Goal: Task Accomplishment & Management: Manage account settings

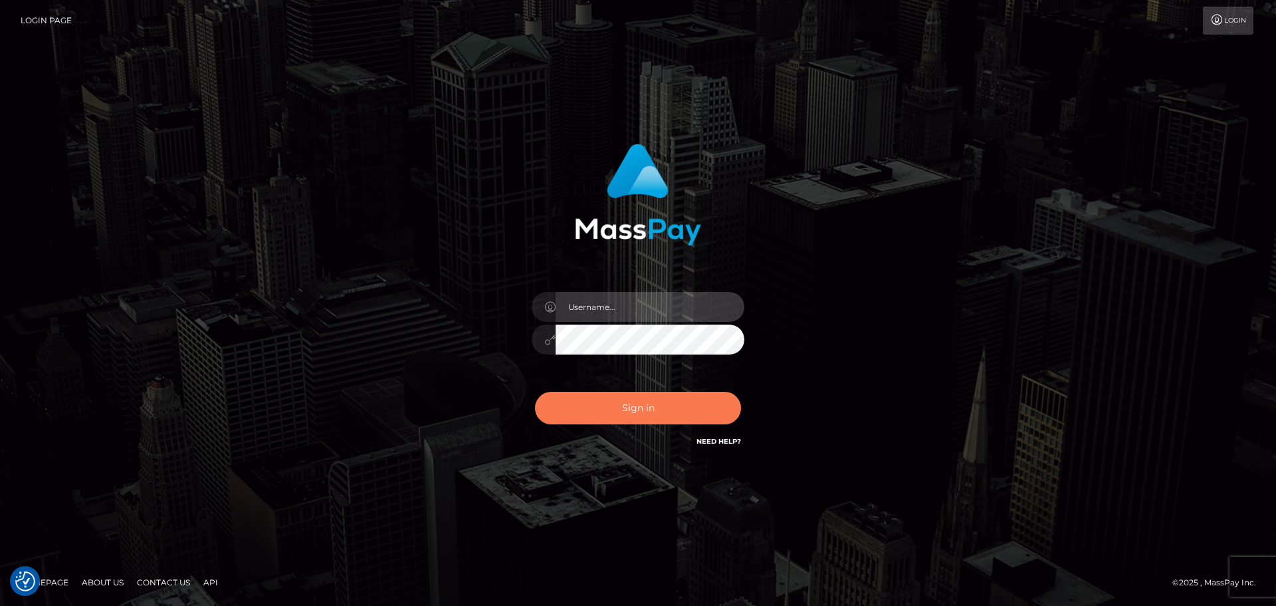
type input "constantin.mp"
click at [635, 411] on button "Sign in" at bounding box center [638, 407] width 206 height 33
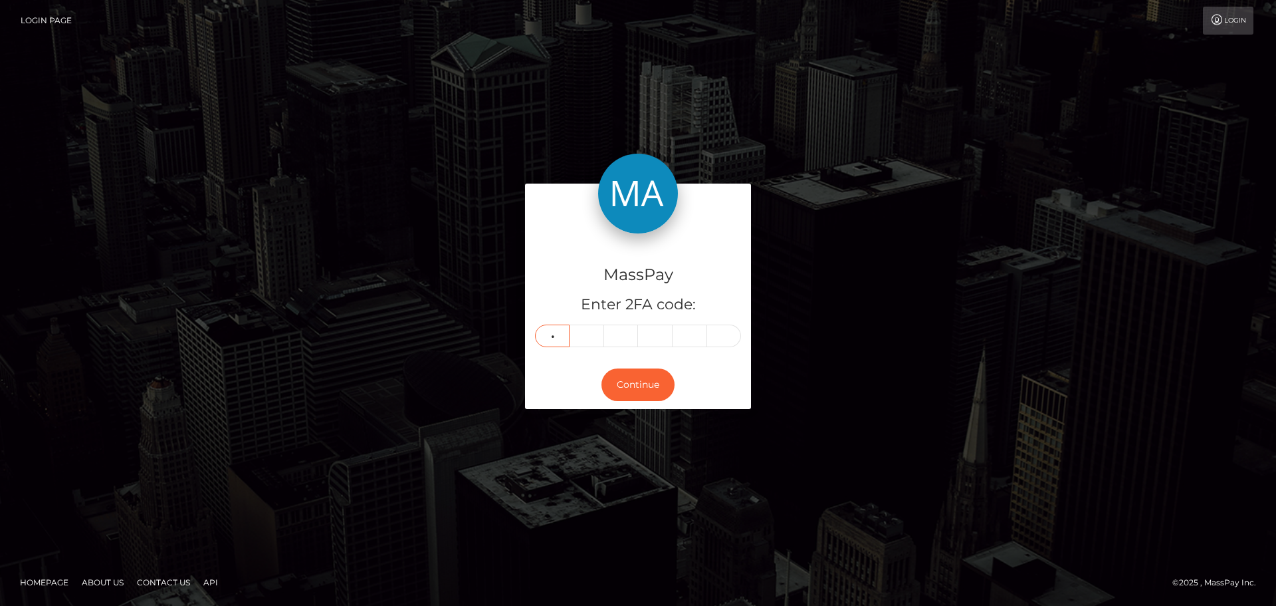
type input "4"
type input "7"
type input "8"
type input "5"
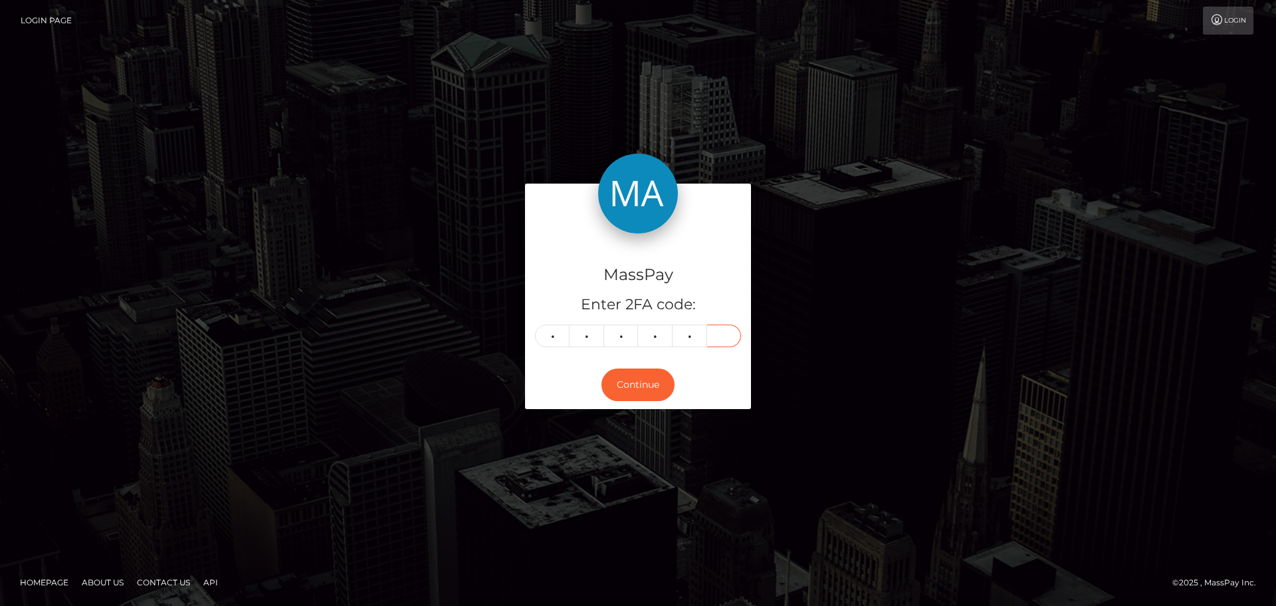
type input "7"
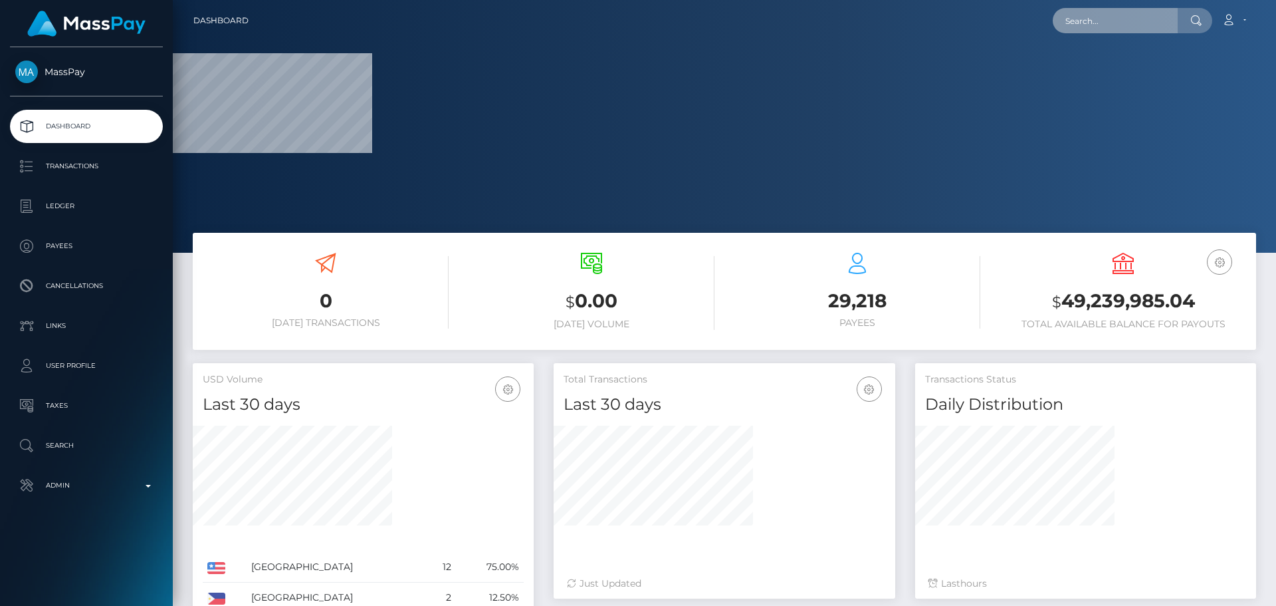
click at [1130, 20] on input "text" at bounding box center [1115, 20] width 125 height 25
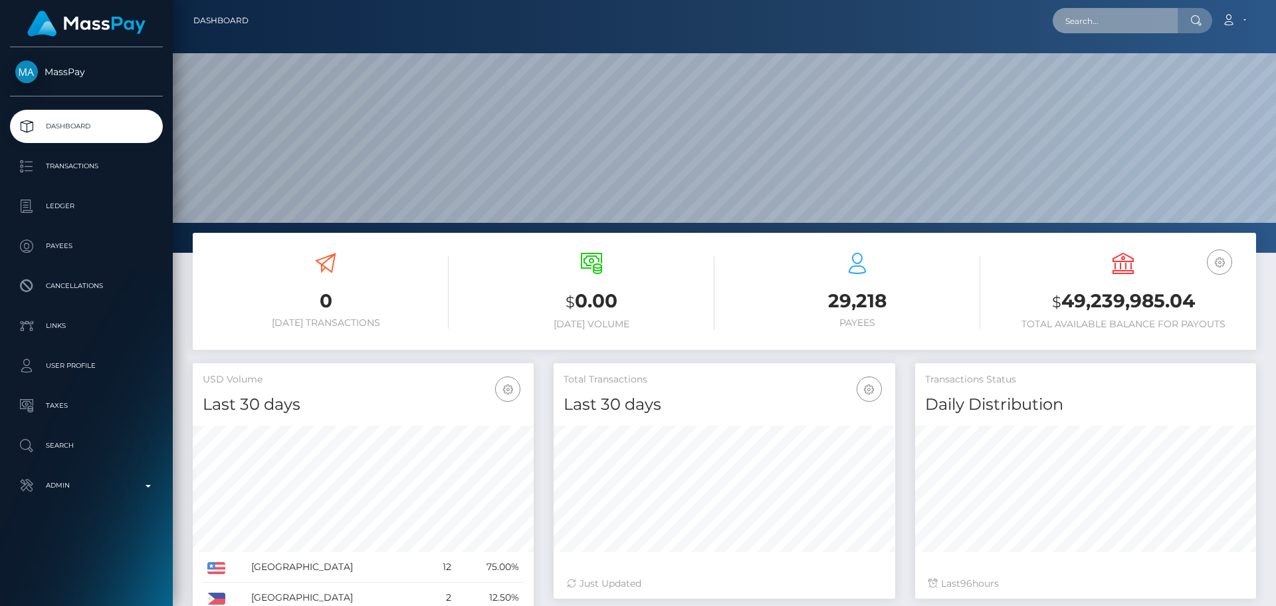
scroll to position [236, 342]
paste input "603861598385221632"
type input "603861598385221632"
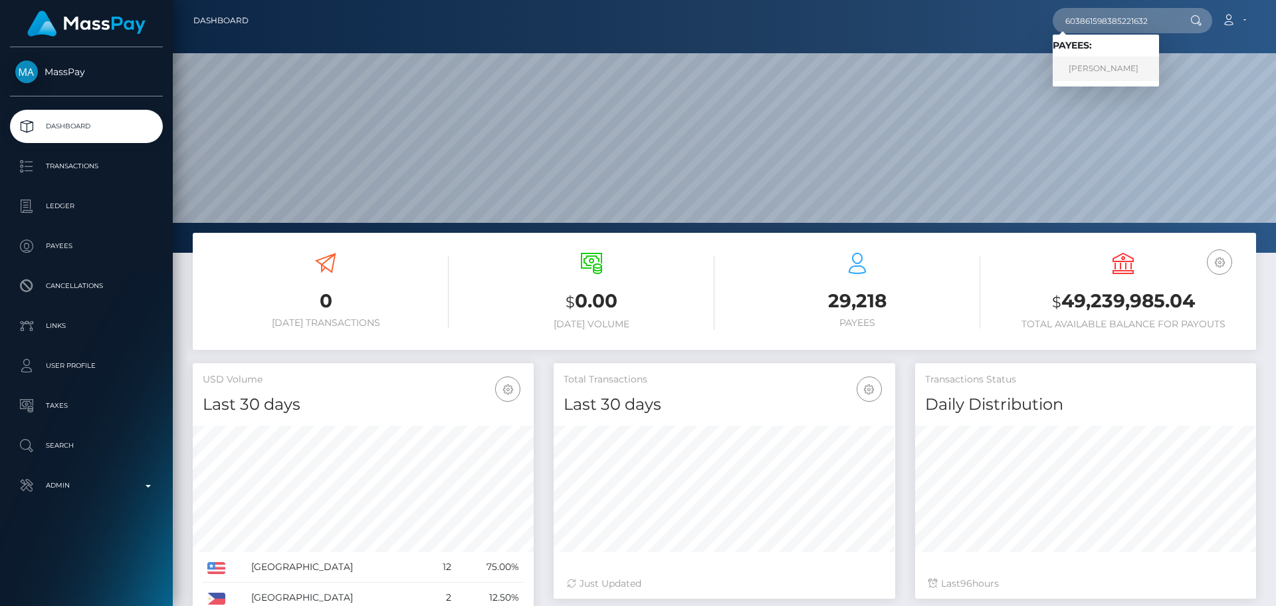
click at [1107, 67] on link "Monet Wooding" at bounding box center [1106, 68] width 106 height 25
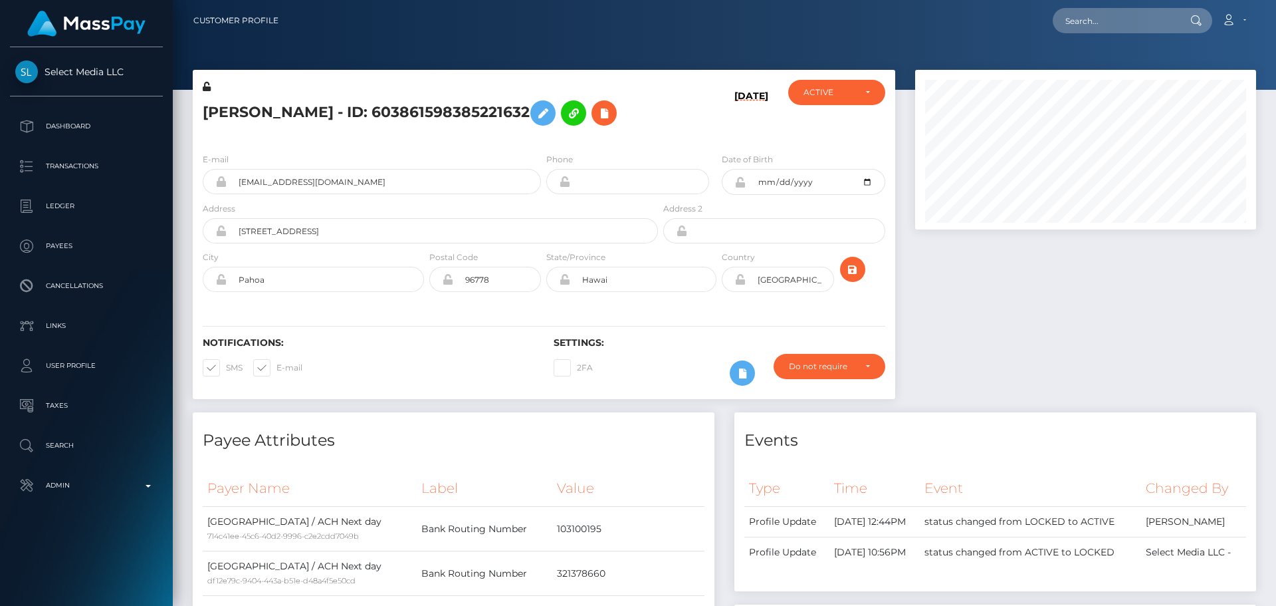
scroll to position [160, 342]
click at [681, 134] on div "09/25/25" at bounding box center [719, 111] width 117 height 62
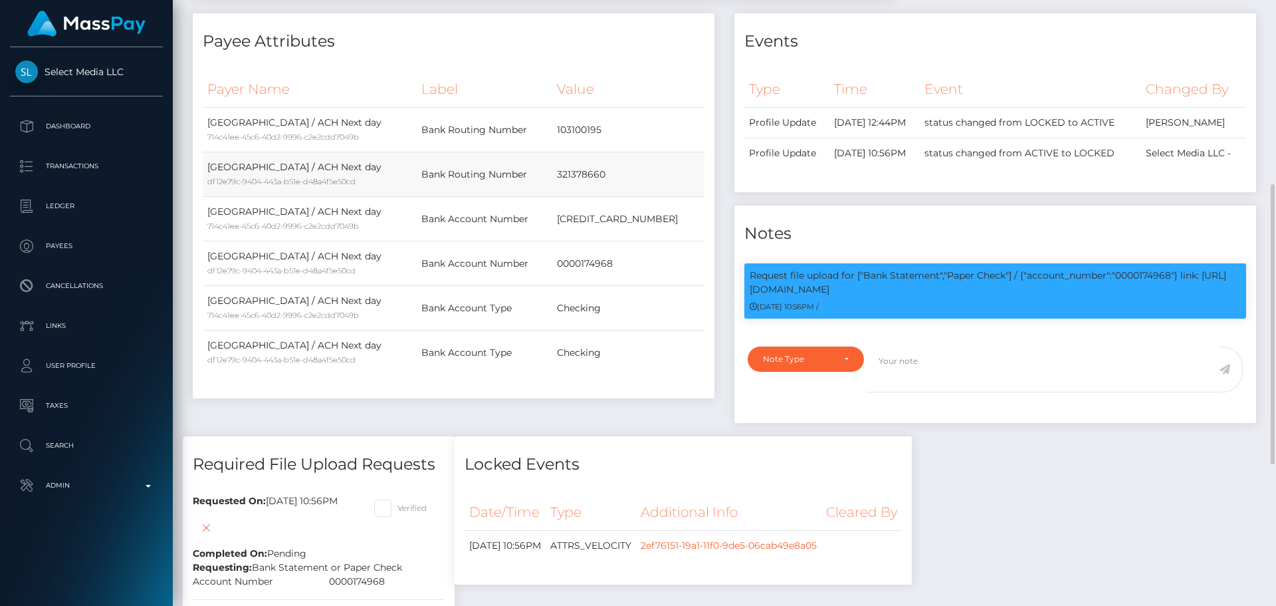
scroll to position [532, 0]
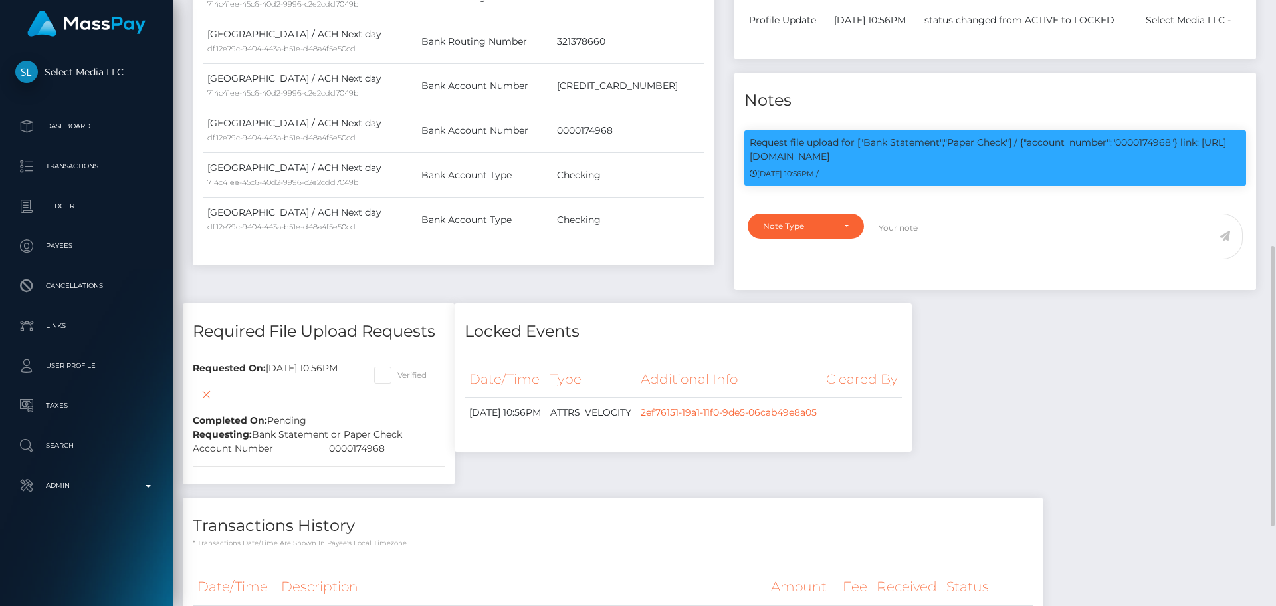
click at [703, 286] on div "Payee Attributes Payer Name Label Value United States / ACH Next day 714c41ee-4…" at bounding box center [454, 91] width 542 height 423
click at [676, 285] on div "Payee Attributes Payer Name Label Value United States / ACH Next day 714c41ee-4…" at bounding box center [454, 91] width 542 height 423
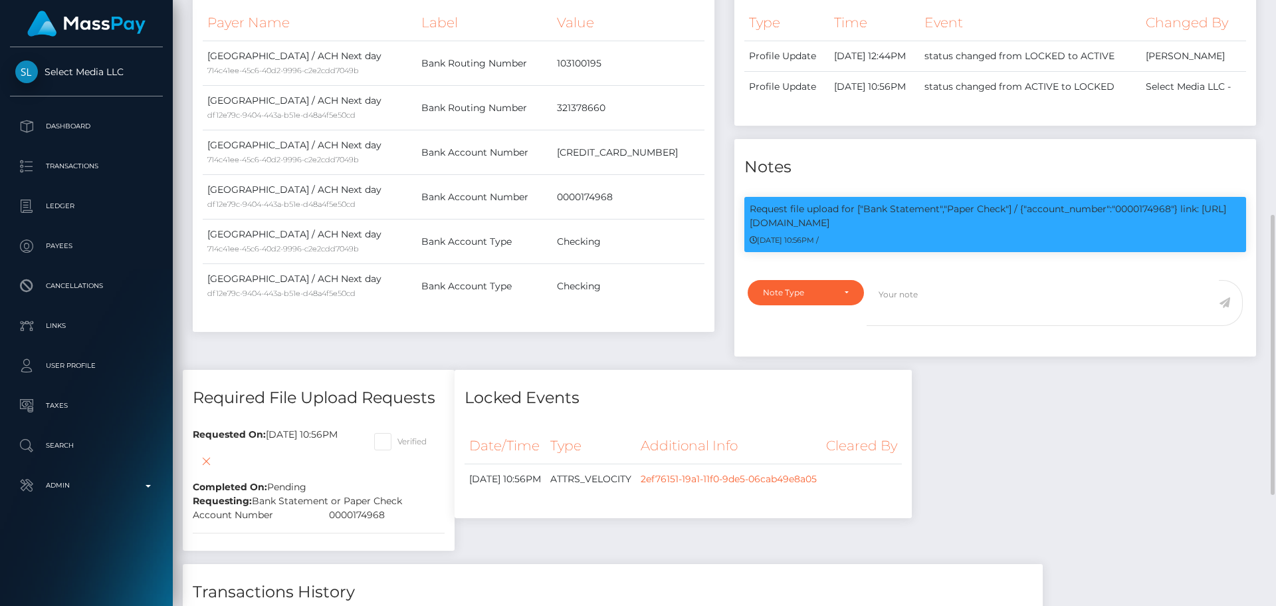
scroll to position [160, 342]
click at [772, 342] on div "Note Type Compliance Clear Compliance General Note Type" at bounding box center [802, 311] width 129 height 62
click at [697, 341] on div "Payee Attributes Payer Name Label Value United States / ACH Next day 714c41ee-4…" at bounding box center [454, 158] width 542 height 423
click at [573, 358] on div "Payee Attributes Payer Name Label Value United States / ACH Next day 714c41ee-4…" at bounding box center [454, 158] width 542 height 423
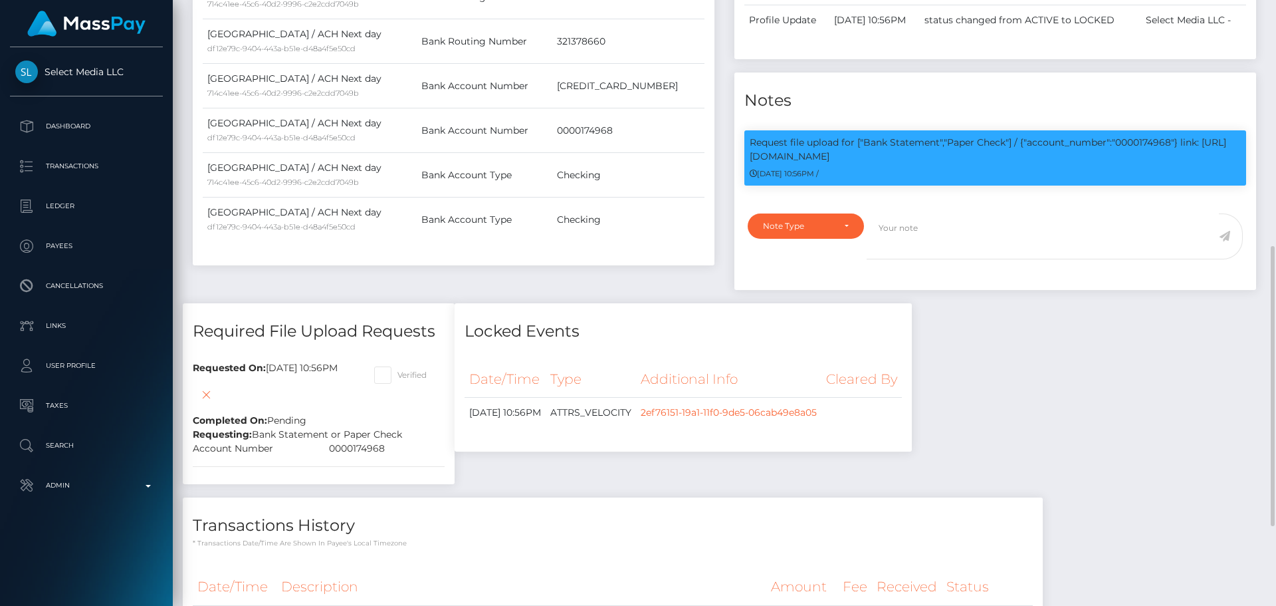
scroll to position [598, 0]
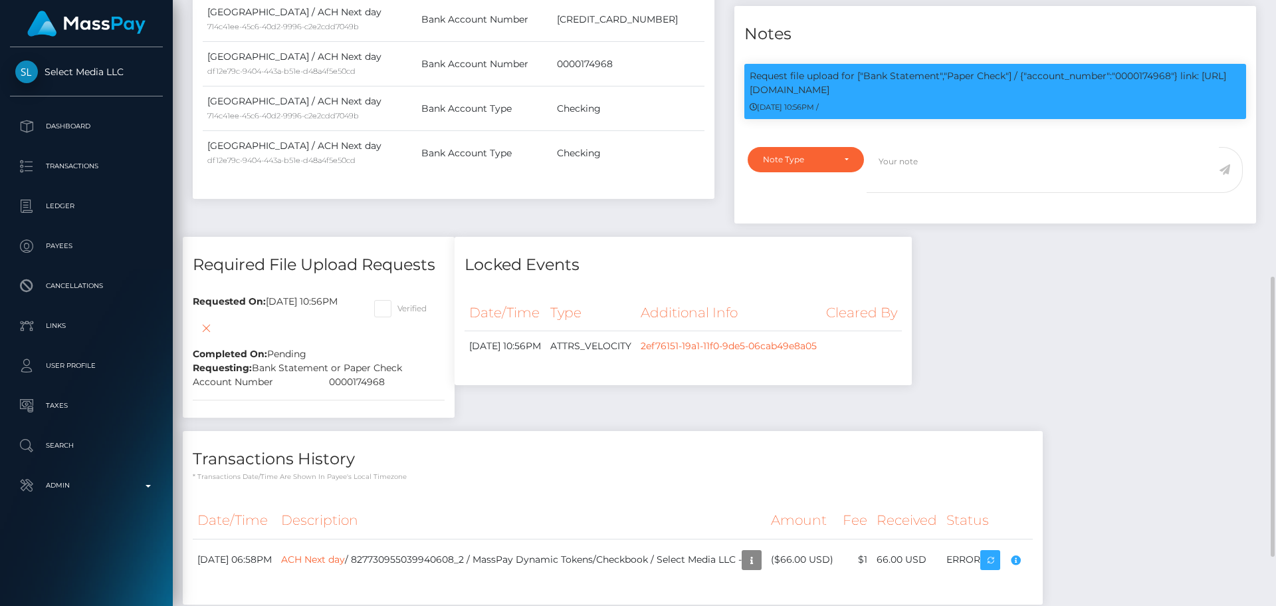
click at [628, 232] on div "Payee Attributes Payer Name Label Value United States / ACH Next day 714c41ee-4…" at bounding box center [454, 25] width 542 height 423
click at [610, 233] on div "Payee Attributes Payer Name Label Value United States / ACH Next day 714c41ee-4…" at bounding box center [454, 25] width 542 height 423
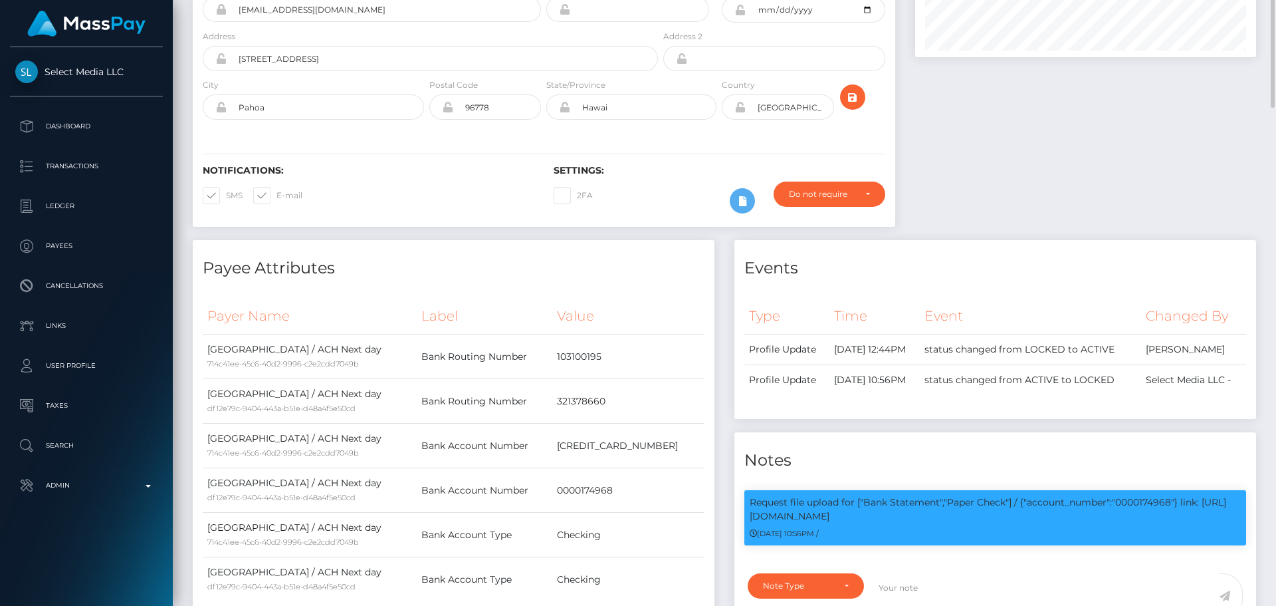
scroll to position [0, 0]
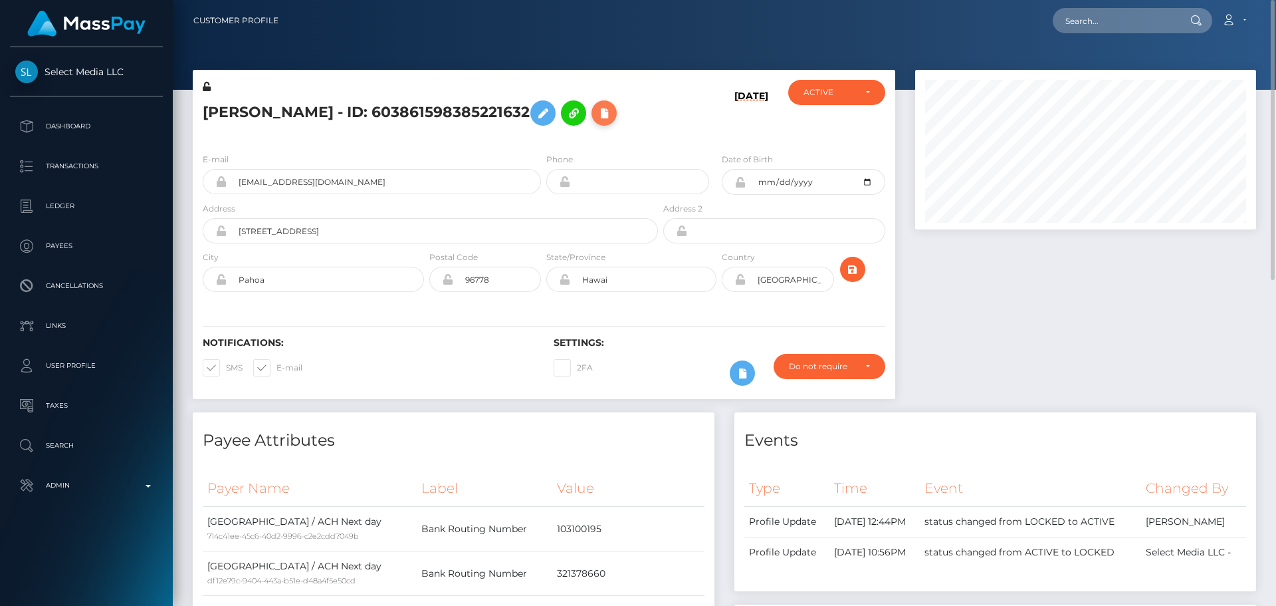
click at [599, 110] on icon at bounding box center [604, 113] width 16 height 17
select select
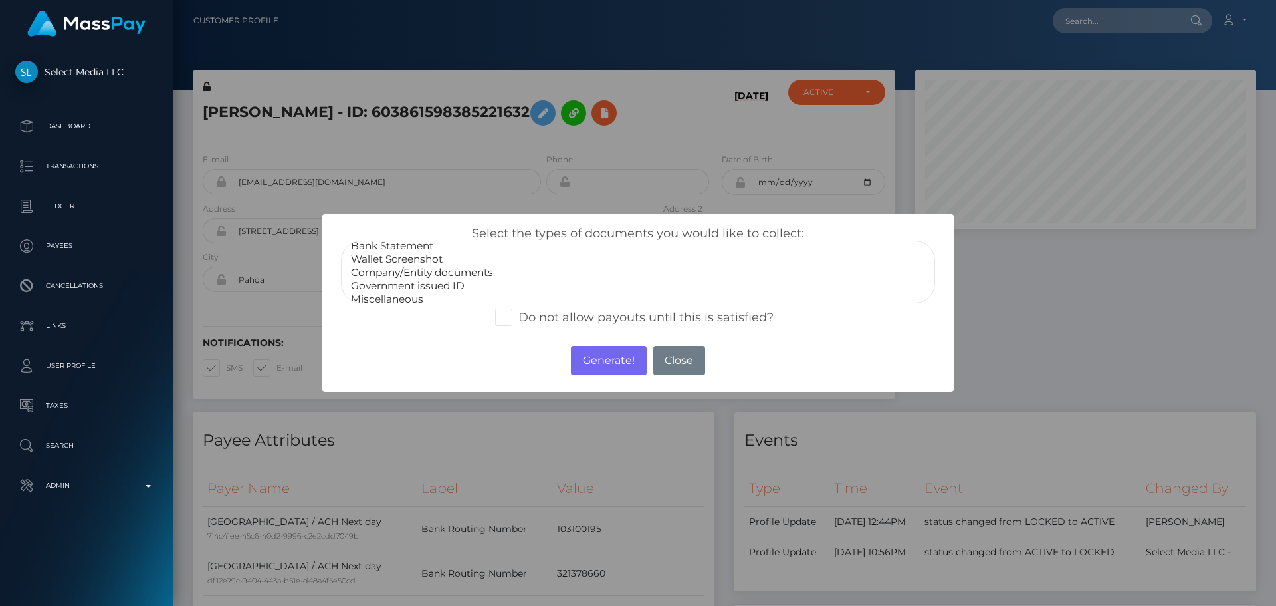
scroll to position [27, 0]
click at [666, 363] on button "Close" at bounding box center [679, 360] width 52 height 29
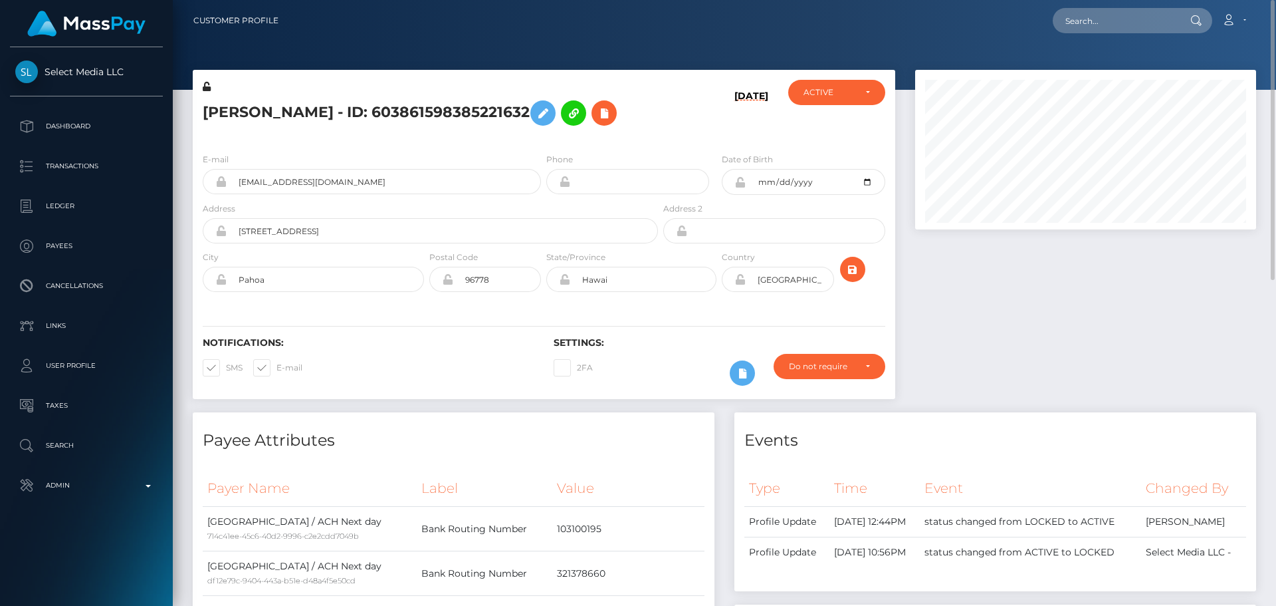
click at [664, 128] on div "[DATE]" at bounding box center [719, 111] width 117 height 62
click at [653, 126] on div "Monet Wooding - ID: 603861598385221632" at bounding box center [427, 111] width 468 height 62
click at [651, 136] on div "Monet Wooding - ID: 603861598385221632" at bounding box center [427, 111] width 468 height 62
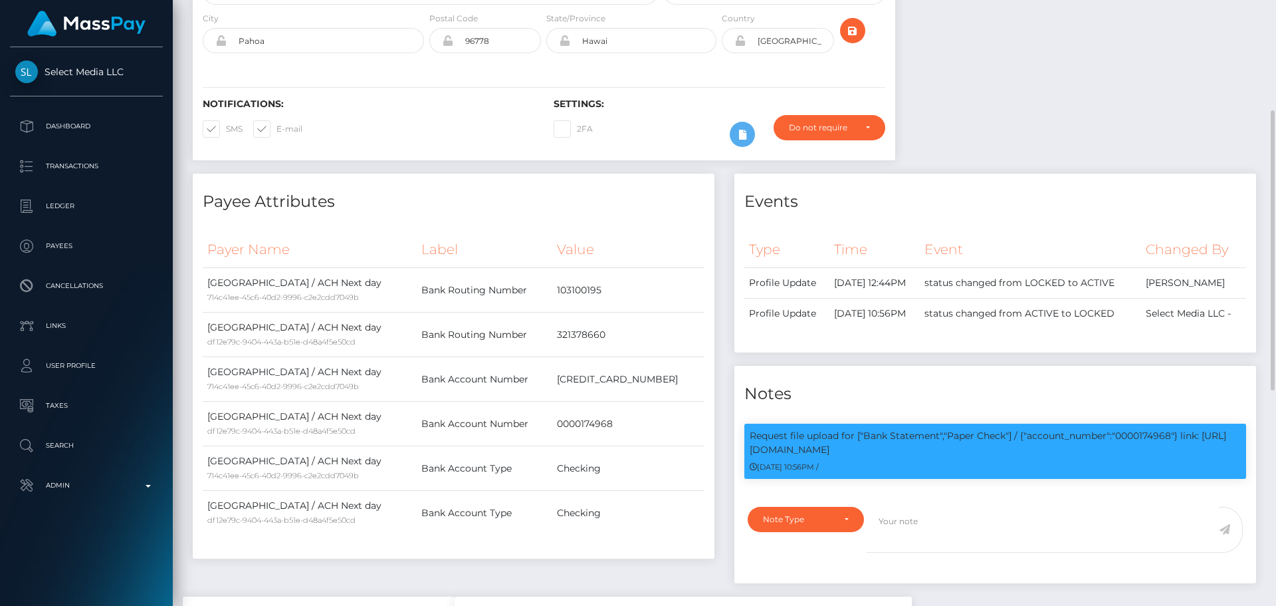
scroll to position [0, 0]
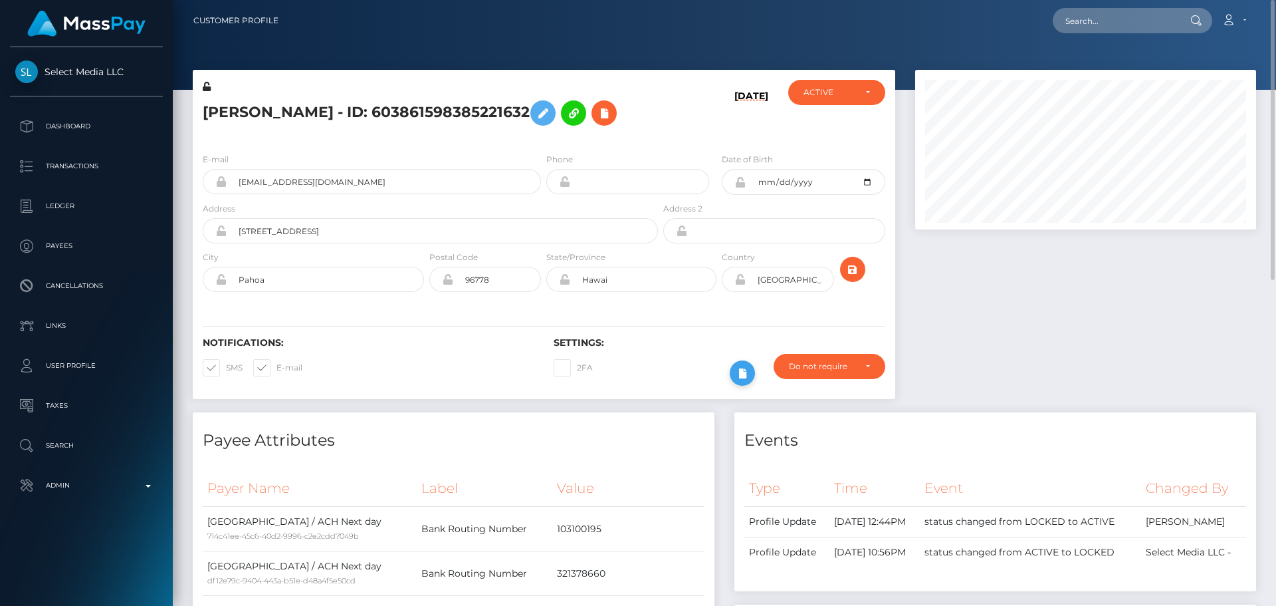
click at [738, 372] on icon at bounding box center [742, 373] width 16 height 17
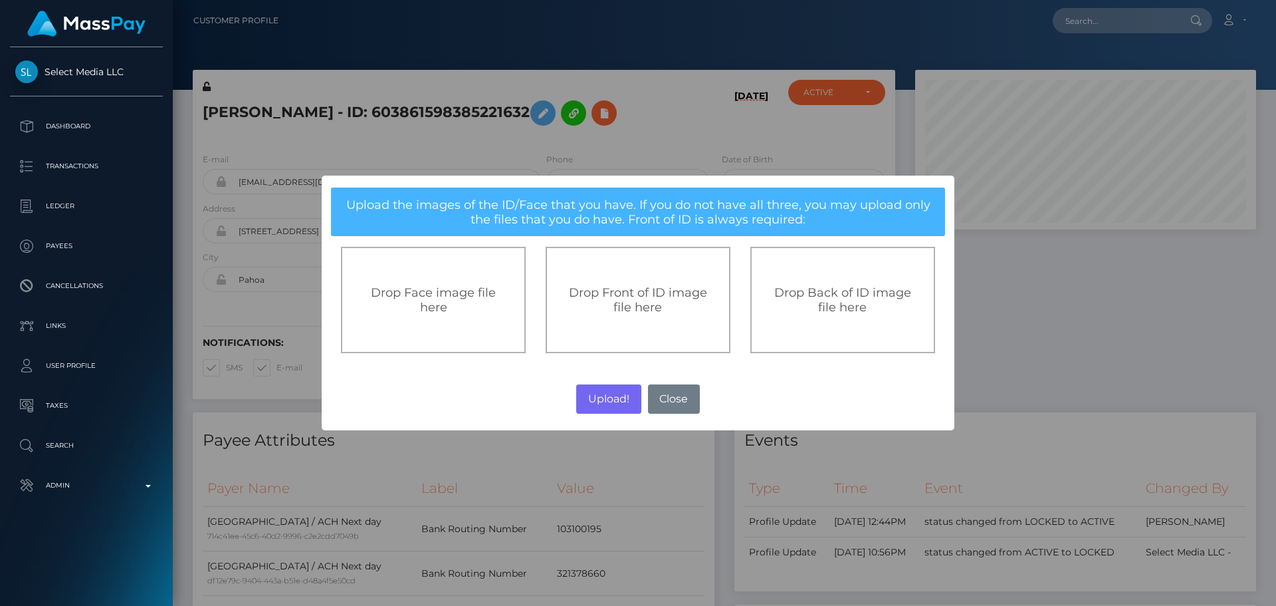
click at [628, 318] on div "Drop Front of ID image file here" at bounding box center [638, 300] width 185 height 106
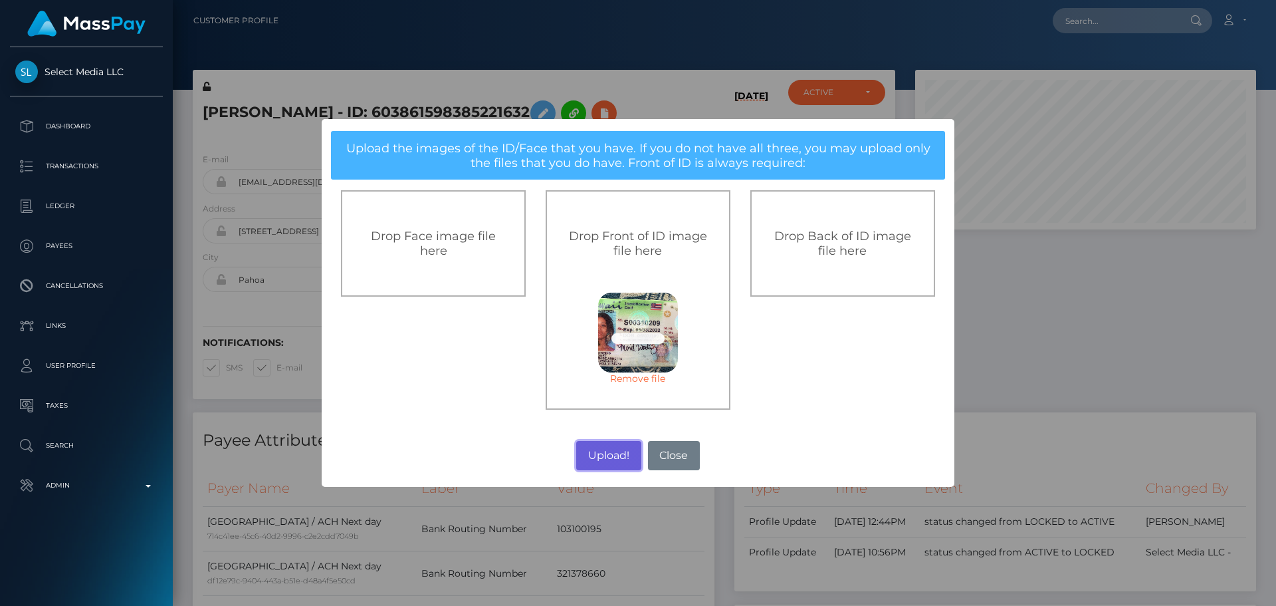
click at [602, 454] on button "Upload!" at bounding box center [608, 455] width 64 height 29
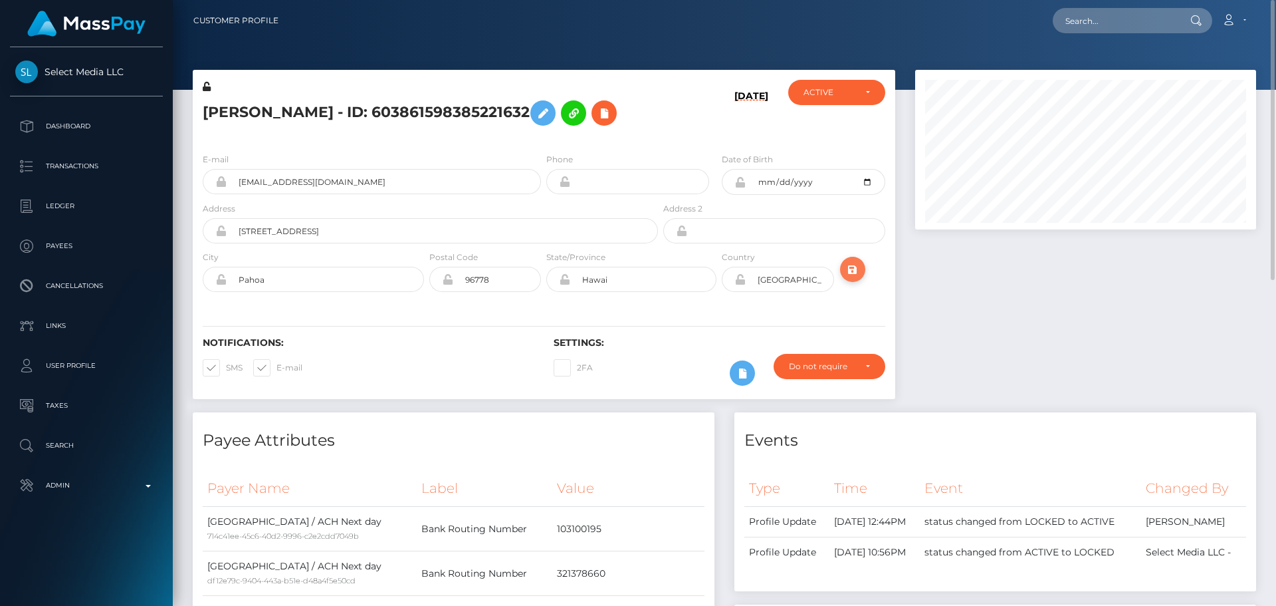
click at [857, 271] on icon "submit" at bounding box center [853, 269] width 16 height 17
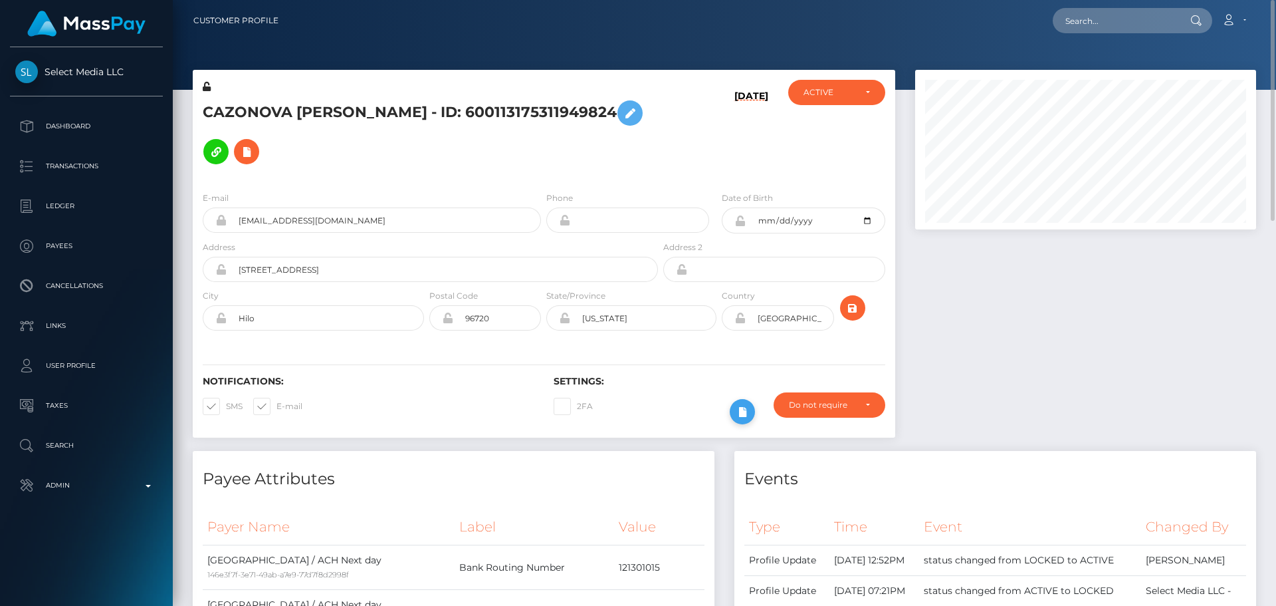
click at [743, 411] on icon at bounding box center [742, 411] width 16 height 17
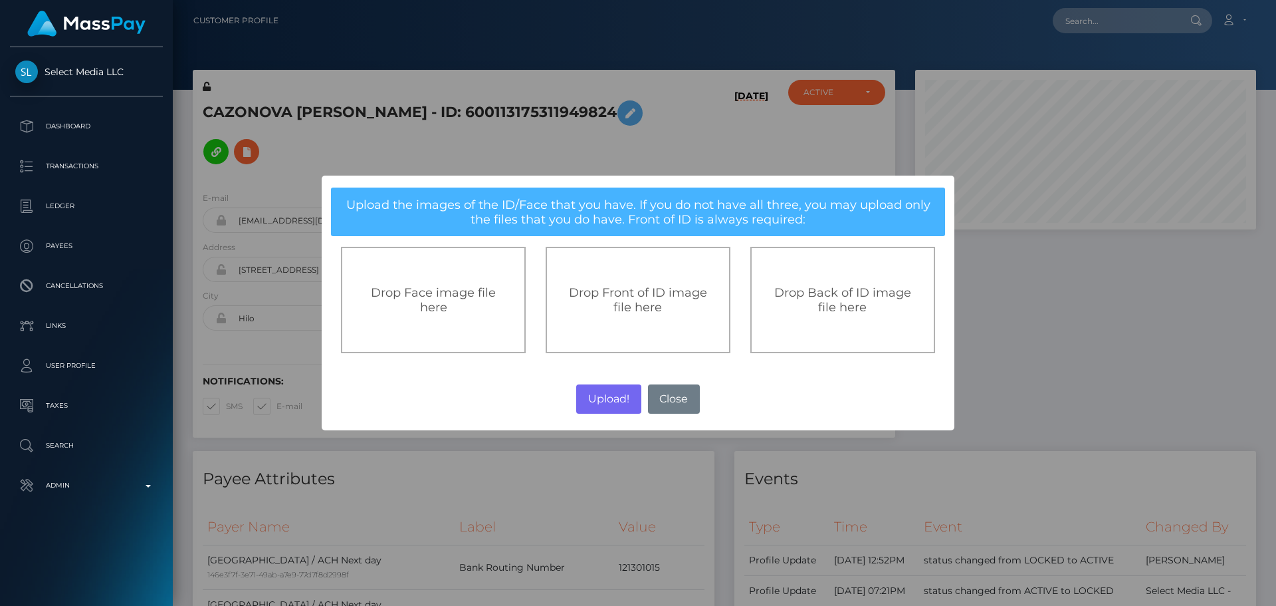
click at [631, 304] on span "Drop Front of ID image file here" at bounding box center [638, 299] width 138 height 29
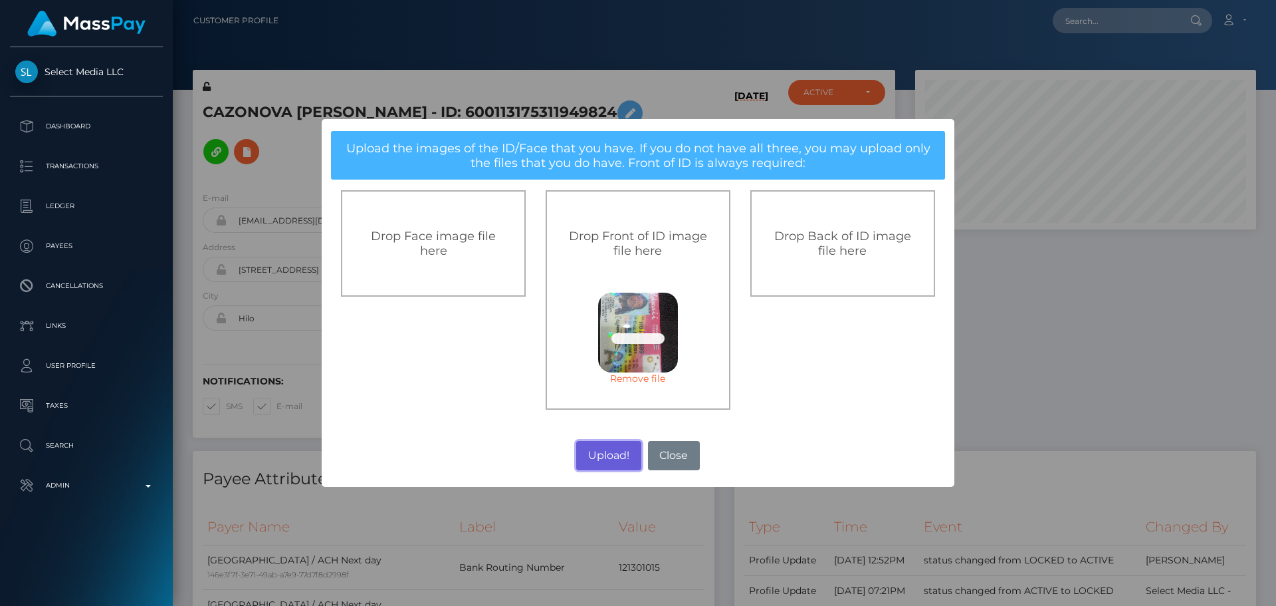
click at [600, 455] on button "Upload!" at bounding box center [608, 455] width 64 height 29
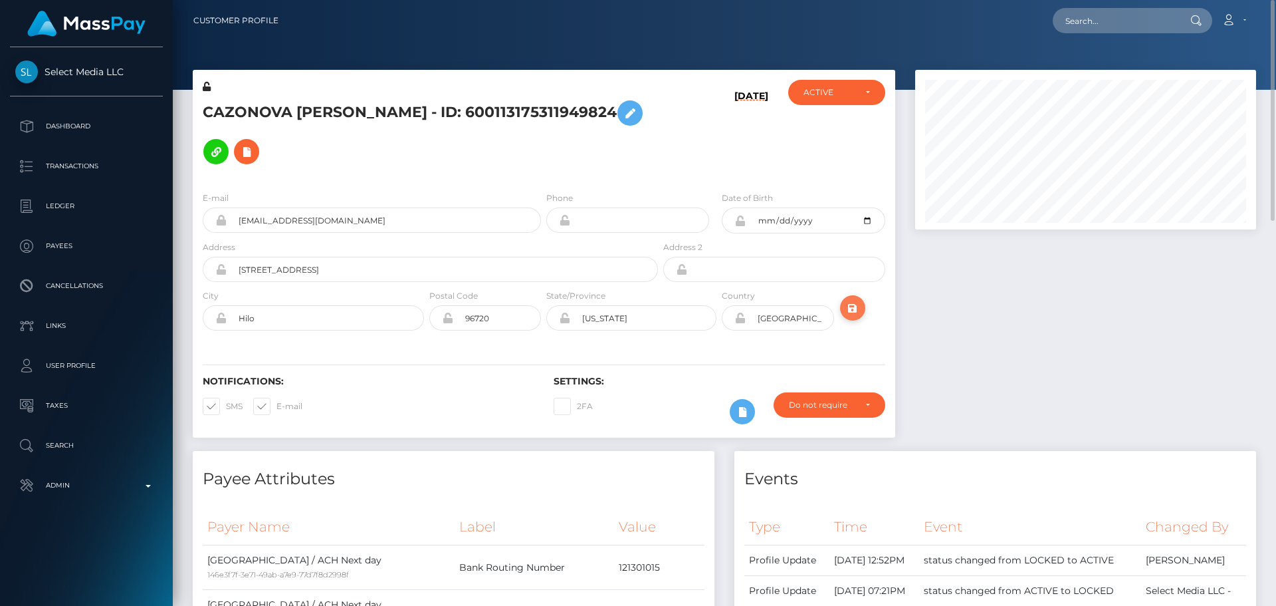
click at [857, 311] on icon "submit" at bounding box center [853, 308] width 16 height 17
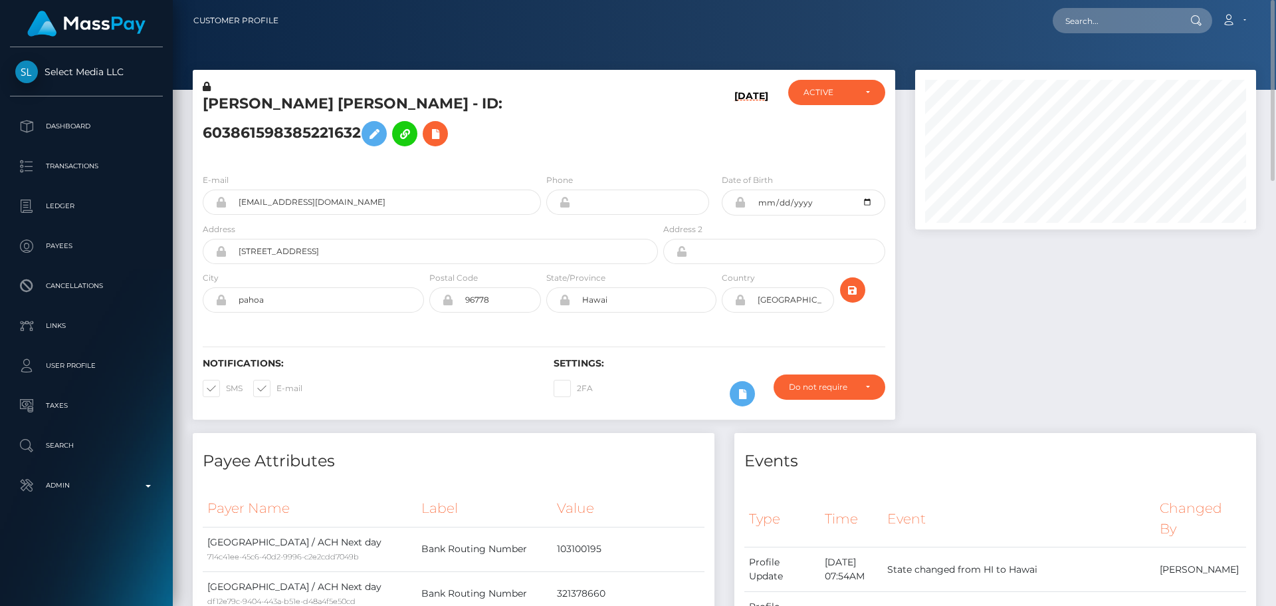
click at [507, 151] on h5 "MONET DENISE ANNETTE WOODING - ID: 603861598385221632" at bounding box center [427, 123] width 448 height 59
click at [595, 142] on h5 "MONET DENISE ANNETTE WOODING - ID: 603861598385221632" at bounding box center [427, 123] width 448 height 59
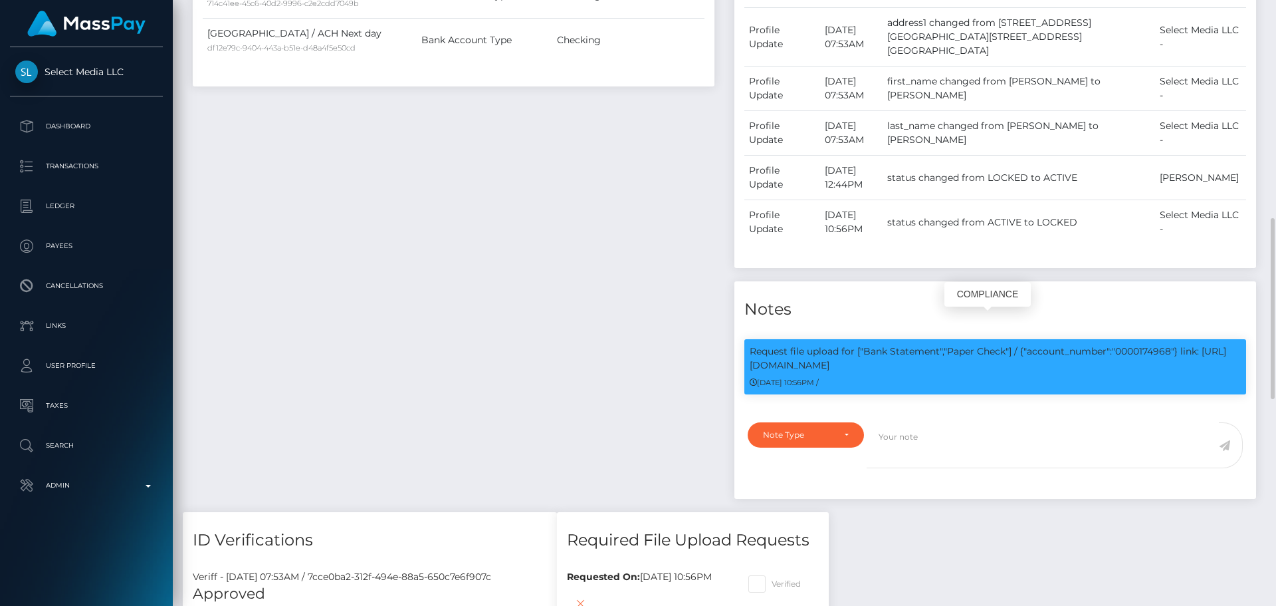
scroll to position [160, 342]
click at [763, 344] on p "Request file upload for ["Bank Statement","Paper Check"] / {"account_number":"0…" at bounding box center [995, 358] width 491 height 28
drag, startPoint x: 763, startPoint y: 335, endPoint x: 837, endPoint y: 336, distance: 74.5
click at [837, 344] on p "Request file upload for ["Bank Statement","Paper Check"] / {"account_number":"0…" at bounding box center [995, 358] width 491 height 28
copy p "https://l.maspay.io/hk2rJ"
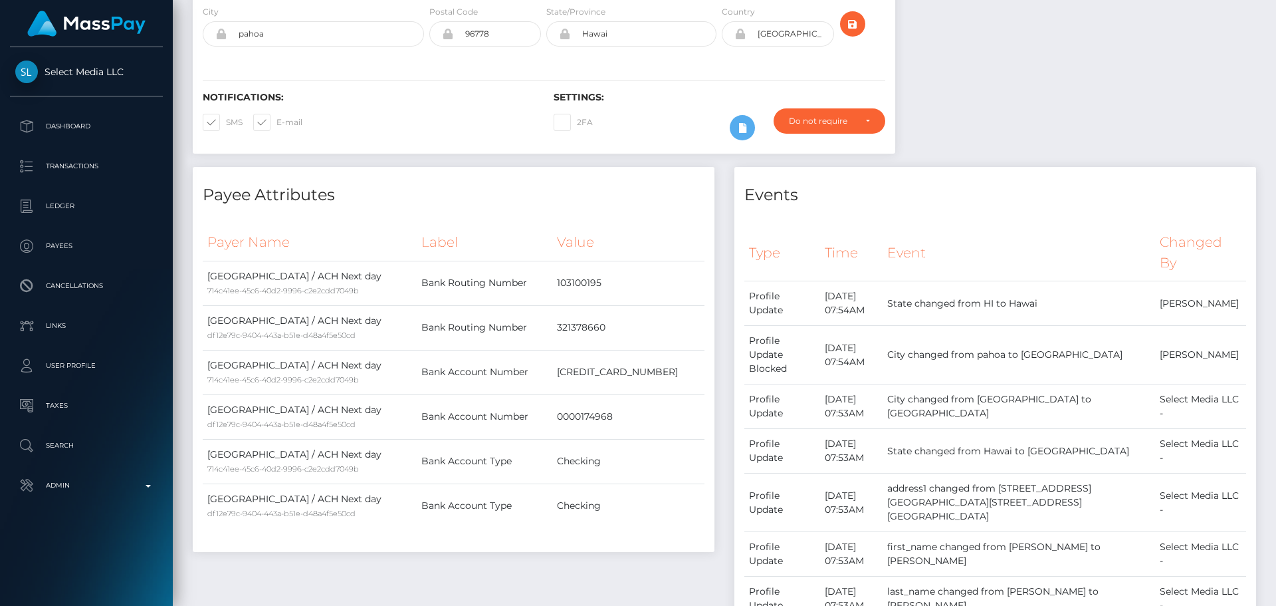
scroll to position [0, 0]
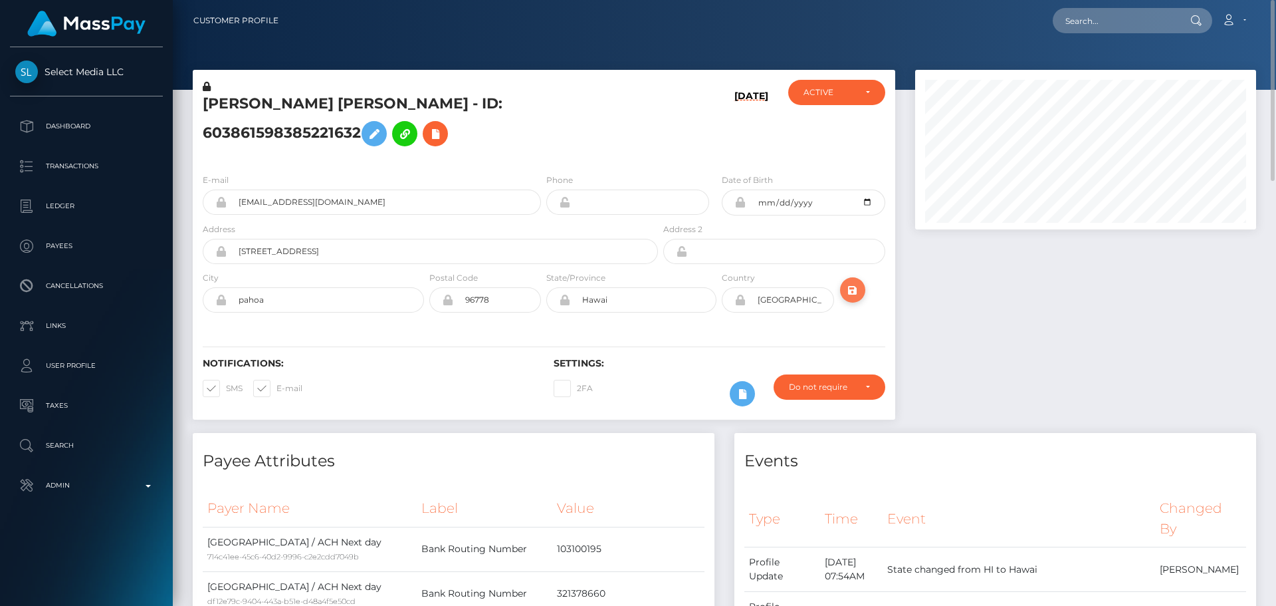
click at [849, 288] on icon "submit" at bounding box center [853, 290] width 16 height 17
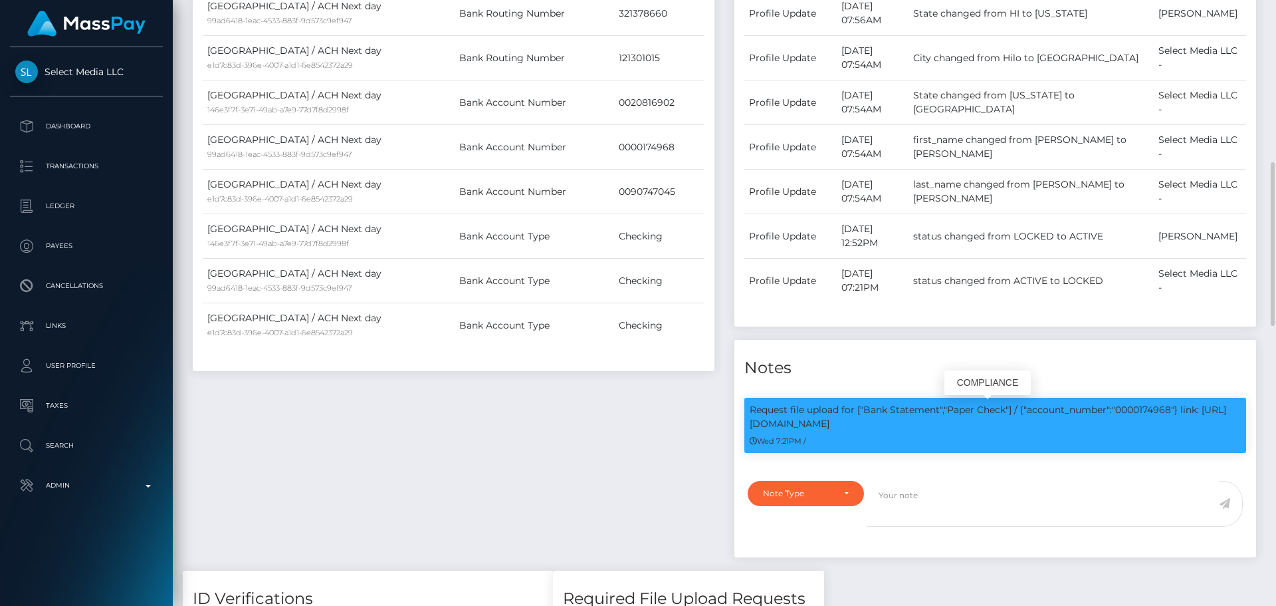
scroll to position [160, 342]
click at [763, 421] on p "Request file upload for ["Bank Statement","Paper Check"] / {"account_number":"0…" at bounding box center [995, 417] width 491 height 28
drag, startPoint x: 763, startPoint y: 421, endPoint x: 837, endPoint y: 425, distance: 74.5
click at [837, 425] on p "Request file upload for ["Bank Statement","Paper Check"] / {"account_number":"0…" at bounding box center [995, 417] width 491 height 28
copy p "[URL][DOMAIN_NAME]"
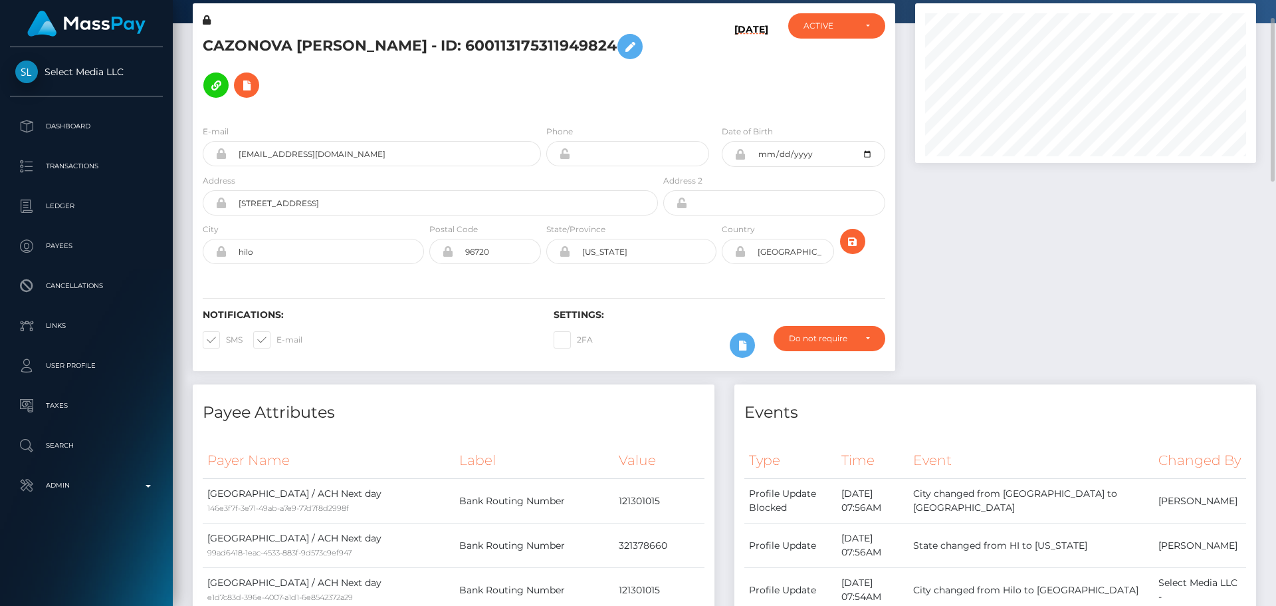
scroll to position [0, 0]
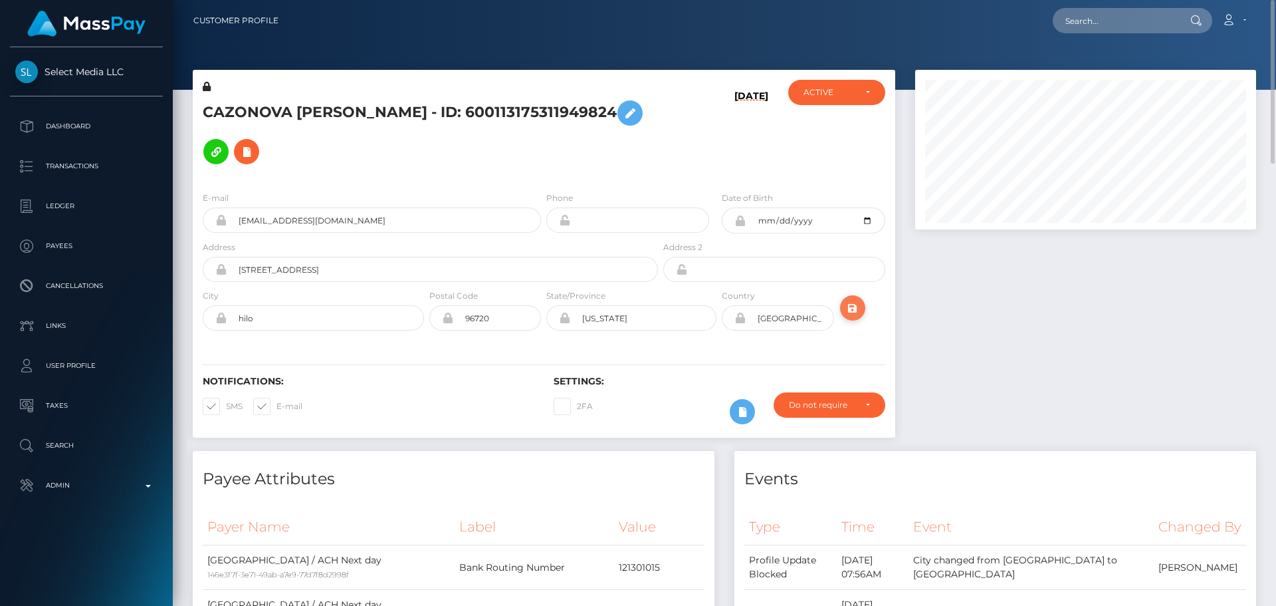
click at [852, 300] on icon "submit" at bounding box center [853, 308] width 16 height 17
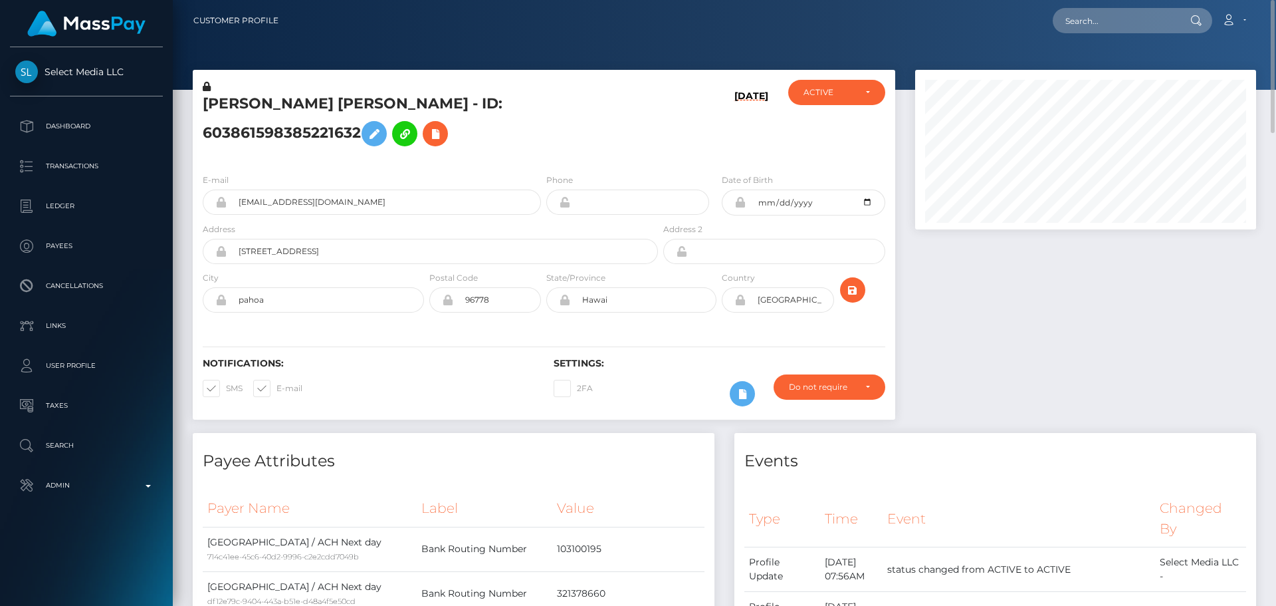
click at [681, 125] on div "[DATE]" at bounding box center [719, 121] width 117 height 83
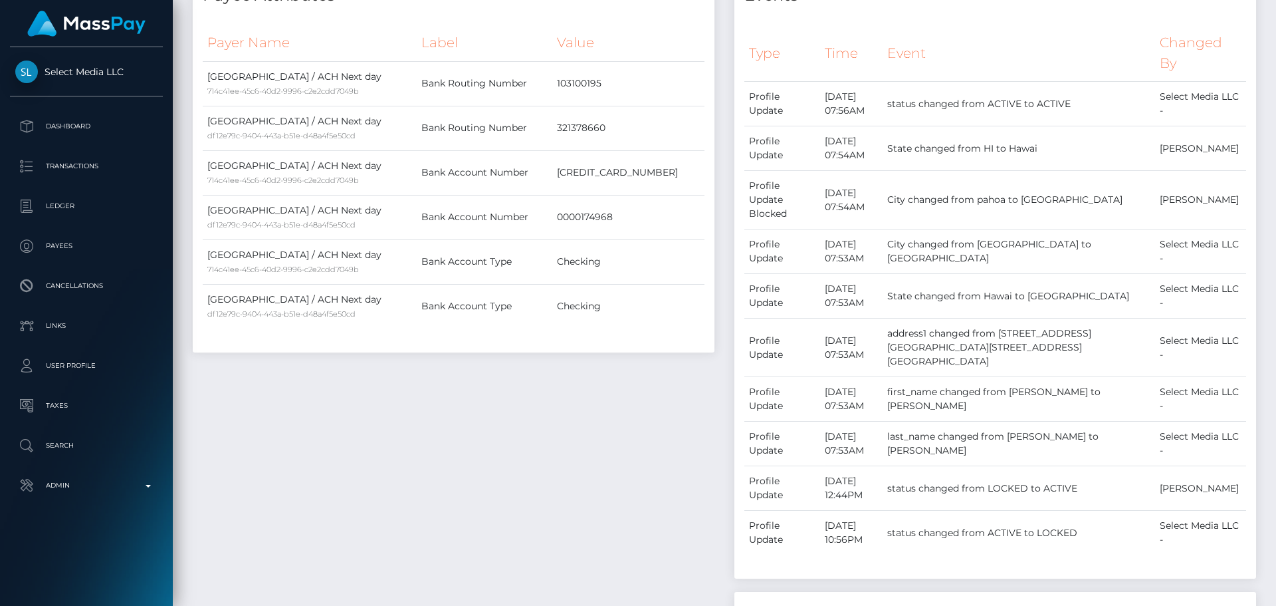
scroll to position [931, 0]
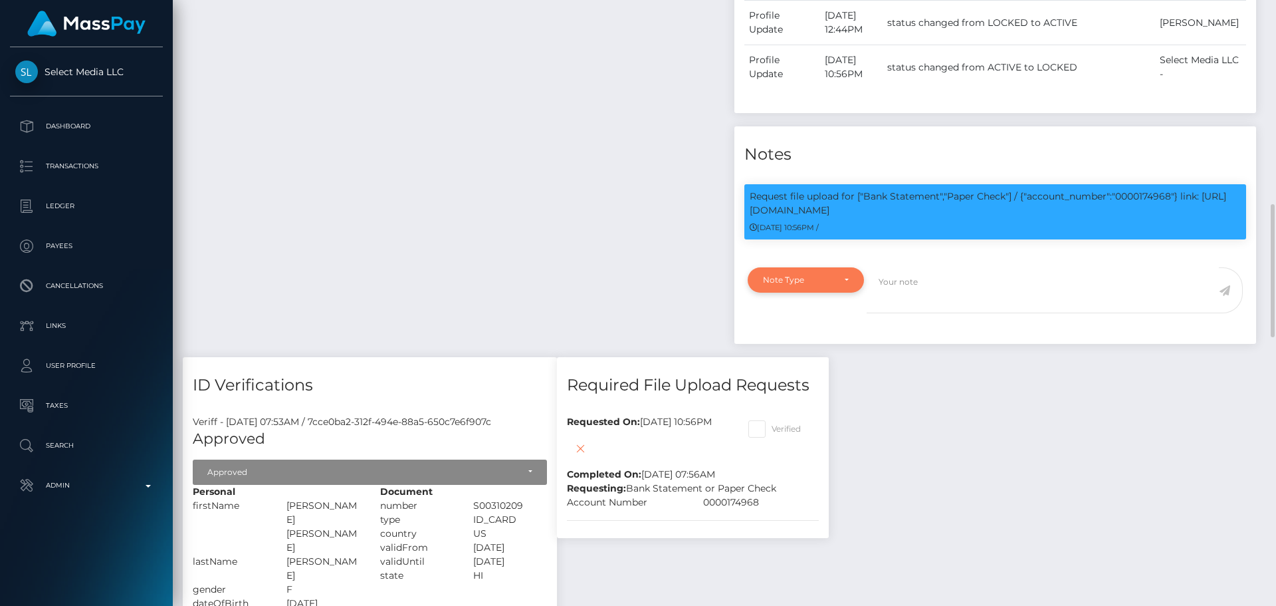
click at [840, 267] on div "Note Type" at bounding box center [806, 279] width 116 height 25
click at [808, 338] on span "Compliance" at bounding box center [788, 344] width 49 height 12
select select "COMPLIANCE"
click at [888, 267] on textarea at bounding box center [1043, 290] width 352 height 46
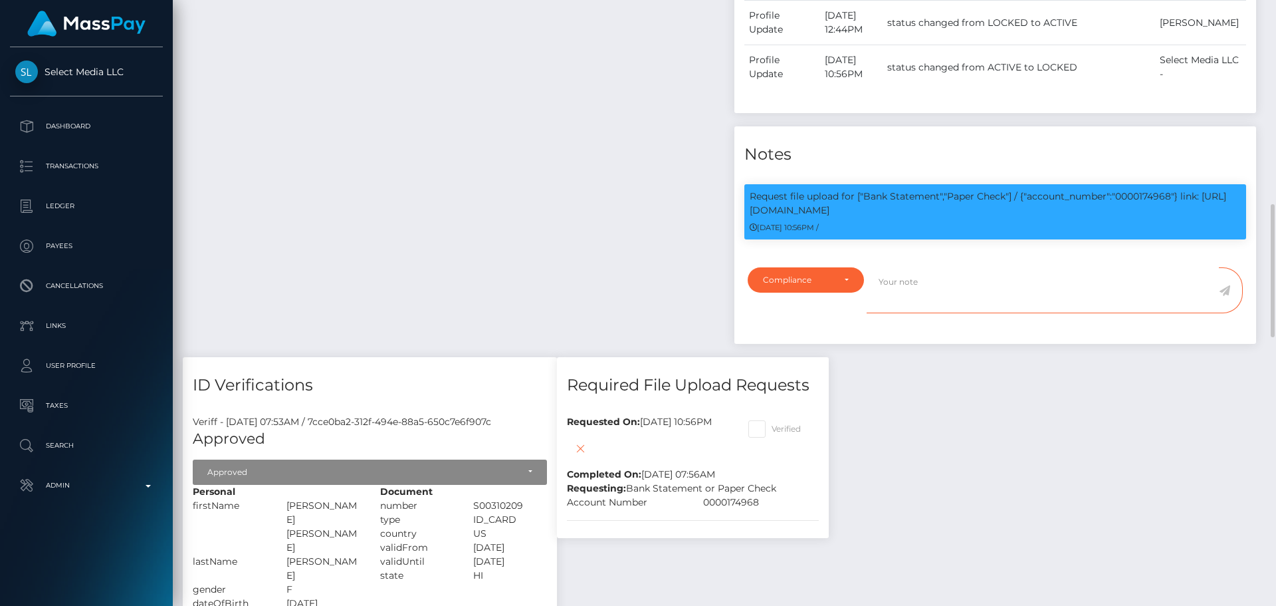
paste textarea "Bank statement provided for showing that the bank account belongs to Heather Ni…"
click at [1147, 189] on p "Request file upload for ["Bank Statement","Paper Check"] / {"account_number":"0…" at bounding box center [995, 203] width 491 height 28
copy p "0000174968"
click at [992, 267] on textarea "Bank statement provided for showing that the bank account belongs to Heather Ni…" at bounding box center [1043, 290] width 352 height 46
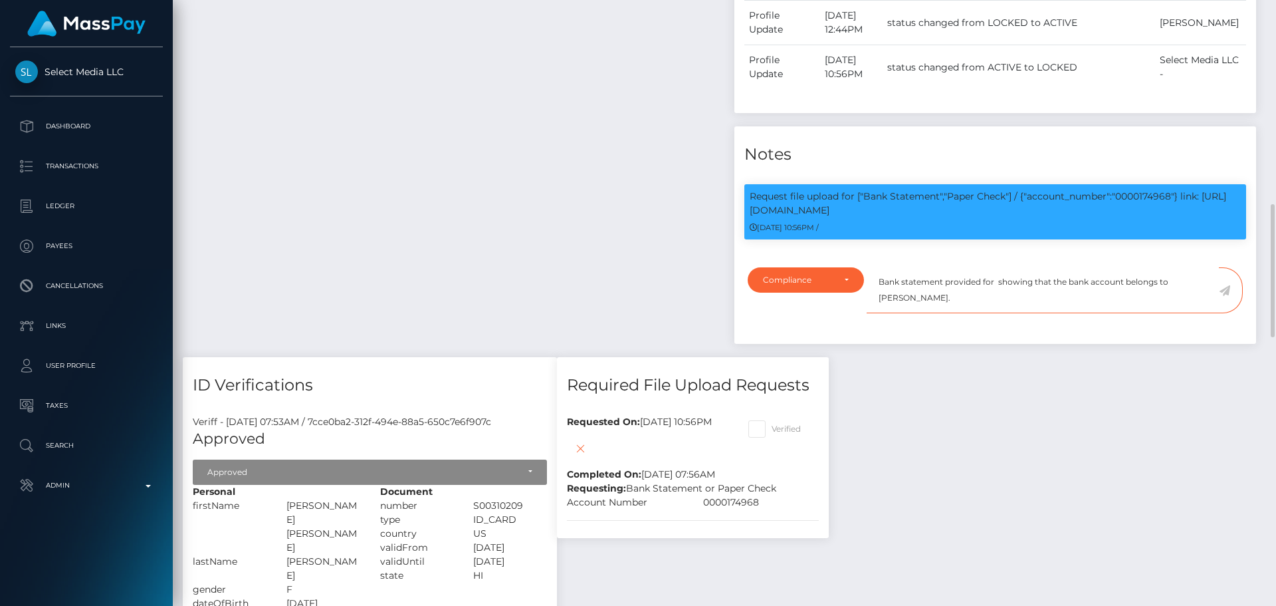
paste textarea "0000174968"
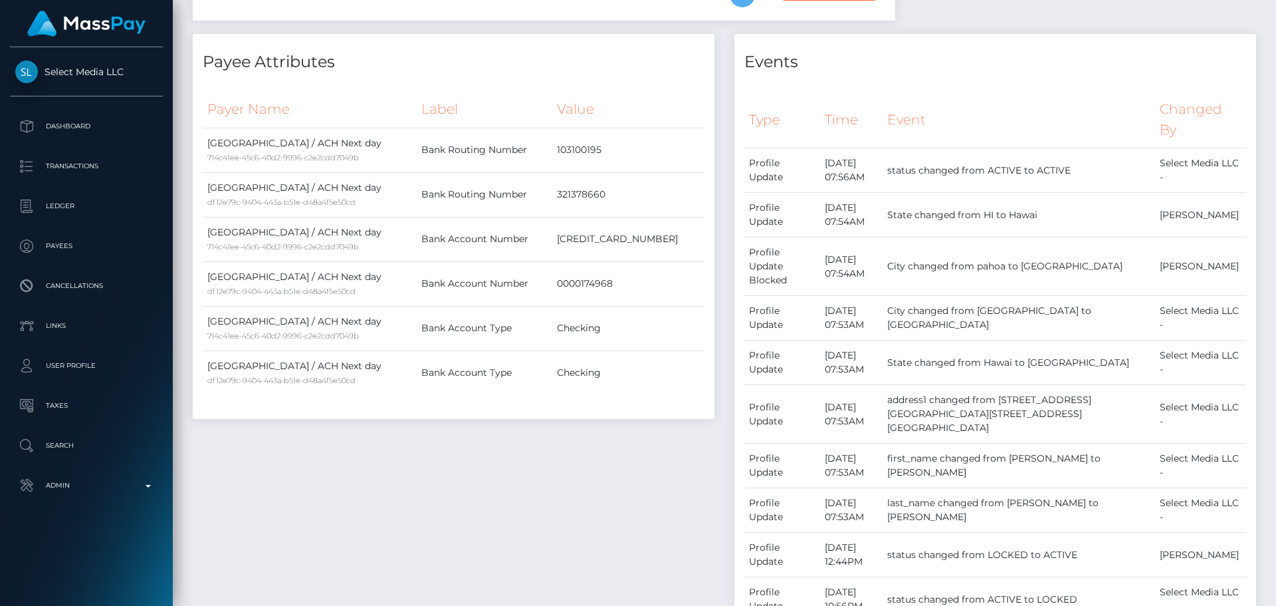
scroll to position [0, 0]
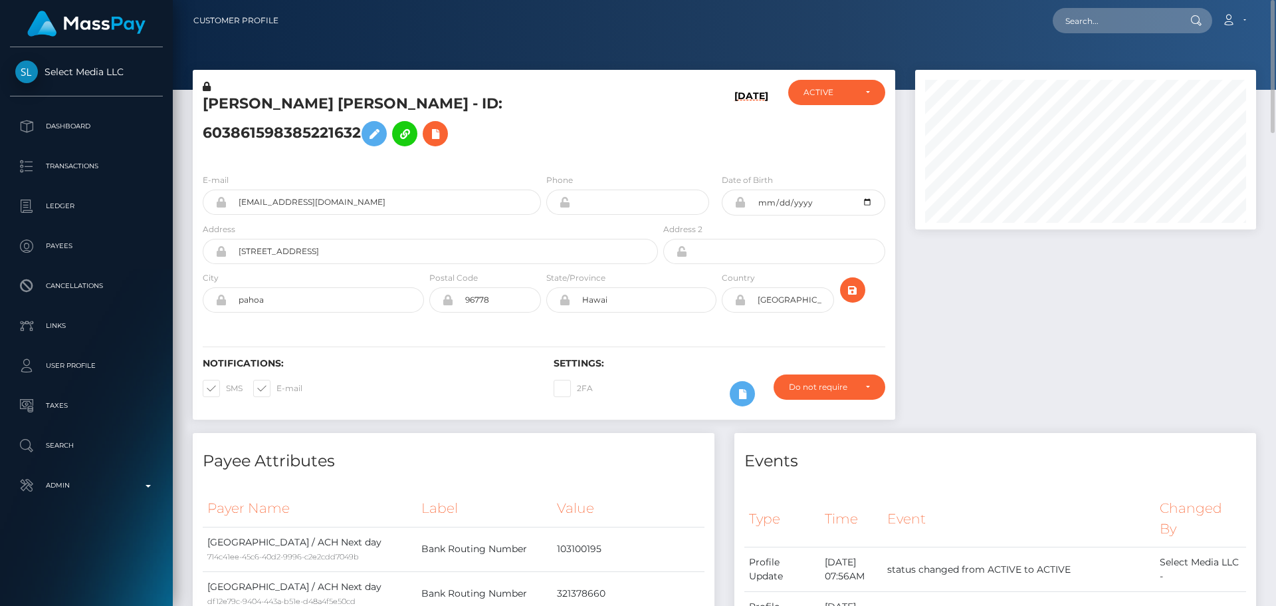
click at [226, 104] on h5 "MONET DENISE ANNETTE WOODING - ID: 603861598385221632" at bounding box center [427, 123] width 448 height 59
drag, startPoint x: 226, startPoint y: 104, endPoint x: 432, endPoint y: 100, distance: 206.1
click at [432, 100] on h5 "MONET DENISE ANNETTE WOODING - ID: 603861598385221632" at bounding box center [427, 123] width 448 height 59
copy h5 "MONET DENISE ANNETTE WOODING"
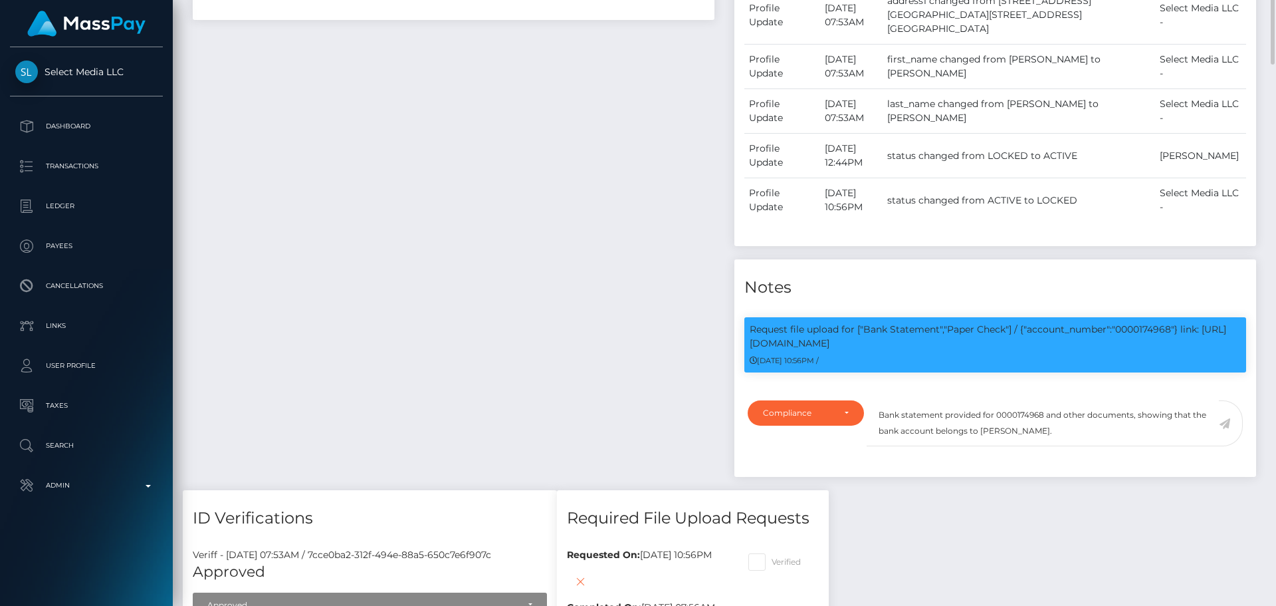
scroll to position [1063, 0]
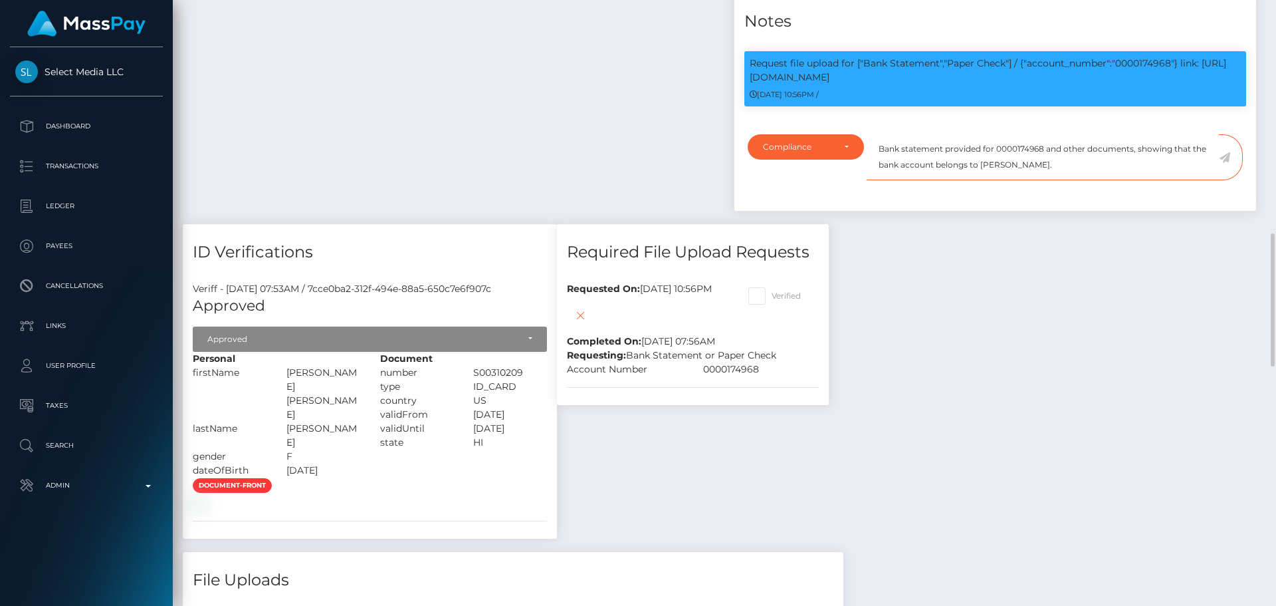
click at [989, 135] on textarea "Bank statement provided for 0000174968 and other documents, showing that the ba…" at bounding box center [1043, 157] width 352 height 46
drag, startPoint x: 989, startPoint y: 135, endPoint x: 1047, endPoint y: 137, distance: 57.9
click at [1047, 137] on textarea "Bank statement provided for 0000174968 and other documents, showing that the ba…" at bounding box center [1043, 157] width 352 height 46
paste textarea "MONET DENISE ANNETTE WOODING"
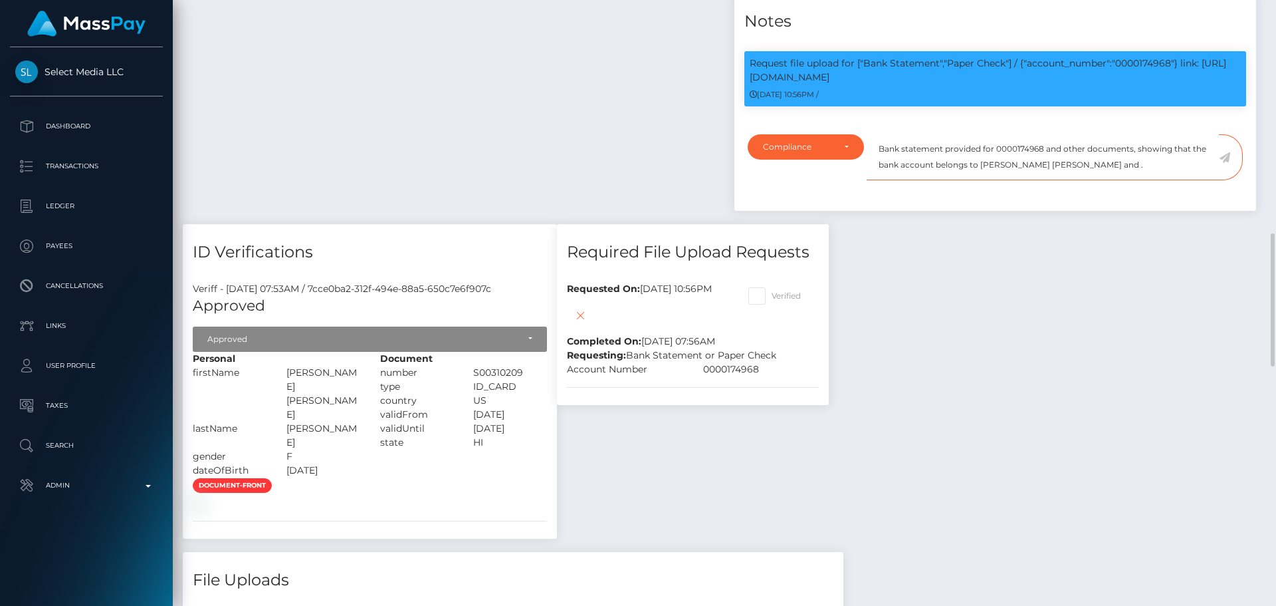
paste textarea "CAZONOVA [PERSON_NAME]"
drag, startPoint x: 965, startPoint y: 140, endPoint x: 848, endPoint y: 96, distance: 124.7
click at [848, 96] on div "Notes Request file upload for ["Bank Statement","Paper Check"] / {"account_numb…" at bounding box center [995, 101] width 522 height 217
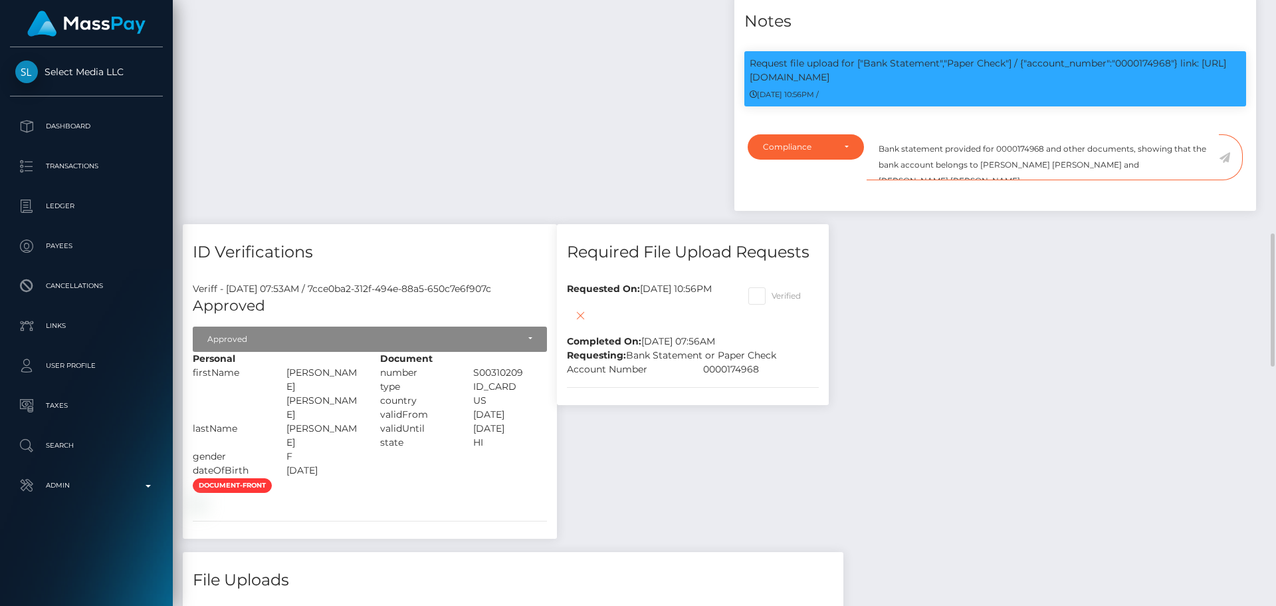
type textarea "Bank statement provided for 0000174968 and other documents, showing that the ba…"
click at [772, 290] on span at bounding box center [772, 295] width 0 height 10
click at [780, 287] on input "Verified" at bounding box center [776, 291] width 9 height 9
checkbox input "true"
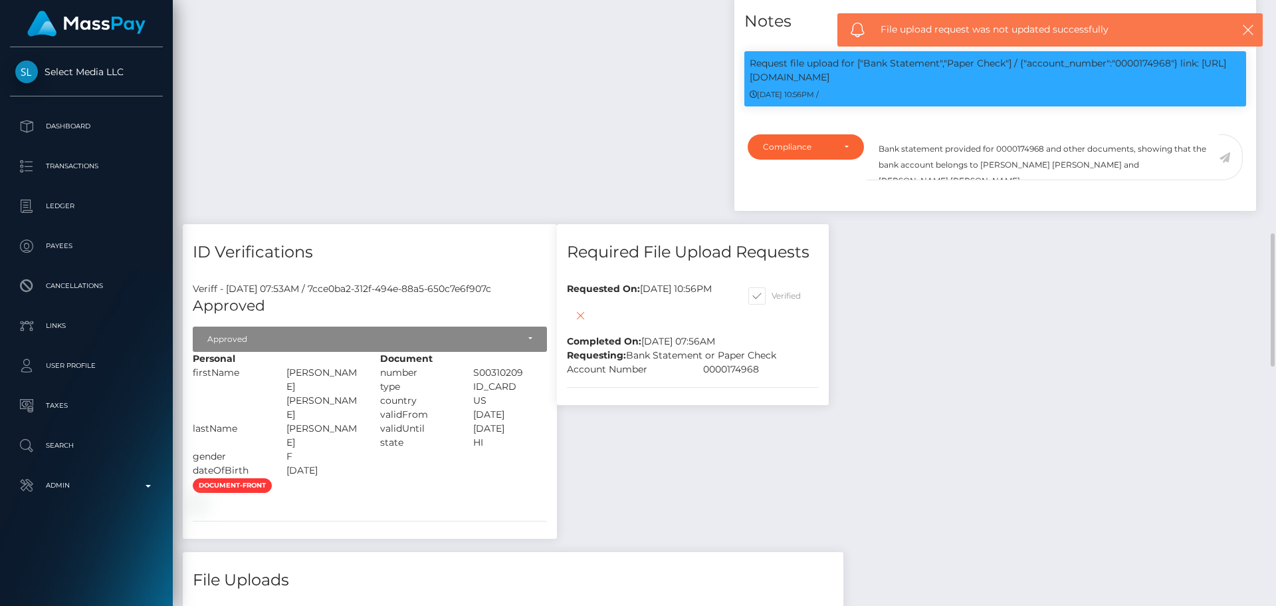
click at [1220, 152] on icon at bounding box center [1224, 157] width 11 height 11
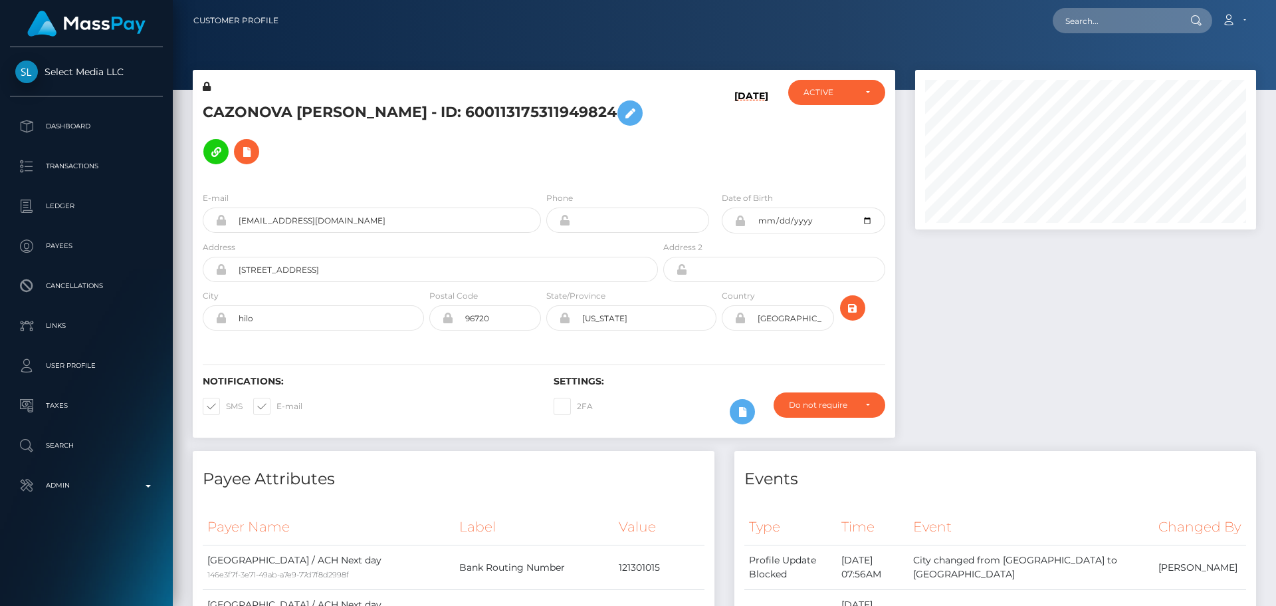
scroll to position [160, 342]
click at [247, 100] on h5 "CAZONOVA [PERSON_NAME] - ID: 600113175311949824" at bounding box center [427, 132] width 448 height 77
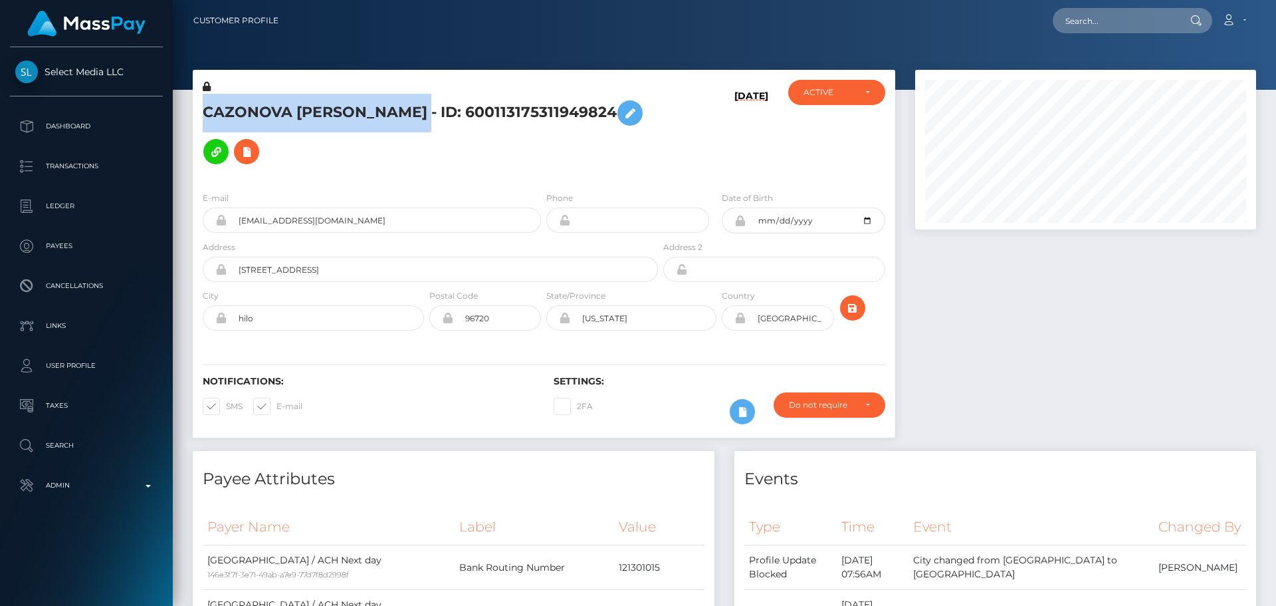
drag, startPoint x: 247, startPoint y: 100, endPoint x: 387, endPoint y: 103, distance: 139.6
click at [387, 103] on h5 "CAZONOVA [PERSON_NAME] - ID: 600113175311949824" at bounding box center [427, 132] width 448 height 77
copy h5 "CAZONOVA [PERSON_NAME]"
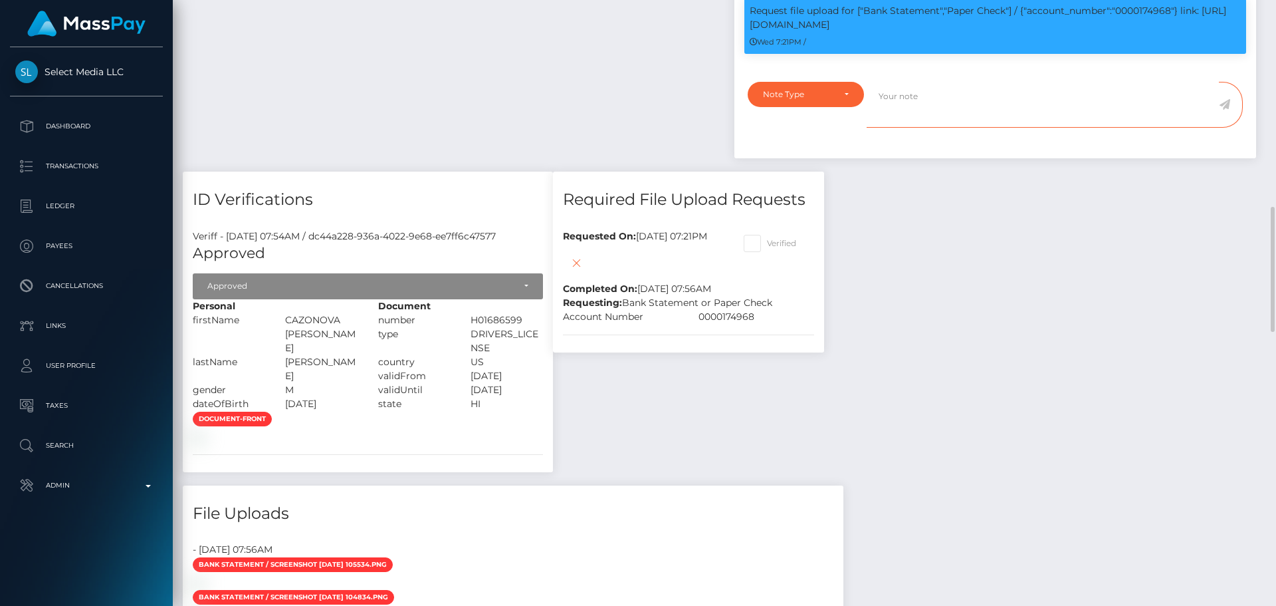
click at [930, 109] on textarea at bounding box center [1043, 105] width 352 height 46
paste textarea "Bank statement provided for 0000174968 and other documents, showing that the ba…"
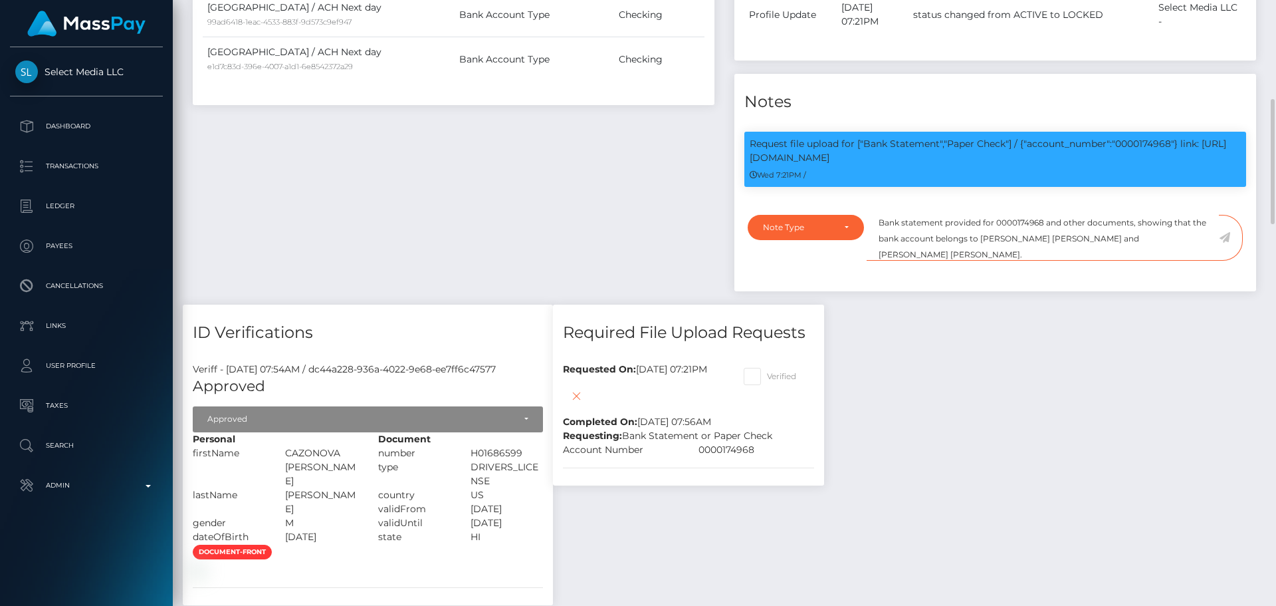
scroll to position [798, 0]
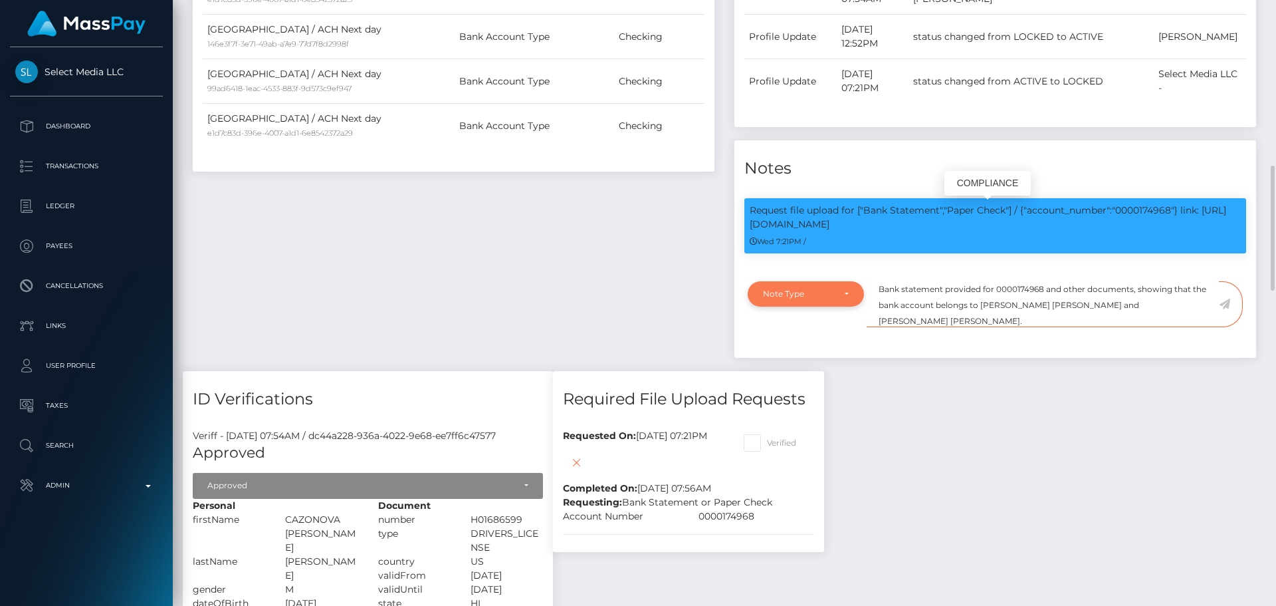
type textarea "Bank statement provided for 0000174968 and other documents, showing that the ba…"
click at [841, 297] on div "Note Type" at bounding box center [806, 293] width 86 height 11
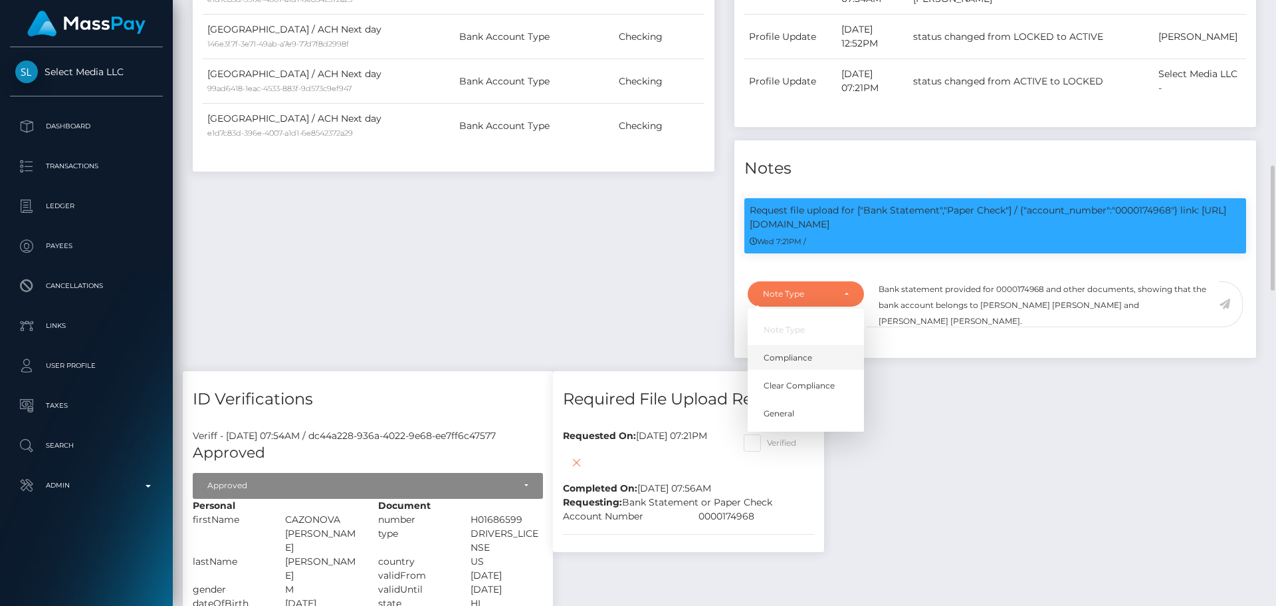
click at [798, 359] on span "Compliance" at bounding box center [788, 358] width 49 height 12
select select "COMPLIANCE"
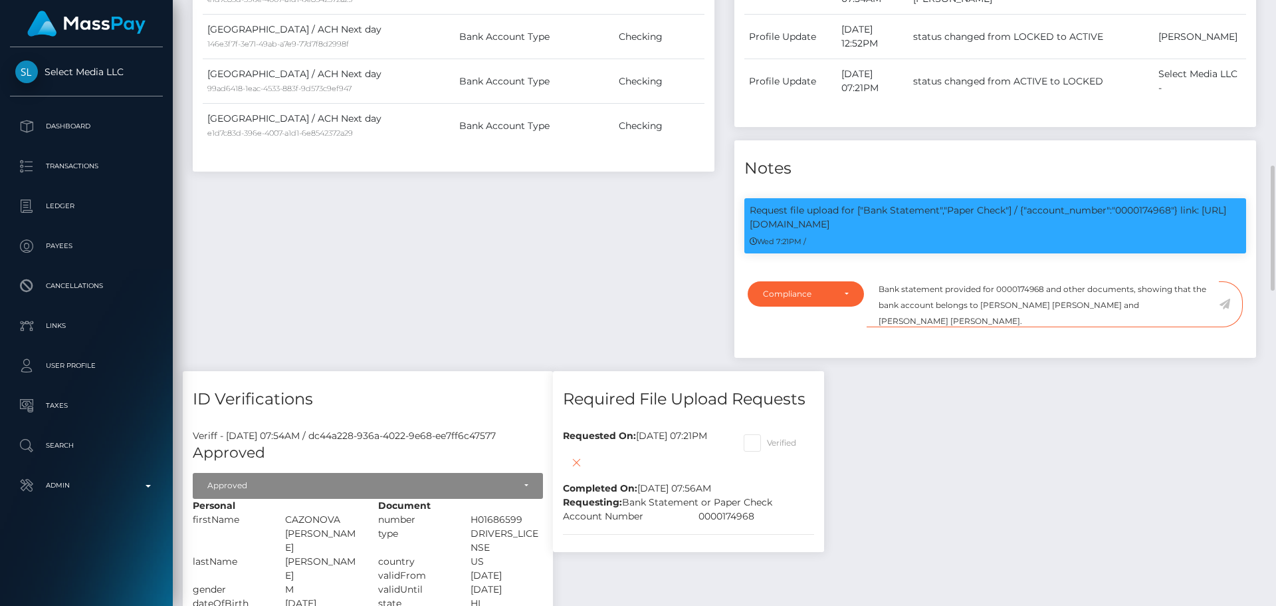
click at [1028, 321] on textarea "Bank statement provided for 0000174968 and other documents, showing that the ba…" at bounding box center [1043, 304] width 352 height 46
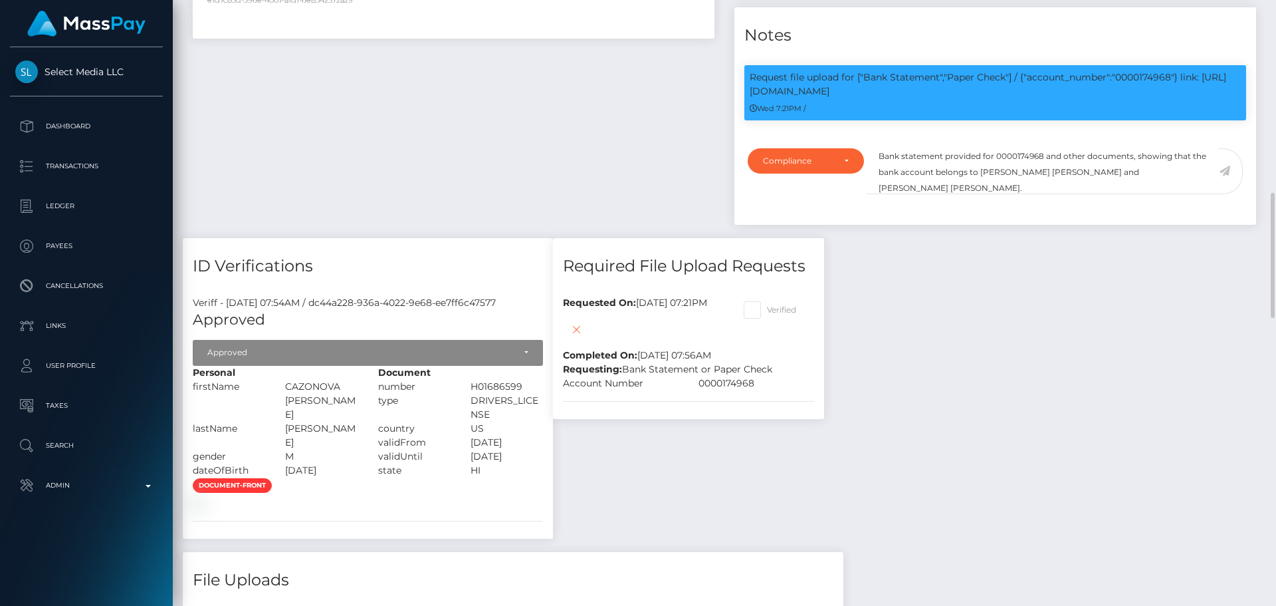
click at [767, 310] on span at bounding box center [767, 309] width 0 height 10
click at [776, 310] on input "Verified" at bounding box center [771, 305] width 9 height 9
checkbox input "true"
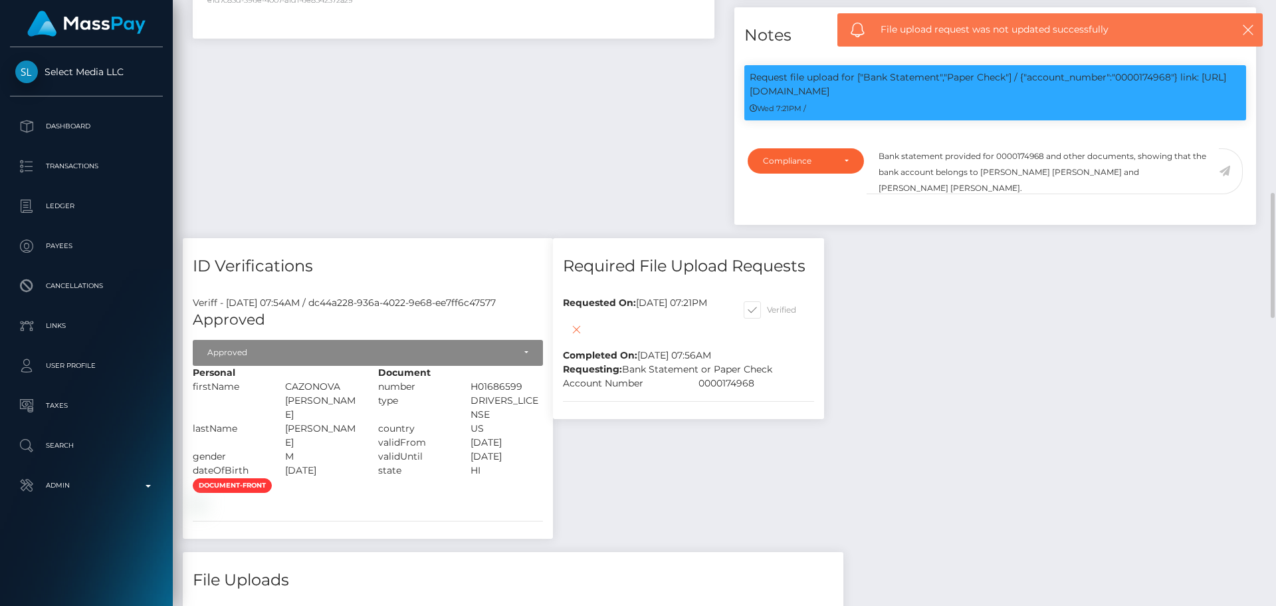
click at [1227, 175] on icon at bounding box center [1224, 171] width 11 height 11
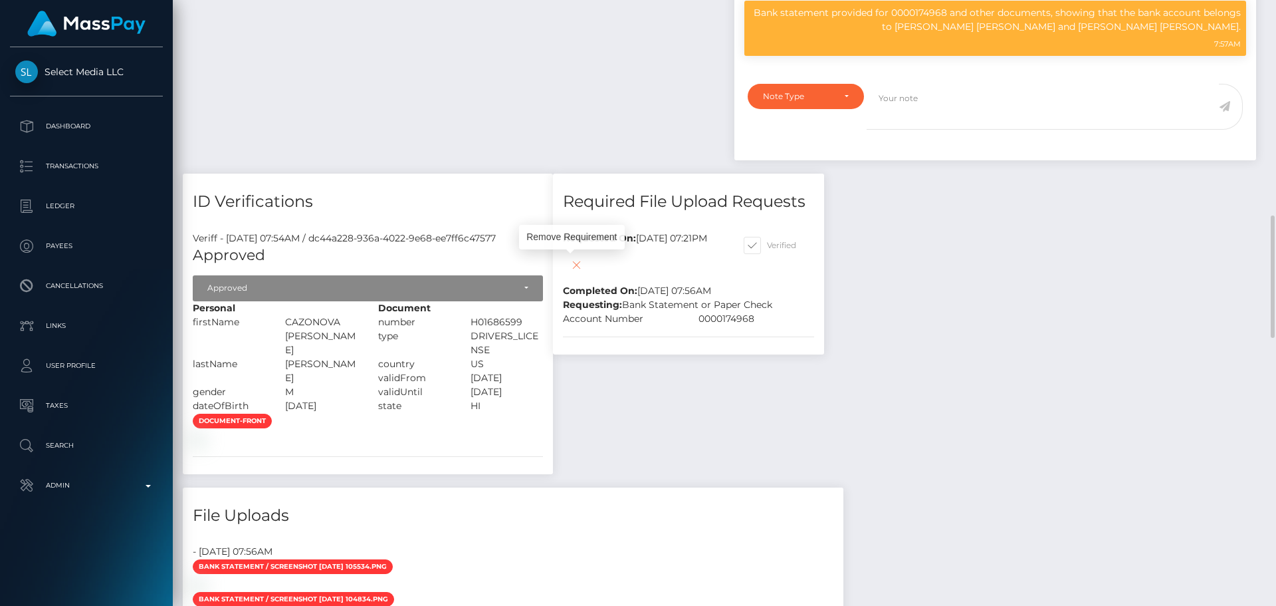
scroll to position [160, 342]
click at [568, 267] on icon at bounding box center [576, 265] width 16 height 17
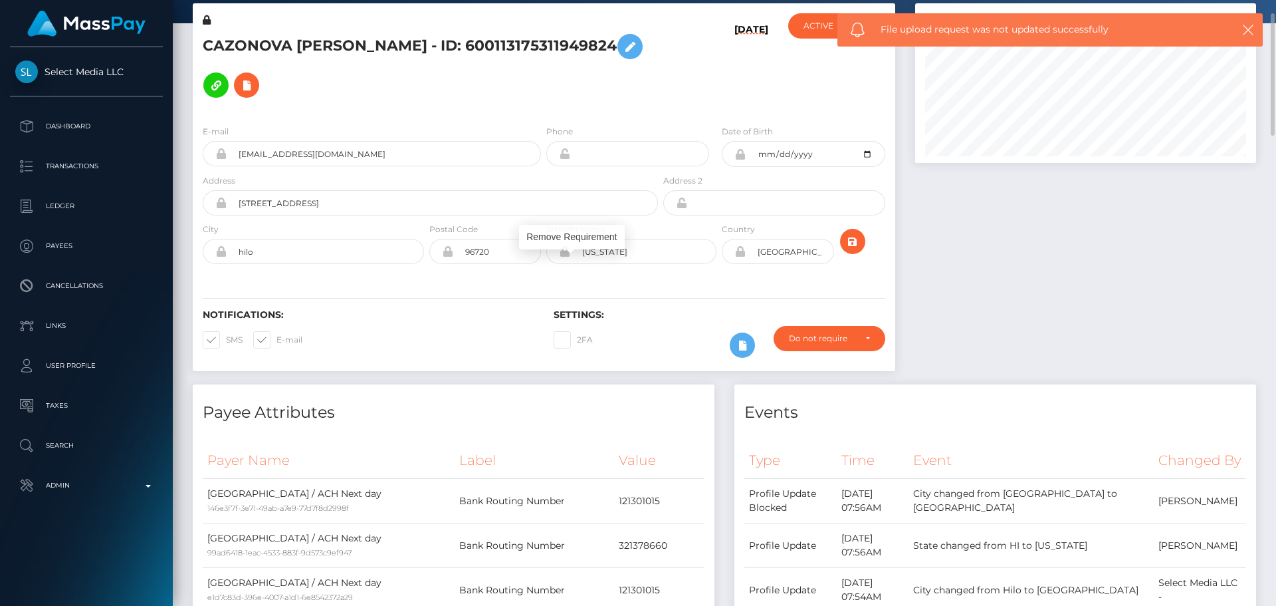
scroll to position [0, 0]
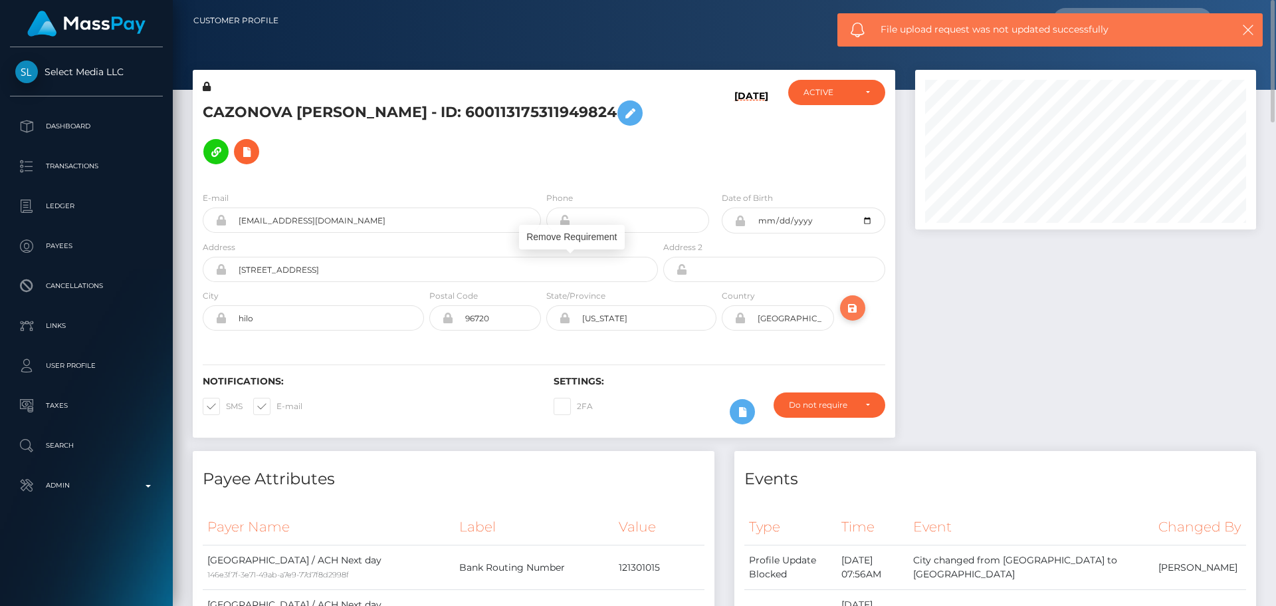
click at [856, 300] on icon "submit" at bounding box center [853, 308] width 16 height 17
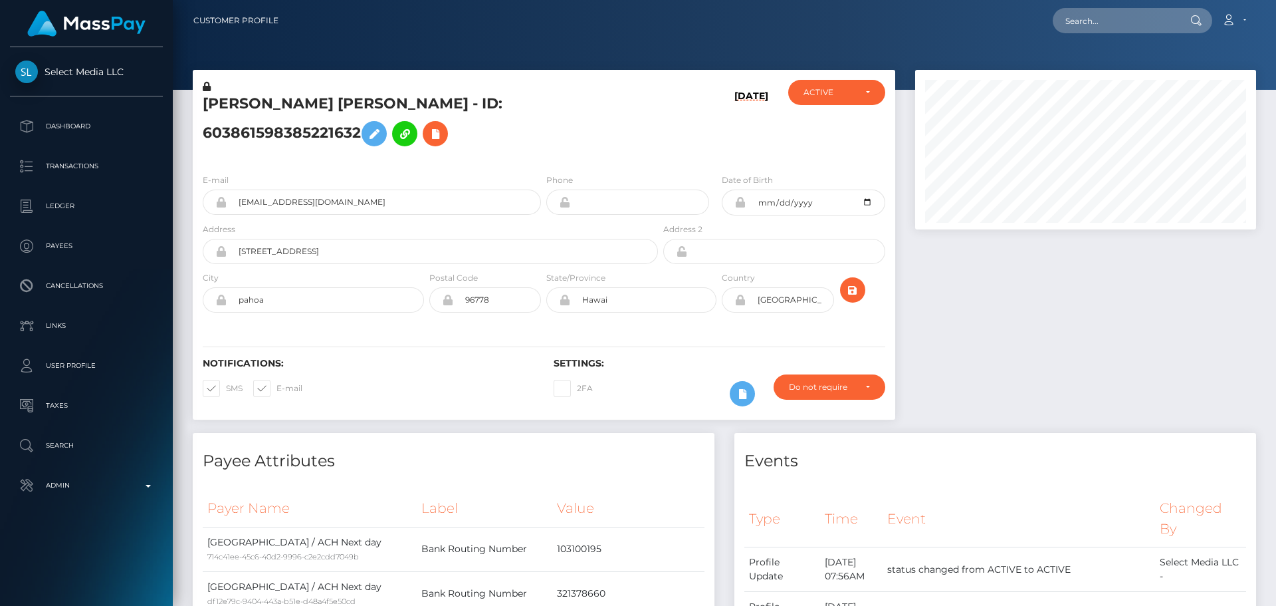
scroll to position [160, 342]
click at [566, 144] on h5 "MONET DENISE ANNETTE WOODING - ID: 603861598385221632" at bounding box center [427, 123] width 448 height 59
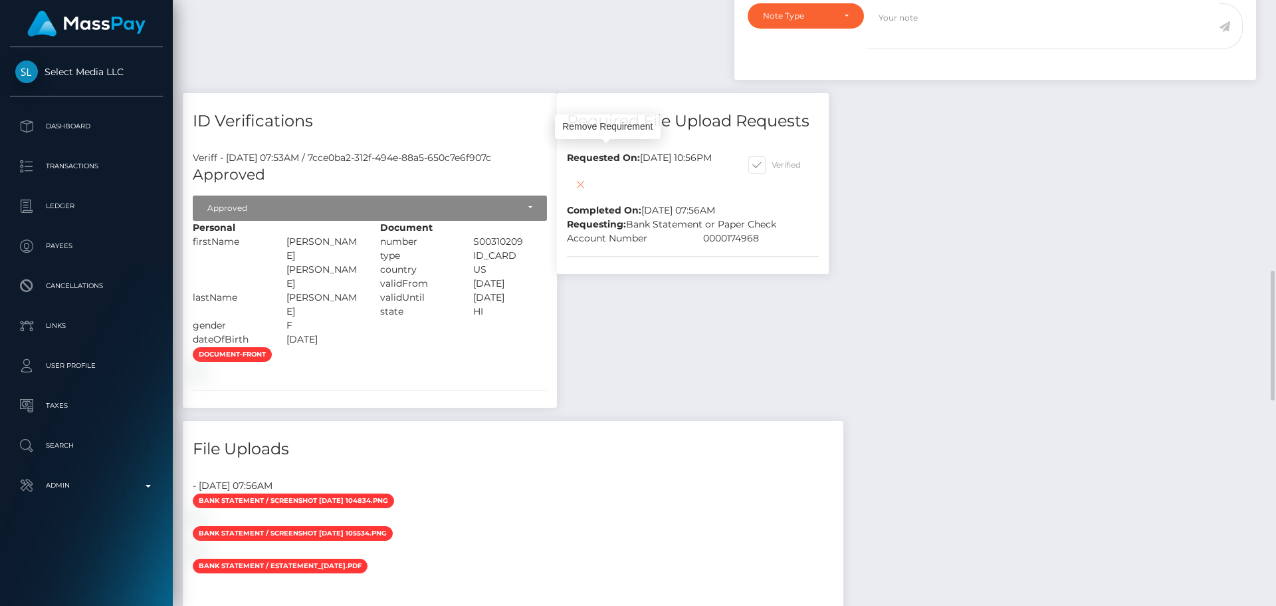
click at [588, 176] on icon at bounding box center [580, 184] width 16 height 17
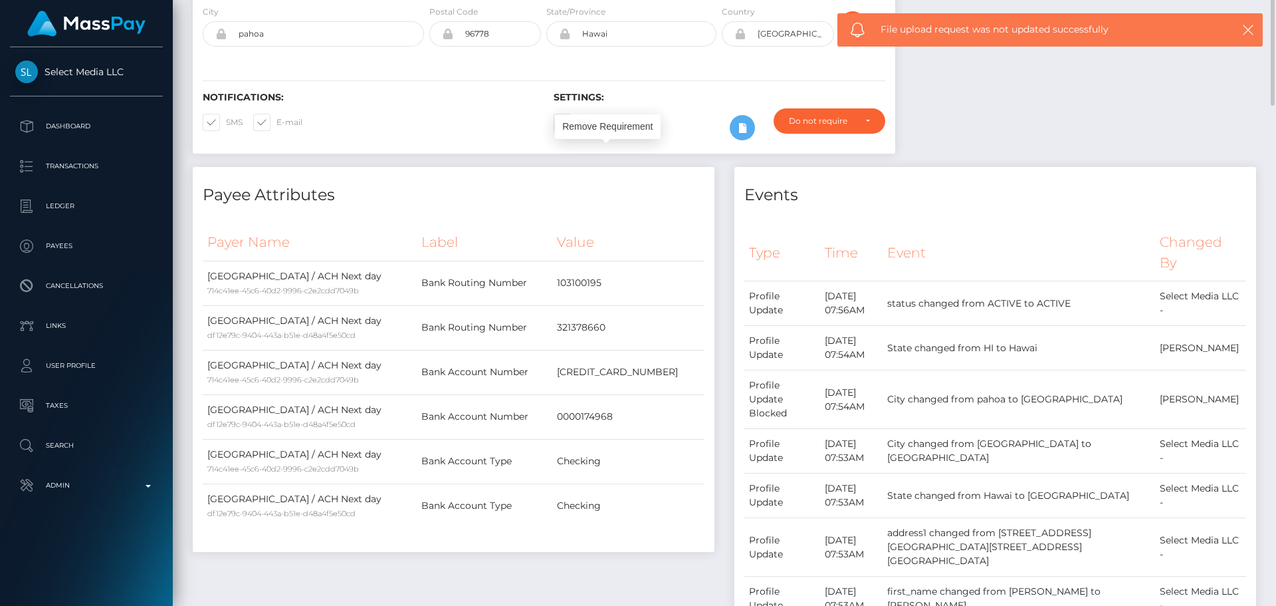
scroll to position [0, 0]
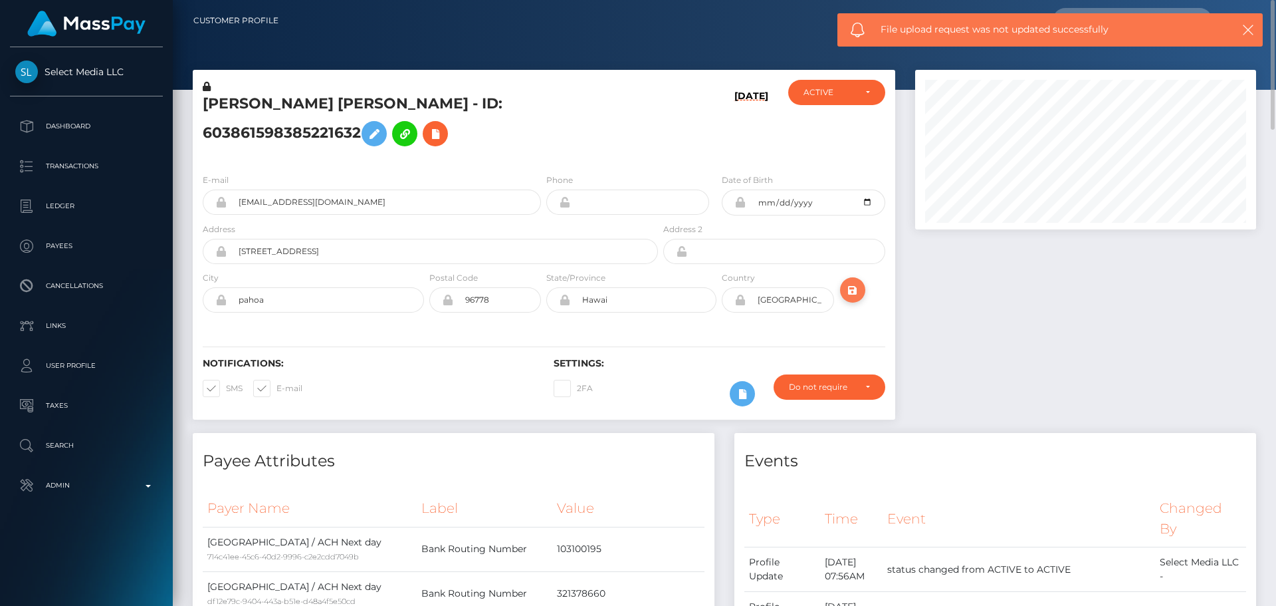
click at [860, 288] on icon "submit" at bounding box center [853, 290] width 16 height 17
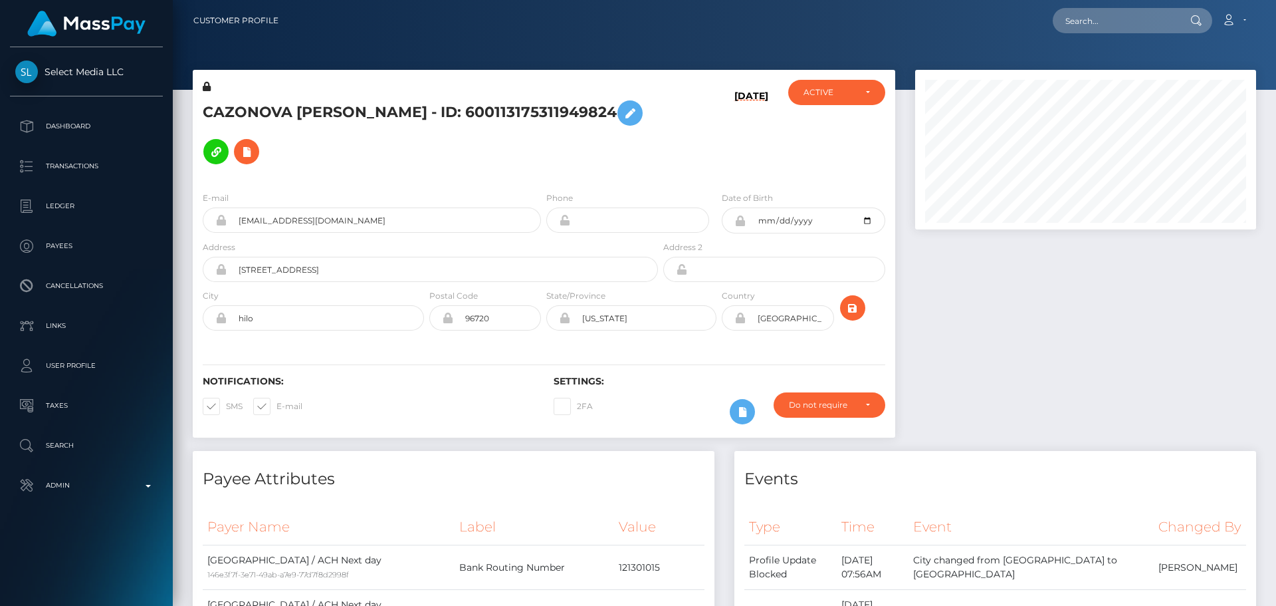
scroll to position [160, 342]
click at [545, 104] on h5 "CAZONOVA [PERSON_NAME] - ID: 600113175311949824" at bounding box center [427, 132] width 448 height 77
click at [547, 103] on h5 "CAZONOVA [PERSON_NAME] - ID: 600113175311949824" at bounding box center [427, 132] width 448 height 77
copy h5 "600113175311949824"
click at [376, 98] on h5 "CAZONOVA [PERSON_NAME] - ID: 600113175311949824" at bounding box center [427, 132] width 448 height 77
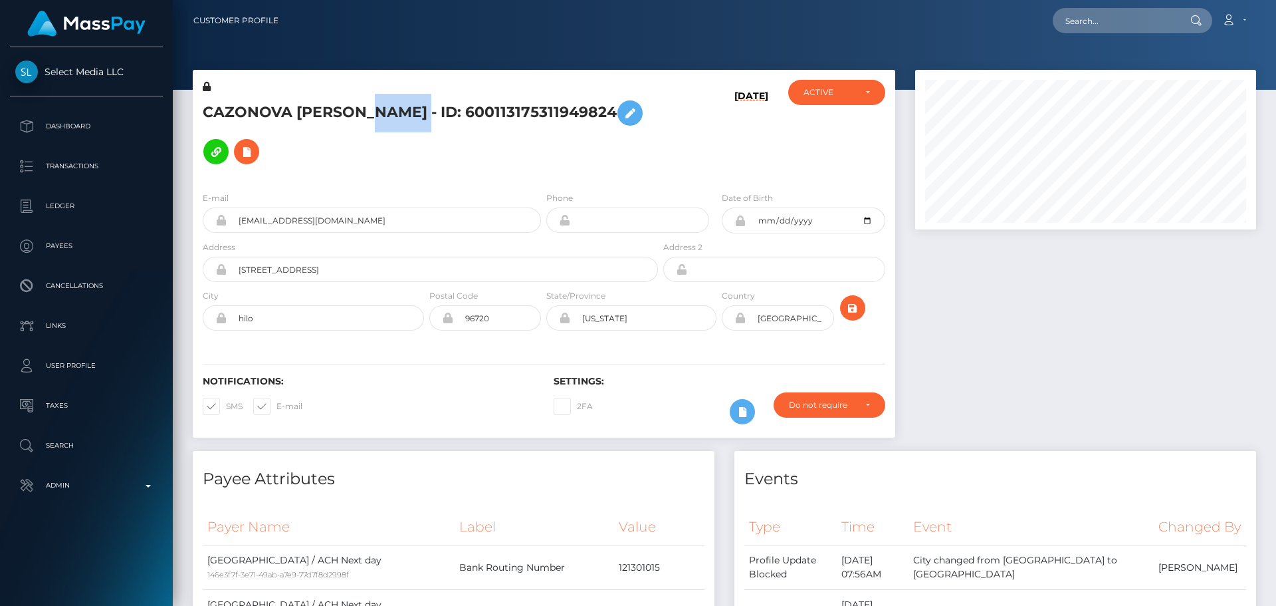
click at [376, 98] on h5 "CAZONOVA [PERSON_NAME] - ID: 600113175311949824" at bounding box center [427, 132] width 448 height 77
click at [376, 98] on h5 "CAZONOVA TIMOTHY TURNER - ID: 600113175311949824" at bounding box center [427, 132] width 448 height 77
copy h5 "CAZONOVA TIMOTHY TURNER - ID: 600113175311949824"
drag, startPoint x: 381, startPoint y: 207, endPoint x: 194, endPoint y: 196, distance: 187.1
click at [195, 197] on div "E-mail cazonova144@gmail.com" at bounding box center [368, 215] width 351 height 49
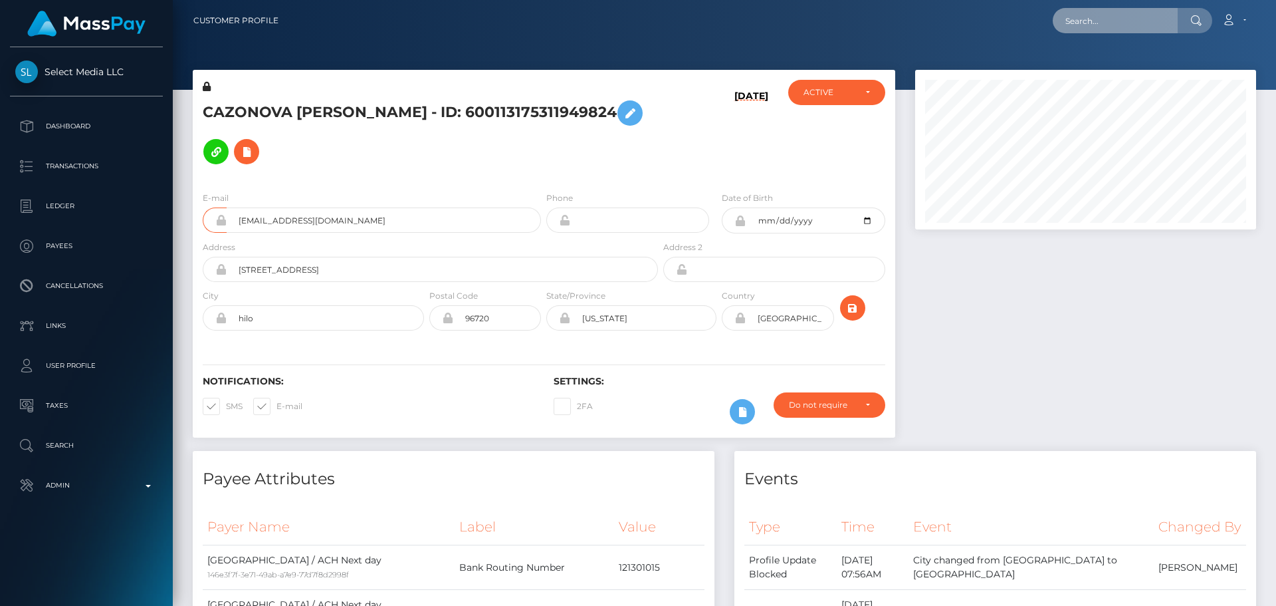
click at [1105, 19] on input "text" at bounding box center [1115, 20] width 125 height 25
paste input "360396423545499648"
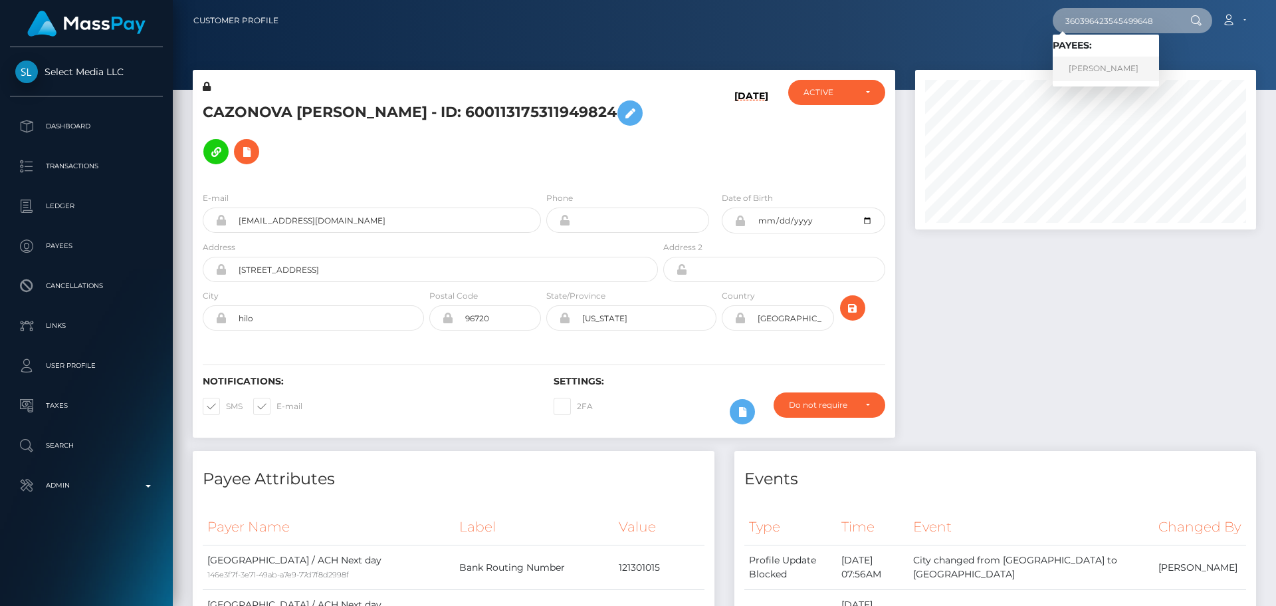
type input "360396423545499648"
click at [1094, 64] on link "Iuliia Sergeevna Sergeeva" at bounding box center [1106, 68] width 106 height 25
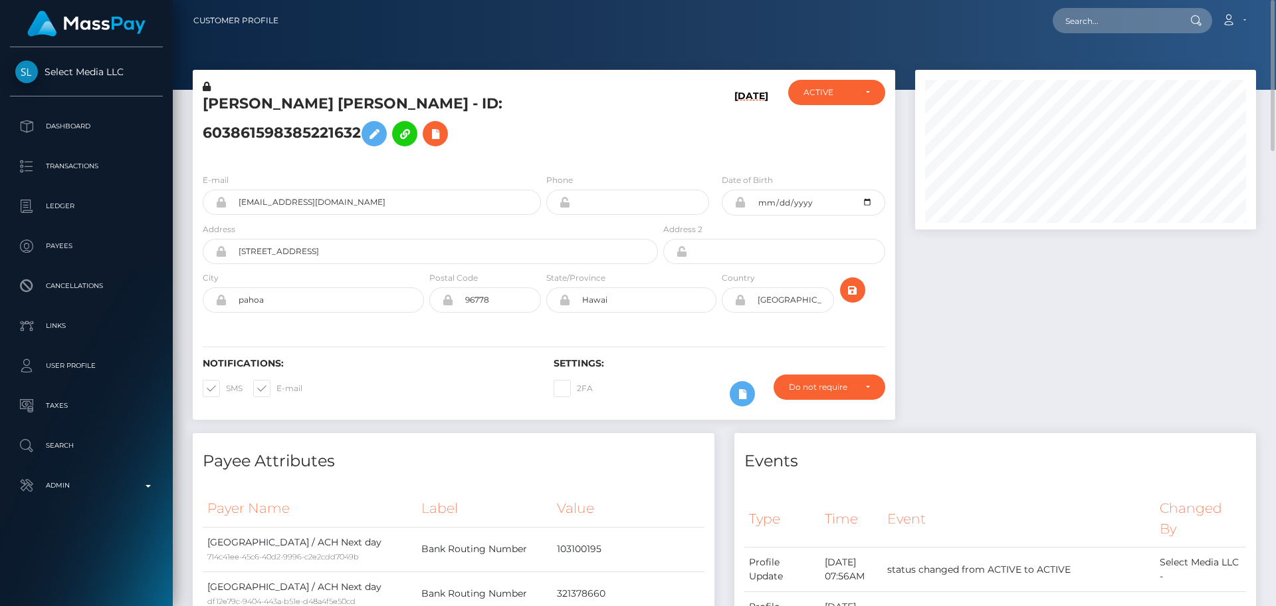
click at [352, 101] on h5 "MONET DENISE ANNETTE WOODING - ID: 603861598385221632" at bounding box center [427, 123] width 448 height 59
copy h5 "MONET DENISE ANNETTE WOODING - ID: 603861598385221632"
drag, startPoint x: 384, startPoint y: 205, endPoint x: 225, endPoint y: 198, distance: 159.0
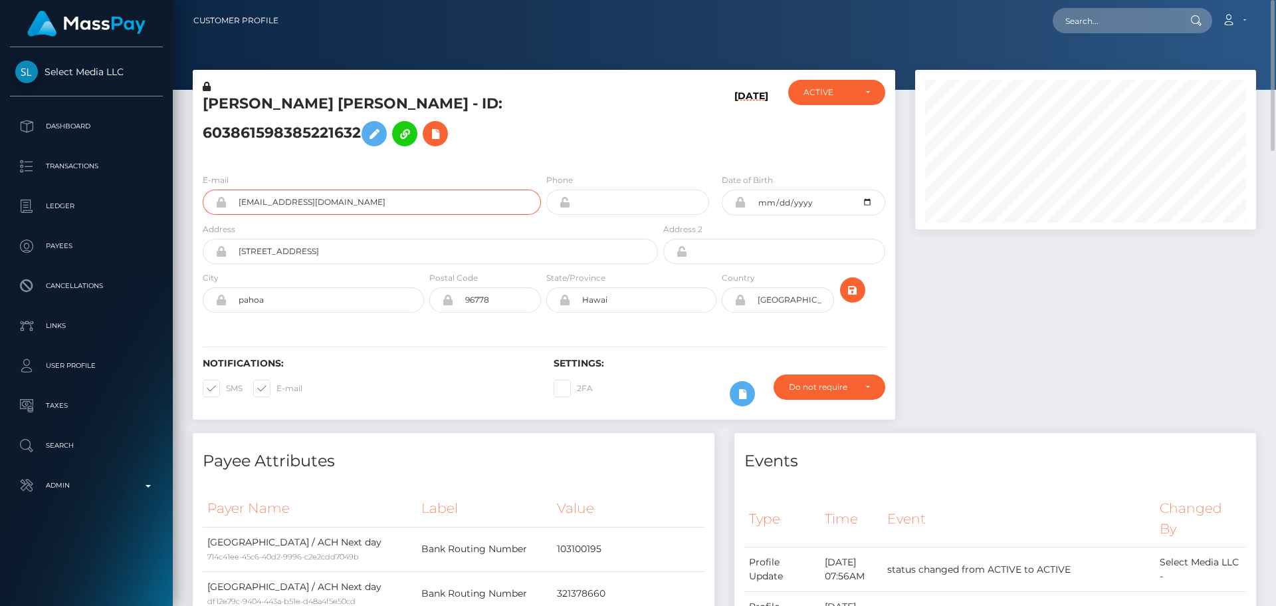
click at [227, 199] on input "yemborainbow@gmail.com" at bounding box center [384, 201] width 314 height 25
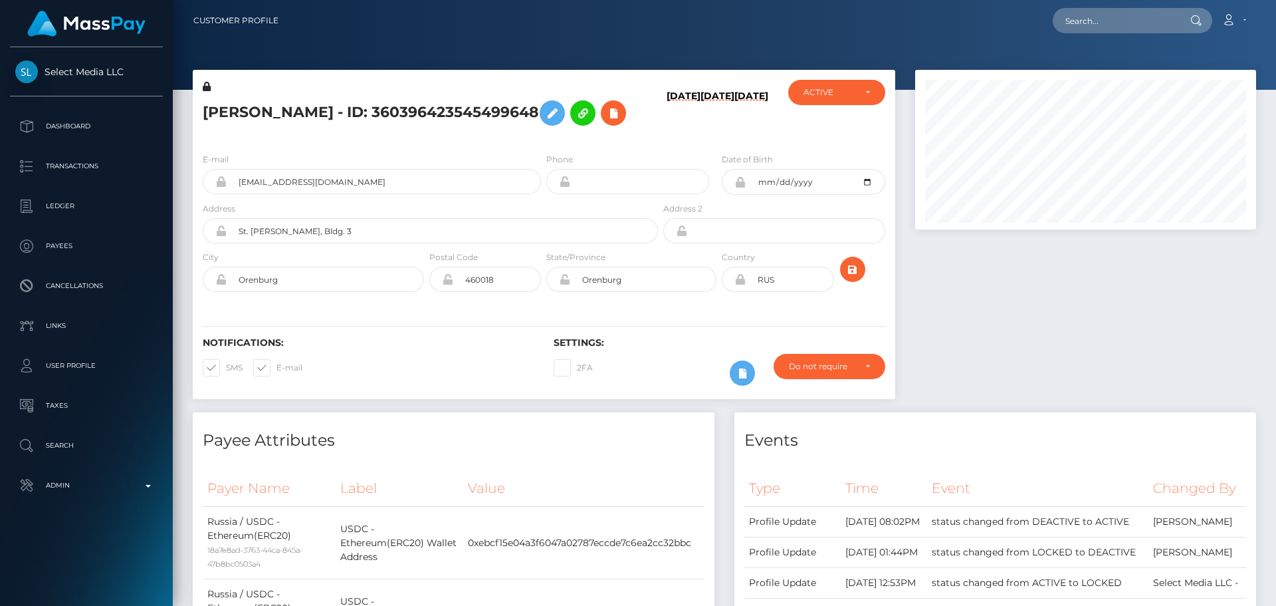
scroll to position [160, 342]
click at [531, 132] on h5 "Iuliia Sergeevna Sergeeva - ID: 360396423545499648" at bounding box center [427, 113] width 448 height 39
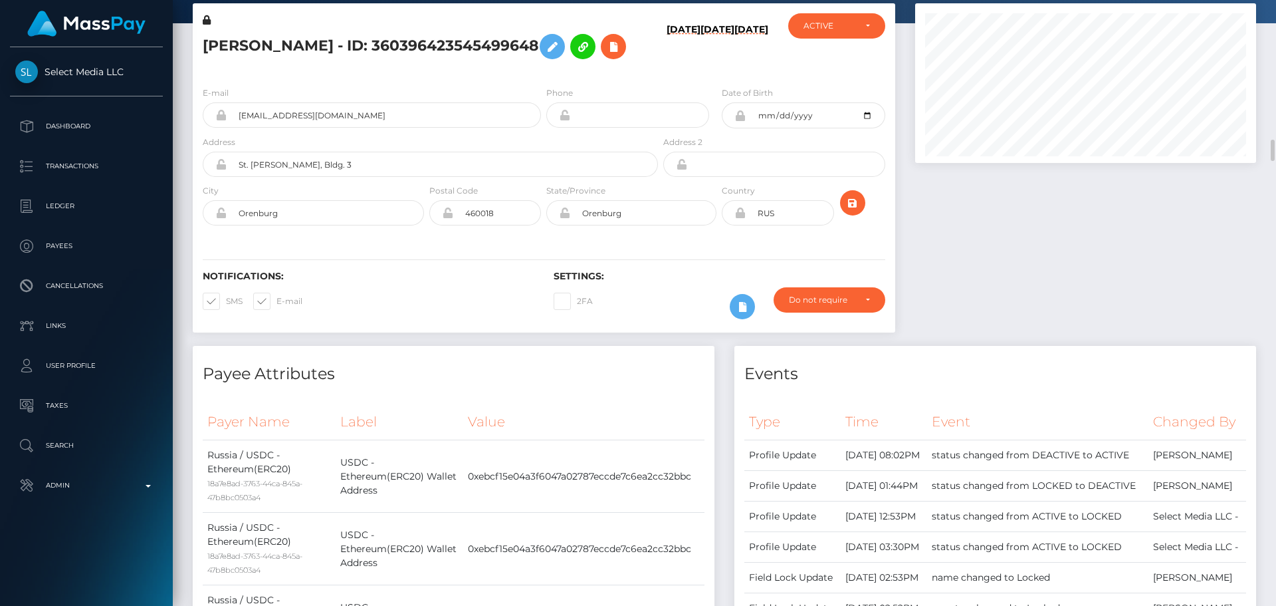
scroll to position [0, 0]
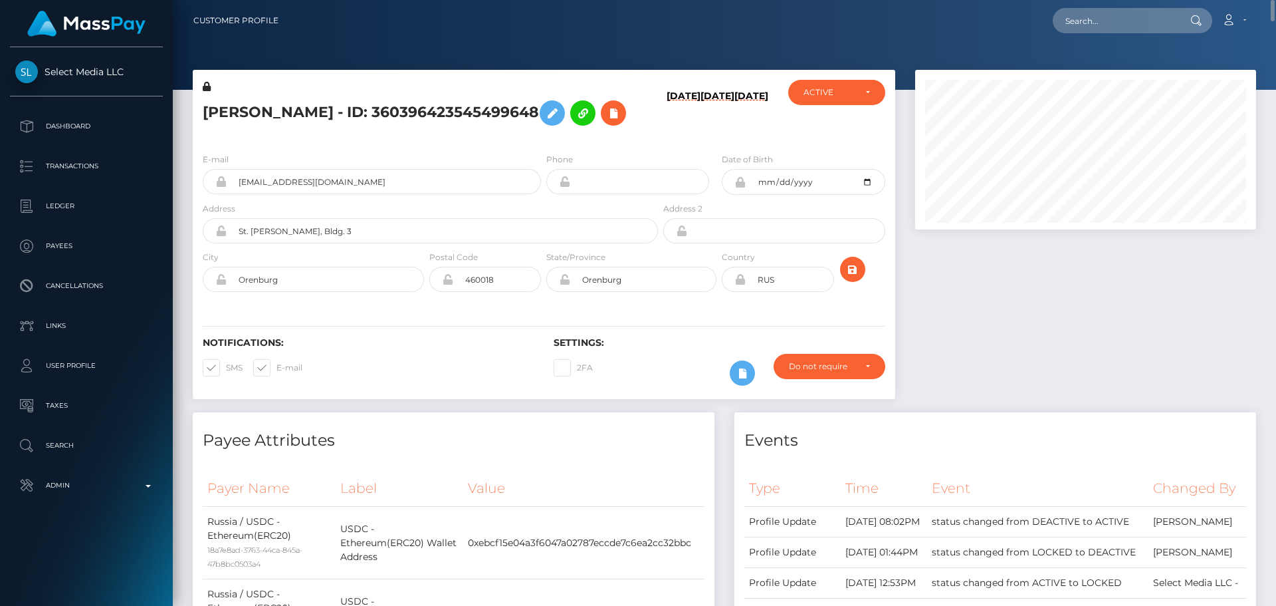
click at [491, 142] on div "Iuliia Sergeevna Sergeeva - ID: 360396423545499648" at bounding box center [427, 111] width 468 height 62
click at [606, 122] on icon at bounding box center [614, 113] width 16 height 17
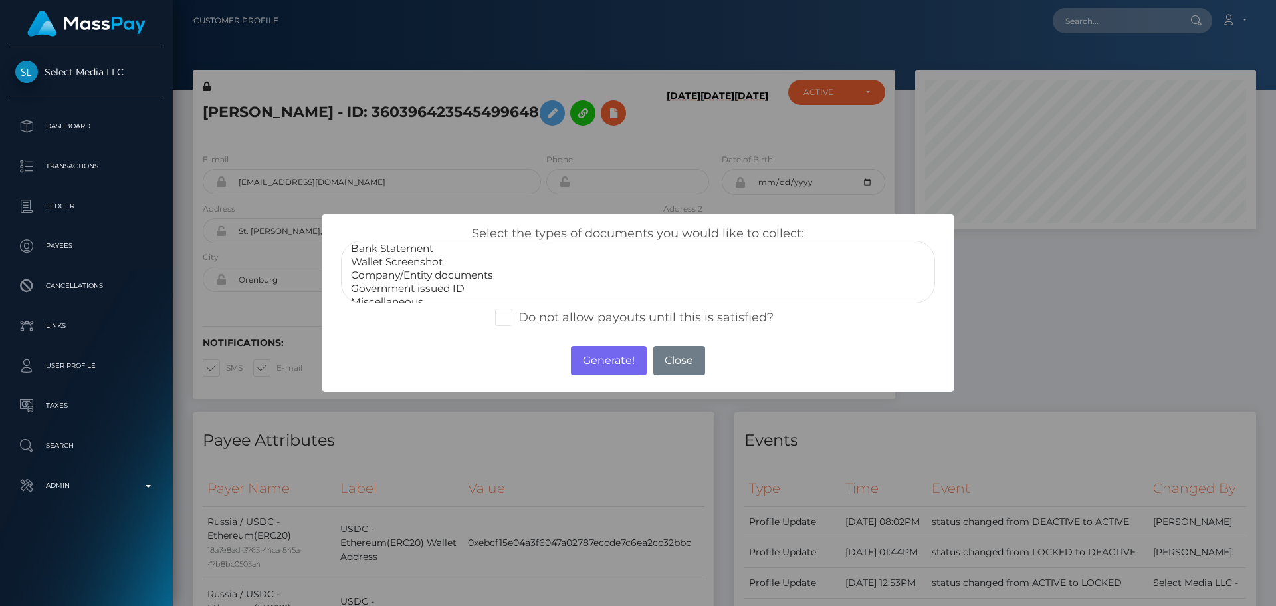
scroll to position [27, 0]
select select "Miscellaneous"
click at [397, 291] on option "Miscellaneous" at bounding box center [638, 291] width 577 height 13
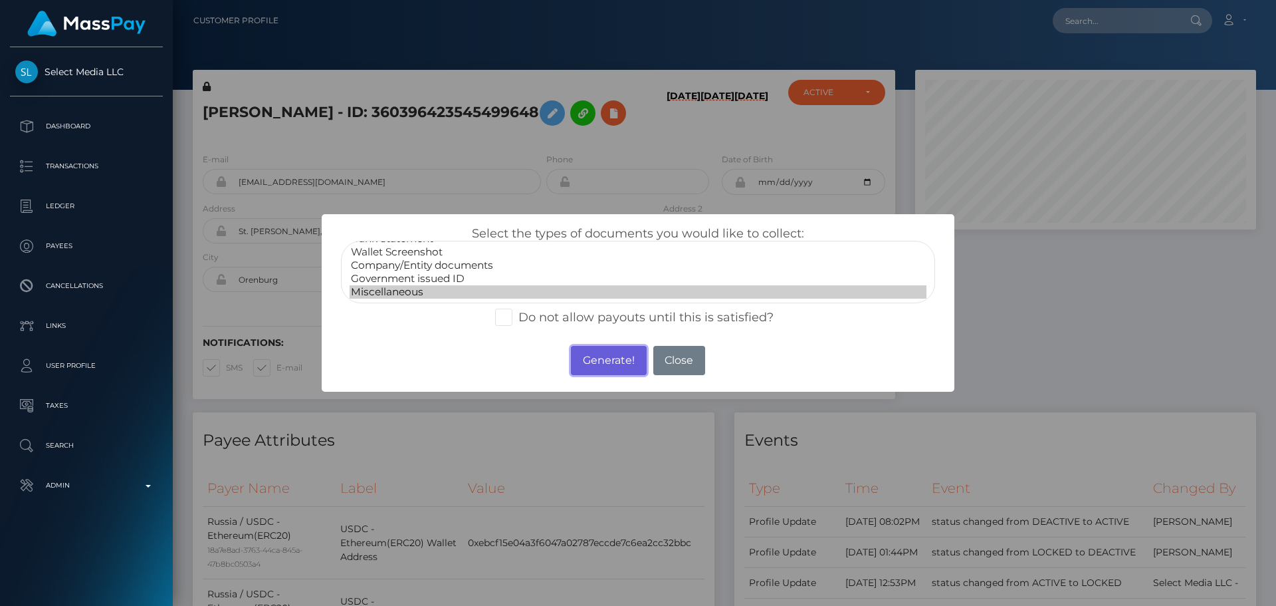
click at [586, 360] on button "Generate!" at bounding box center [608, 360] width 75 height 29
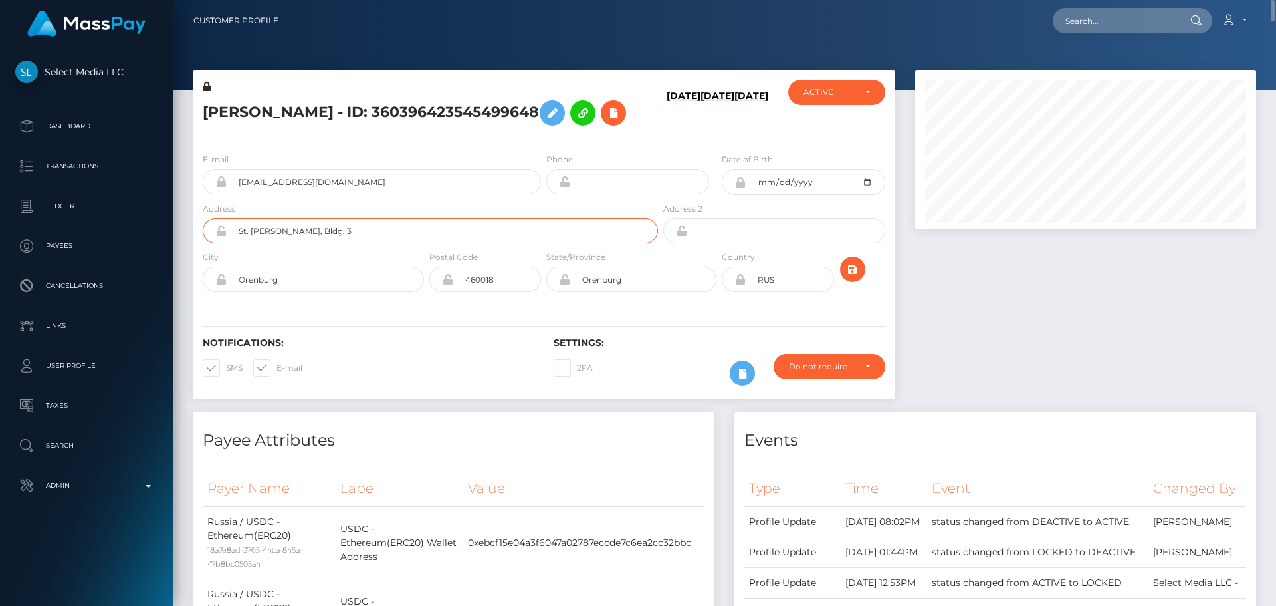
click at [369, 243] on input "St. Kuibysheva, Bldg. 3" at bounding box center [442, 230] width 431 height 25
paste input "Jalan Dalem Tarukan No. 7, Taman Mumbul"
type input "Jalan Dalem Tarukan No. 7, Taman Mumbul"
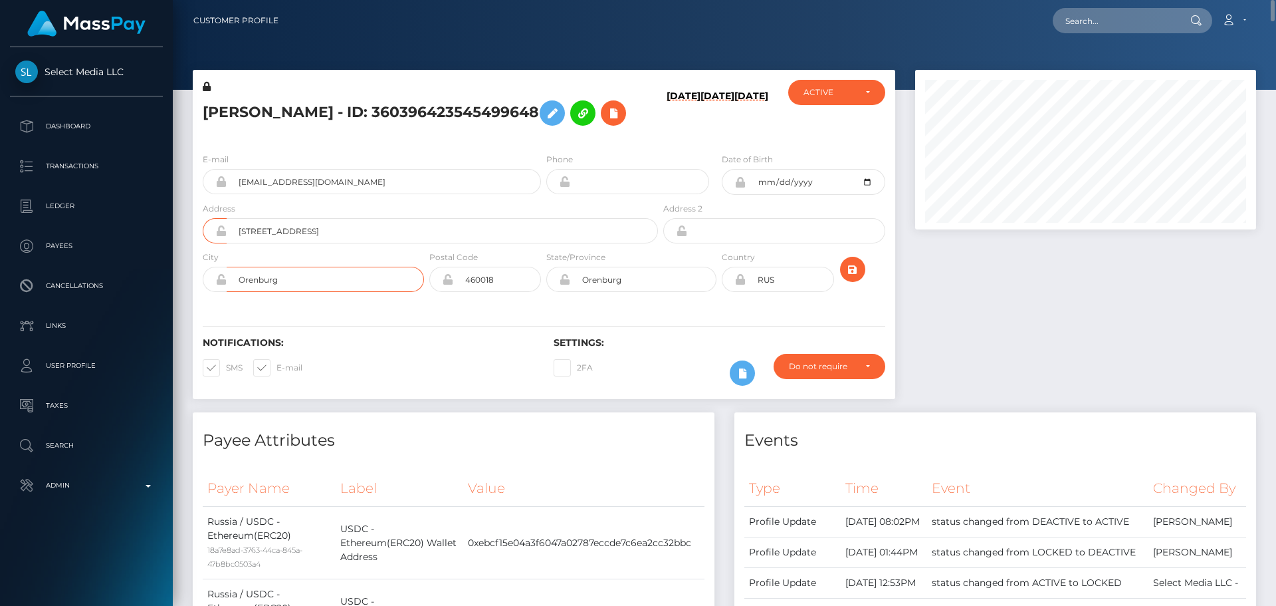
click at [336, 292] on input "Orenburg" at bounding box center [325, 279] width 197 height 25
paste input "Nusa Dua"
type input "Nusa Dua"
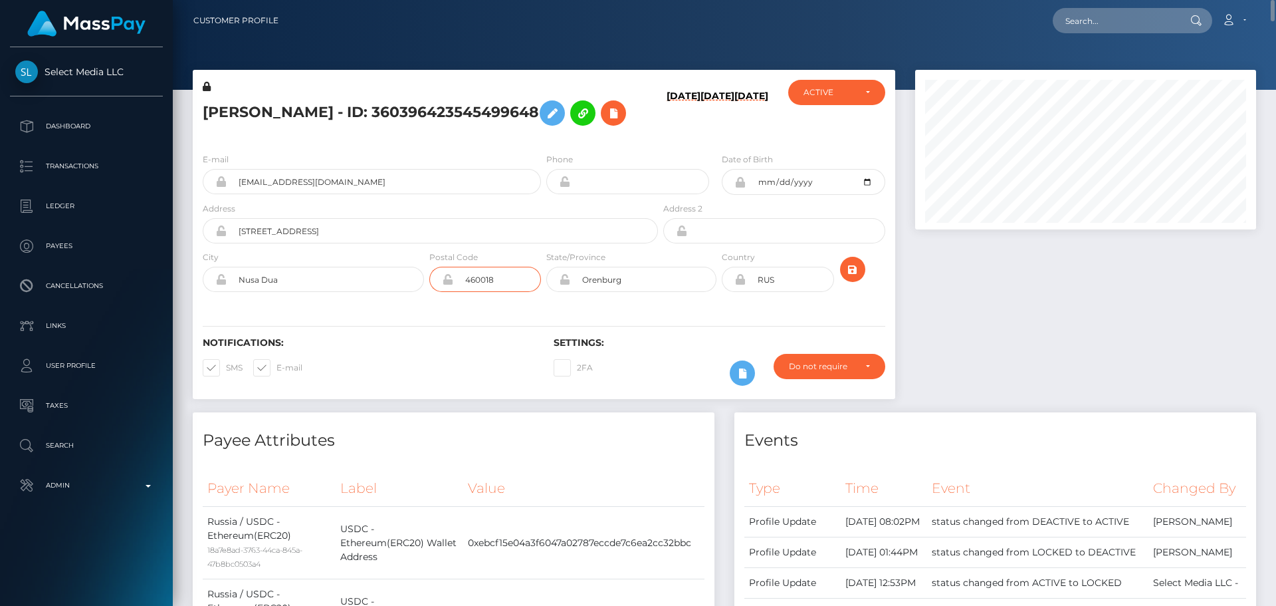
click at [510, 292] on input "460018" at bounding box center [497, 279] width 88 height 25
paste input "80361"
type input "80361"
click at [643, 292] on input "Orenburg" at bounding box center [643, 279] width 146 height 25
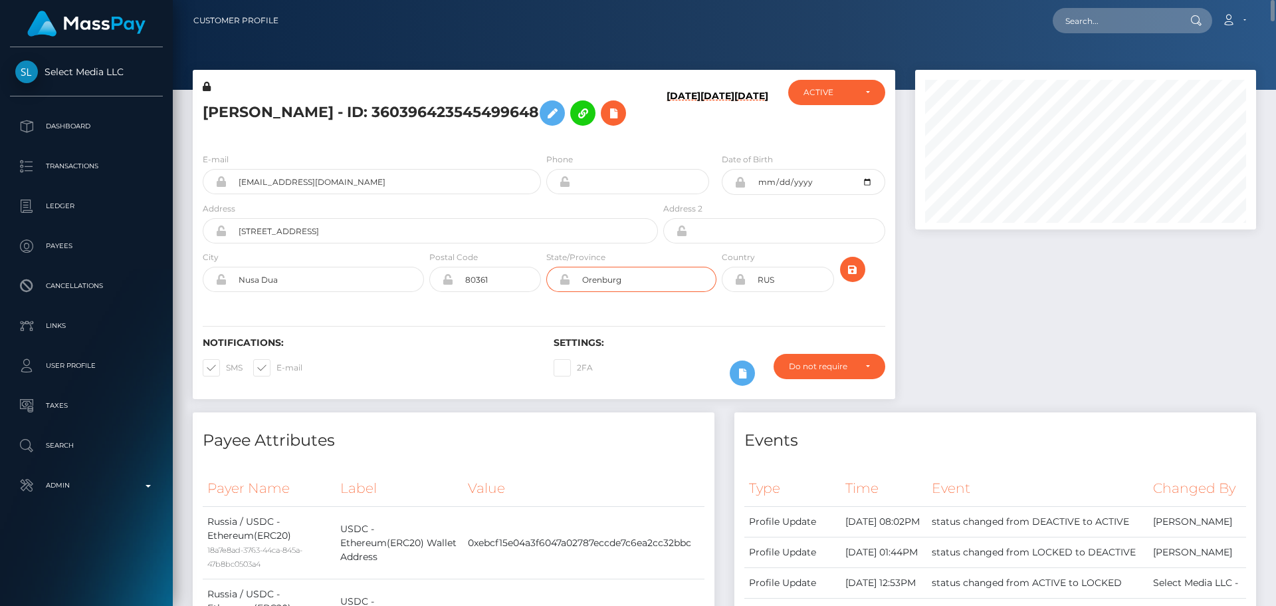
click at [643, 292] on input "Orenburg" at bounding box center [643, 279] width 146 height 25
paste input "Bali"
type input "Bali"
click at [784, 292] on input "RUS" at bounding box center [790, 279] width 88 height 25
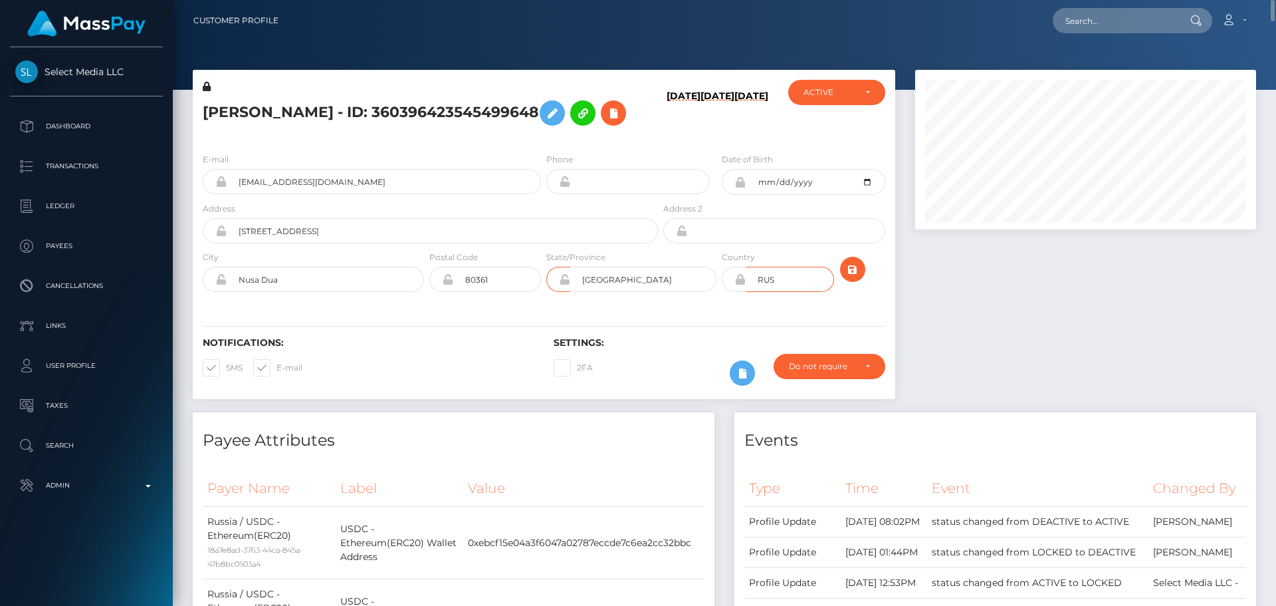
click at [784, 292] on input "RUS" at bounding box center [790, 279] width 88 height 25
paste input "IDN"
type input "IDN"
click at [740, 284] on icon at bounding box center [739, 279] width 11 height 11
click at [721, 305] on div "E-mail juliii_meow@mail.ru Phone Date of Birth" at bounding box center [544, 223] width 703 height 163
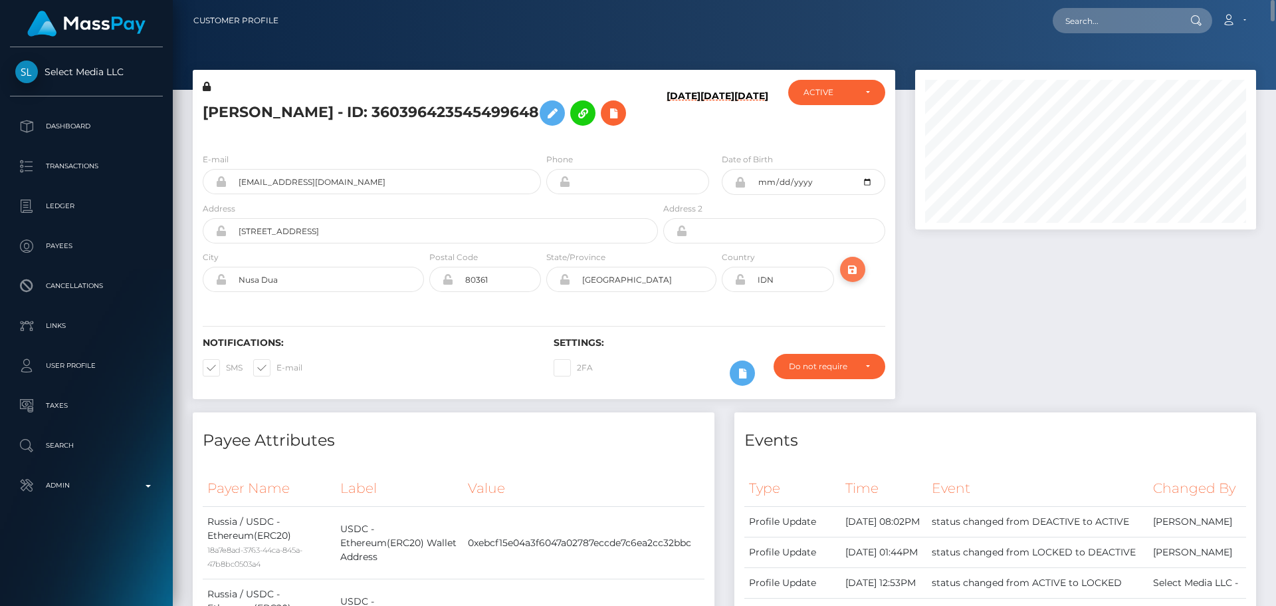
click at [854, 278] on icon "submit" at bounding box center [853, 269] width 16 height 17
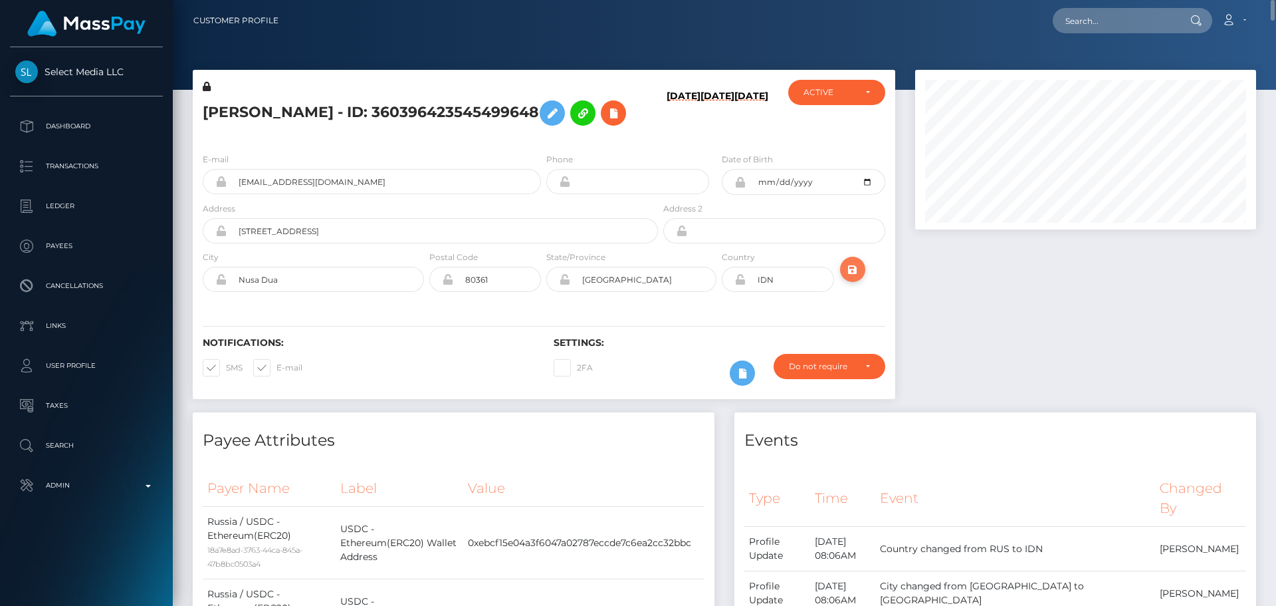
click at [845, 278] on icon "submit" at bounding box center [853, 269] width 16 height 17
click at [742, 284] on icon at bounding box center [739, 279] width 11 height 11
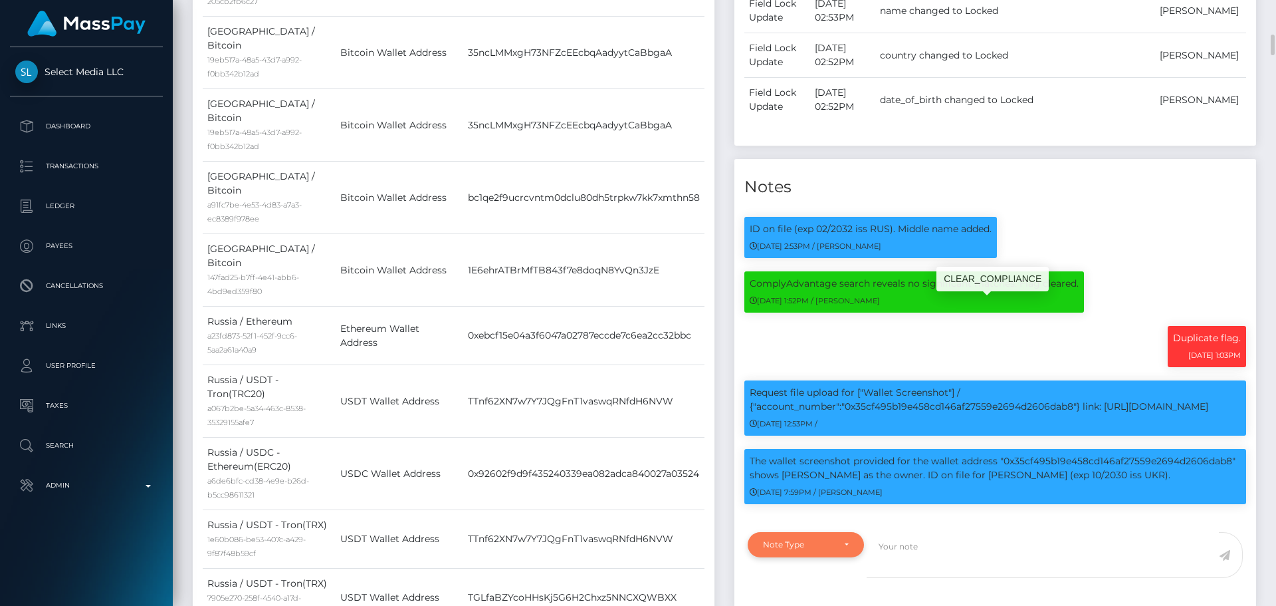
scroll to position [1196, 0]
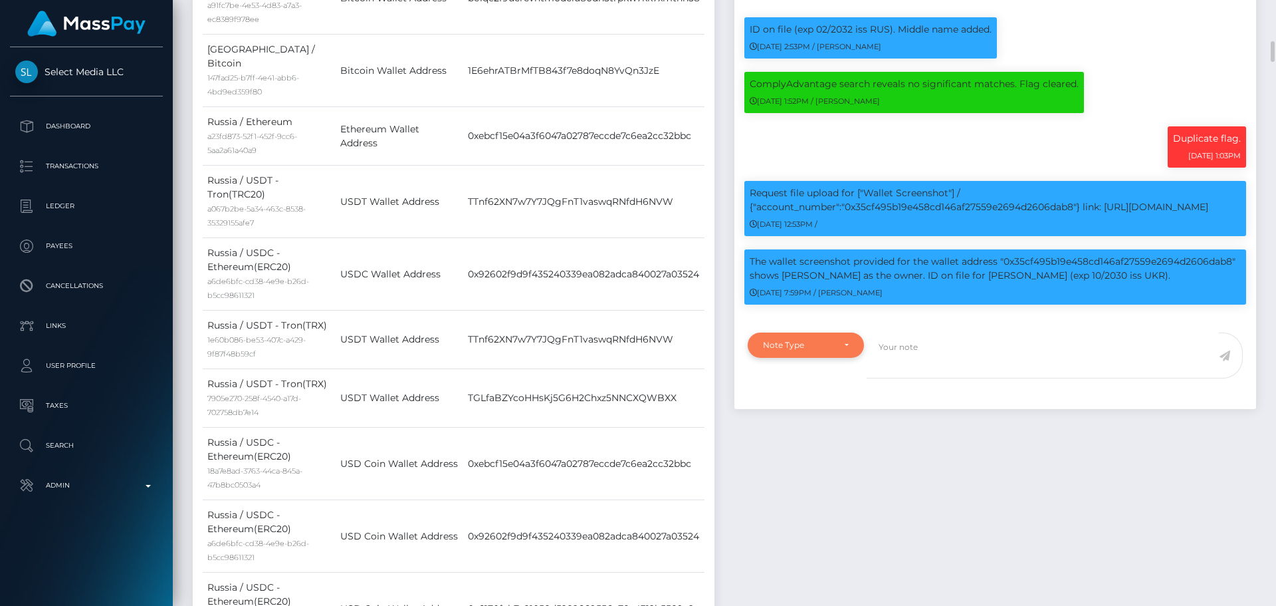
click at [851, 358] on div "Note Type" at bounding box center [806, 344] width 116 height 25
click at [799, 415] on span "Compliance" at bounding box center [788, 409] width 49 height 12
select select "COMPLIANCE"
click at [915, 378] on textarea at bounding box center [1043, 355] width 352 height 46
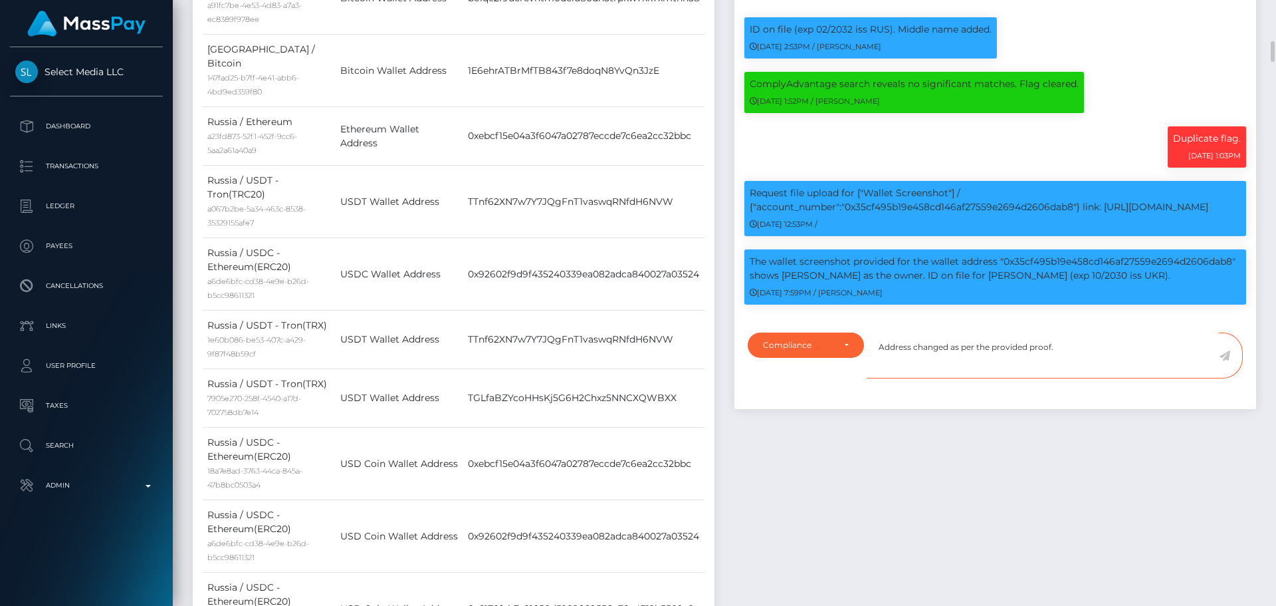
type textarea "Address changed as per the provided proof."
click at [1227, 361] on icon at bounding box center [1224, 355] width 11 height 11
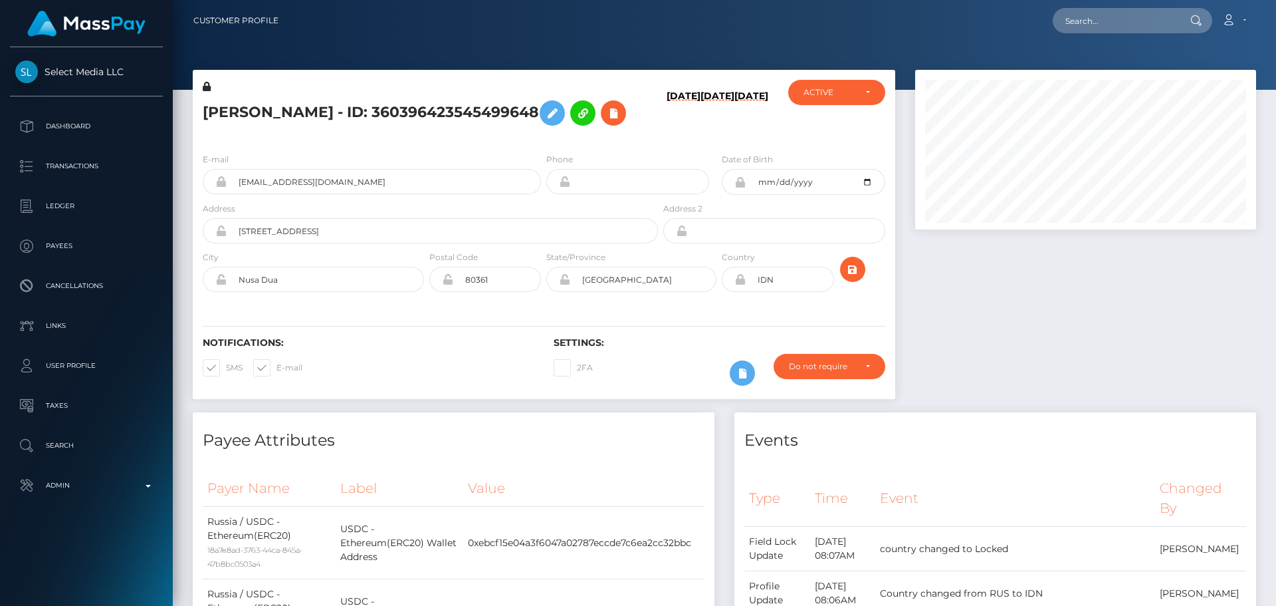
scroll to position [160, 342]
click at [566, 132] on h5 "[PERSON_NAME] - ID: 360396423545499648" at bounding box center [427, 113] width 448 height 39
click at [570, 132] on h5 "[PERSON_NAME] - ID: 360396423545499648" at bounding box center [427, 113] width 448 height 39
click at [957, 287] on div at bounding box center [1085, 241] width 361 height 342
click at [550, 132] on h5 "Iuliia Sergeevna Sergeeva - ID: 360396423545499648" at bounding box center [427, 113] width 448 height 39
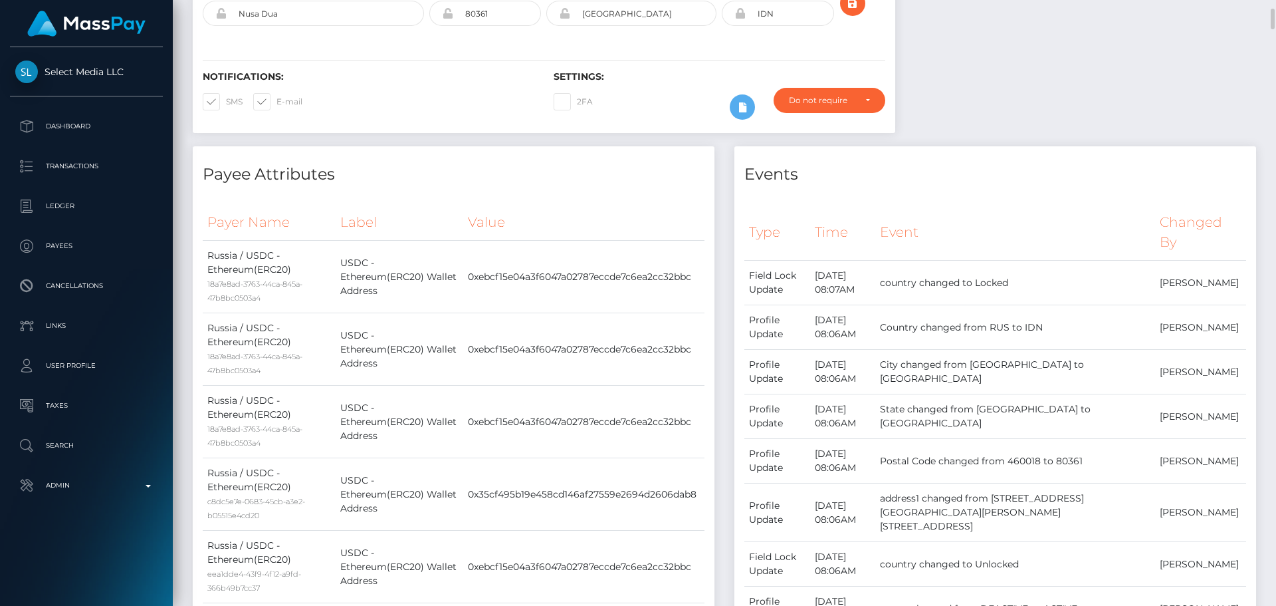
scroll to position [0, 0]
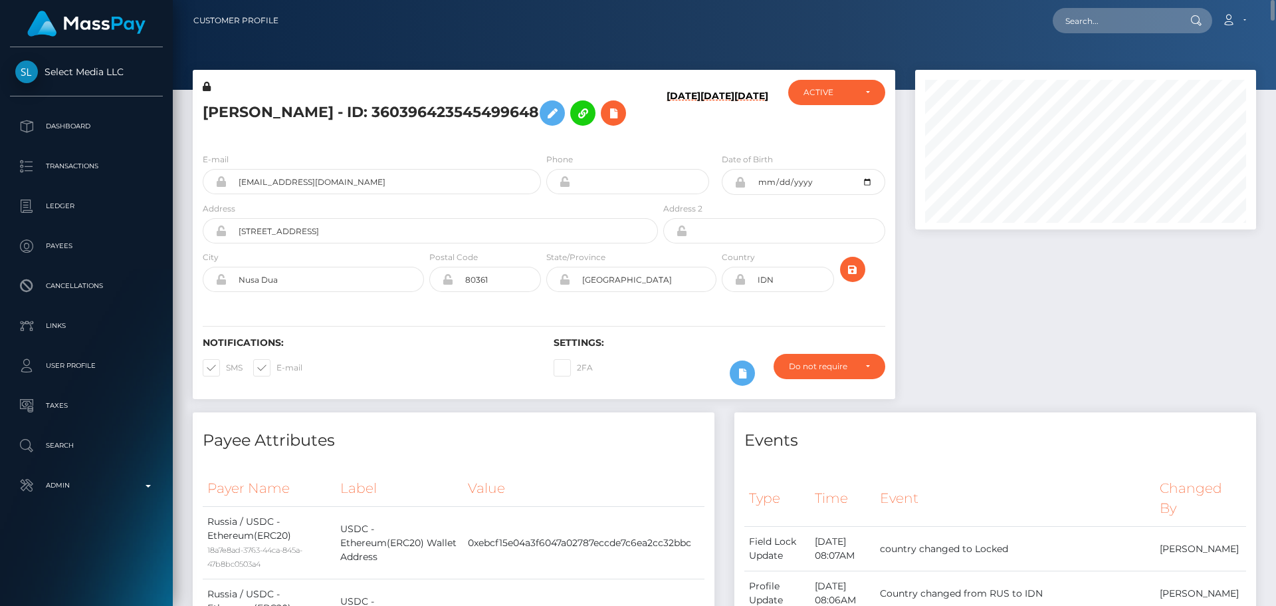
click at [536, 132] on h5 "Iuliia Sergeevna Sergeeva - ID: 360396423545499648" at bounding box center [427, 113] width 448 height 39
click at [374, 112] on h5 "Iuliia Sergeevna Sergeeva - ID: 360396423545499648" at bounding box center [427, 113] width 448 height 39
copy h5 "Iuliia Sergeevna Sergeeva - ID: 360396423545499648"
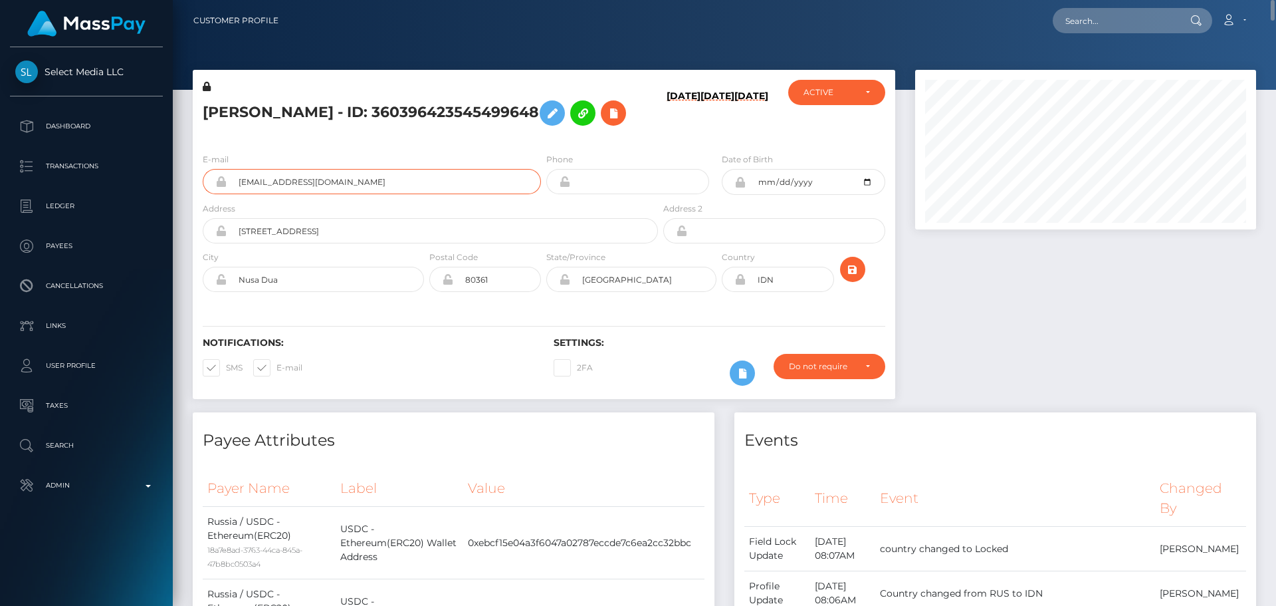
drag, startPoint x: 401, startPoint y: 221, endPoint x: 209, endPoint y: 211, distance: 192.3
click at [209, 194] on div "juliii_meow@mail.ru" at bounding box center [372, 181] width 338 height 25
click at [1112, 15] on input "text" at bounding box center [1115, 20] width 125 height 25
paste input "518468900447330304"
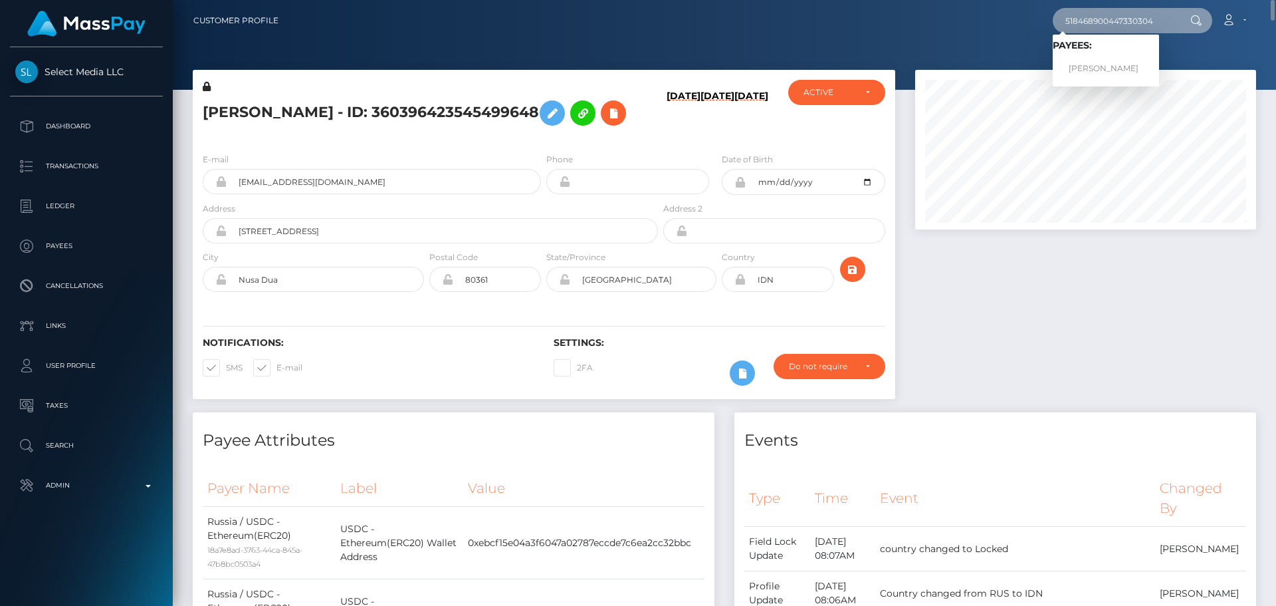
type input "518468900447330304"
click at [1095, 64] on link "Александр Гришин" at bounding box center [1106, 68] width 106 height 25
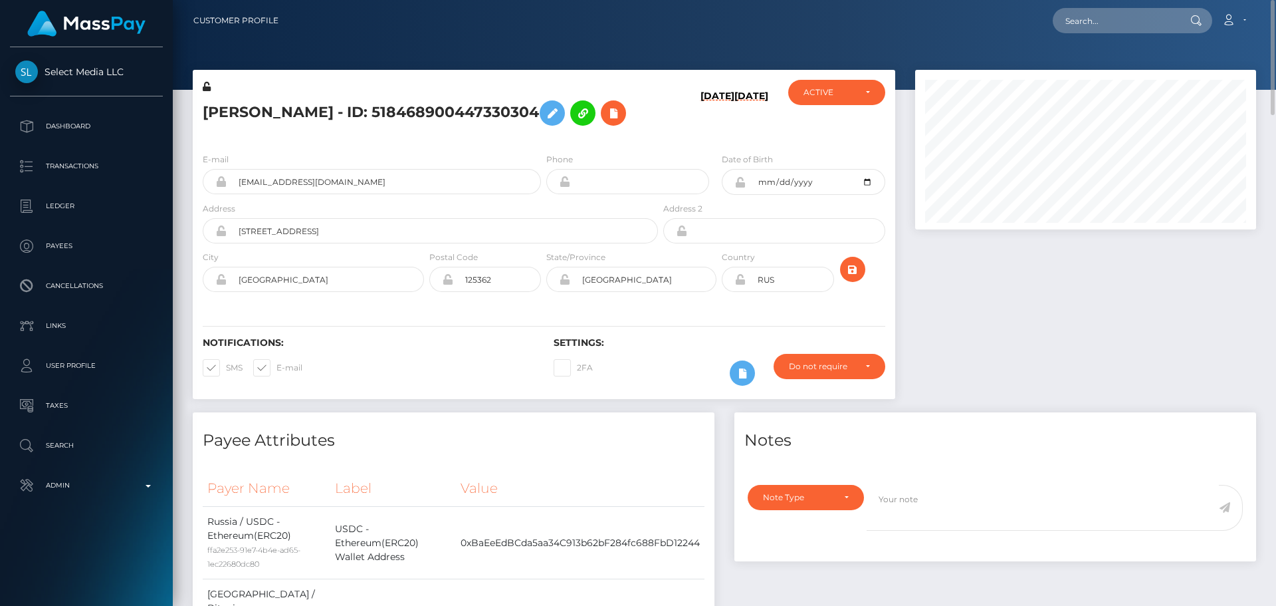
click at [475, 132] on h5 "[PERSON_NAME] - ID: 518468900447330304" at bounding box center [427, 113] width 448 height 39
click at [506, 185] on div "E-mail [EMAIL_ADDRESS][DOMAIN_NAME] Phone Date of Birth" at bounding box center [544, 223] width 703 height 163
click at [639, 132] on h5 "[PERSON_NAME] - ID: 518468900447330304" at bounding box center [427, 113] width 448 height 39
click at [513, 142] on div "[PERSON_NAME] - ID: 518468900447330304" at bounding box center [427, 111] width 468 height 62
click at [511, 132] on h5 "[PERSON_NAME] - ID: 518468900447330304" at bounding box center [427, 113] width 448 height 39
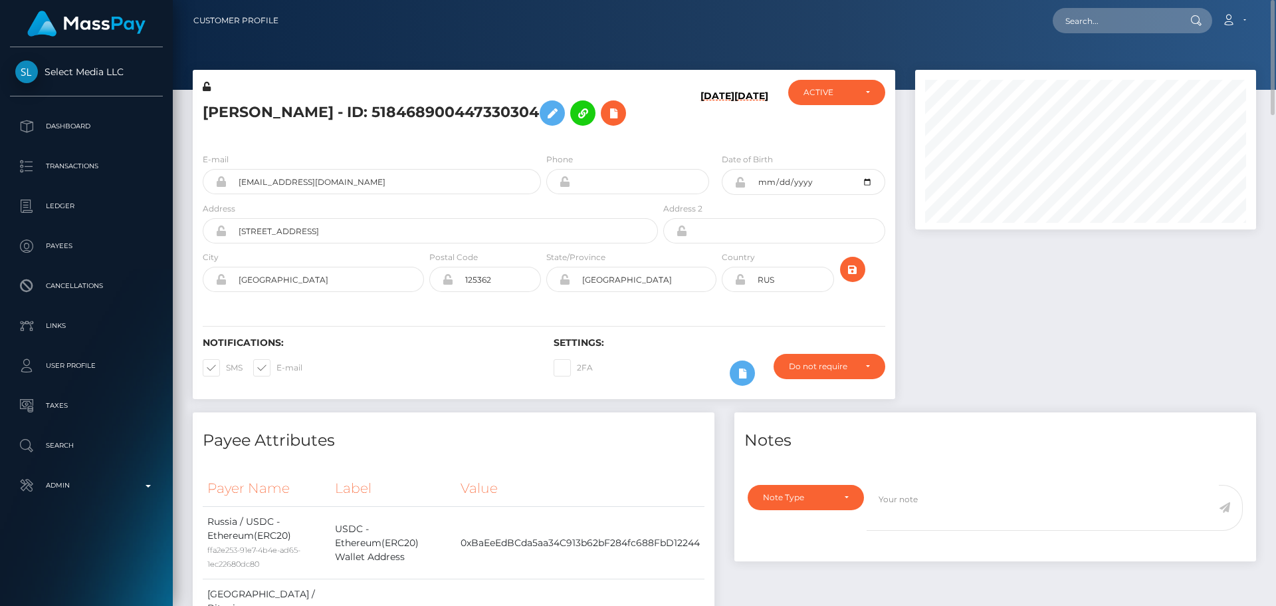
click at [506, 132] on h5 "[PERSON_NAME] - ID: 518468900447330304" at bounding box center [427, 113] width 448 height 39
click at [749, 382] on icon at bounding box center [742, 373] width 16 height 17
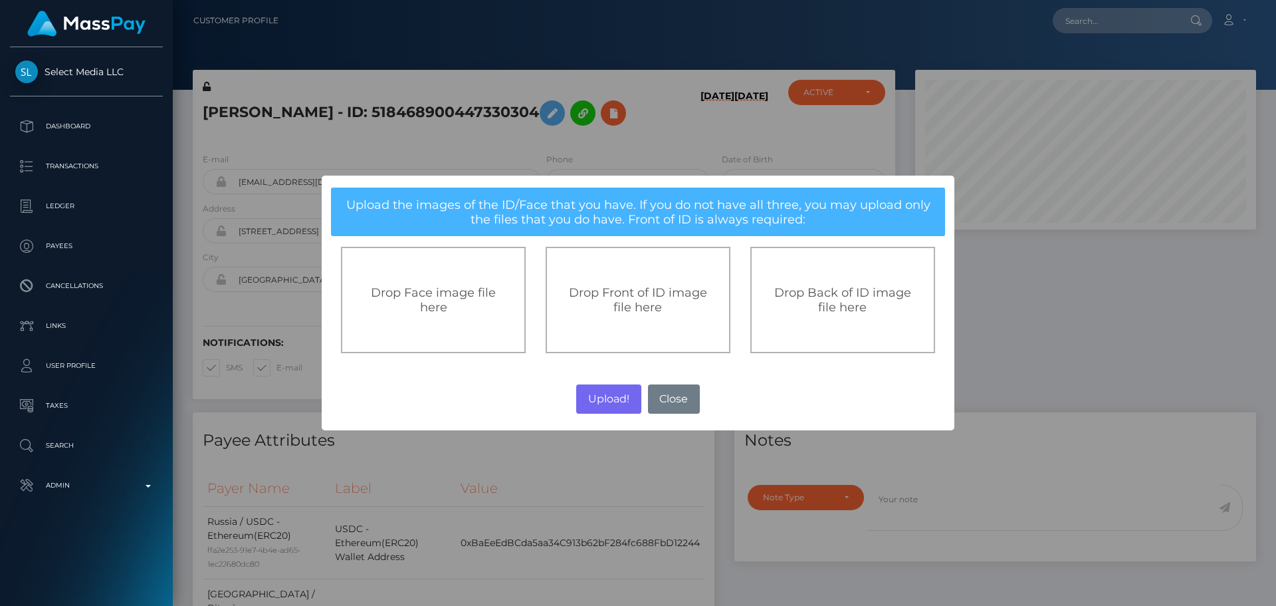
click at [640, 322] on div "Drop Front of ID image file here" at bounding box center [638, 300] width 185 height 106
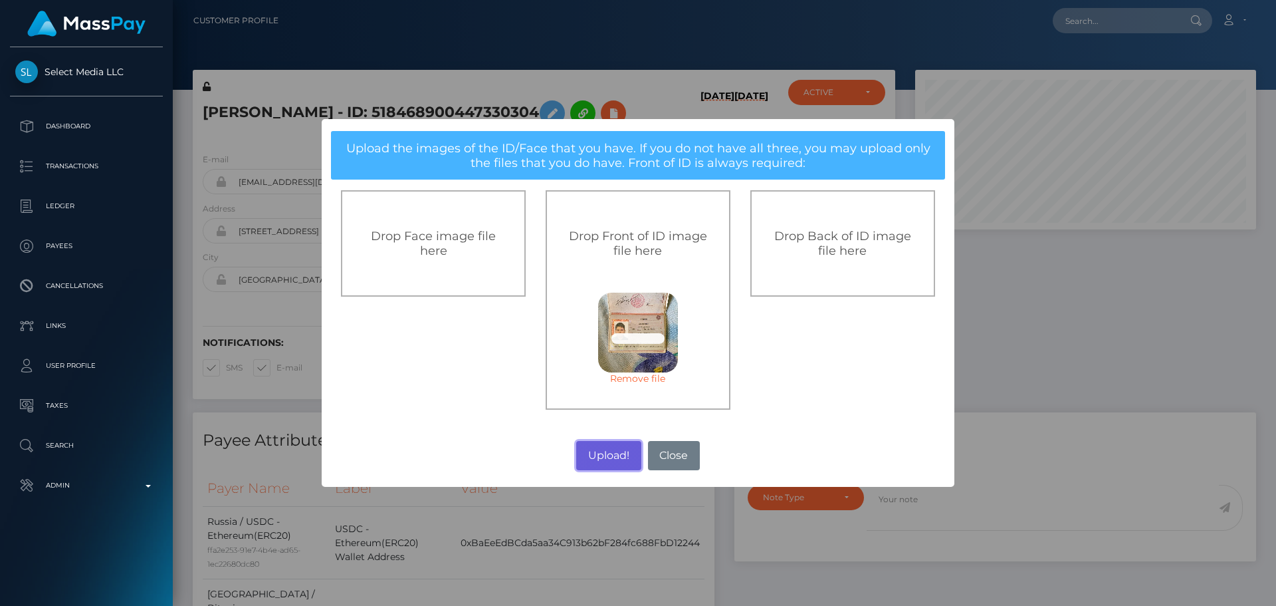
click at [608, 458] on button "Upload!" at bounding box center [608, 455] width 64 height 29
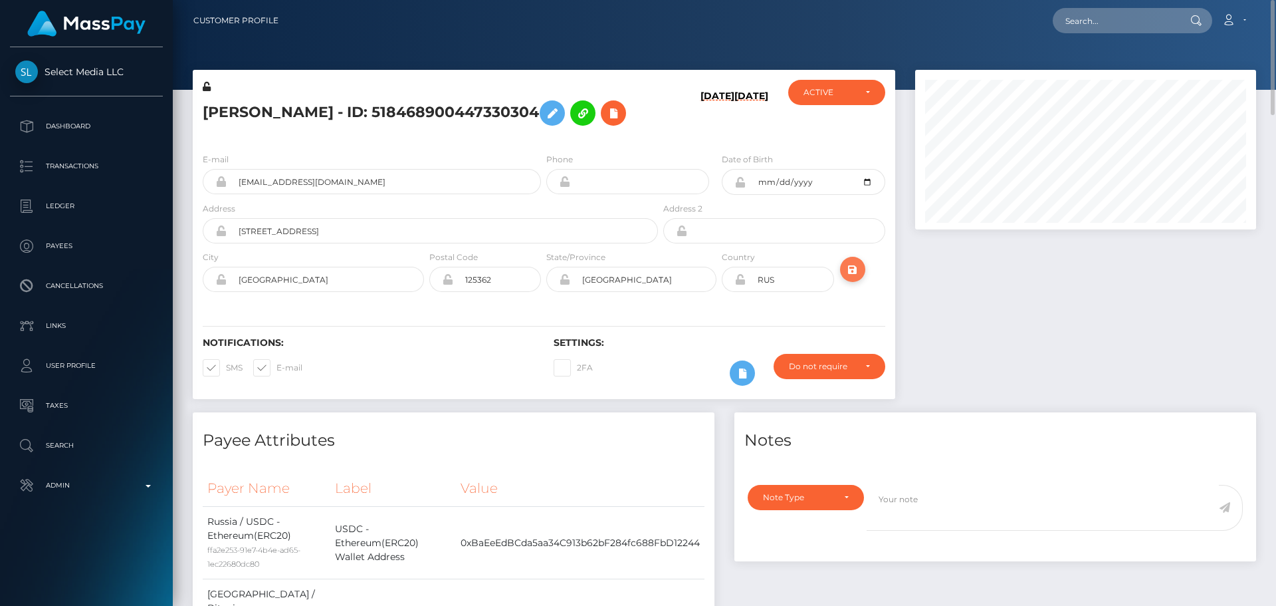
click at [853, 278] on icon "submit" at bounding box center [853, 269] width 16 height 17
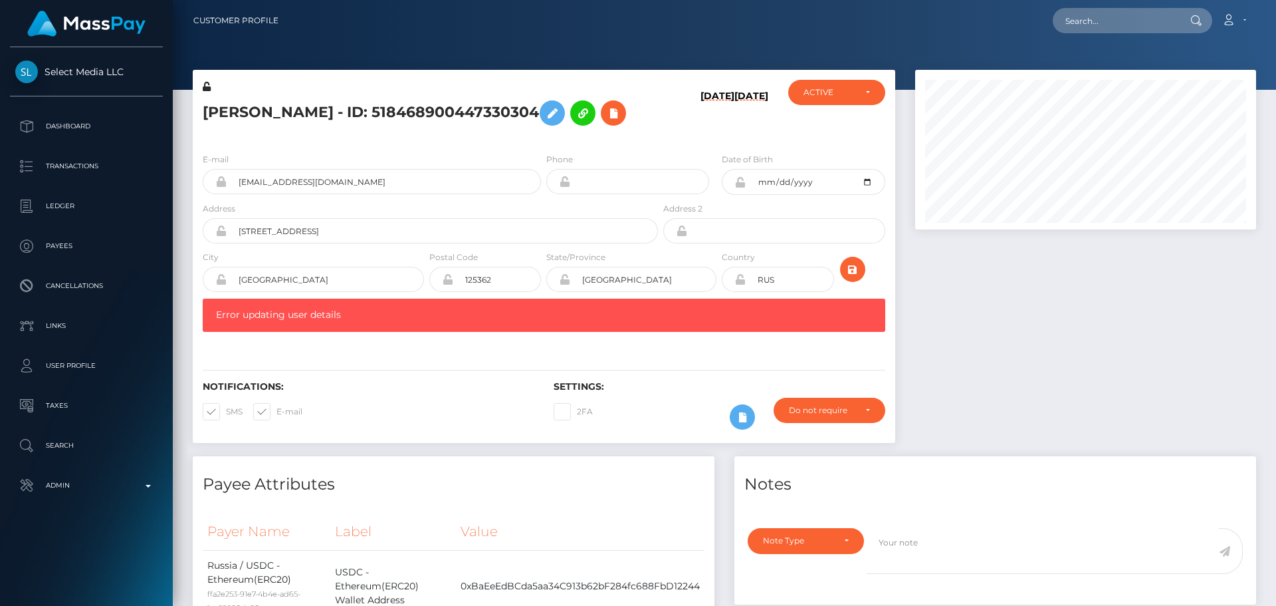
scroll to position [160, 342]
click at [631, 132] on h5 "[PERSON_NAME] - ID: 518468900447330304" at bounding box center [427, 113] width 448 height 39
click at [857, 278] on icon "submit" at bounding box center [853, 269] width 16 height 17
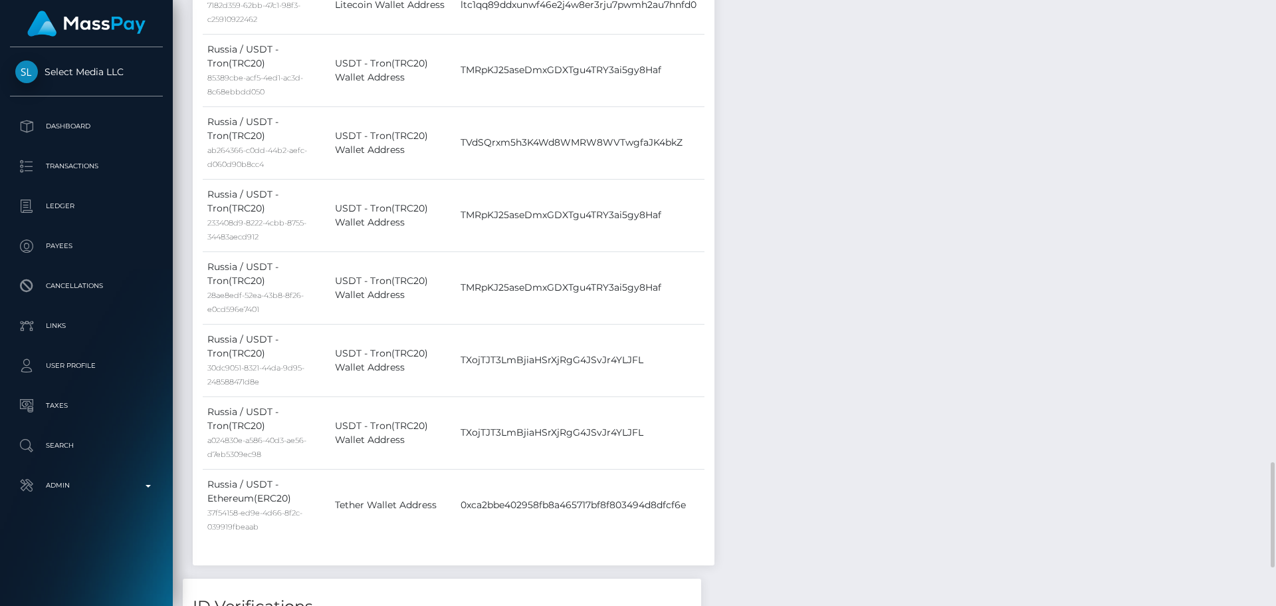
scroll to position [1329, 0]
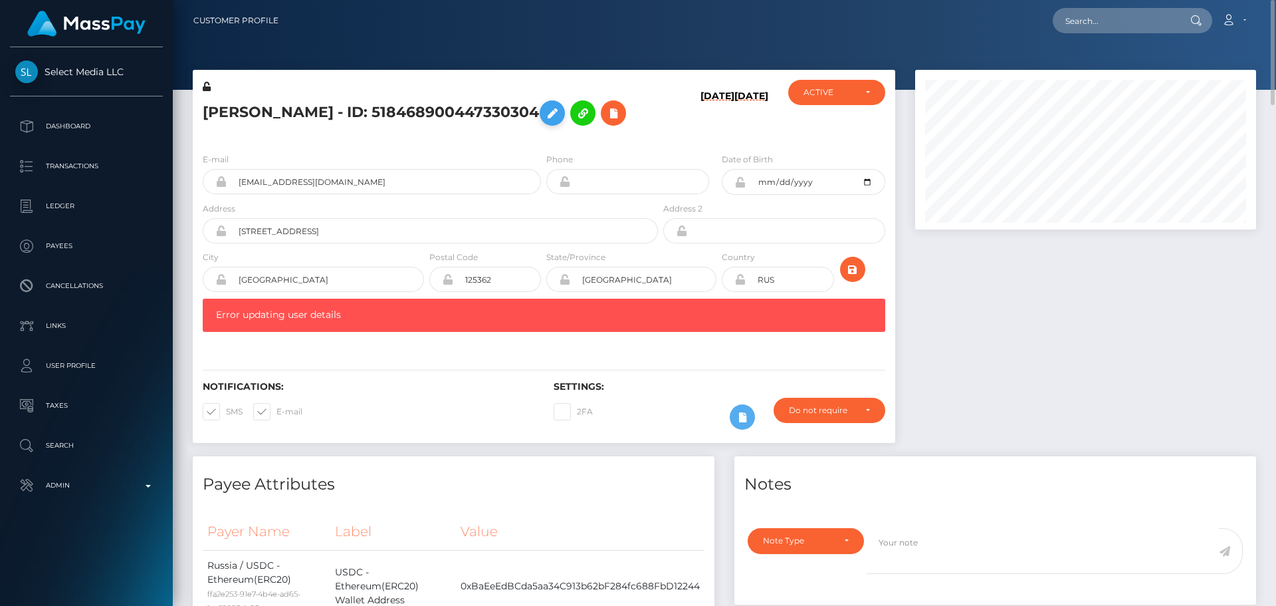
click at [560, 110] on icon at bounding box center [552, 113] width 16 height 17
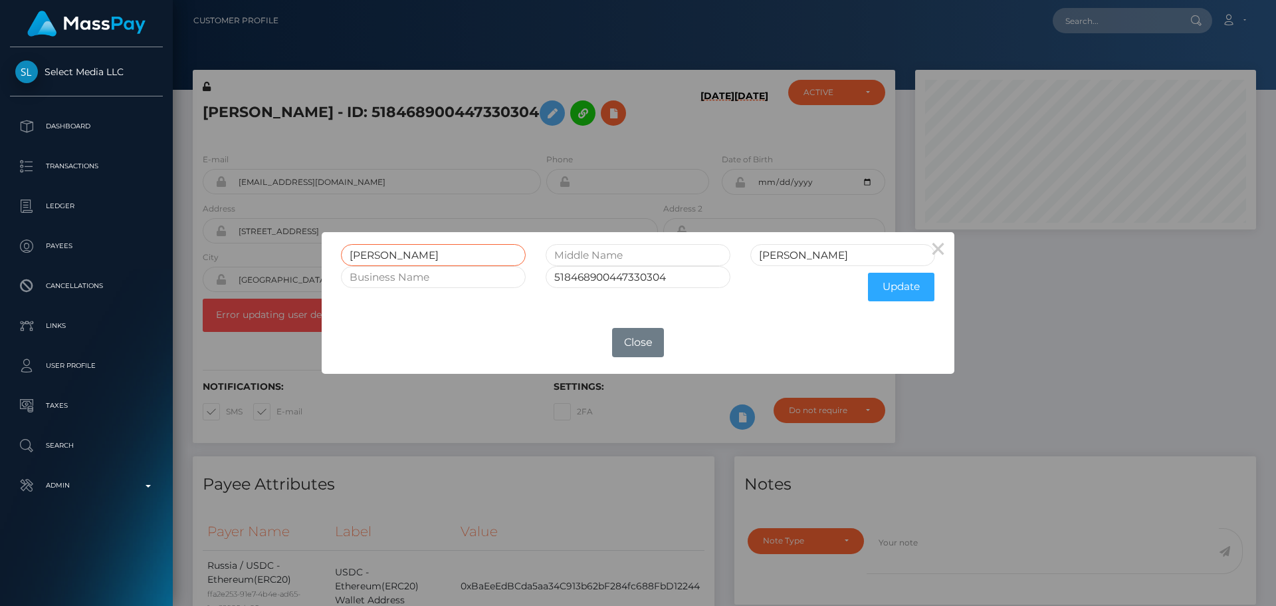
click at [433, 248] on input "[PERSON_NAME]" at bounding box center [433, 255] width 185 height 22
paste input "[PERSON_NAME] lastName [PERSON_NAME]"
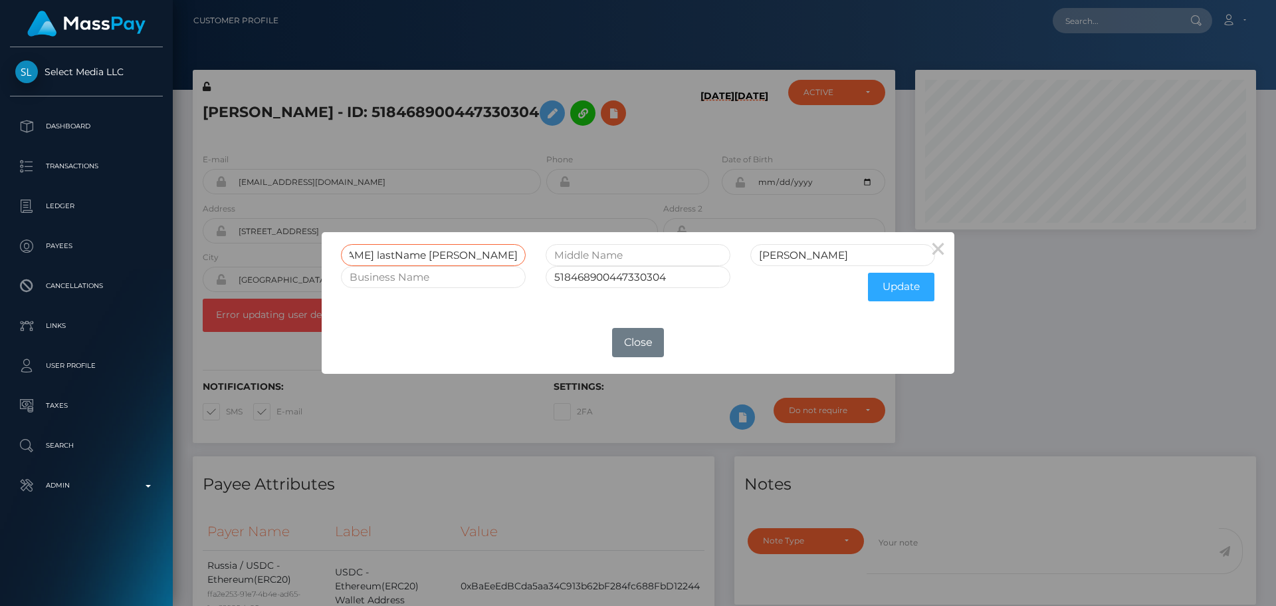
click at [376, 252] on input "[PERSON_NAME] lastName [PERSON_NAME]" at bounding box center [433, 255] width 185 height 22
drag, startPoint x: 376, startPoint y: 252, endPoint x: 590, endPoint y: 271, distance: 214.8
click at [590, 271] on form "ALEKSANDR GENNADʹ̱EVIČ lastName GRIŠIN Гришин 518468900447330304 Update" at bounding box center [638, 276] width 594 height 64
type input "ALEKSANDR"
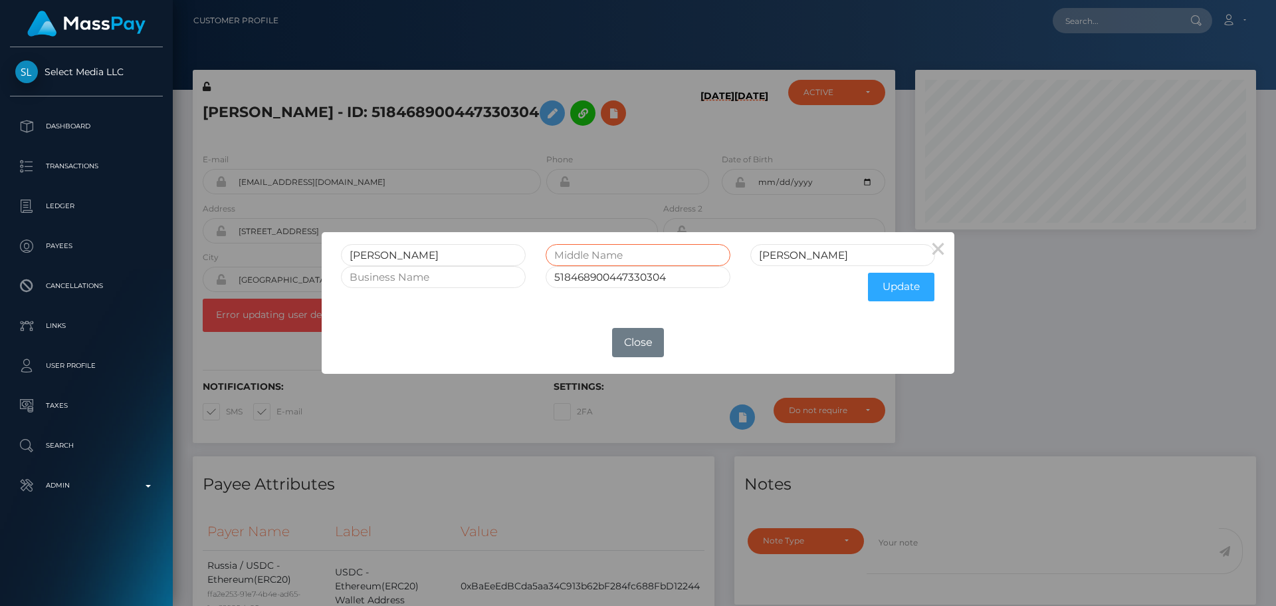
click at [639, 245] on input "text" at bounding box center [638, 255] width 185 height 22
paste input "GENNADIEVICH"
type input "GENNADIEVICH"
click at [819, 257] on input "Гришин" at bounding box center [842, 255] width 185 height 22
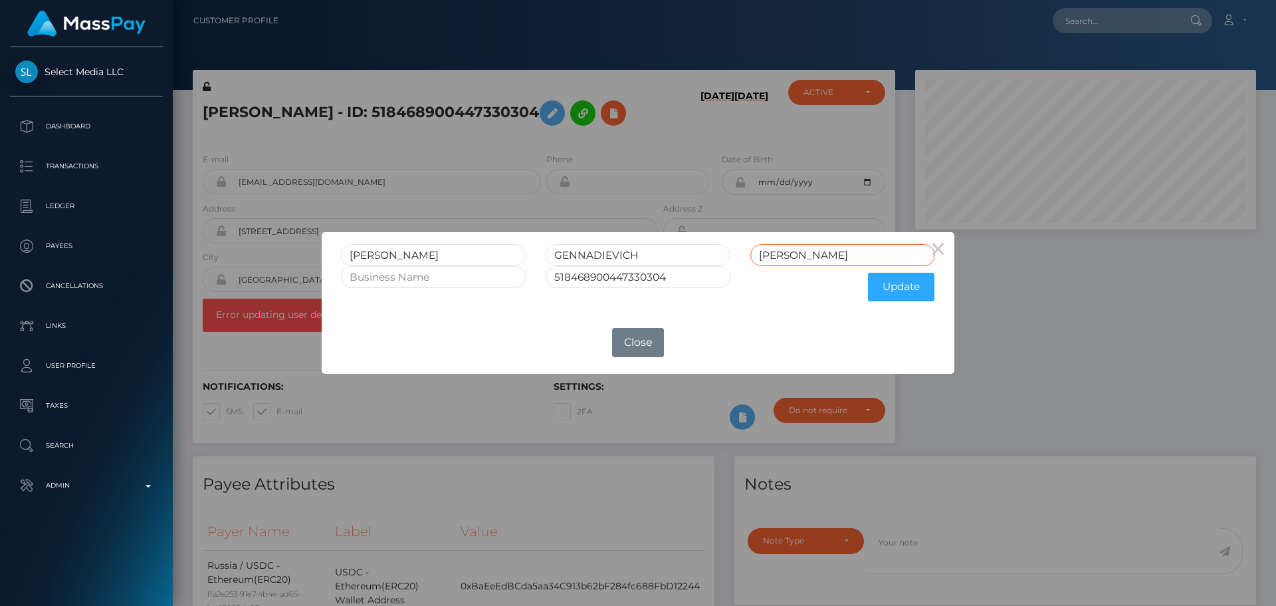
click at [819, 257] on input "Гришин" at bounding box center [842, 255] width 185 height 22
paste input "GRISHIN"
type input "GRISHIN"
click at [893, 288] on button "Update" at bounding box center [901, 287] width 66 height 29
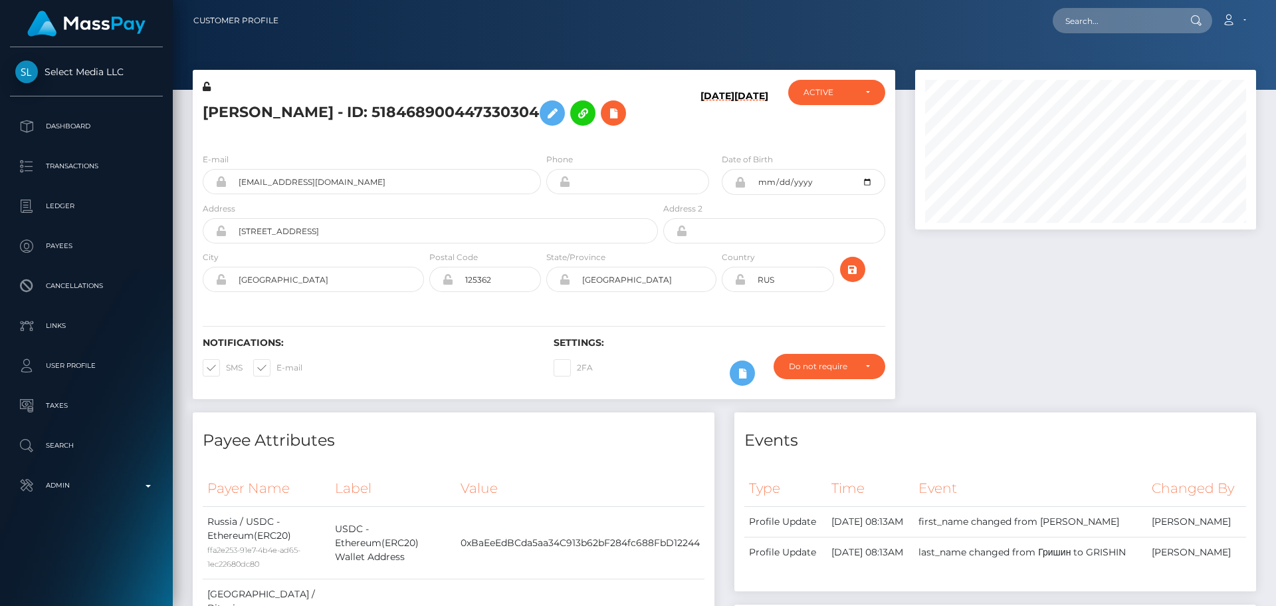
scroll to position [160, 342]
click at [205, 86] on icon at bounding box center [207, 86] width 8 height 9
click at [697, 339] on div "Notifications: SMS E-mail Settings: 2FA" at bounding box center [544, 352] width 703 height 94
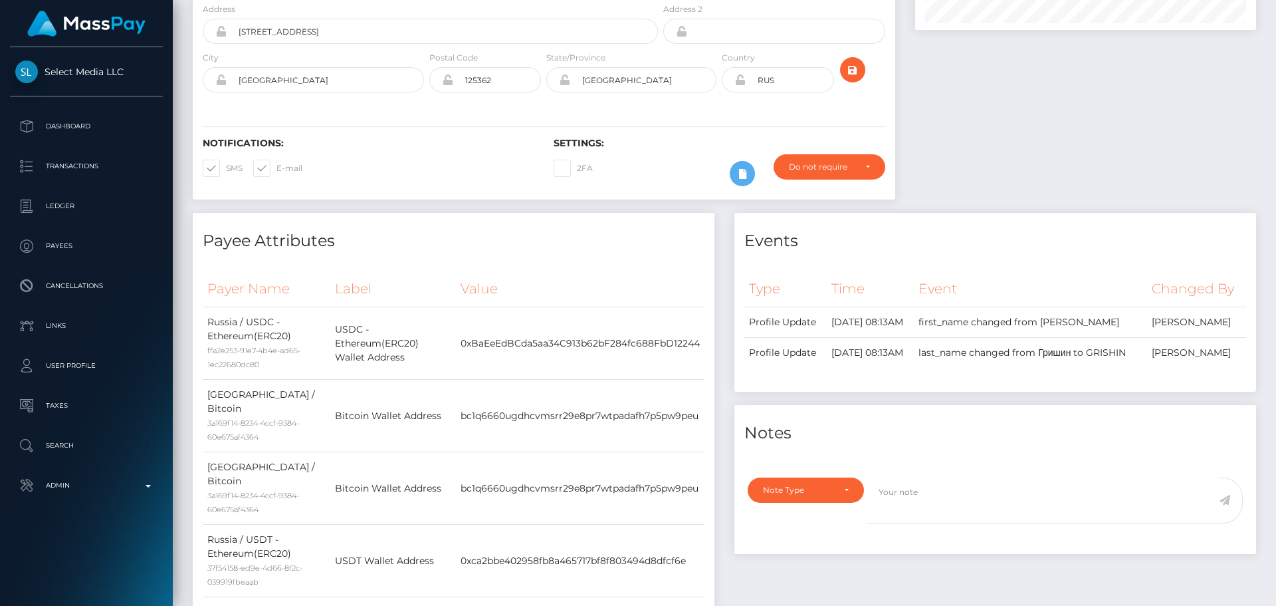
scroll to position [0, 0]
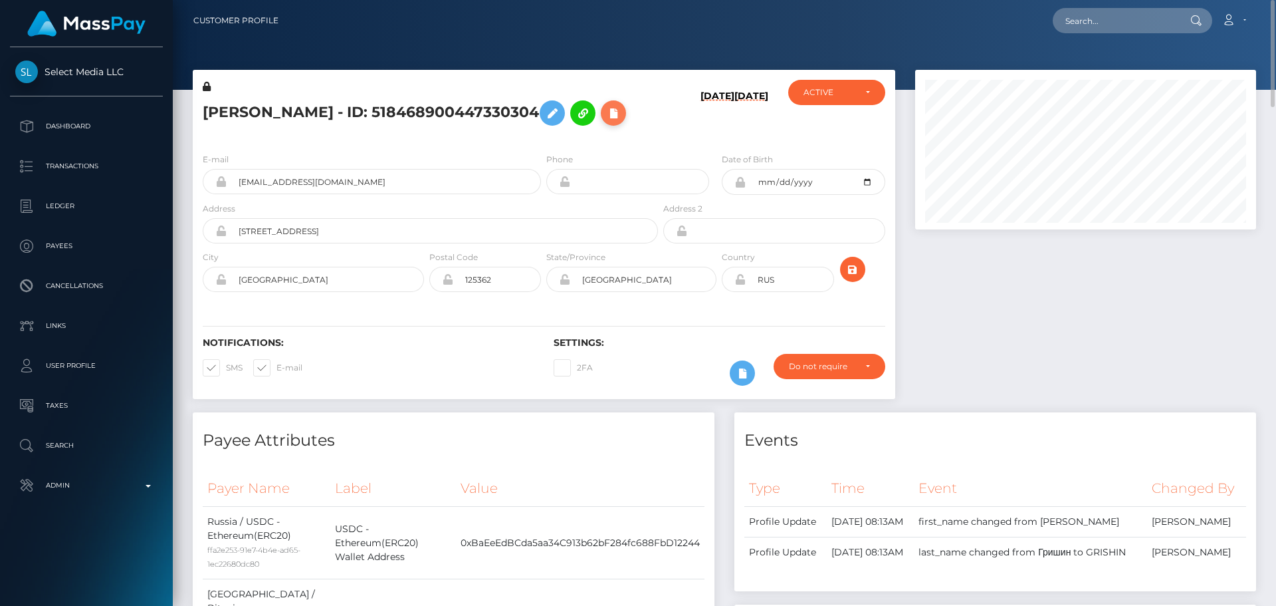
click at [606, 122] on icon at bounding box center [614, 113] width 16 height 17
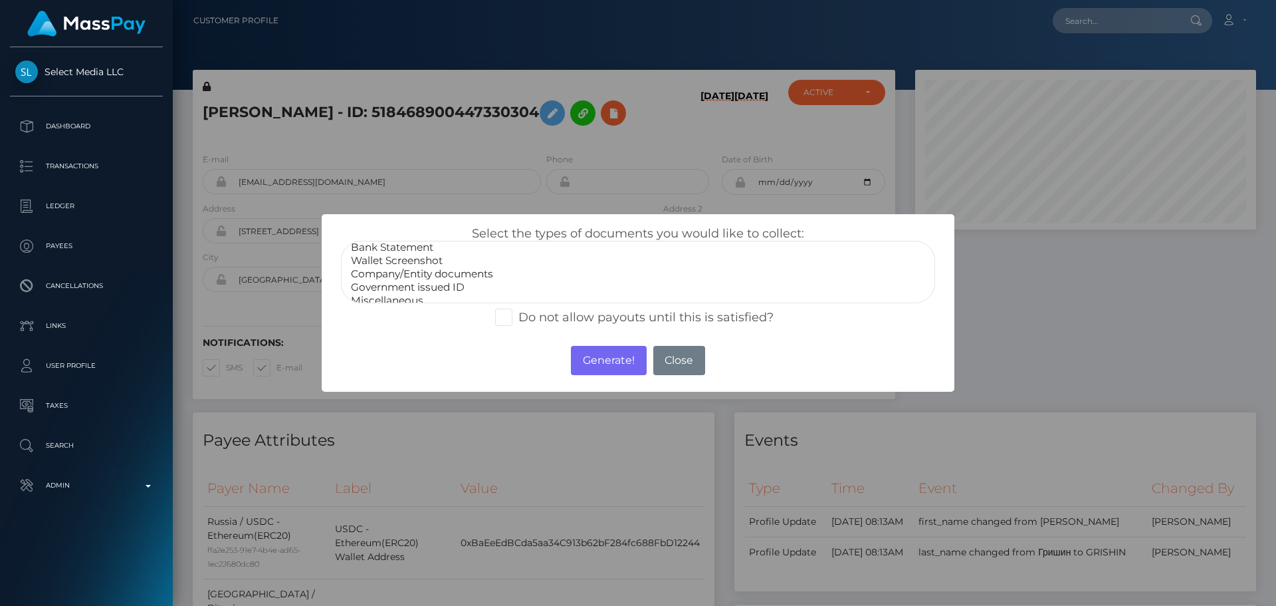
scroll to position [27, 0]
select select "Miscellaneous"
click at [407, 290] on option "Miscellaneous" at bounding box center [638, 291] width 577 height 13
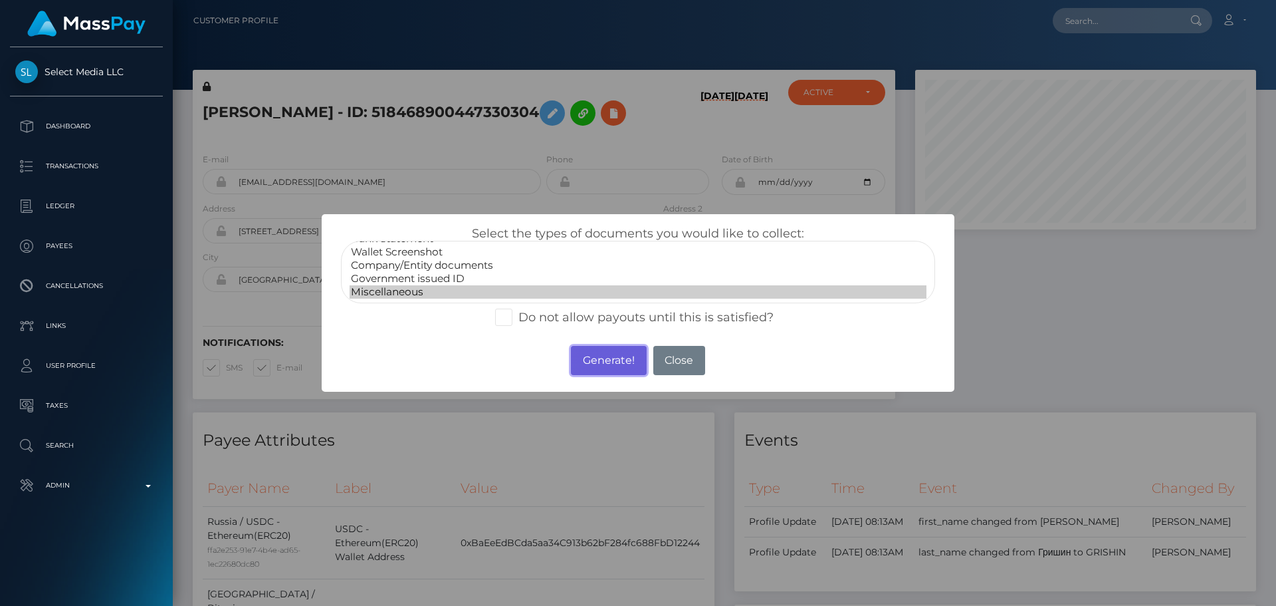
click at [605, 358] on button "Generate!" at bounding box center [608, 360] width 75 height 29
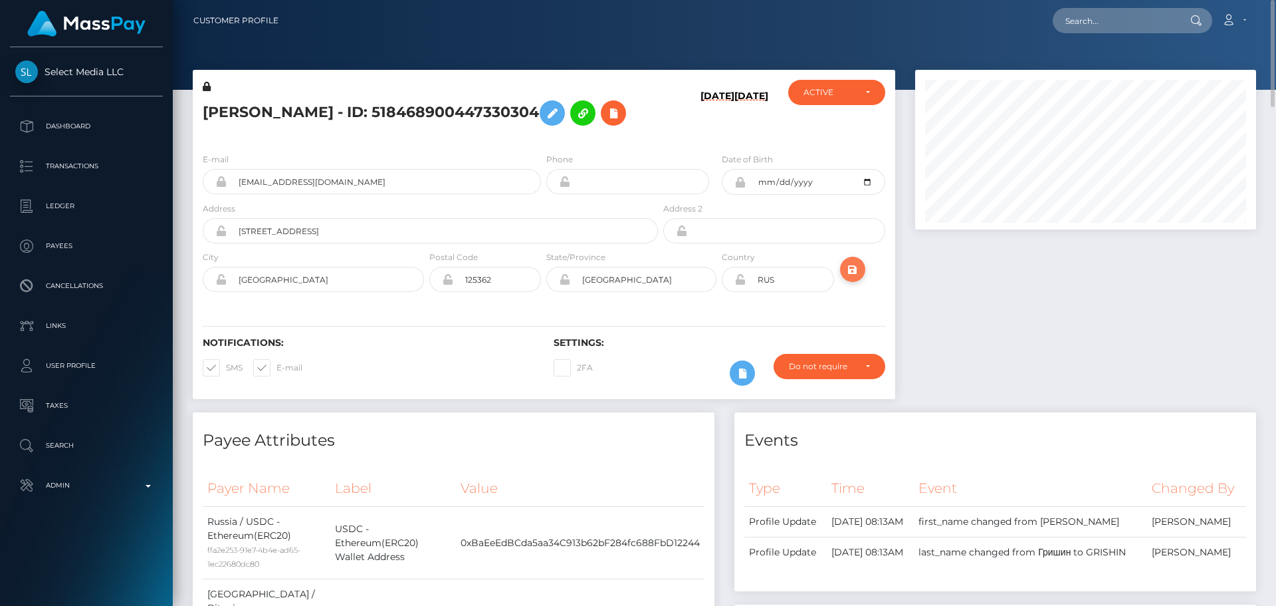
click at [848, 278] on icon "submit" at bounding box center [853, 269] width 16 height 17
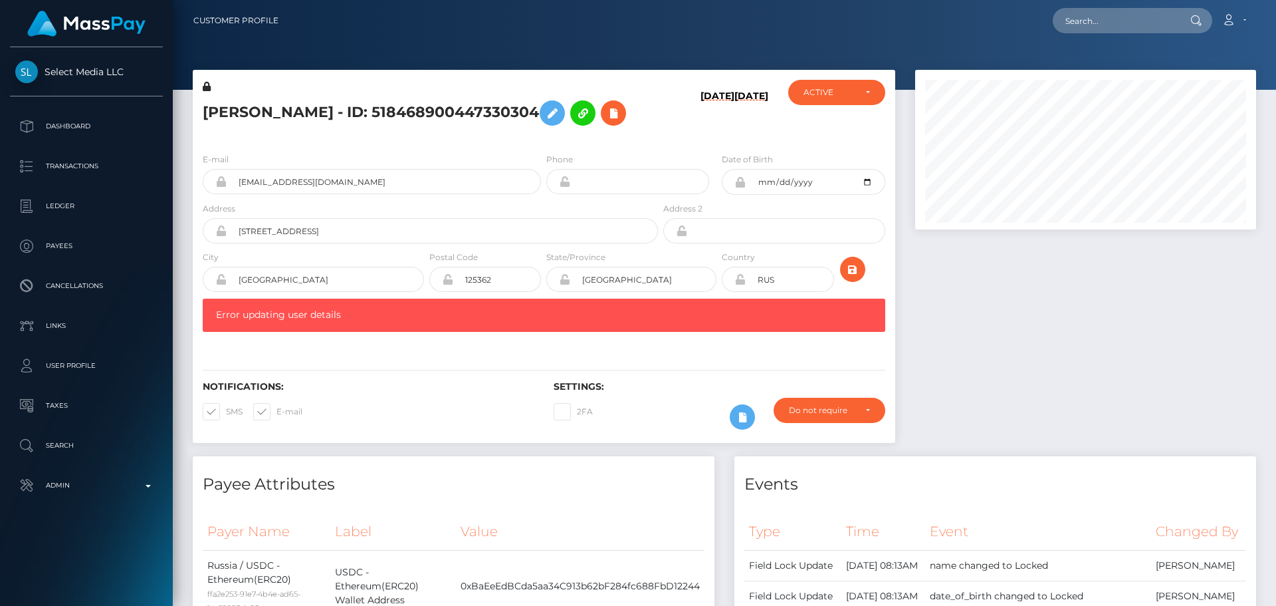
scroll to position [160, 342]
click at [853, 278] on icon "submit" at bounding box center [853, 269] width 16 height 17
click at [1083, 21] on input "text" at bounding box center [1115, 20] width 125 height 25
paste input "779102687022030848"
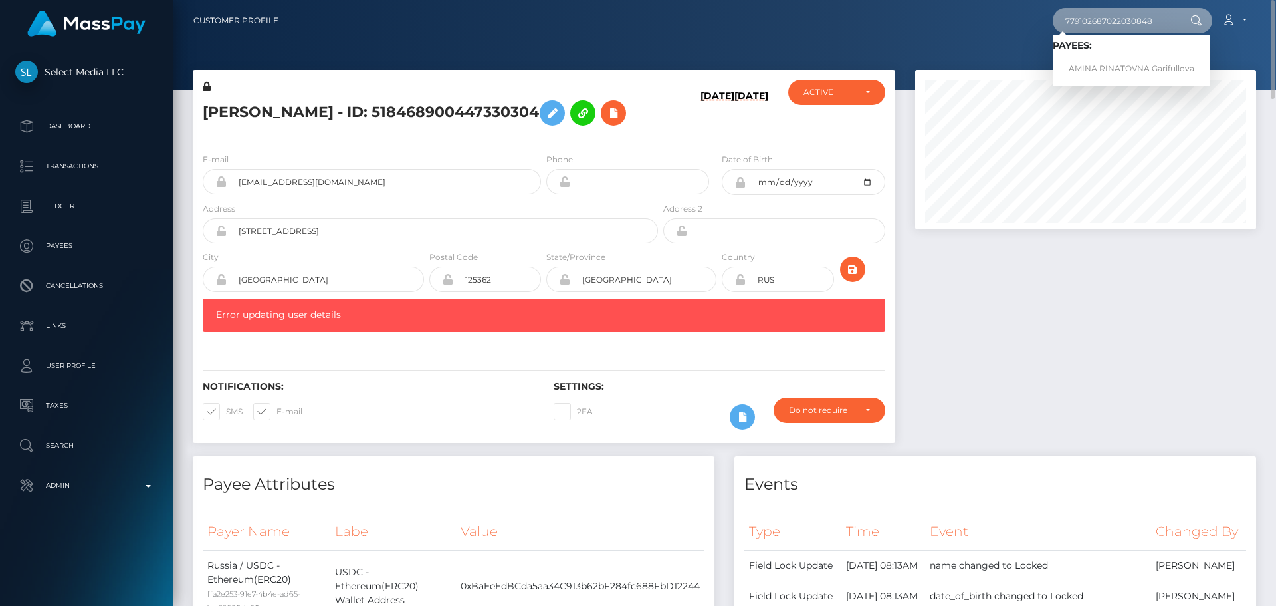
type input "779102687022030848"
click at [1087, 68] on link "AMINA RINATOVNA Garifullova" at bounding box center [1132, 68] width 158 height 25
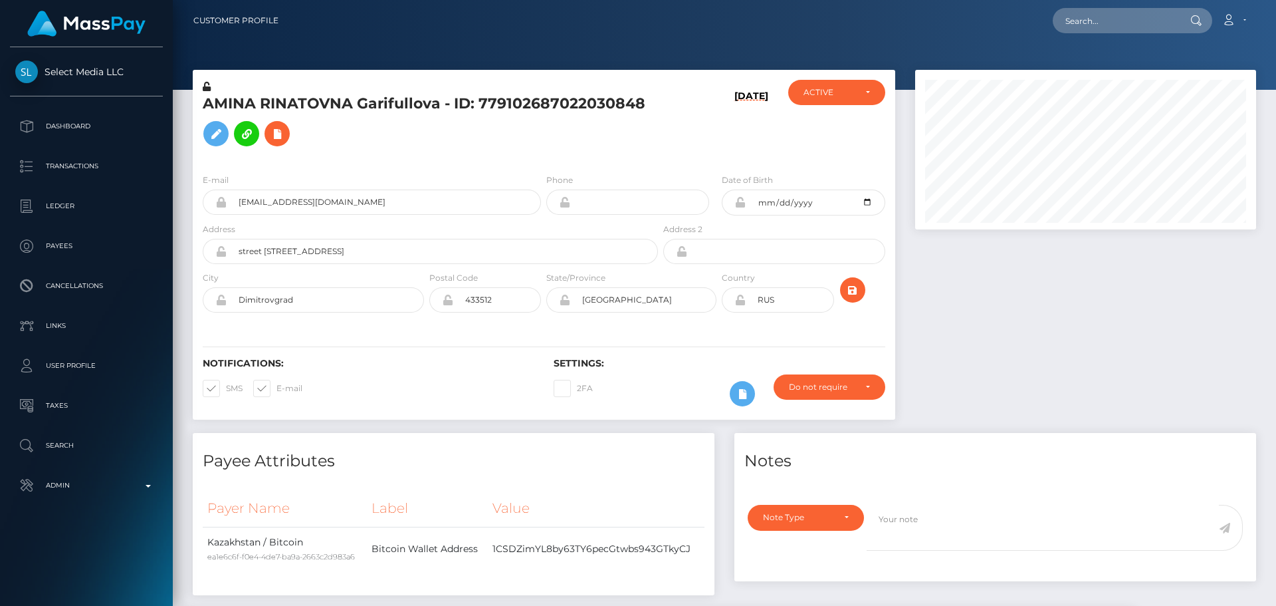
scroll to position [160, 342]
click at [542, 135] on h5 "AMINA RINATOVNA Garifullova - ID: 779102687022030848" at bounding box center [427, 123] width 448 height 59
click at [527, 132] on h5 "AMINA RINATOVNA Garifullova - ID: 779102687022030848" at bounding box center [427, 123] width 448 height 59
click at [861, 283] on button "submit" at bounding box center [852, 289] width 25 height 25
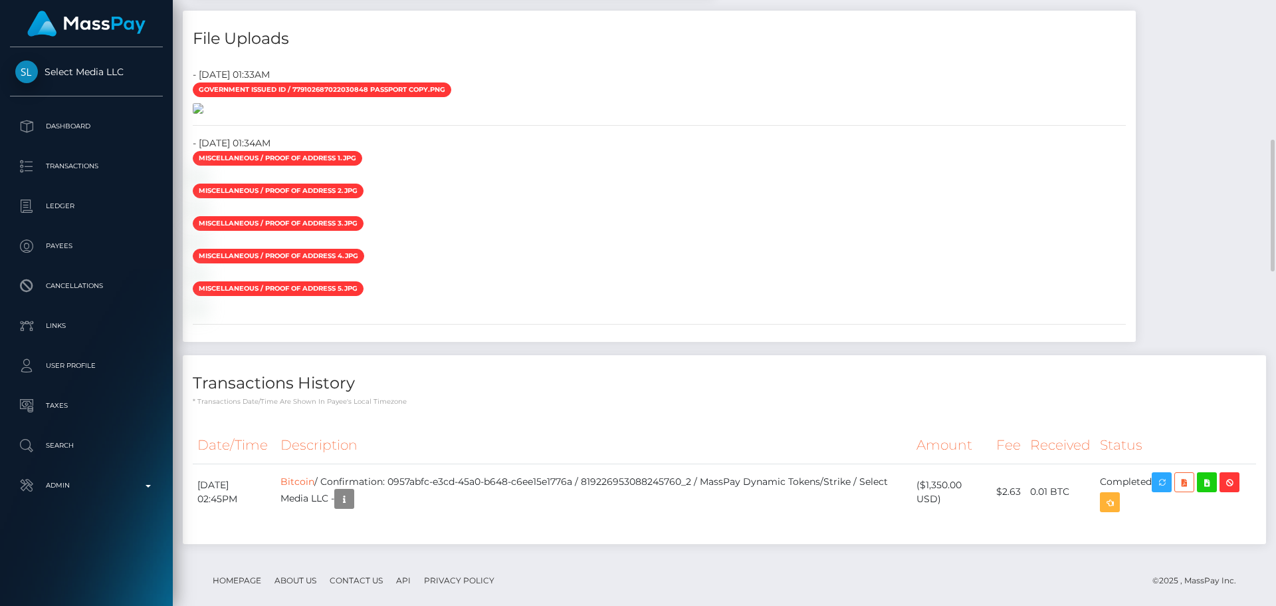
scroll to position [575, 0]
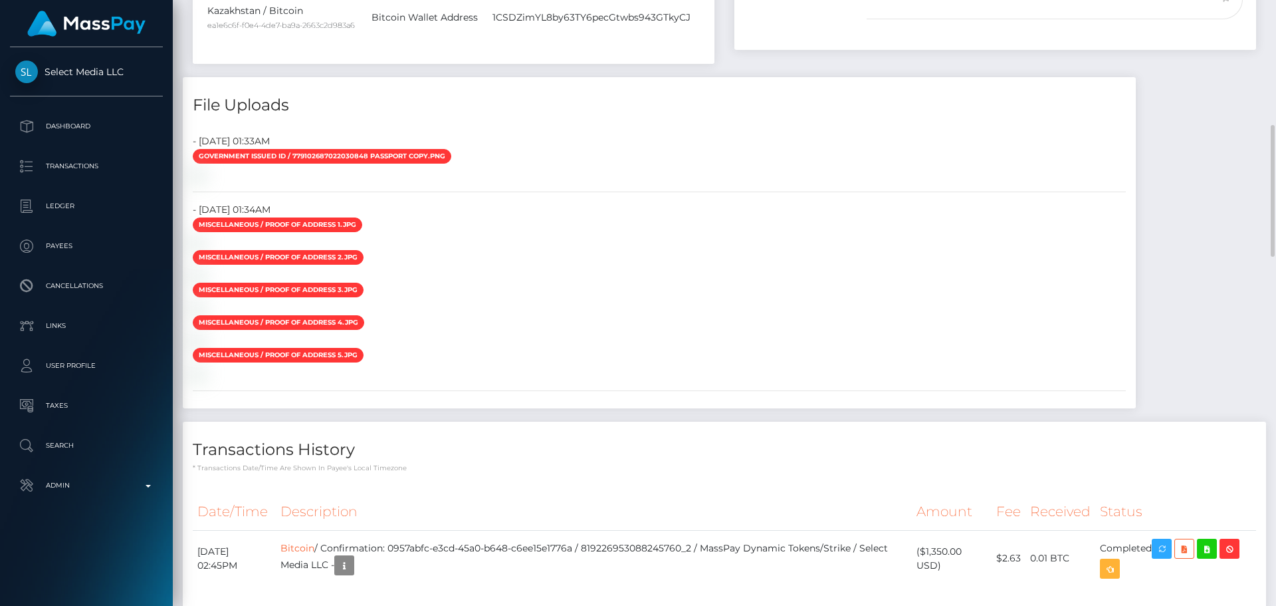
click at [768, 181] on div at bounding box center [659, 174] width 953 height 14
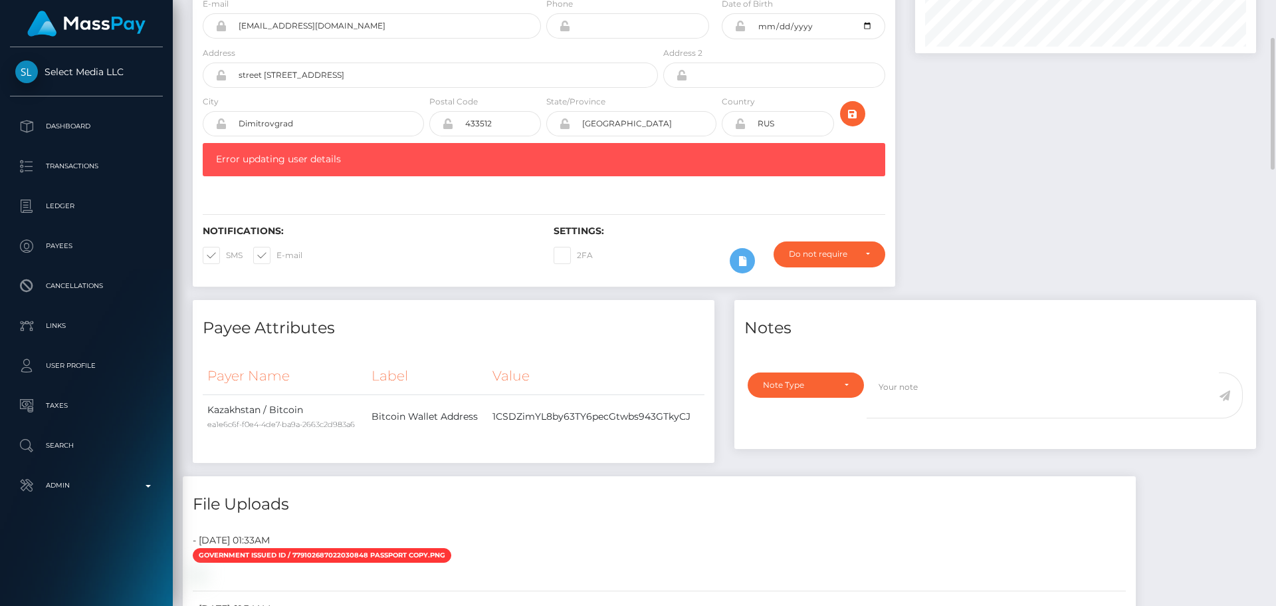
scroll to position [0, 0]
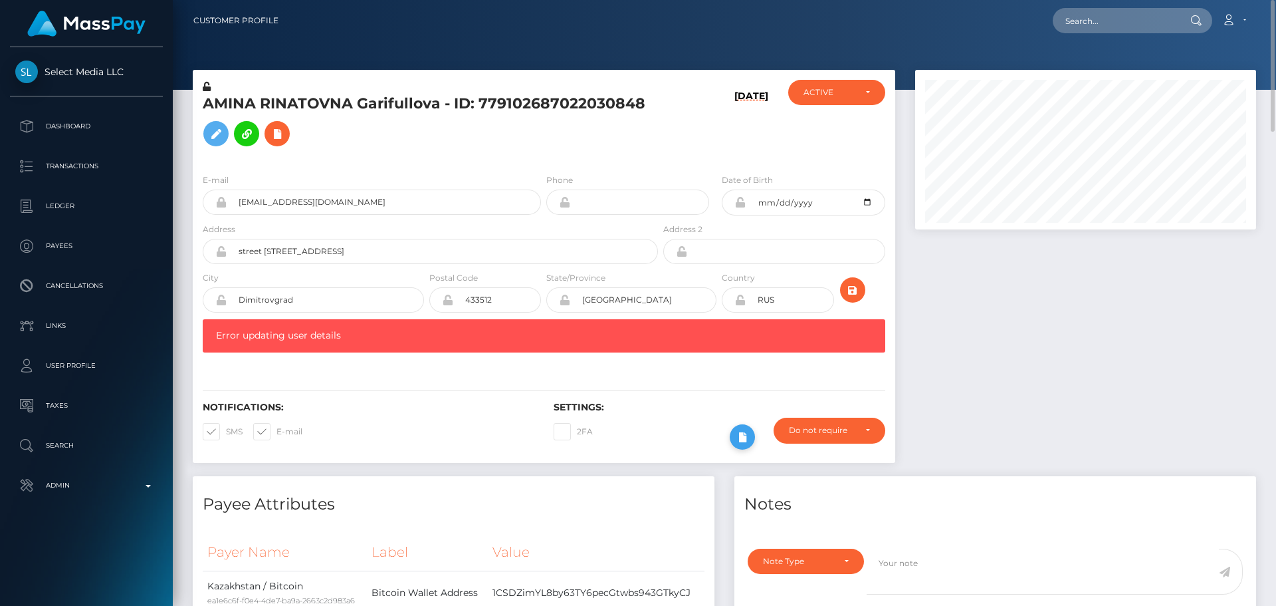
click at [746, 427] on button at bounding box center [742, 436] width 25 height 25
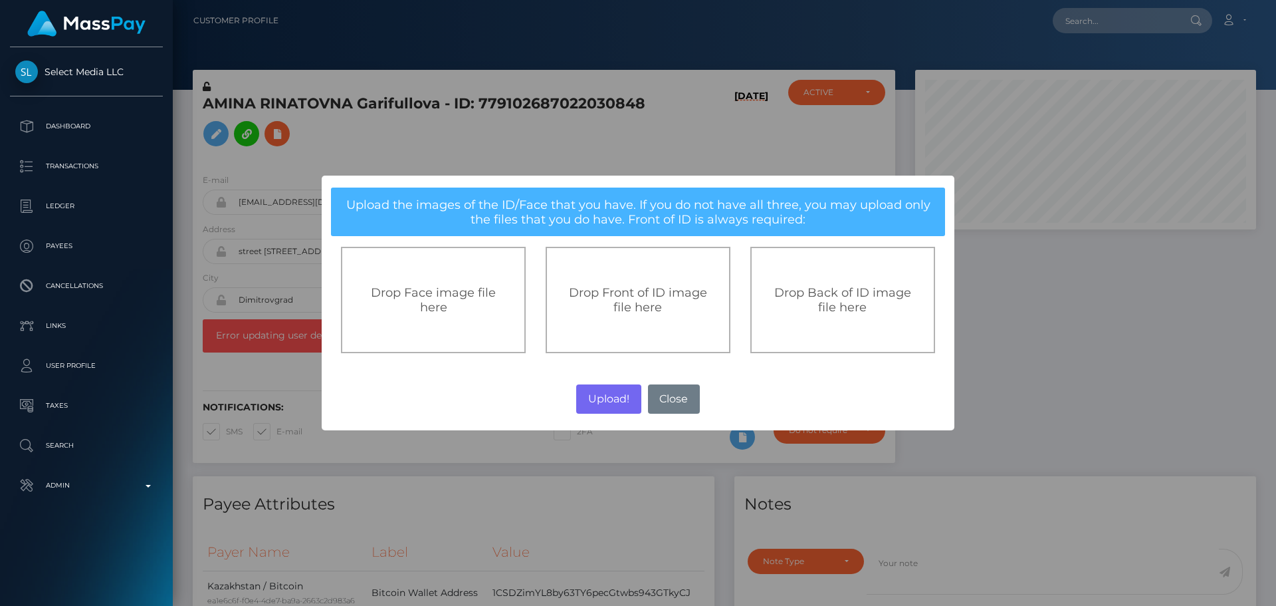
click at [649, 320] on div "Drop Front of ID image file here" at bounding box center [638, 300] width 185 height 106
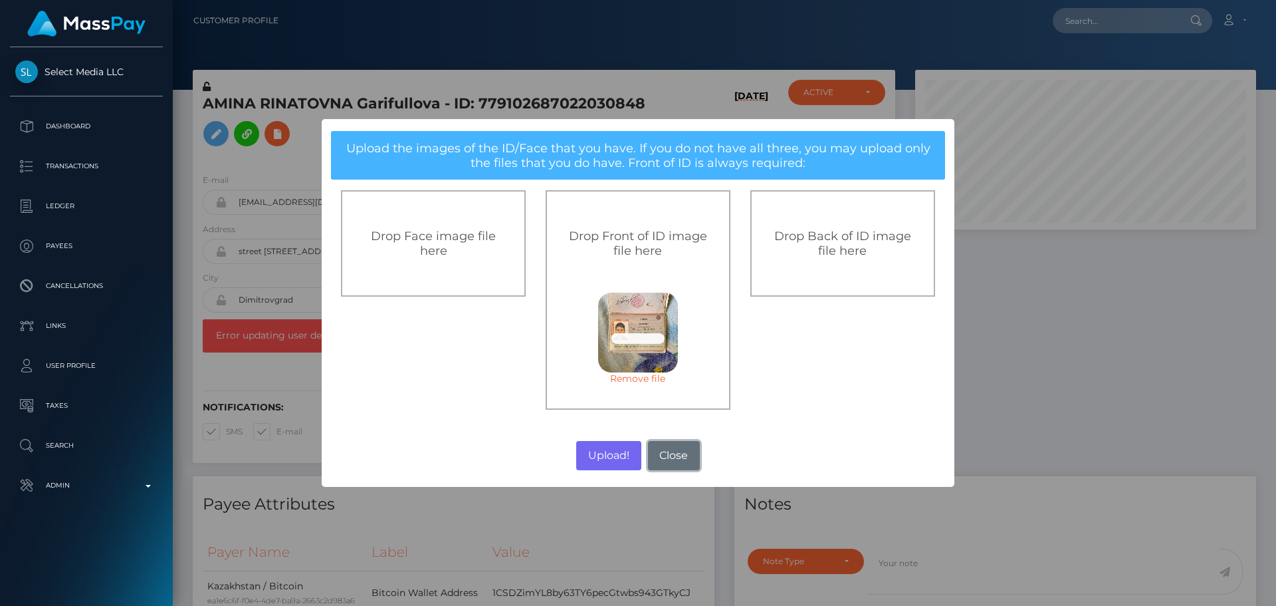
click at [657, 454] on button "Close" at bounding box center [674, 455] width 52 height 29
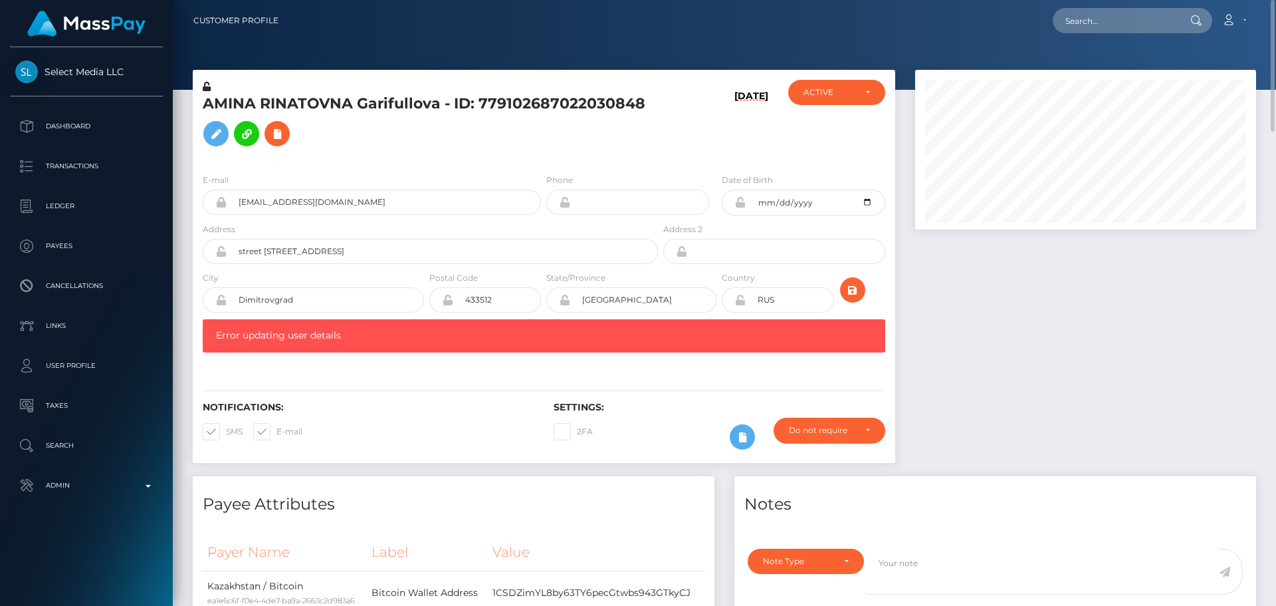
click at [750, 448] on div at bounding box center [741, 436] width 44 height 39
click at [745, 439] on icon at bounding box center [742, 437] width 16 height 17
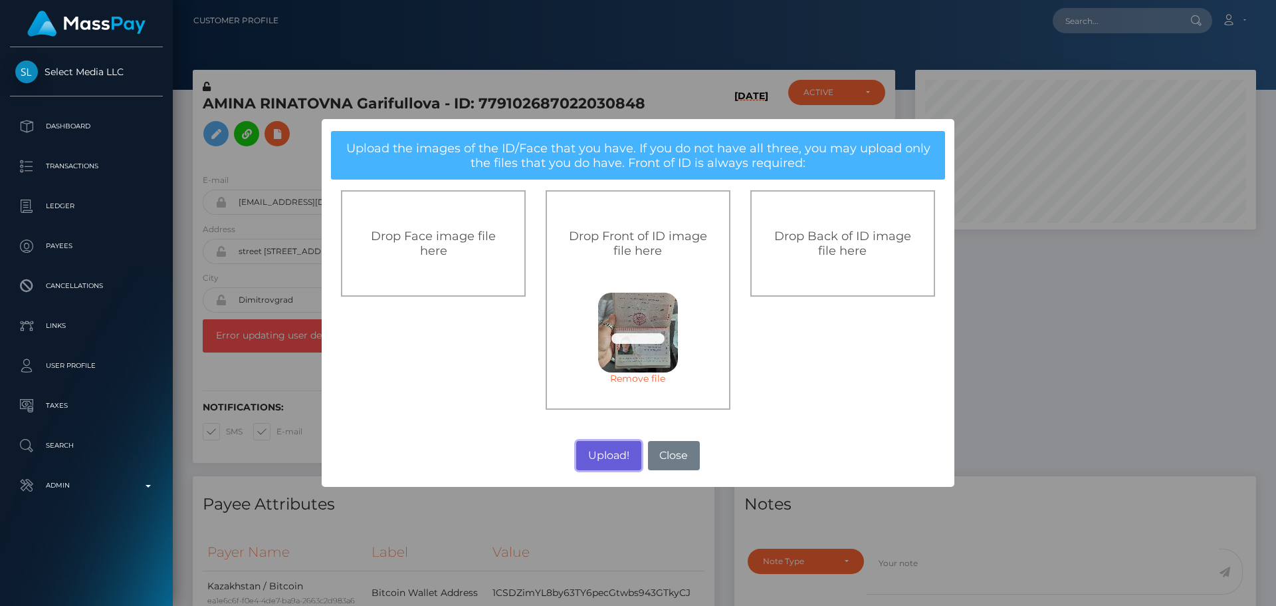
click at [606, 454] on button "Upload!" at bounding box center [608, 455] width 64 height 29
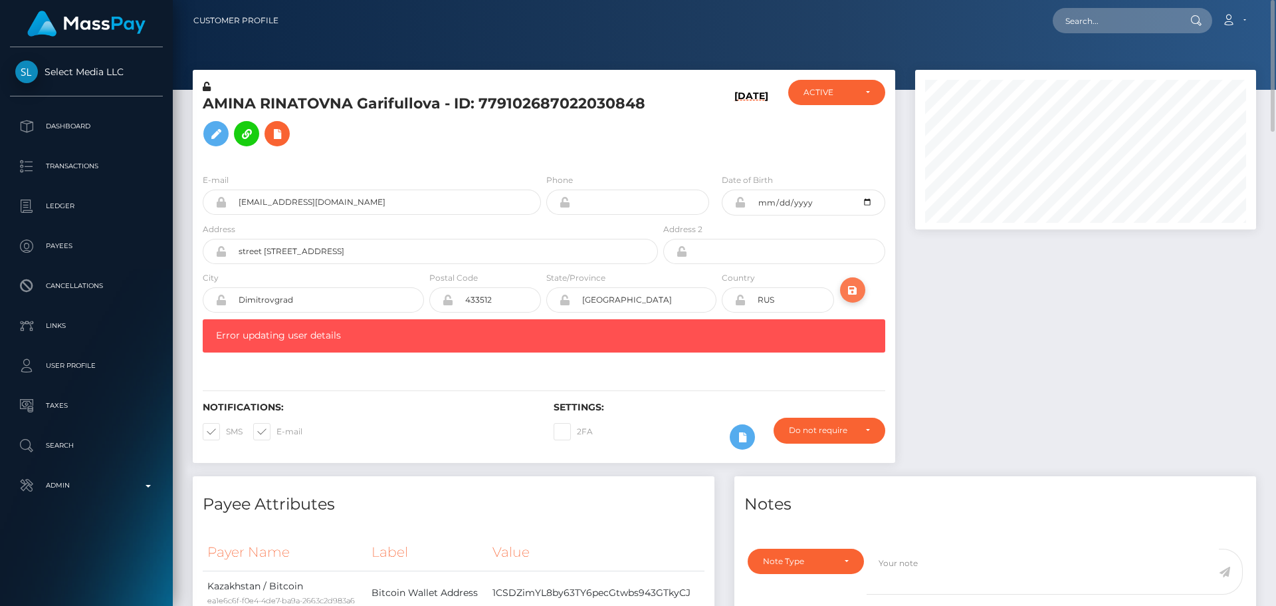
click at [851, 290] on icon "submit" at bounding box center [853, 290] width 16 height 17
click at [849, 292] on icon "submit" at bounding box center [853, 290] width 16 height 17
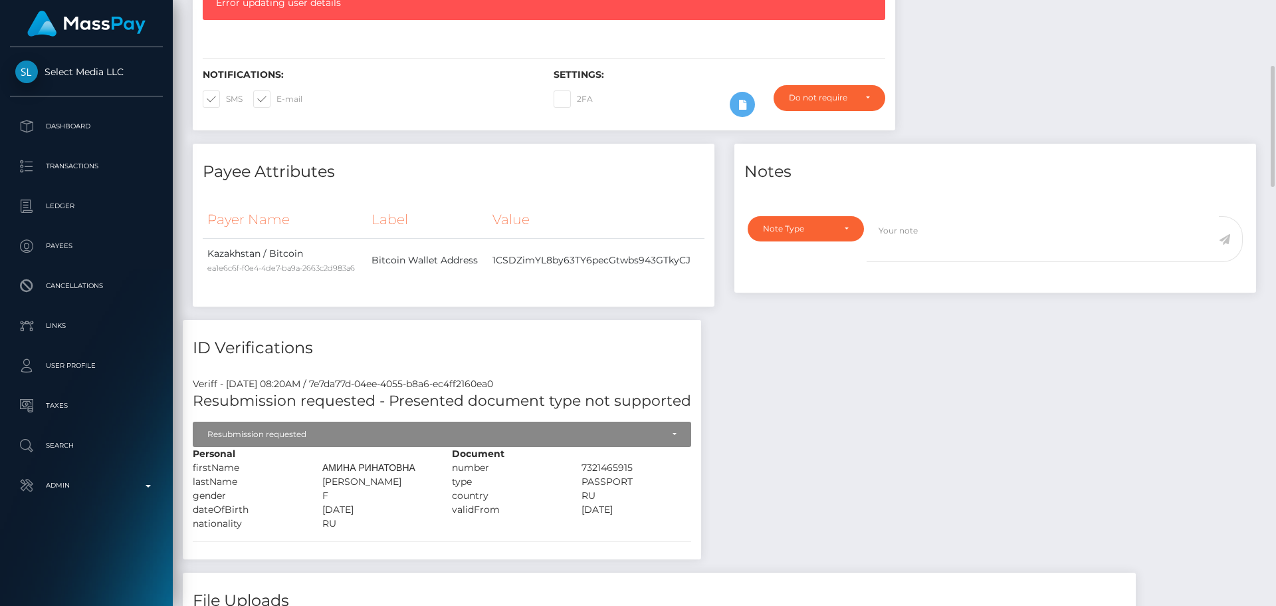
scroll to position [399, 0]
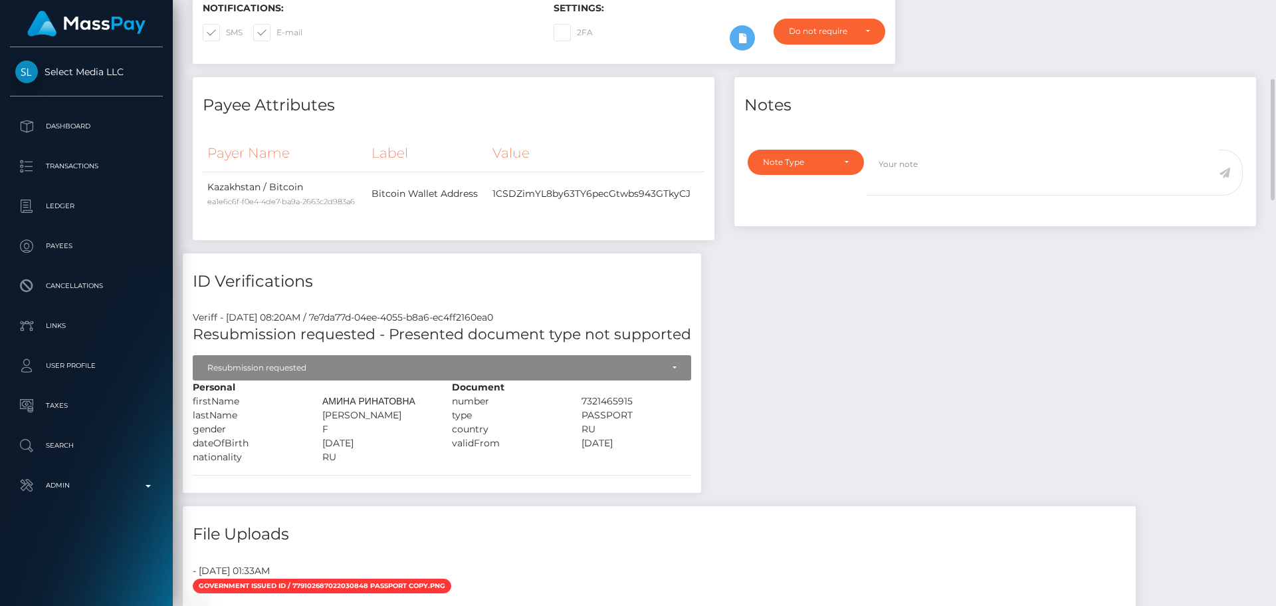
click at [329, 403] on div "АМИНА РИНАТОВНА" at bounding box center [377, 401] width 130 height 14
drag, startPoint x: 329, startPoint y: 403, endPoint x: 355, endPoint y: 411, distance: 27.1
click at [355, 411] on div "Personal firstName АМИНА РИНАТОВНА" at bounding box center [312, 422] width 259 height 84
copy div "АМИНА РИНАТОВНА lastName ГАРИФУЛЛОВА"
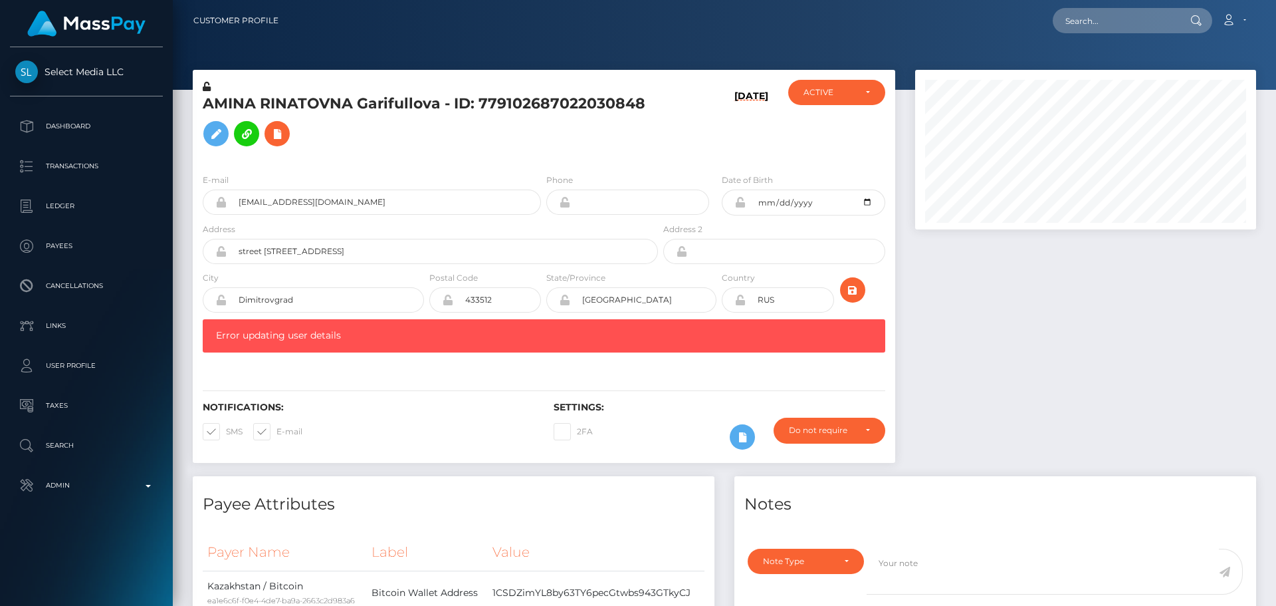
scroll to position [160, 342]
click at [214, 136] on icon at bounding box center [216, 134] width 16 height 17
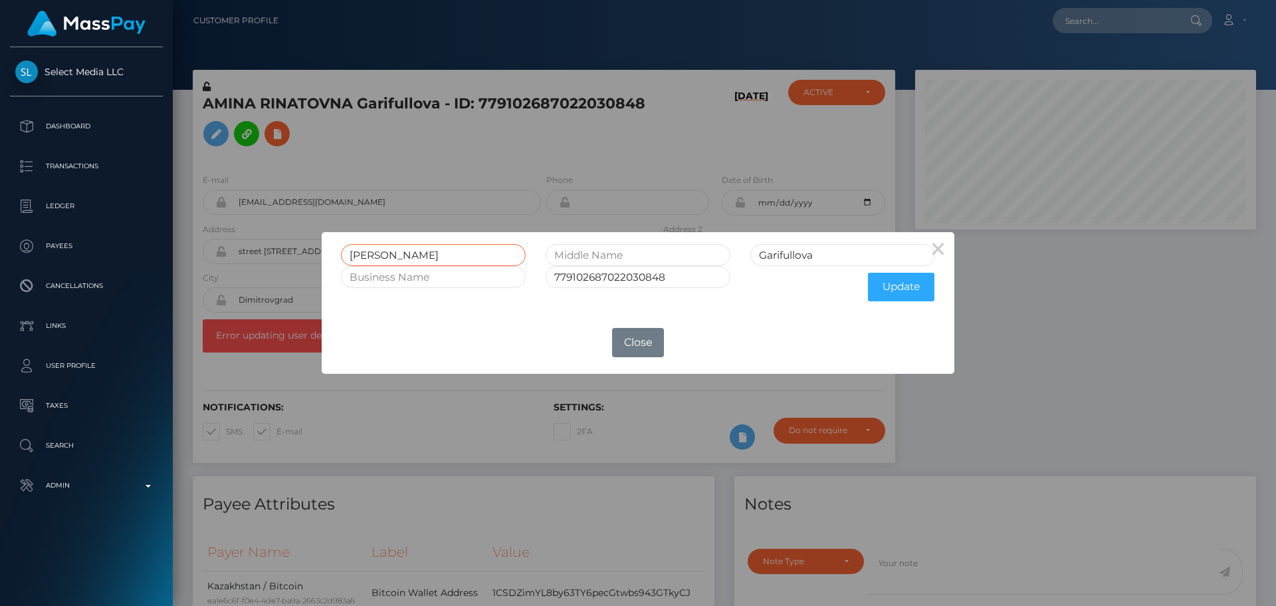
click at [422, 254] on input "AMINA RINATOVNA" at bounding box center [433, 255] width 185 height 22
click at [581, 255] on input "text" at bounding box center [638, 255] width 185 height 22
paste input "RINATOVNA"
type input "RINATOVNA"
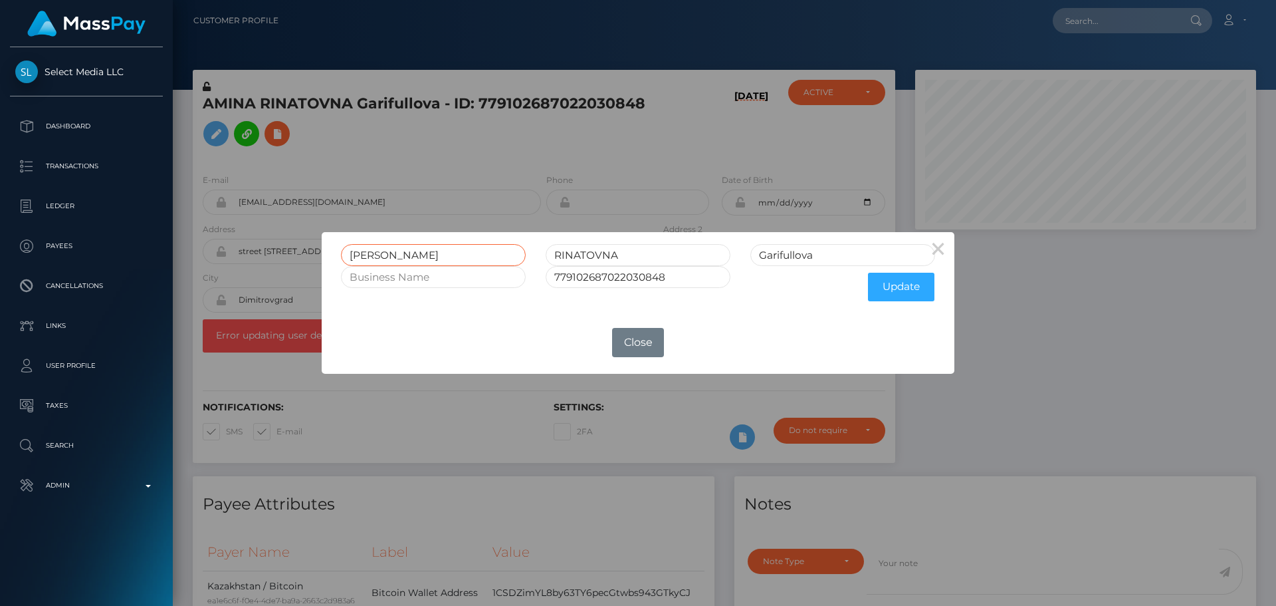
click at [417, 258] on input "AMINA RINATOVNA" at bounding box center [433, 255] width 185 height 22
type input "AMINA"
click at [829, 255] on input "Garifullova" at bounding box center [842, 255] width 185 height 22
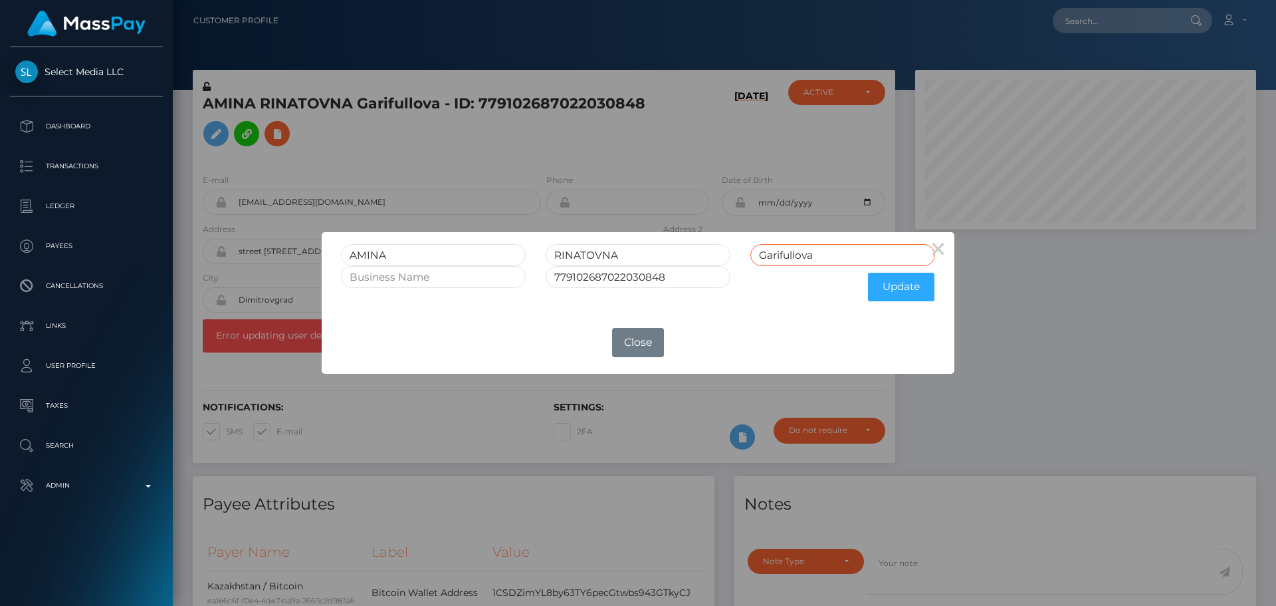
paste input "ARIFULLOVA"
type input "GARIFULLOVA"
click at [887, 277] on button "Update" at bounding box center [901, 287] width 66 height 29
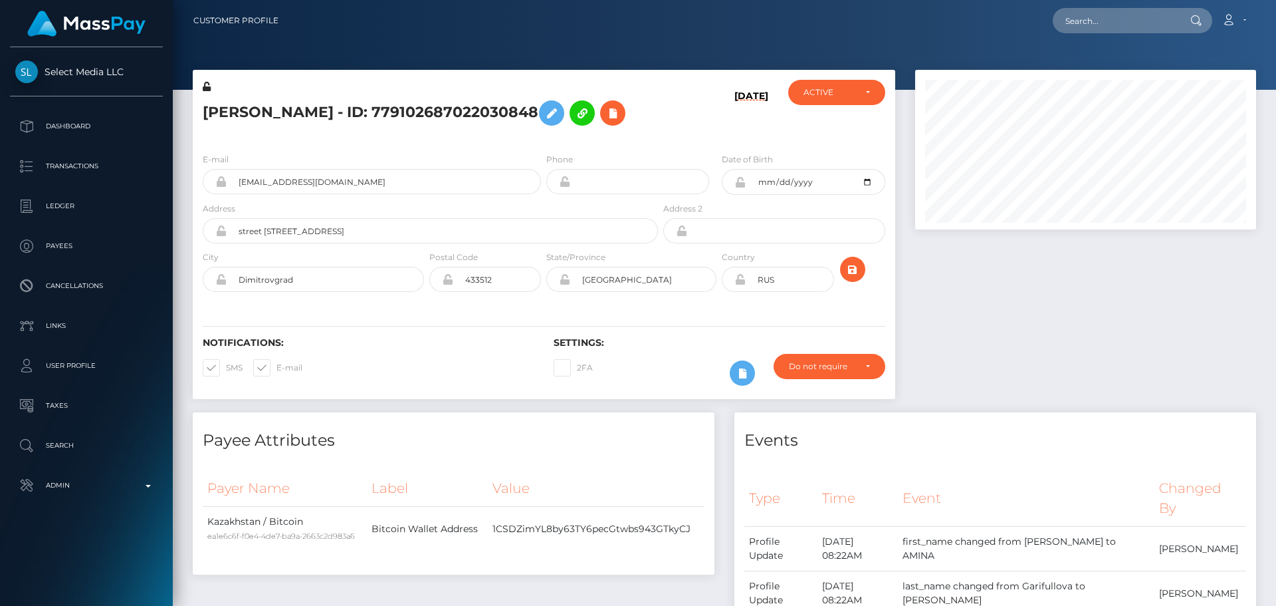
scroll to position [160, 342]
click at [544, 142] on div "[PERSON_NAME] - ID: 779102687022030848" at bounding box center [427, 111] width 468 height 62
click at [208, 85] on icon at bounding box center [207, 86] width 8 height 9
click at [739, 187] on icon at bounding box center [739, 182] width 11 height 11
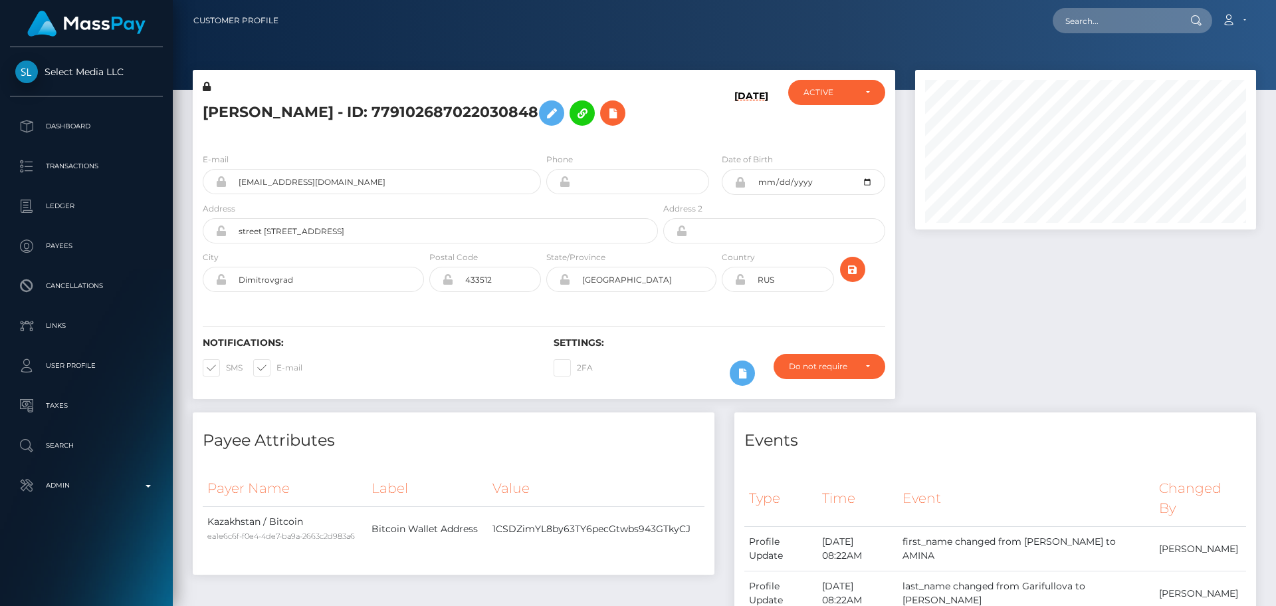
click at [637, 142] on div "[PERSON_NAME] - ID: 779102687022030848" at bounding box center [427, 111] width 468 height 62
click at [853, 278] on icon "submit" at bounding box center [853, 269] width 16 height 17
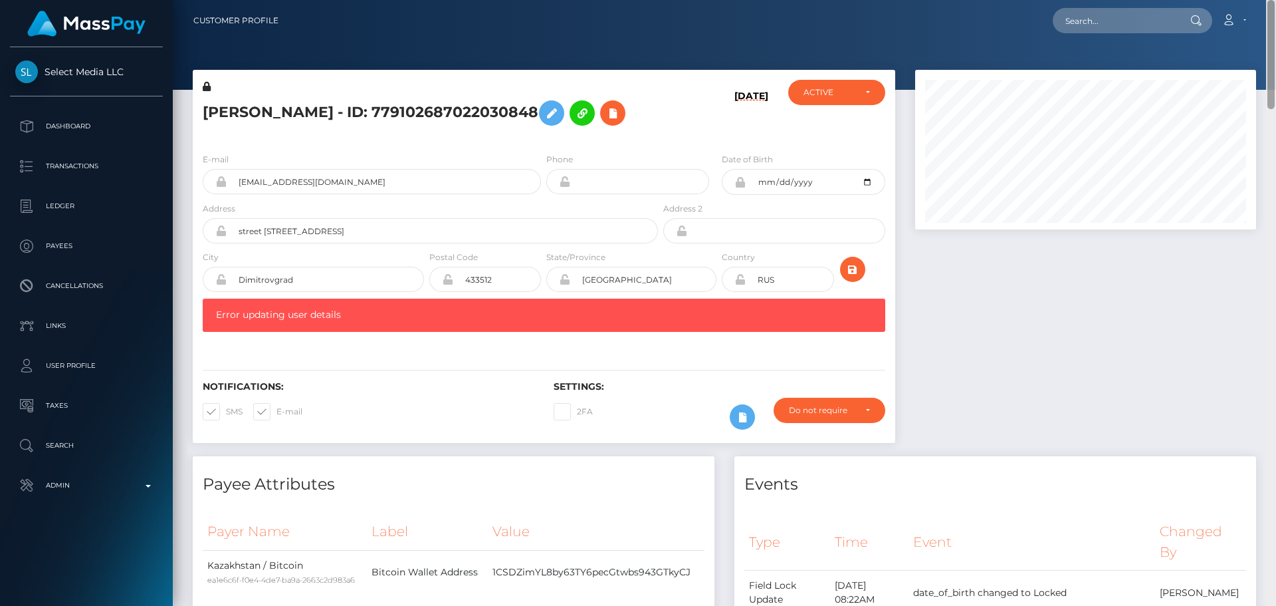
drag, startPoint x: 1267, startPoint y: 180, endPoint x: 1190, endPoint y: 2, distance: 194.1
click at [1243, 0] on html "Select Media LLC Dashboard Transactions Ledger Payees Links Taxes" at bounding box center [638, 303] width 1276 height 606
click at [1125, 21] on input "text" at bounding box center [1115, 20] width 125 height 25
paste input "DoWBsemHE7TzrNbialvI84xgXQb2"
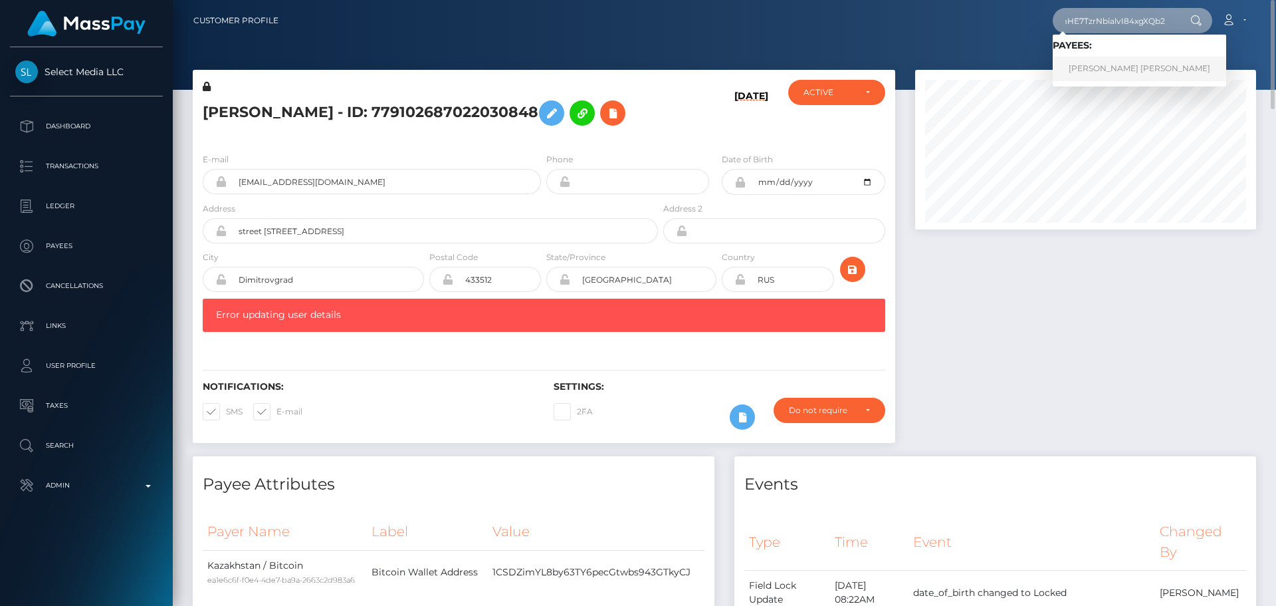
type input "DoWBsemHE7TzrNbialvI84xgXQb2"
click at [1117, 70] on link "MONICA MELISSA HERNANDEZ" at bounding box center [1139, 68] width 173 height 25
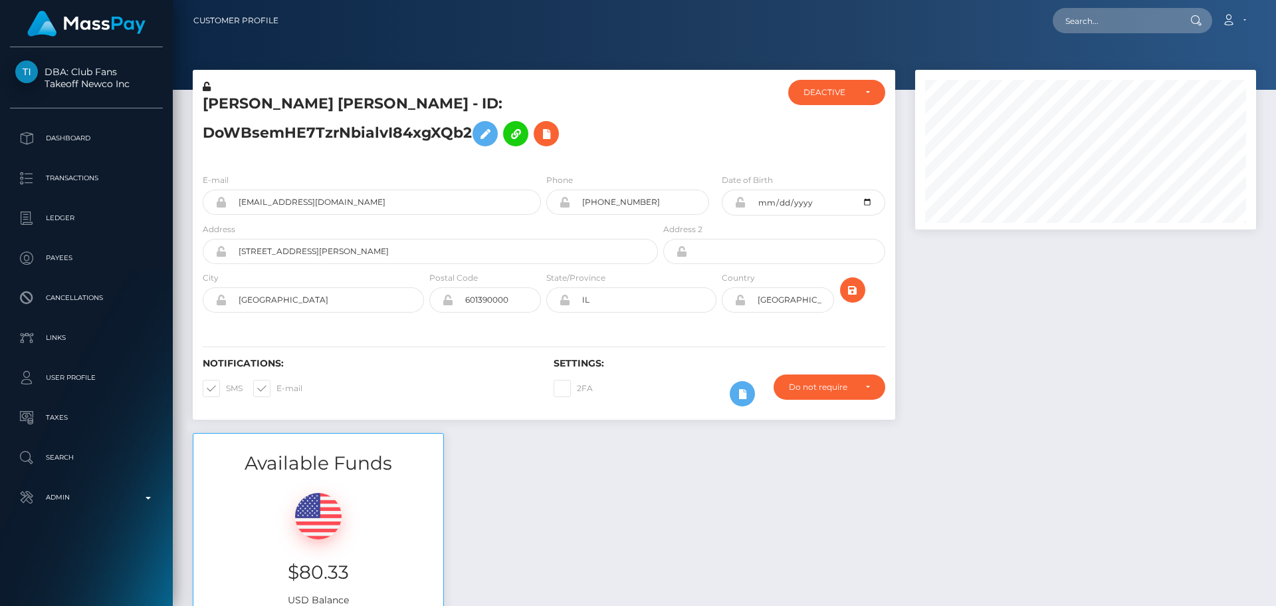
scroll to position [160, 342]
click at [602, 106] on h5 "[PERSON_NAME] [PERSON_NAME] - ID: DoWBsemHE7TzrNbialvI84xgXQb2" at bounding box center [427, 123] width 448 height 59
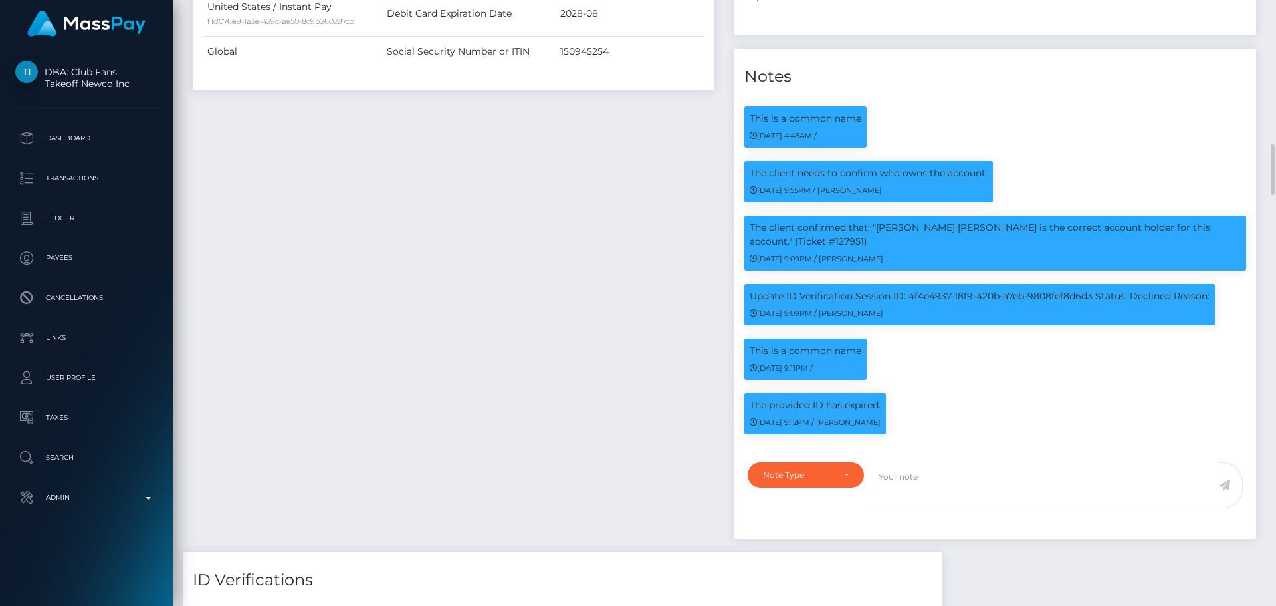
scroll to position [997, 0]
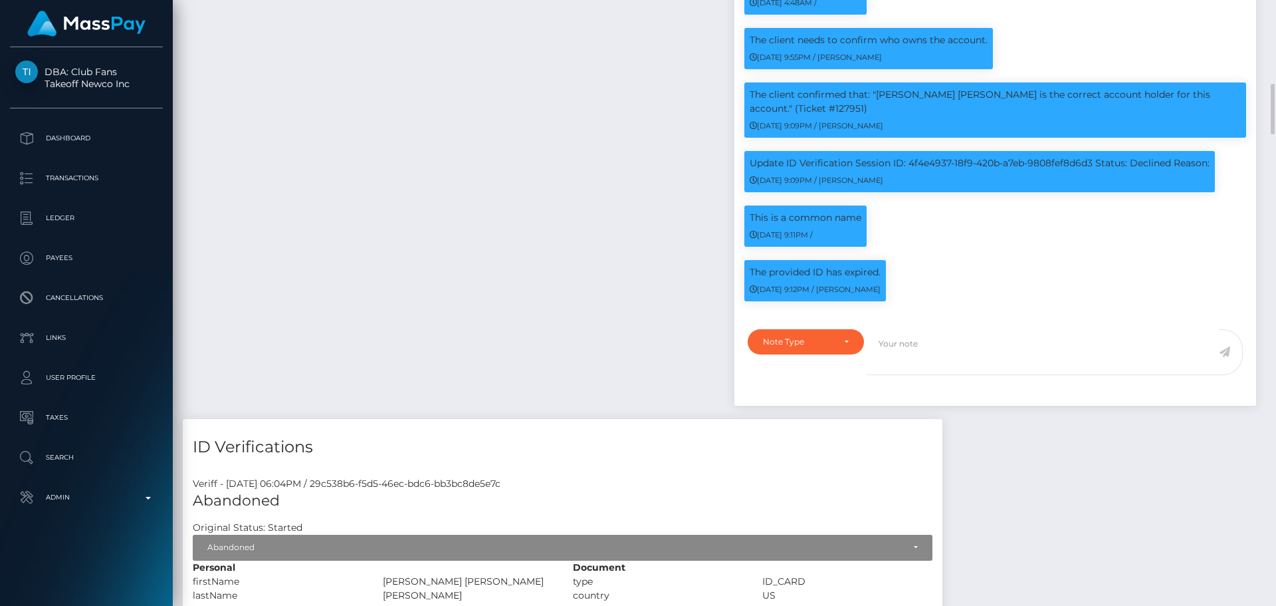
click at [575, 169] on div "Payee Attributes Payer Name Label Value United States / Instant Pay f1d076e9-1a…" at bounding box center [454, 24] width 542 height 788
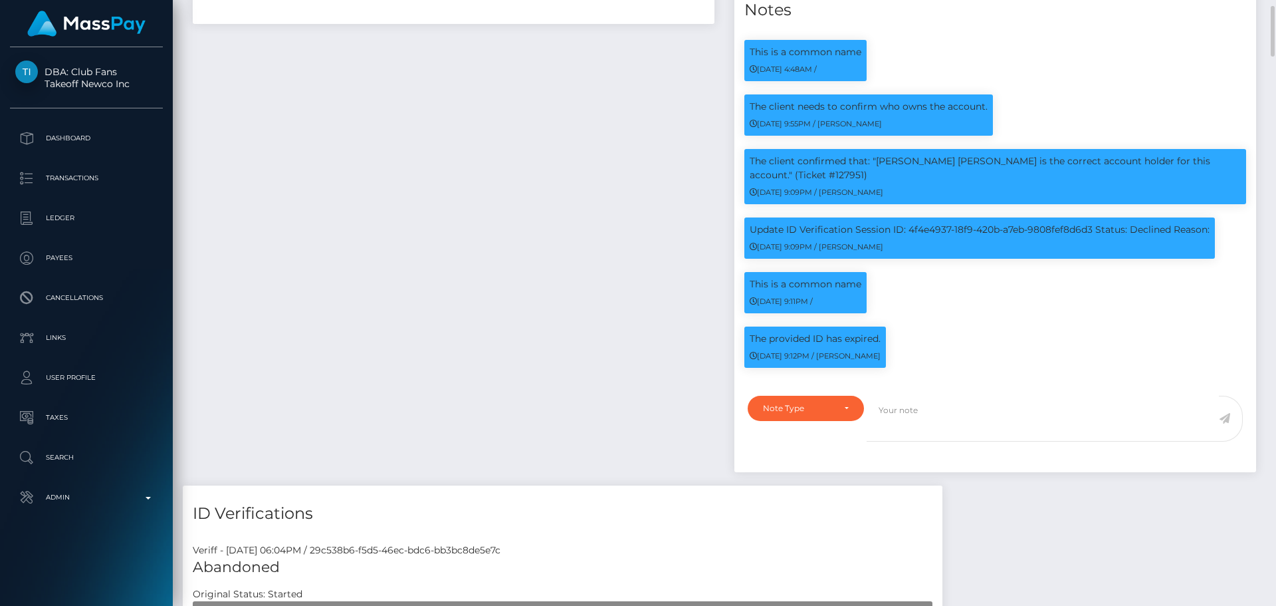
scroll to position [864, 0]
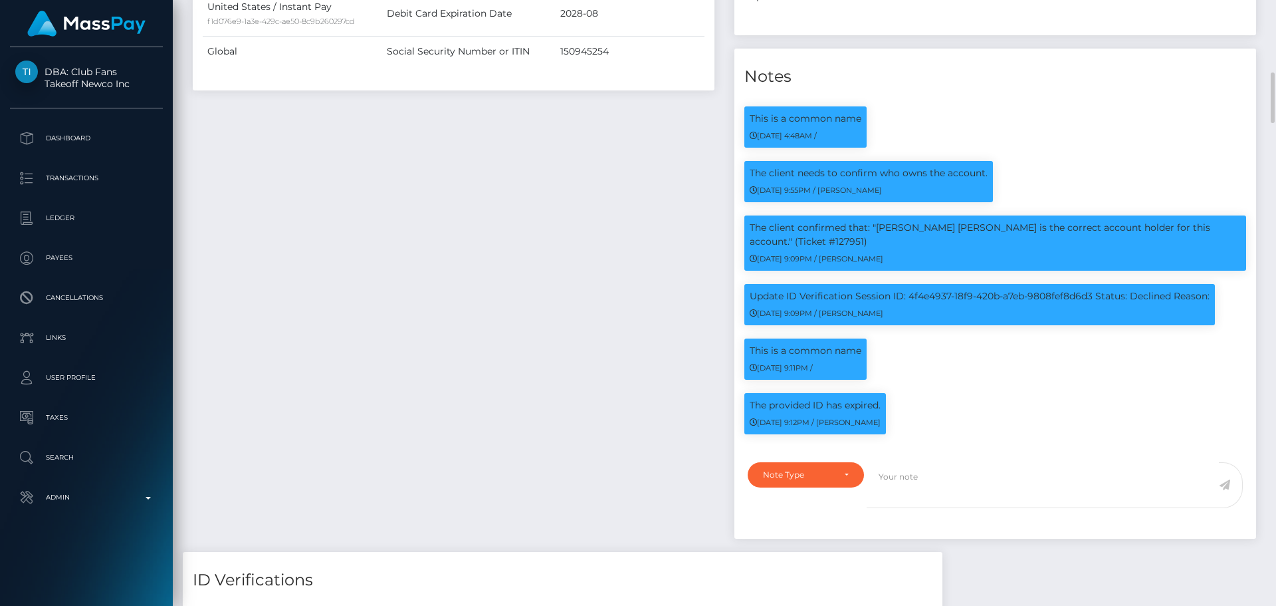
click at [539, 286] on div "Payee Attributes Payer Name Label Value United States / Instant Pay f1d076e9-1a…" at bounding box center [454, 157] width 542 height 788
click at [633, 302] on div "Payee Attributes Payer Name Label Value United States / Instant Pay f1d076e9-1a…" at bounding box center [454, 157] width 542 height 788
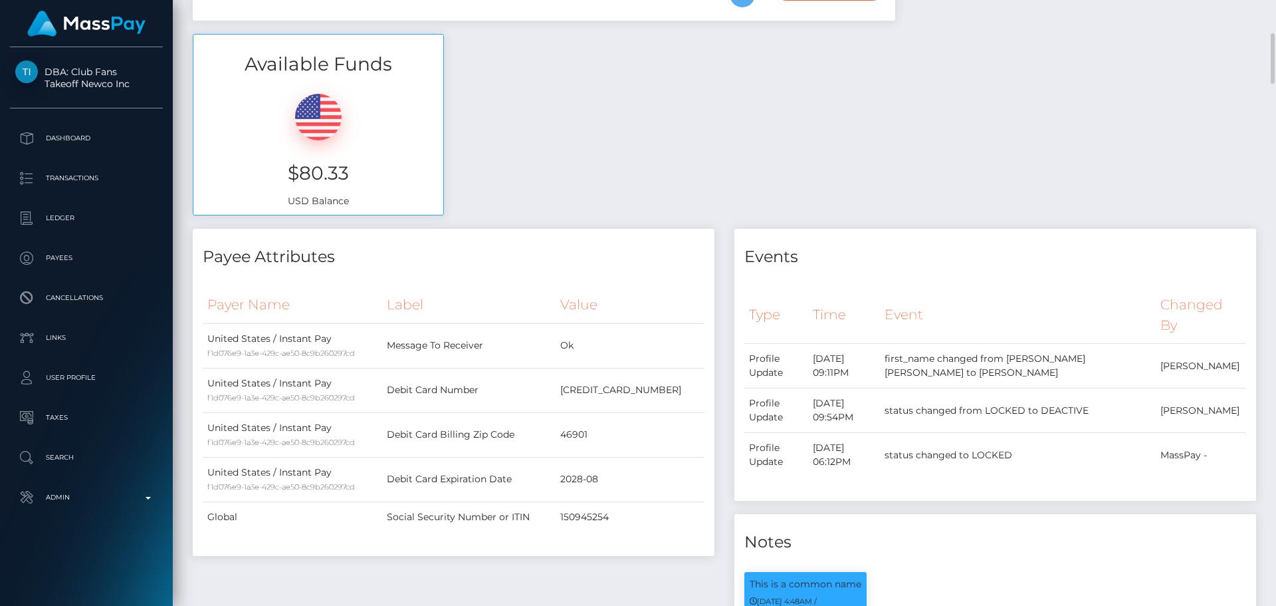
scroll to position [0, 0]
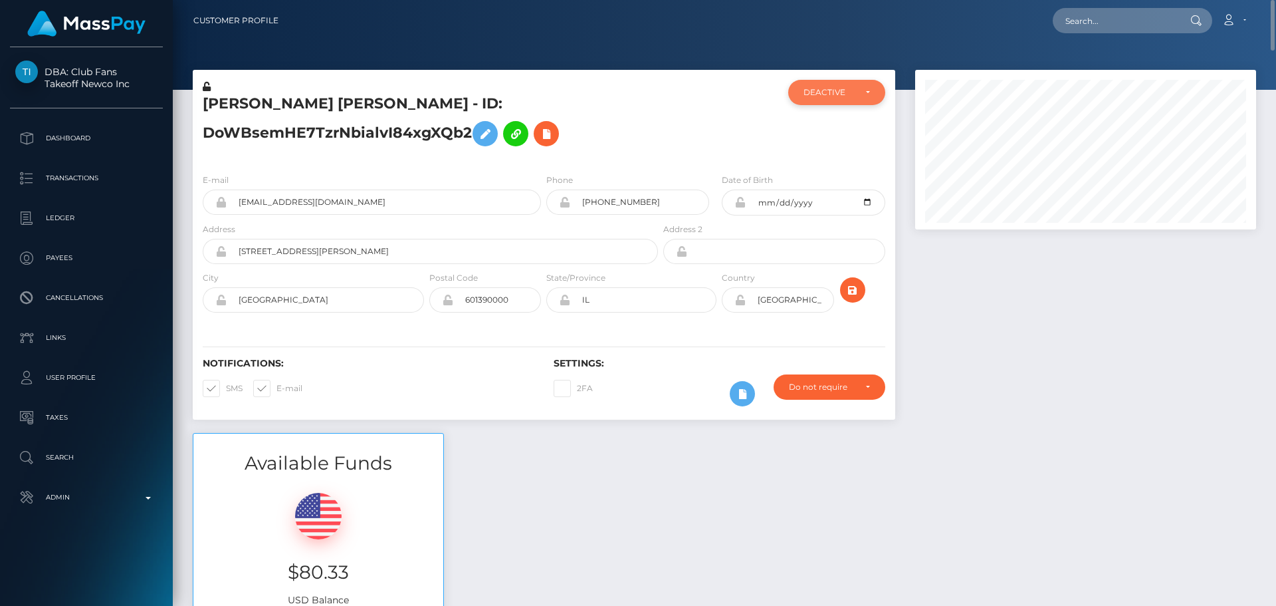
click at [877, 94] on div "DEACTIVE" at bounding box center [836, 92] width 97 height 25
click at [701, 126] on div at bounding box center [719, 121] width 117 height 83
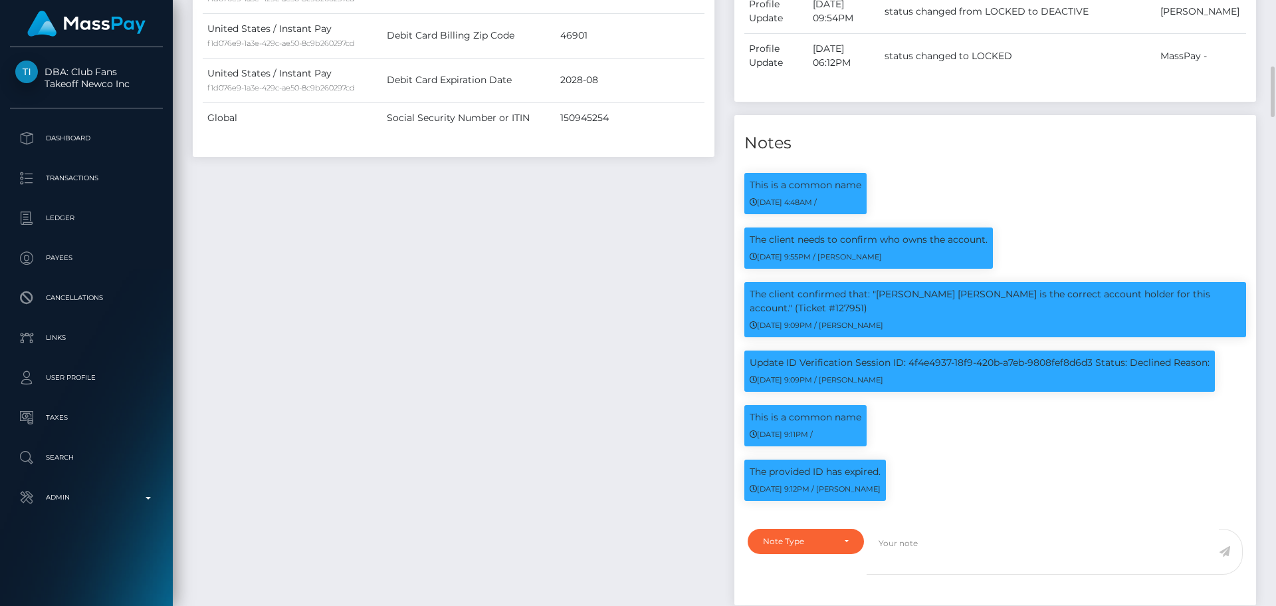
click at [643, 269] on div "Payee Attributes Payer Name Label Value United States / Instant Pay f1d076e9-1a…" at bounding box center [454, 224] width 542 height 788
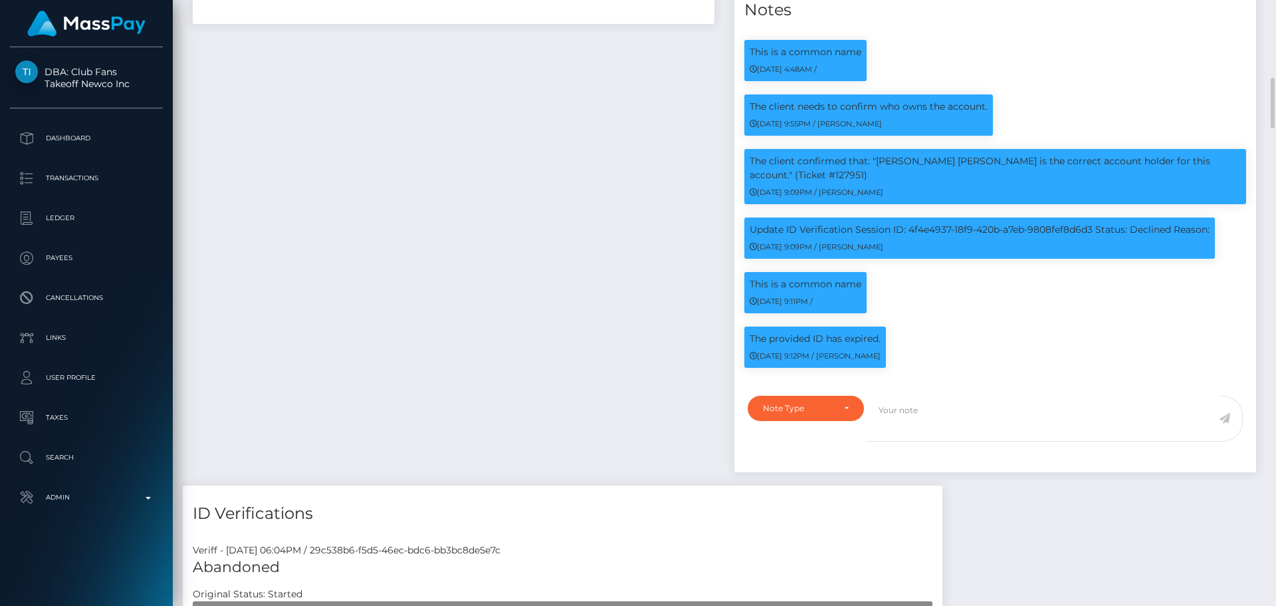
click at [645, 244] on div "Payee Attributes Payer Name Label Value United States / Instant Pay f1d076e9-1a…" at bounding box center [454, 91] width 542 height 788
click at [627, 245] on div "Payee Attributes Payer Name Label Value United States / Instant Pay f1d076e9-1a…" at bounding box center [454, 91] width 542 height 788
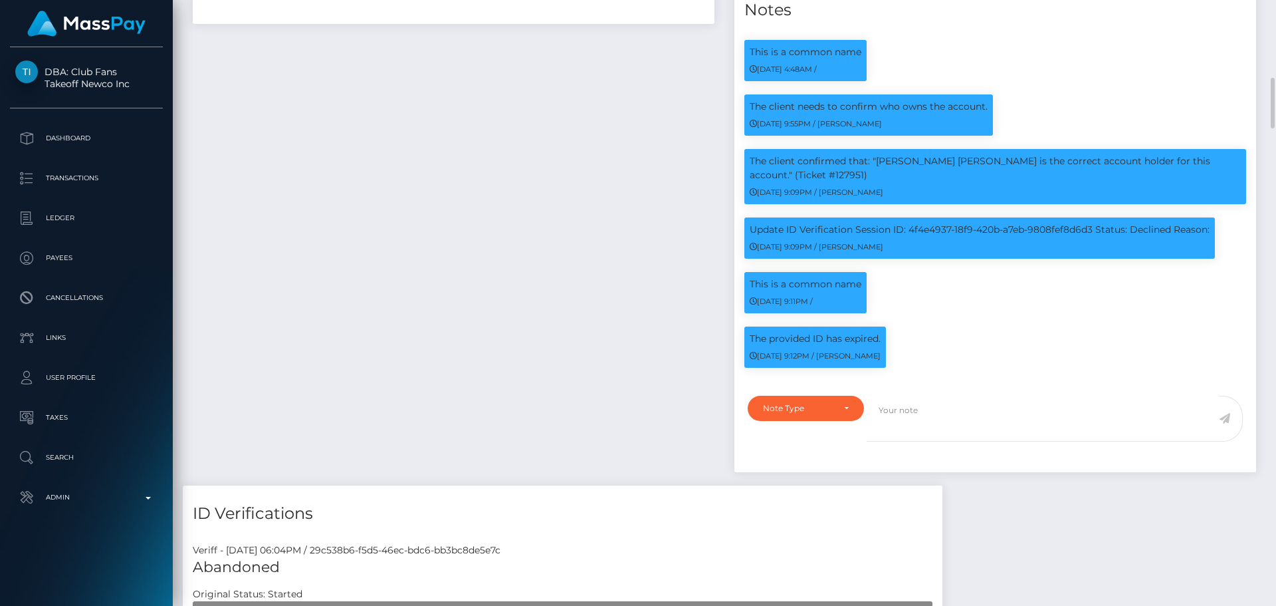
click at [628, 247] on div "Payee Attributes Payer Name Label Value United States / Instant Pay f1d076e9-1a…" at bounding box center [454, 91] width 542 height 788
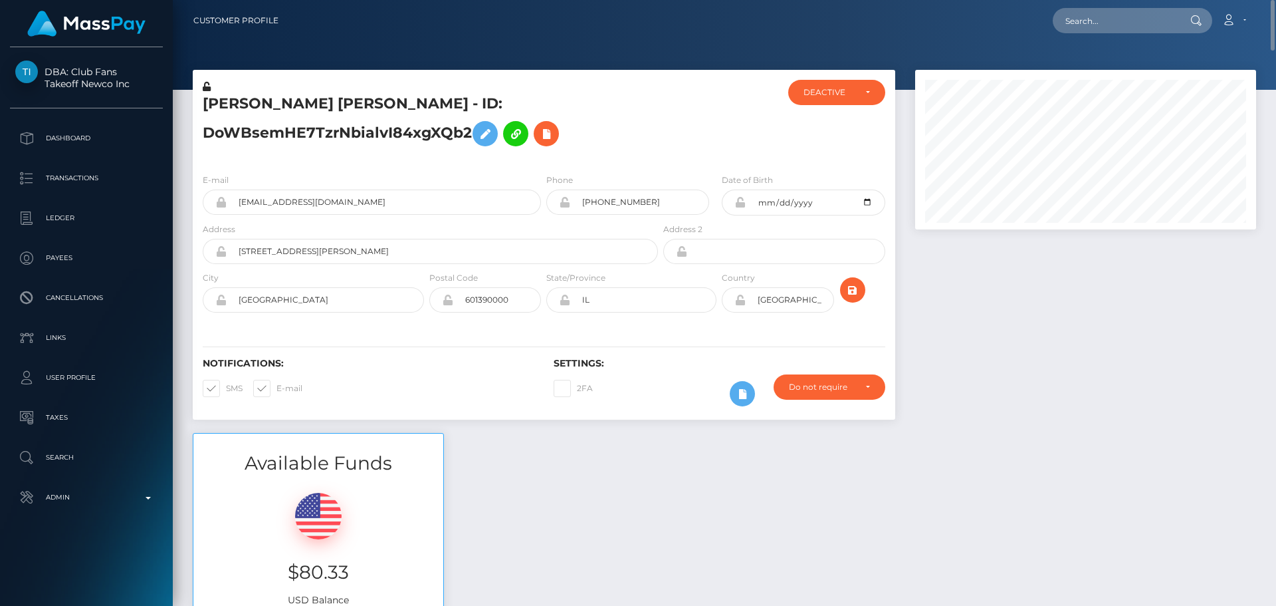
scroll to position [66, 0]
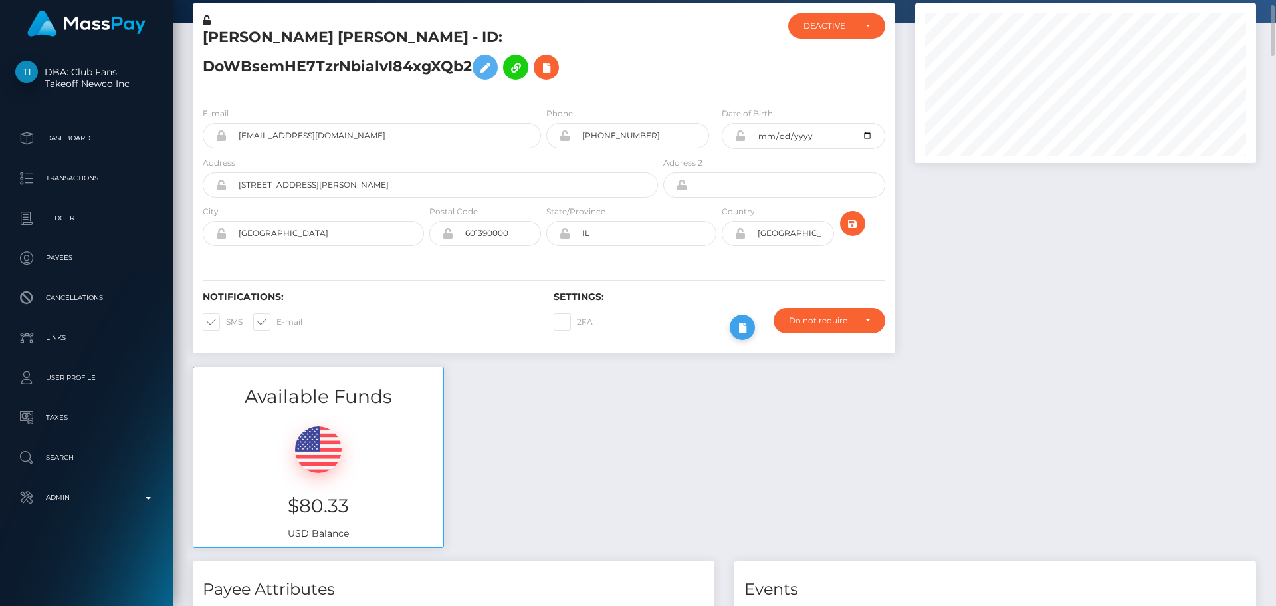
click at [743, 323] on icon at bounding box center [742, 327] width 16 height 17
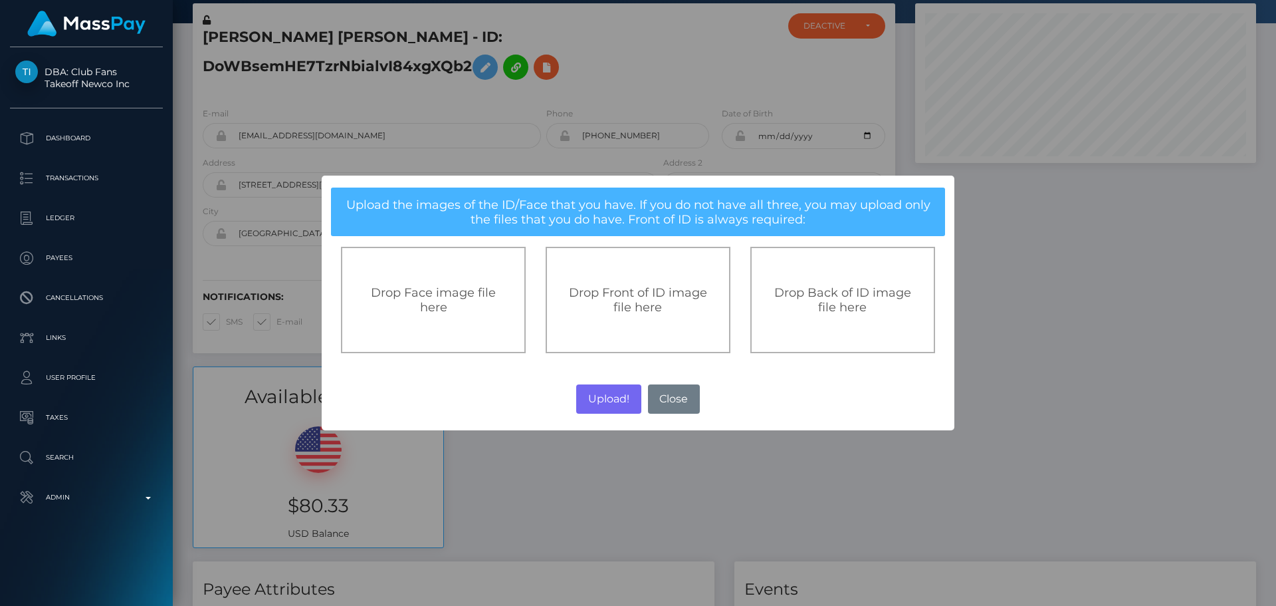
click at [622, 287] on span "Drop Front of ID image file here" at bounding box center [638, 299] width 138 height 29
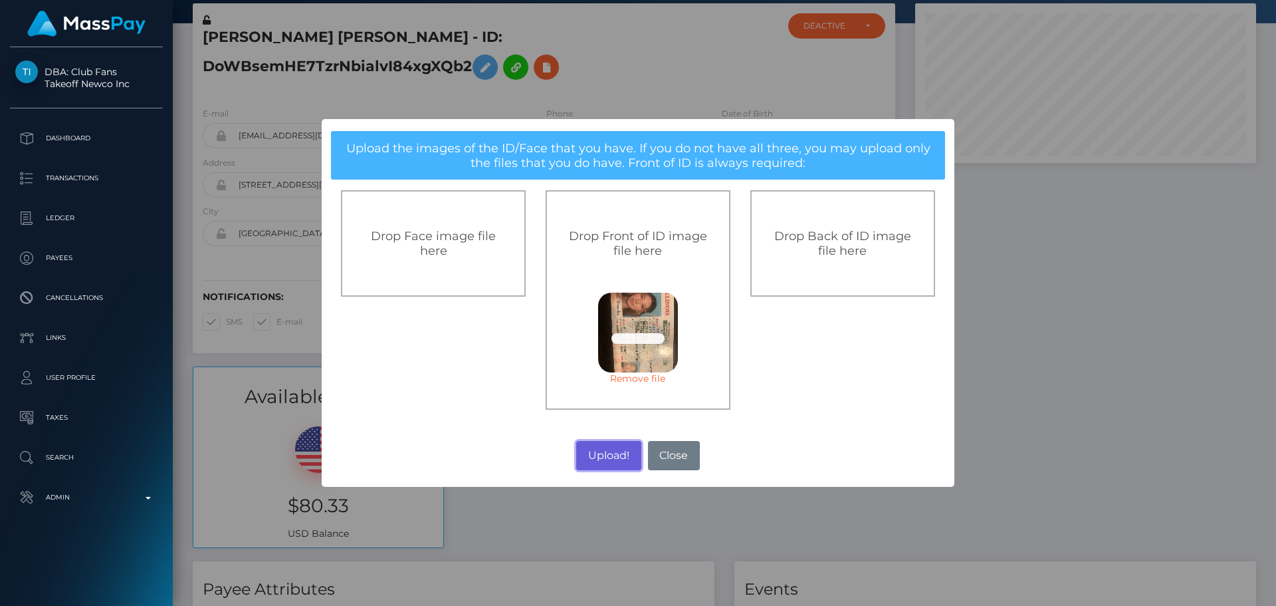
click at [610, 455] on button "Upload!" at bounding box center [608, 455] width 64 height 29
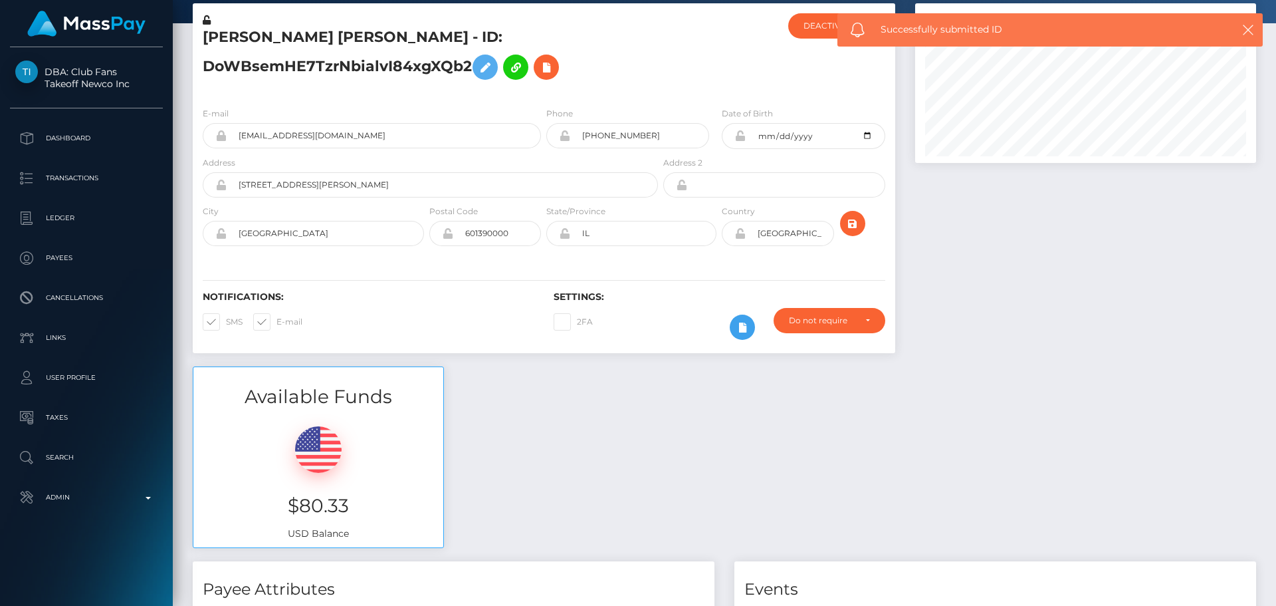
scroll to position [0, 0]
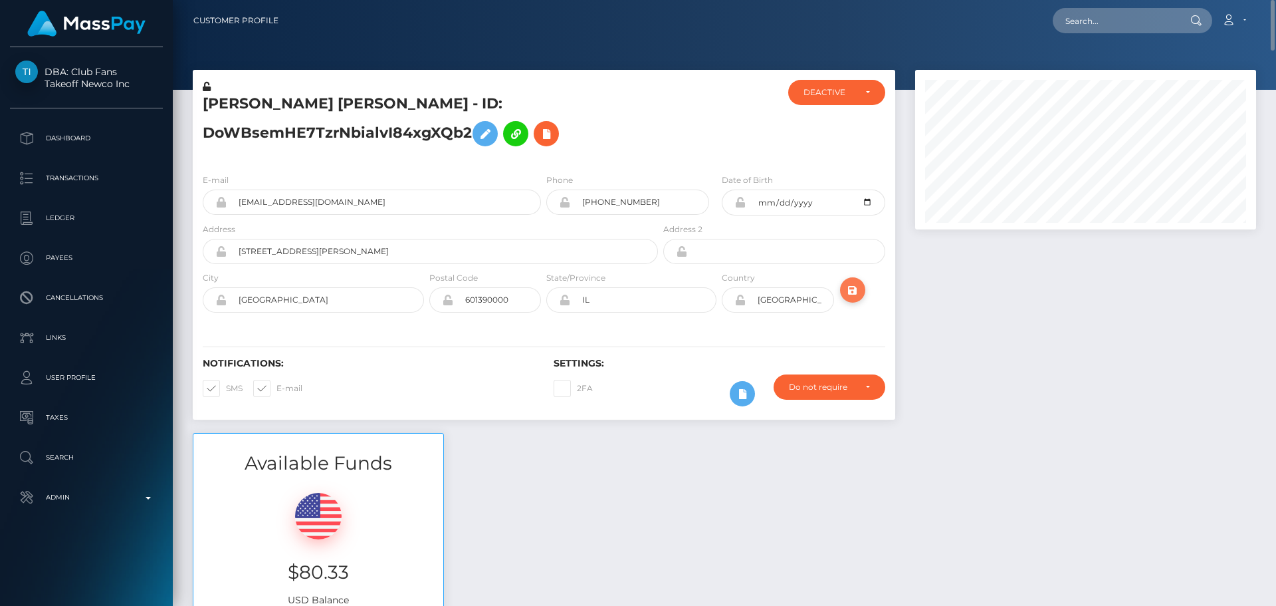
click at [851, 290] on icon "submit" at bounding box center [853, 290] width 16 height 17
click at [608, 130] on h5 "[PERSON_NAME] [PERSON_NAME] - ID: DoWBsemHE7TzrNbialvI84xgXQb2" at bounding box center [427, 123] width 448 height 59
click at [621, 137] on h5 "[PERSON_NAME] [PERSON_NAME] - ID: DoWBsemHE7TzrNbialvI84xgXQb2" at bounding box center [427, 123] width 448 height 59
click at [602, 148] on h5 "[PERSON_NAME] [PERSON_NAME] - ID: DoWBsemHE7TzrNbialvI84xgXQb2" at bounding box center [427, 123] width 448 height 59
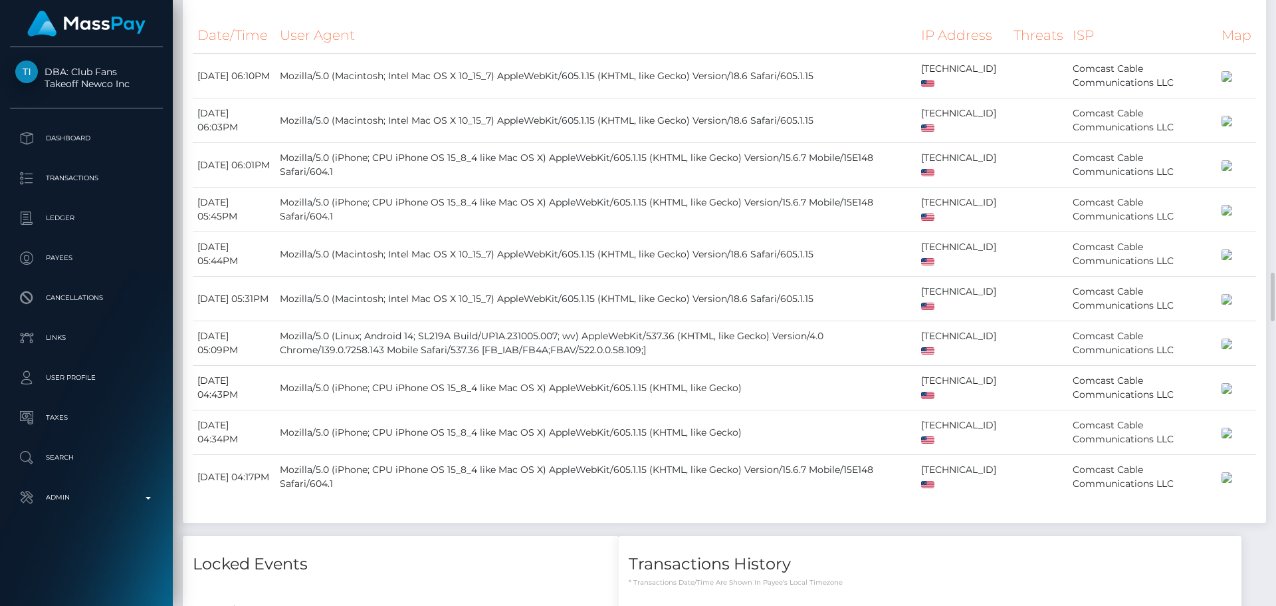
scroll to position [3456, 0]
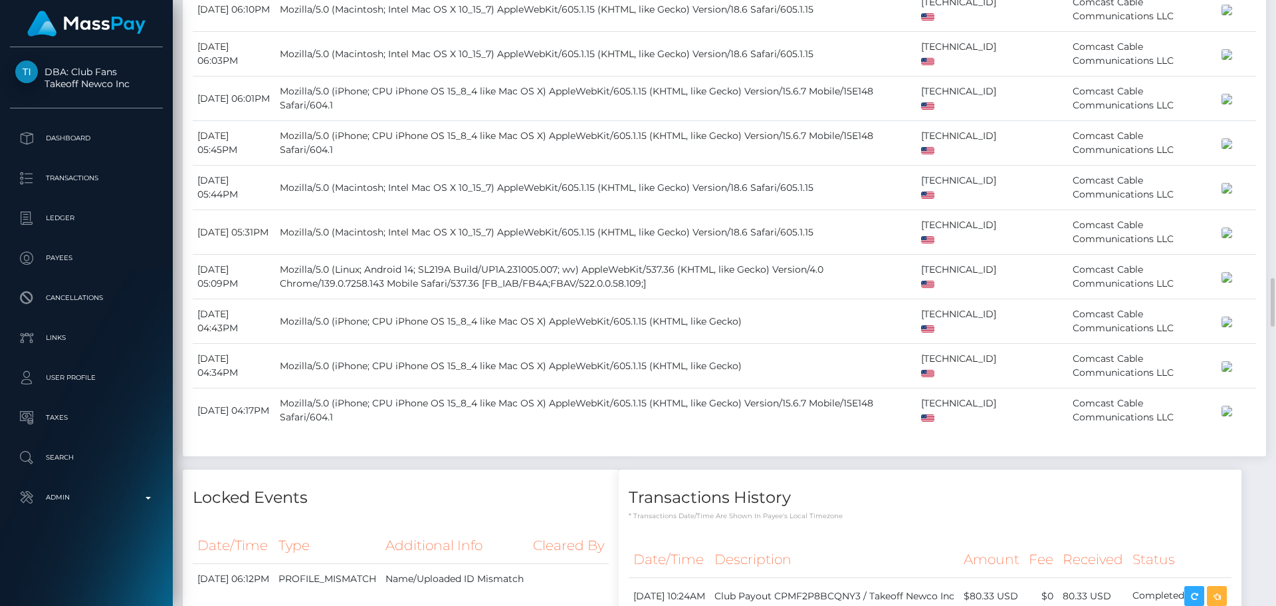
select select "Approved"
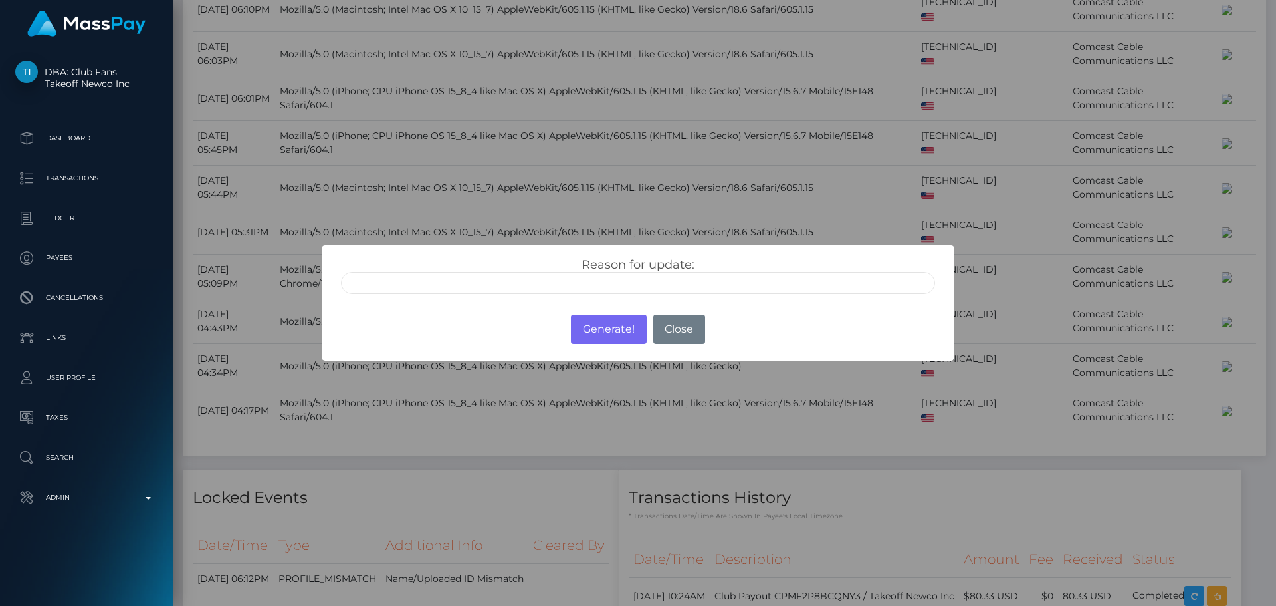
click at [539, 282] on input "text" at bounding box center [638, 283] width 594 height 22
type input "ID manually verified"
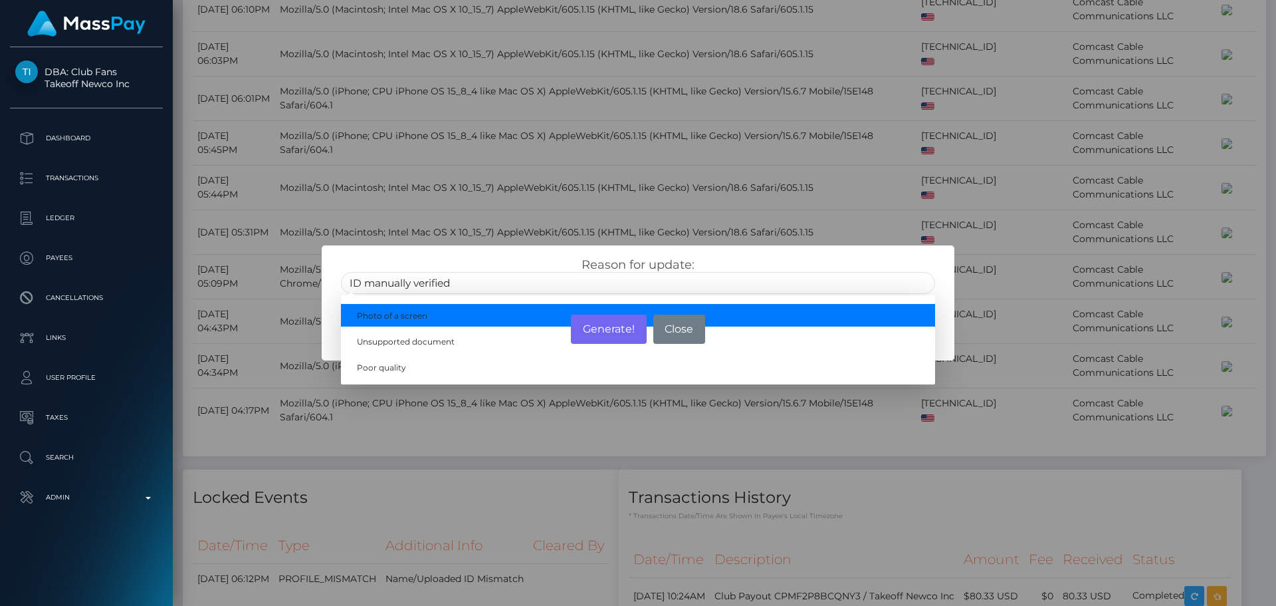
click at [515, 256] on div "Reason for update: ID manually verified Photo of a screen Unsupported document …" at bounding box center [638, 271] width 632 height 52
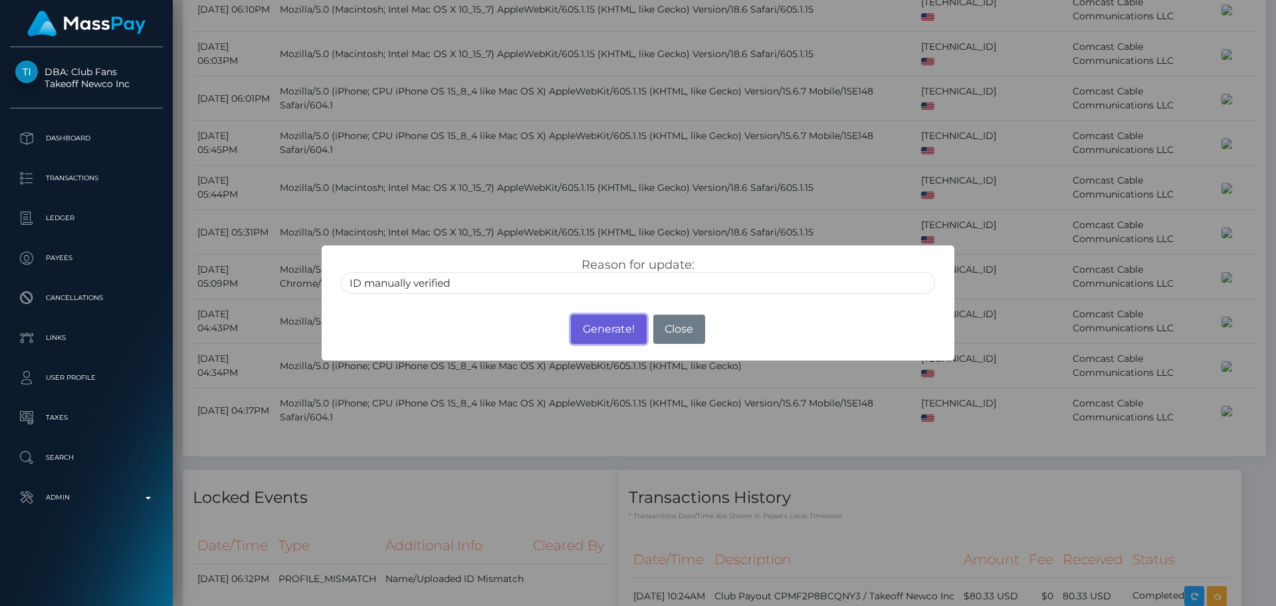
click at [592, 329] on button "Generate!" at bounding box center [608, 328] width 75 height 29
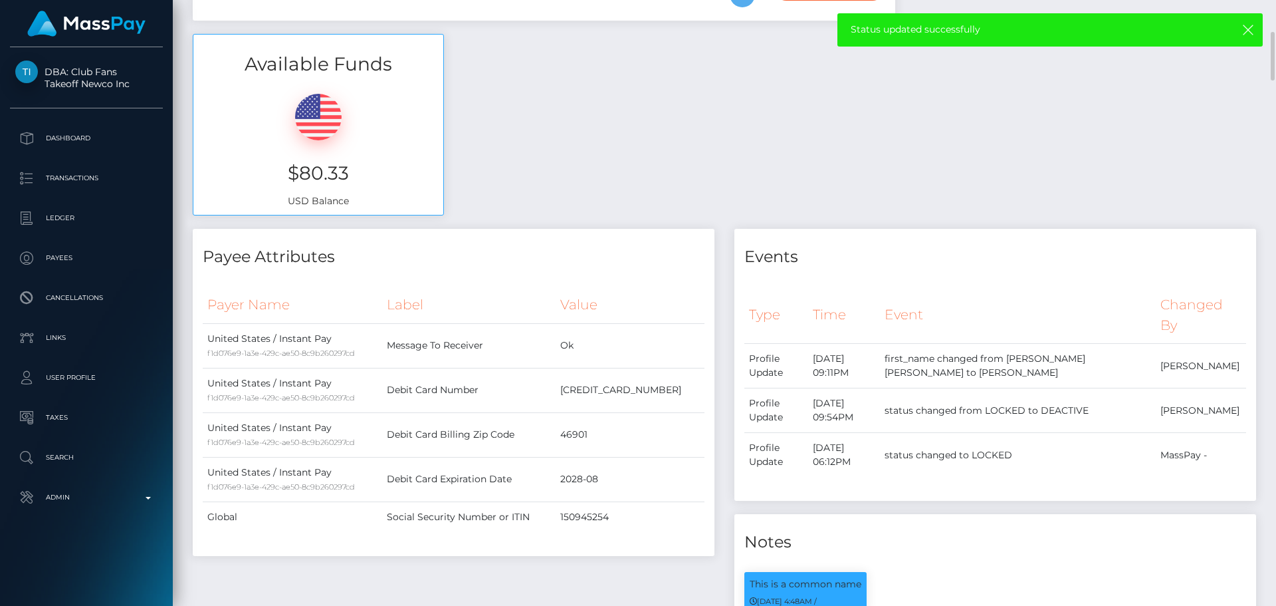
scroll to position [0, 0]
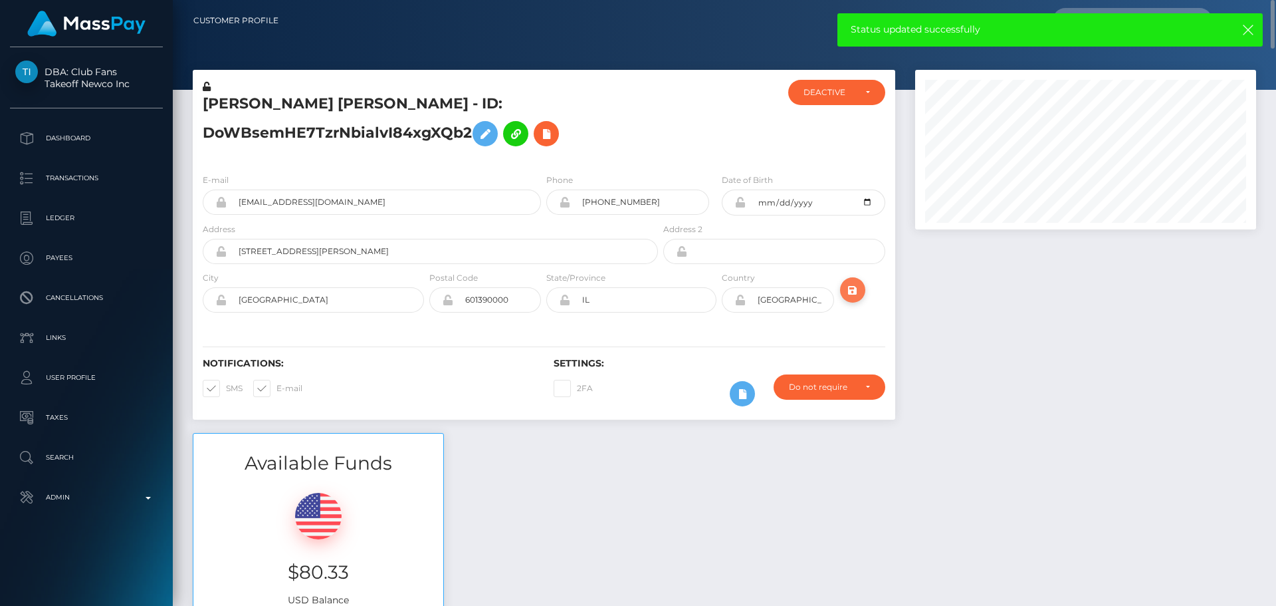
click at [860, 289] on icon "submit" at bounding box center [853, 290] width 16 height 17
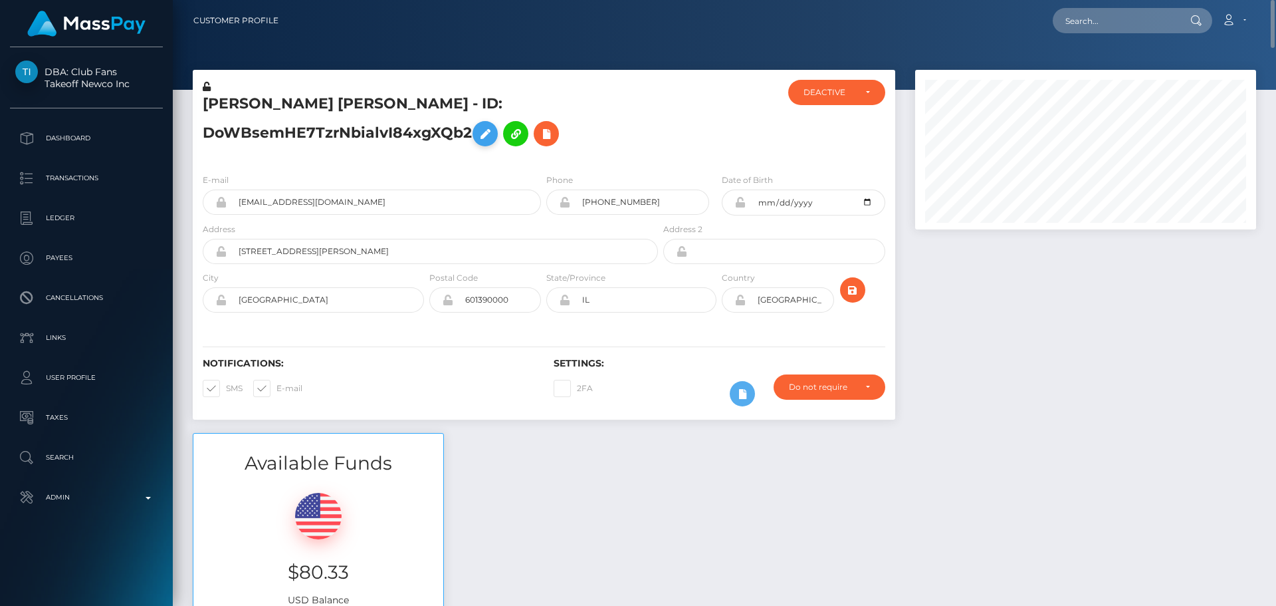
click at [487, 136] on icon at bounding box center [485, 134] width 16 height 17
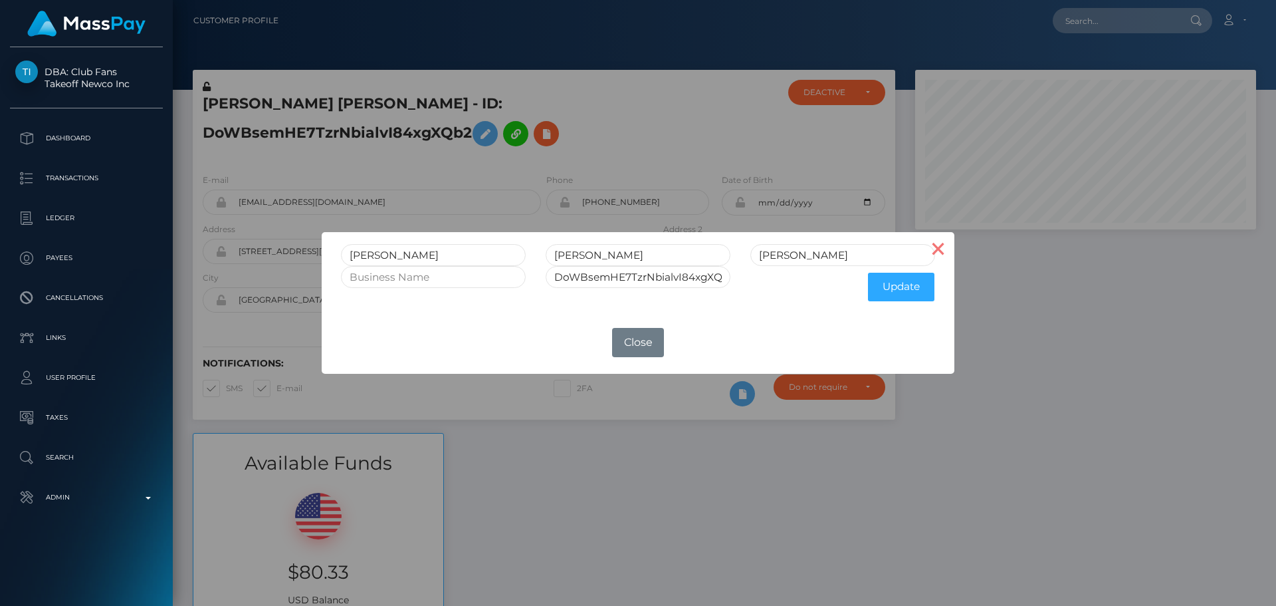
click at [952, 252] on button "×" at bounding box center [939, 248] width 32 height 32
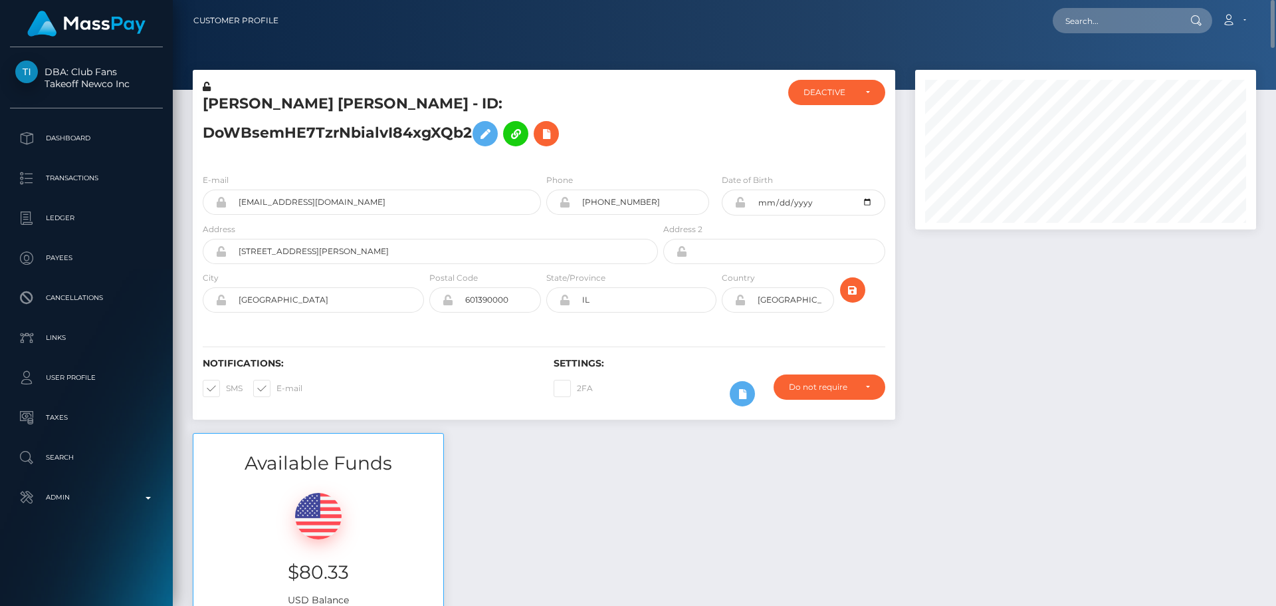
click at [204, 86] on icon at bounding box center [207, 86] width 8 height 9
click at [740, 205] on icon at bounding box center [739, 202] width 11 height 11
click at [738, 302] on icon at bounding box center [739, 299] width 11 height 11
click at [855, 288] on icon "submit" at bounding box center [853, 290] width 16 height 17
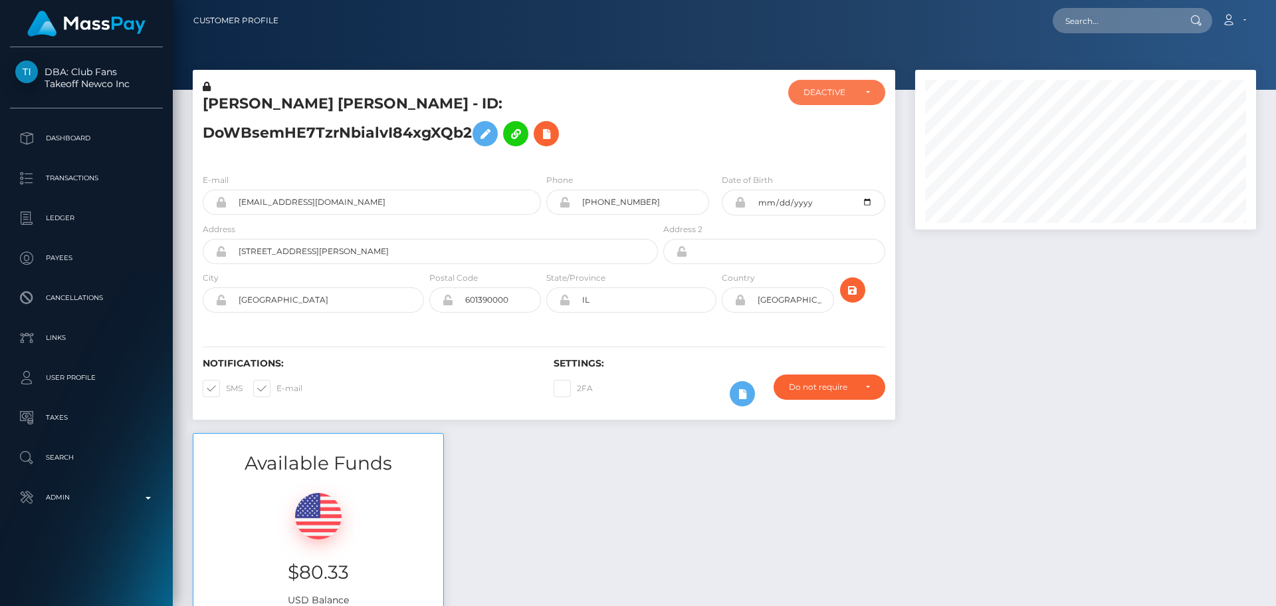
click at [832, 94] on div "DEACTIVE" at bounding box center [829, 92] width 51 height 11
click at [829, 124] on span "ACTIVE" at bounding box center [819, 128] width 30 height 12
select select "ACTIVE"
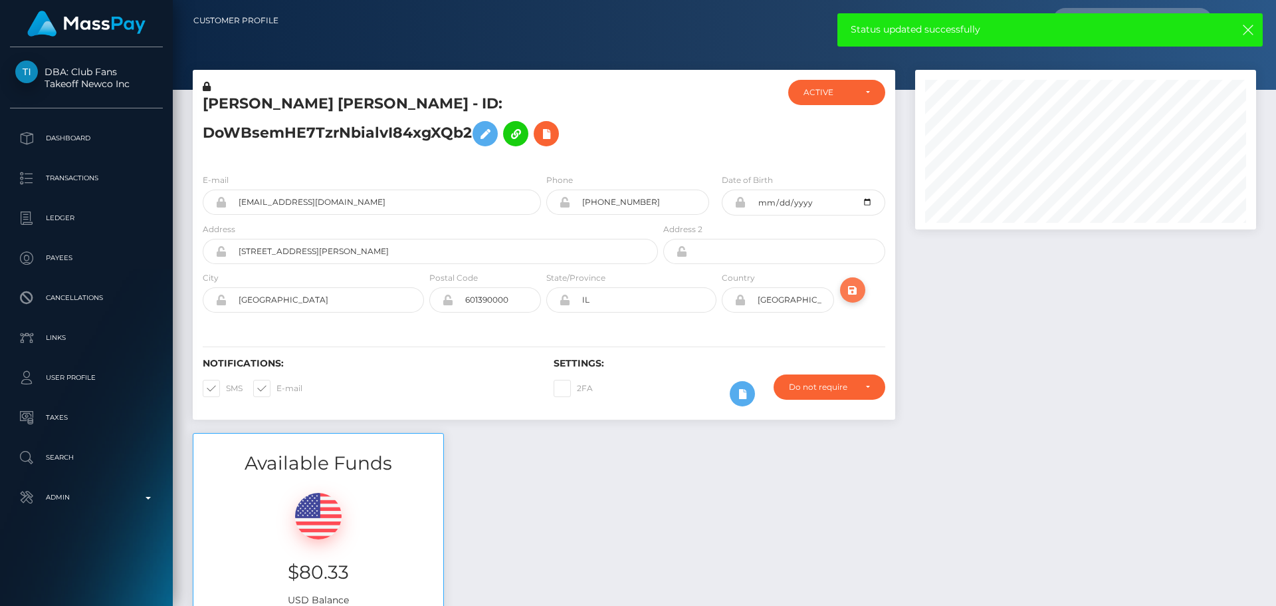
click at [854, 286] on icon "submit" at bounding box center [853, 290] width 16 height 17
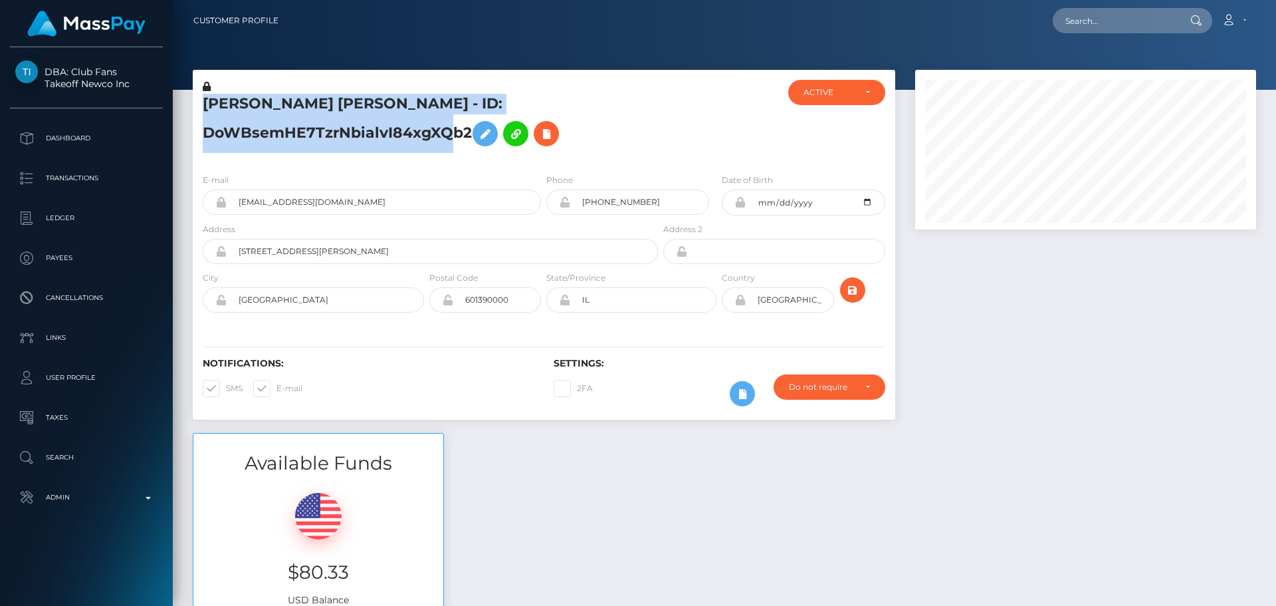
scroll to position [160, 342]
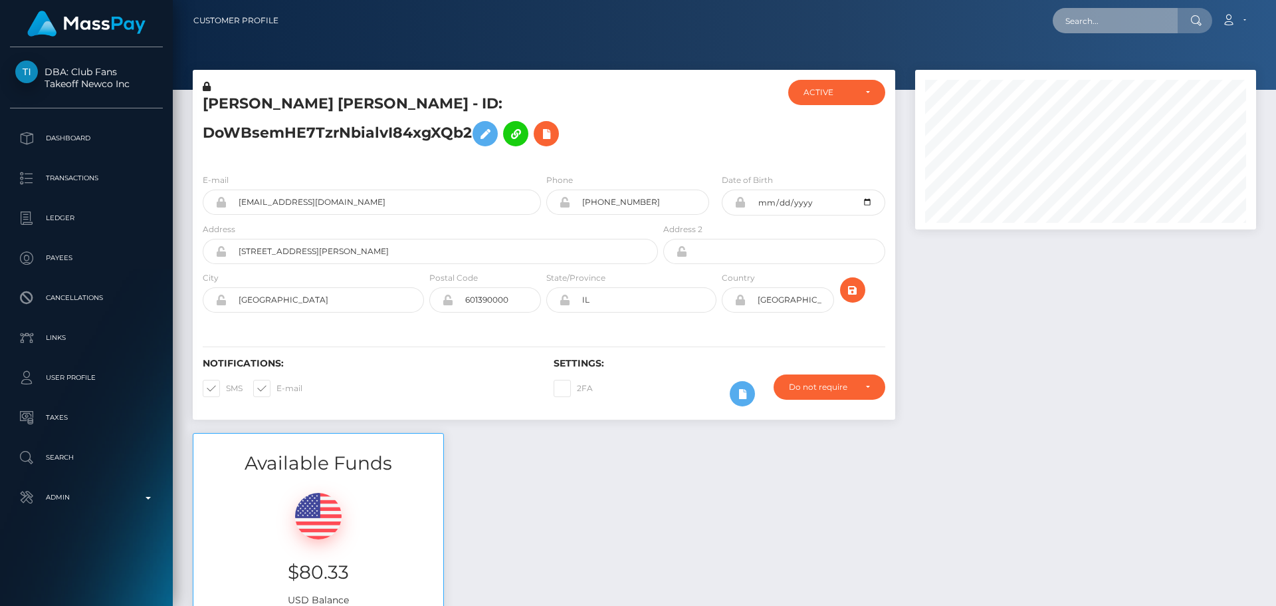
click at [1131, 19] on input "text" at bounding box center [1115, 20] width 125 height 25
paste input "[EMAIL_ADDRESS][DOMAIN_NAME]"
type input "[EMAIL_ADDRESS][DOMAIN_NAME]"
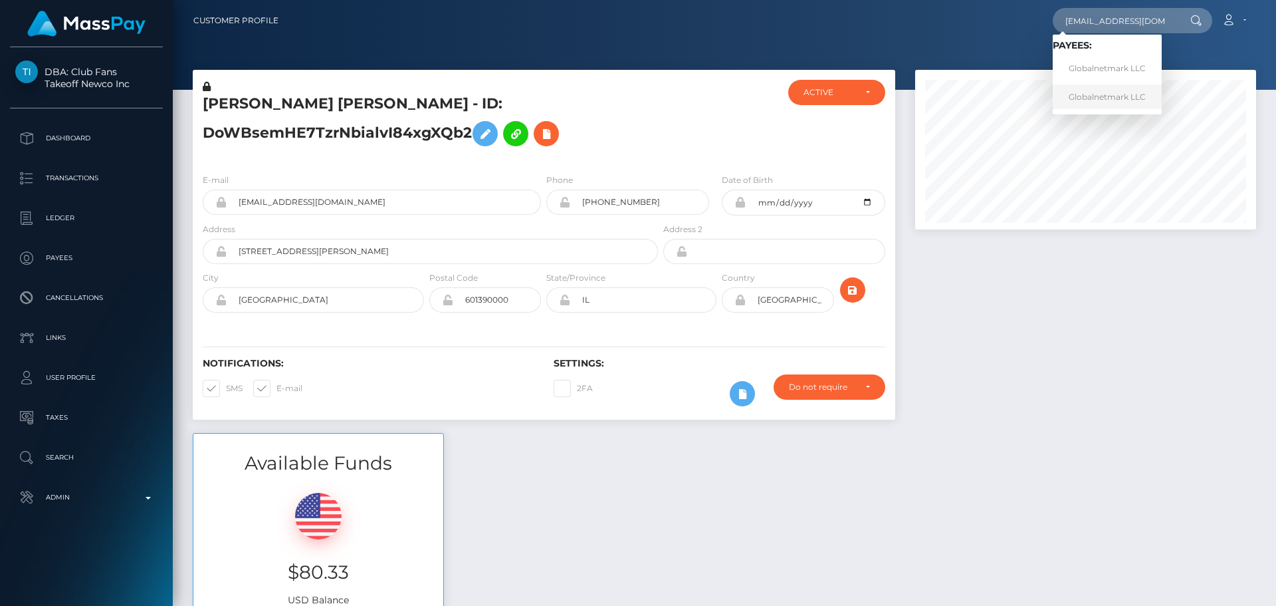
click at [1095, 98] on link "Globalnetmark LLC" at bounding box center [1107, 96] width 109 height 25
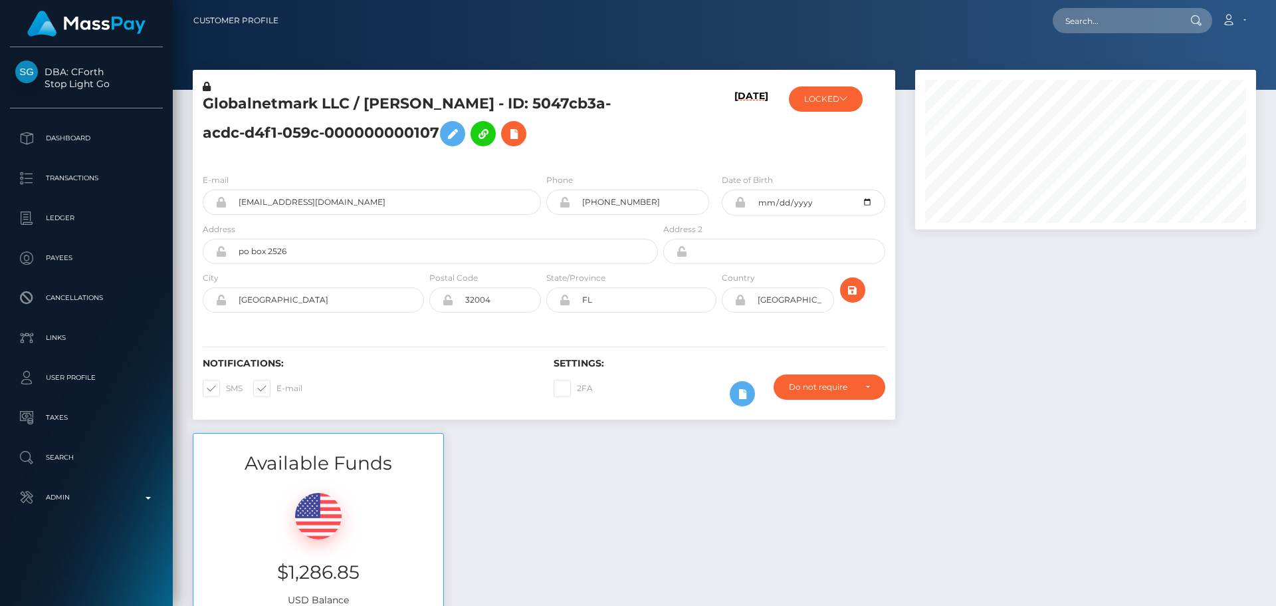
scroll to position [160, 342]
click at [1099, 21] on input "text" at bounding box center [1115, 20] width 125 height 25
paste input "[EMAIL_ADDRESS][DOMAIN_NAME]"
click at [653, 100] on div "Globalnetmark LLC / [PERSON_NAME] - ID: 5047cb3a-acdc-d4f1-059c-000000000107" at bounding box center [427, 121] width 468 height 83
click at [510, 105] on h5 "Globalnetmark LLC / [PERSON_NAME] - ID: 5047cb3a-acdc-d4f1-059c-000000000107" at bounding box center [427, 123] width 448 height 59
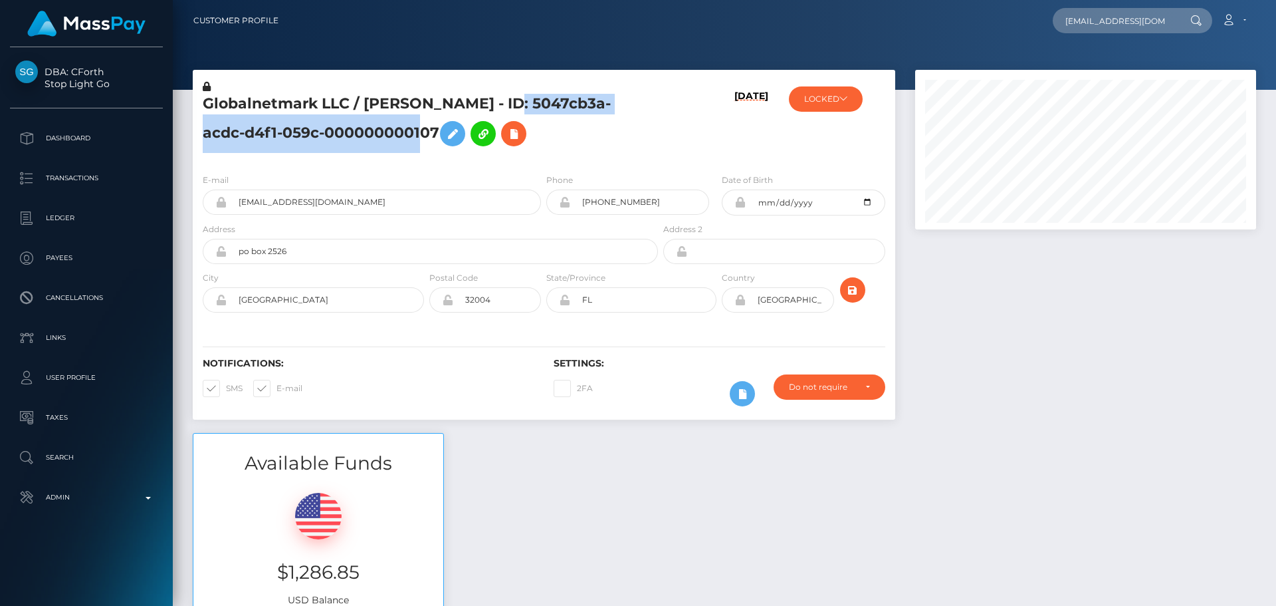
drag, startPoint x: 510, startPoint y: 105, endPoint x: 390, endPoint y: 125, distance: 121.9
click at [390, 125] on h5 "Globalnetmark LLC / [PERSON_NAME] - ID: 5047cb3a-acdc-d4f1-059c-000000000107" at bounding box center [427, 123] width 448 height 59
copy h5 "5047cb3a-acdc-d4f1-059c-000000000107"
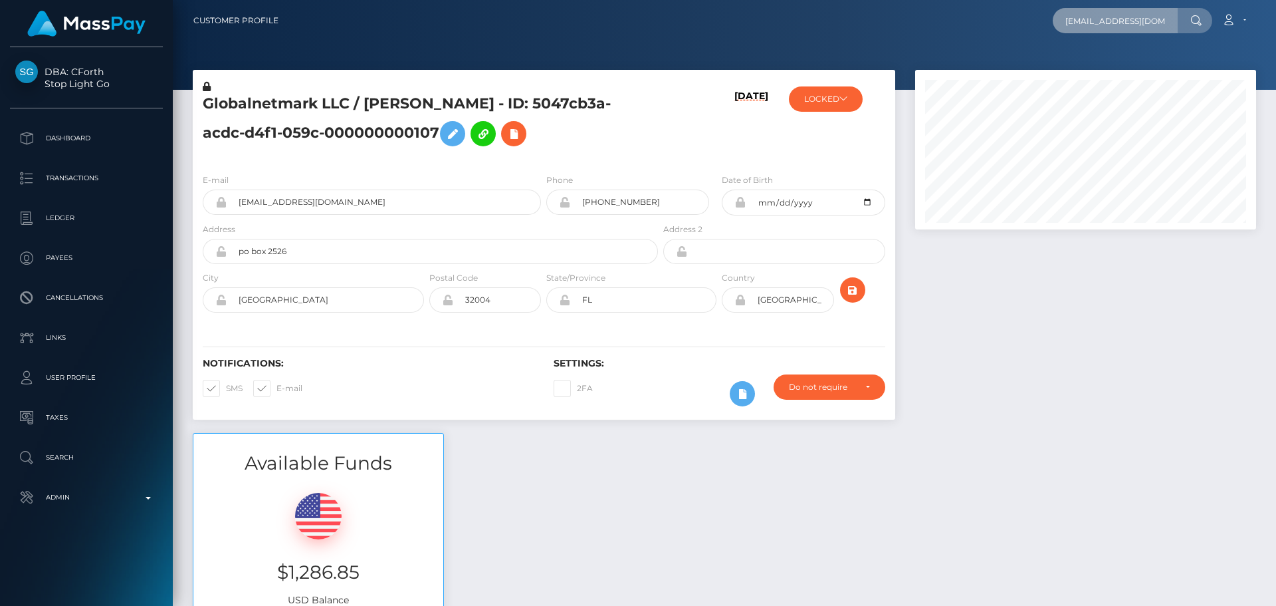
click at [1141, 19] on input "jbhart77@aol.com" at bounding box center [1115, 20] width 125 height 25
paste input "5047cb3a-acdc-d4f1-059c-000000000107"
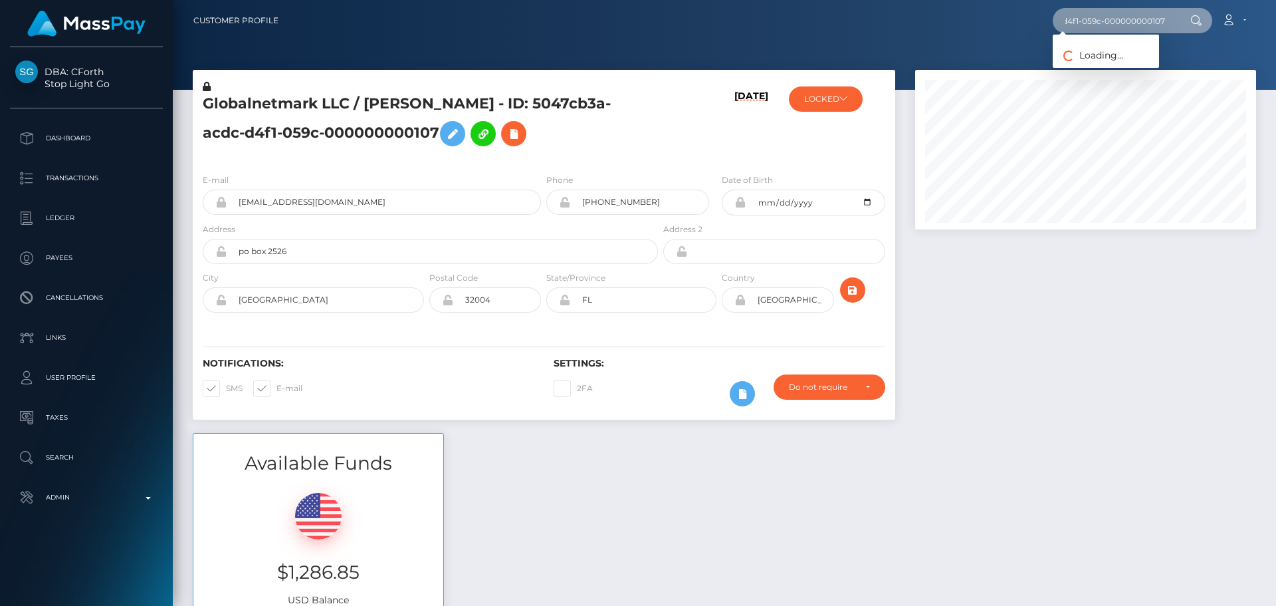
type input "5047cb3a-acdc-d4f1-059c-000000000107"
click at [1101, 64] on link "Globalnetmark LLC" at bounding box center [1107, 68] width 109 height 25
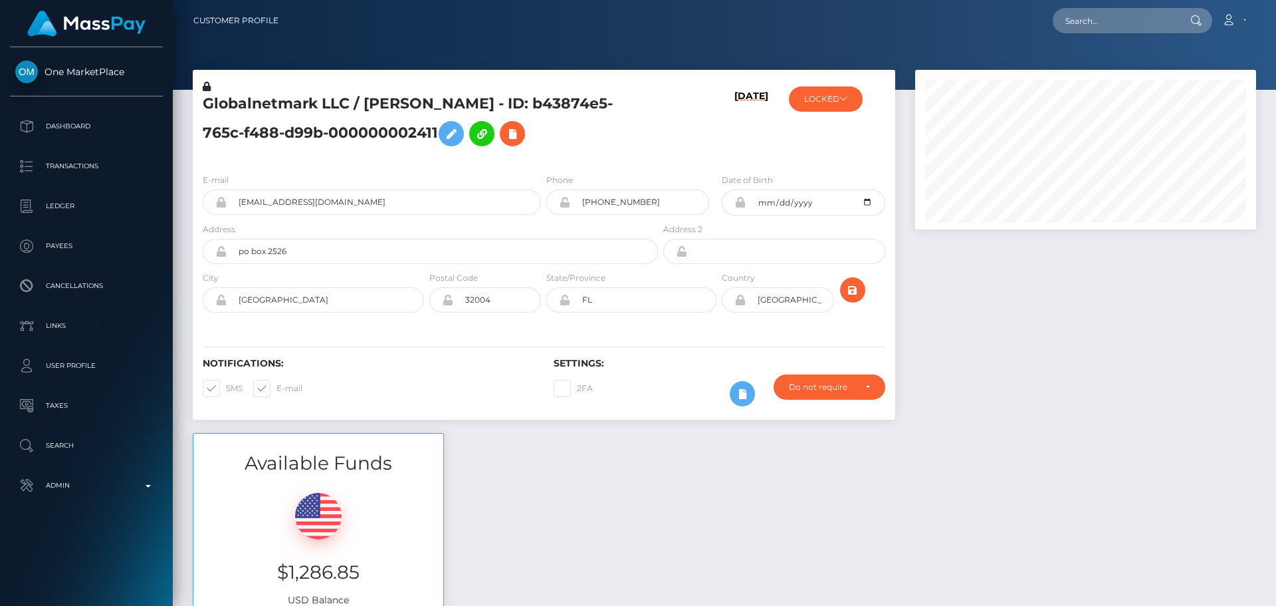
scroll to position [160, 342]
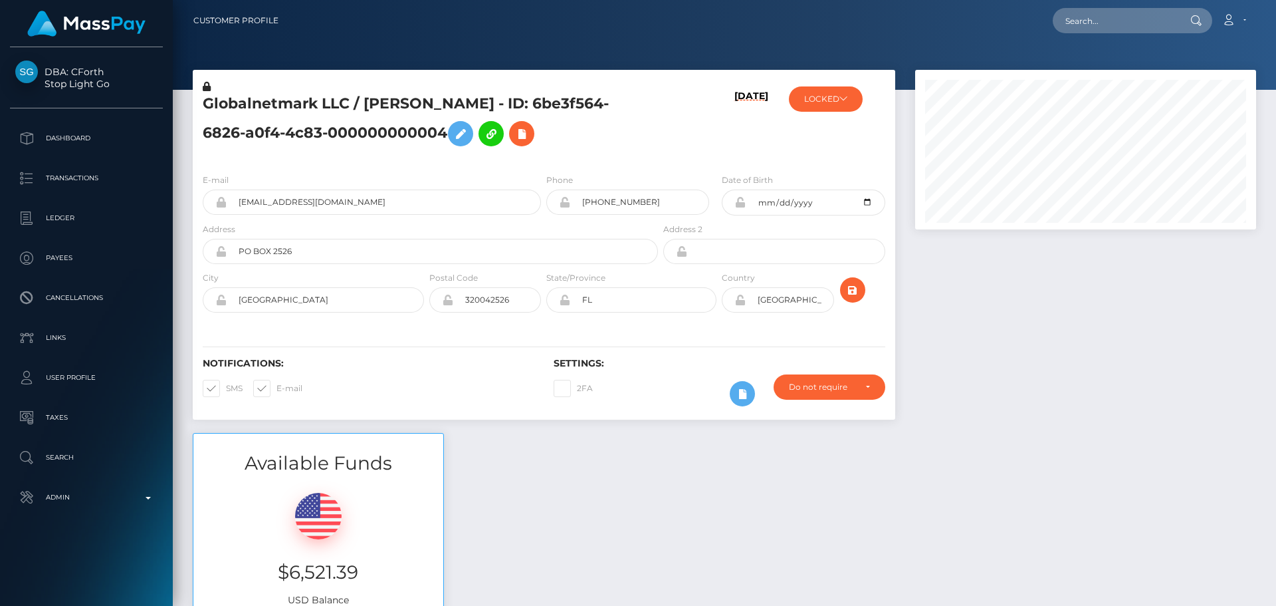
scroll to position [160, 342]
click at [489, 107] on h5 "Globalnetmark LLC / Lita Hart - ID: 6be3f564-6826-a0f4-4c83-000000000004" at bounding box center [427, 123] width 448 height 59
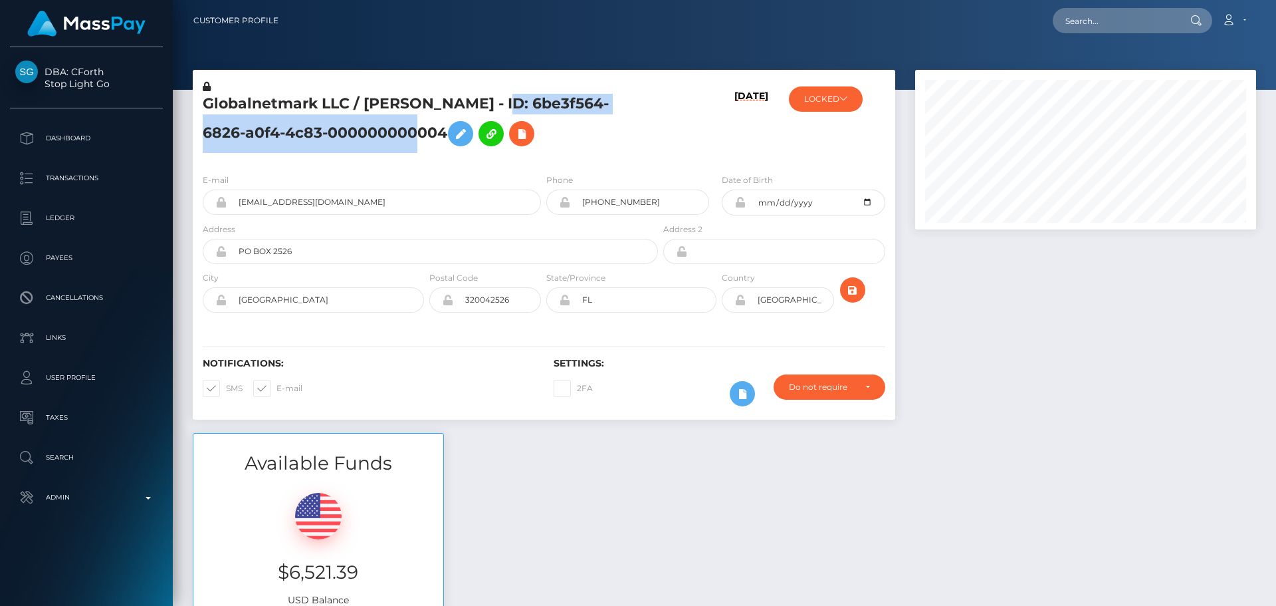
drag, startPoint x: 489, startPoint y: 107, endPoint x: 337, endPoint y: 128, distance: 152.9
click at [337, 128] on h5 "Globalnetmark LLC / Lita Hart - ID: 6be3f564-6826-a0f4-4c83-000000000004" at bounding box center [427, 123] width 448 height 59
copy h5 "6be3f564-6826-a0f4-4c83-000000000004"
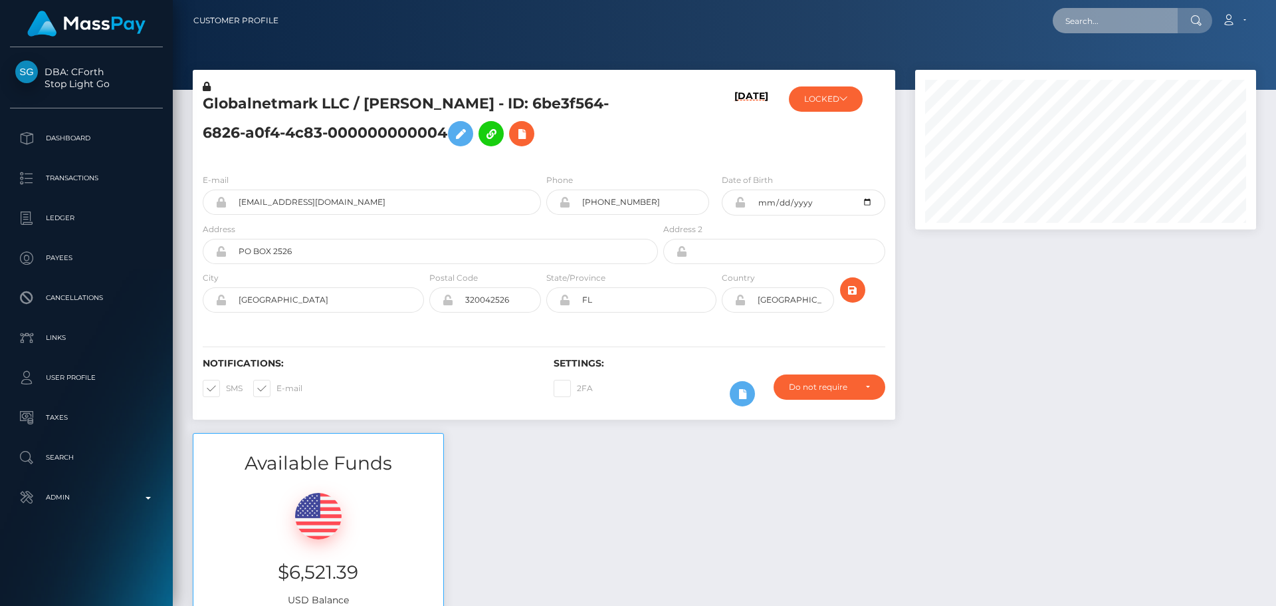
click at [1109, 22] on input "text" at bounding box center [1115, 20] width 125 height 25
paste input "6be3f564-6826-a0f4-4c83-000000000004"
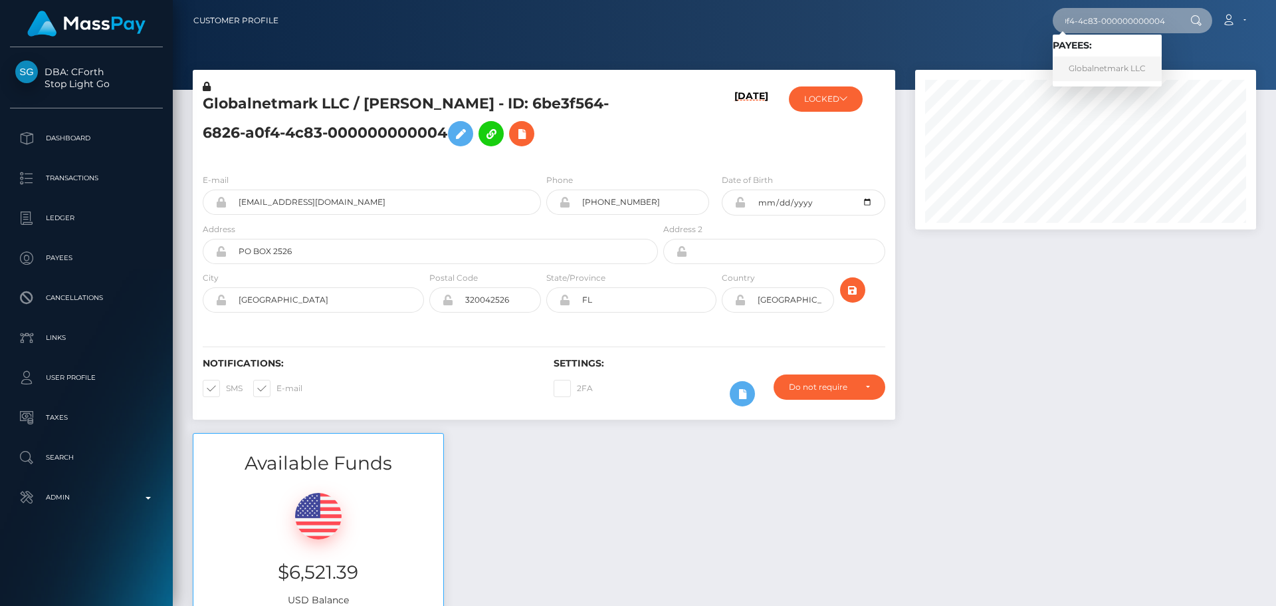
type input "6be3f564-6826-a0f4-4c83-000000000004"
click at [1086, 68] on link "Globalnetmark LLC" at bounding box center [1107, 68] width 109 height 25
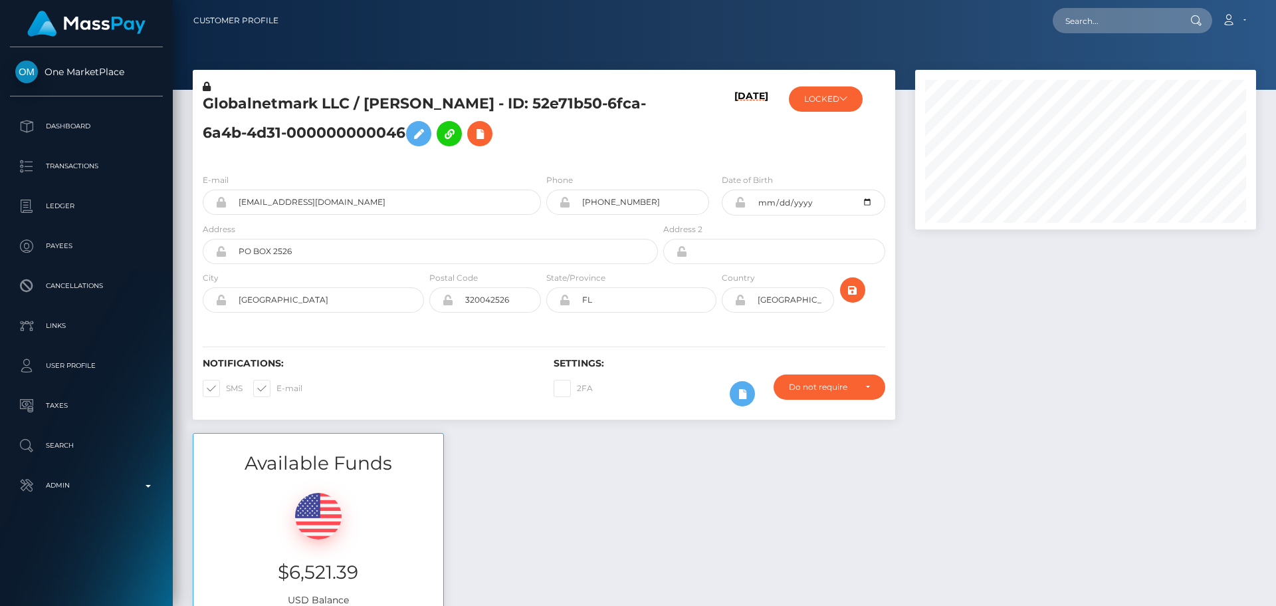
scroll to position [160, 342]
click at [627, 150] on h5 "Globalnetmark LLC / [PERSON_NAME] - ID: 52e71b50-6fca-6a4b-4d31-000000000046" at bounding box center [427, 123] width 448 height 59
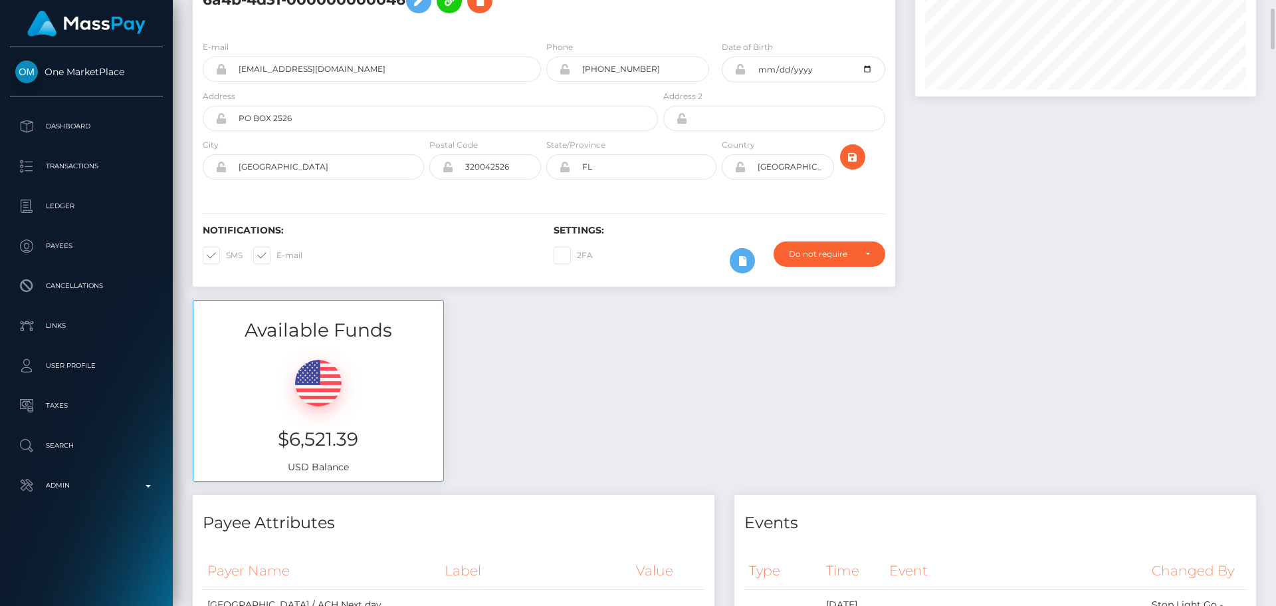
scroll to position [0, 0]
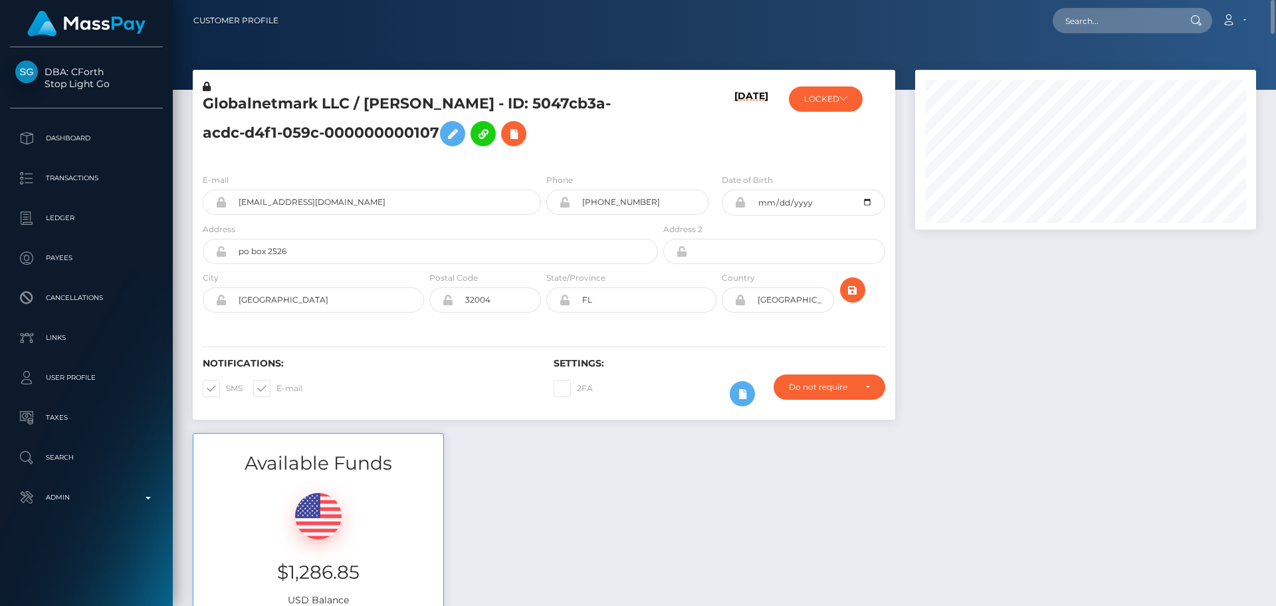
click at [659, 145] on div "Globalnetmark LLC / [PERSON_NAME] - ID: 5047cb3a-acdc-d4f1-059c-000000000107" at bounding box center [427, 121] width 468 height 83
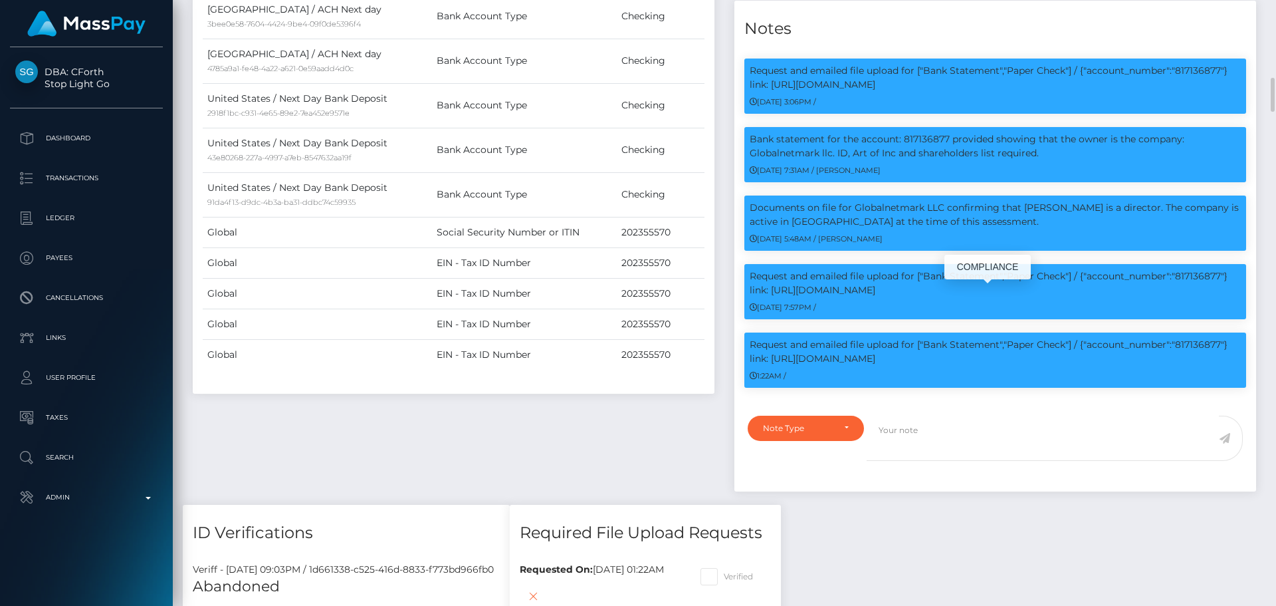
scroll to position [160, 342]
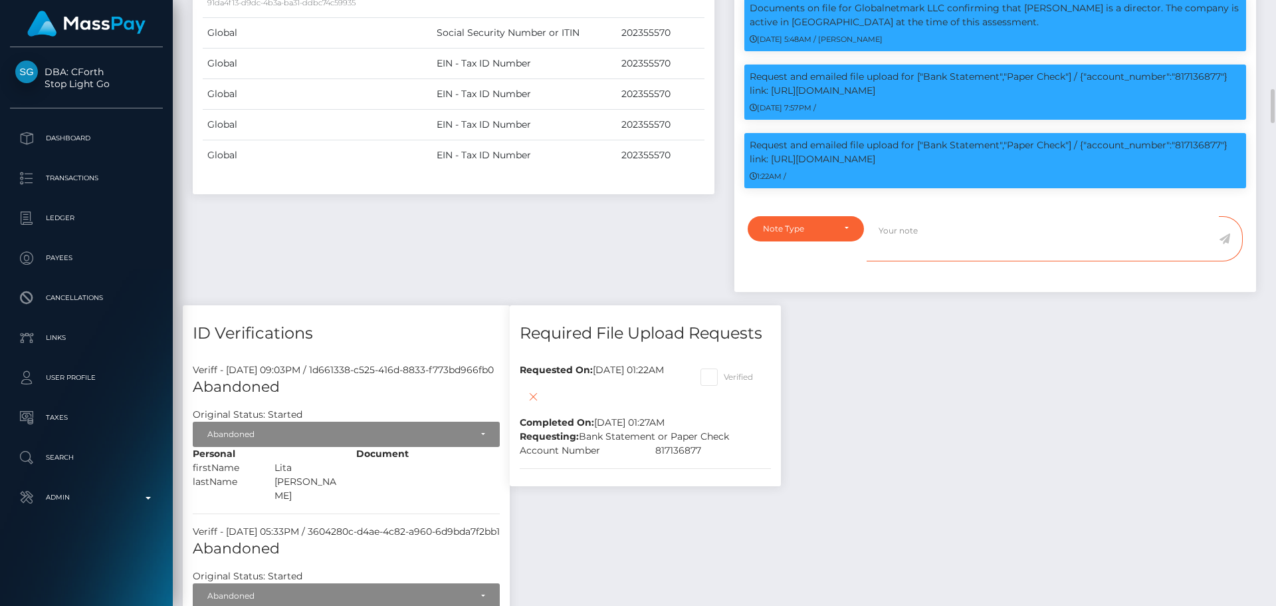
click at [942, 261] on textarea at bounding box center [1043, 239] width 352 height 46
paste textarea "Bank statement for the account: 817136877 provided showing that the owner is th…"
type textarea "Bank statement for the account: 817136877 provided showing that the owner is th…"
click at [832, 241] on div "Note Type" at bounding box center [806, 228] width 116 height 25
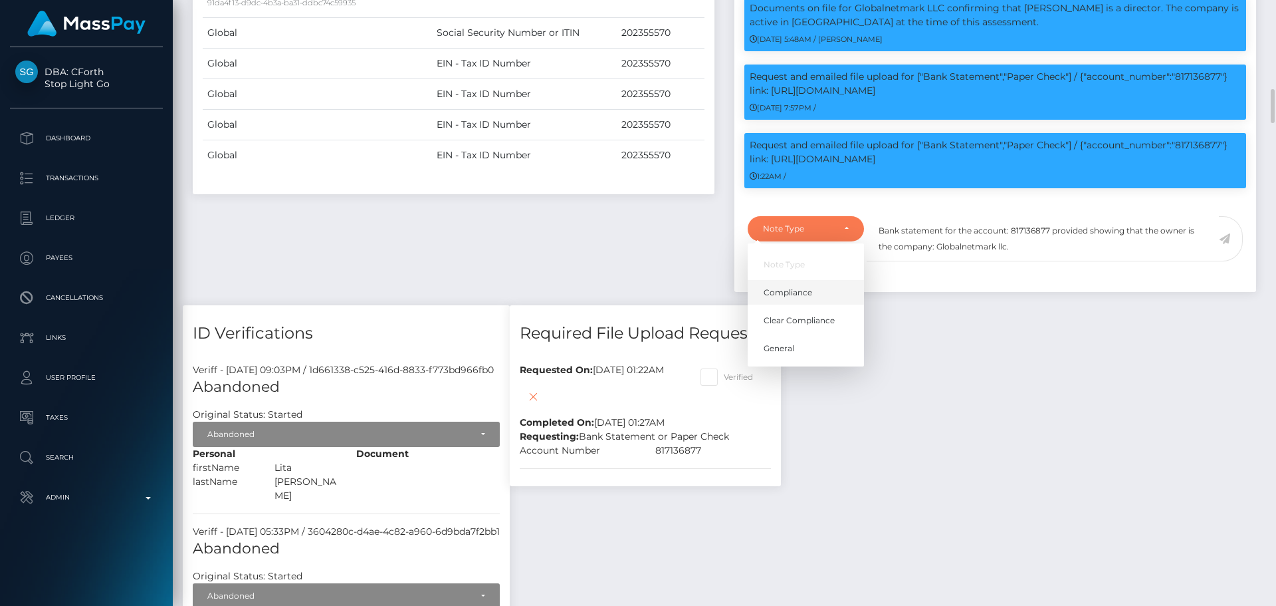
click at [814, 304] on link "Compliance" at bounding box center [806, 292] width 116 height 25
select select "COMPLIANCE"
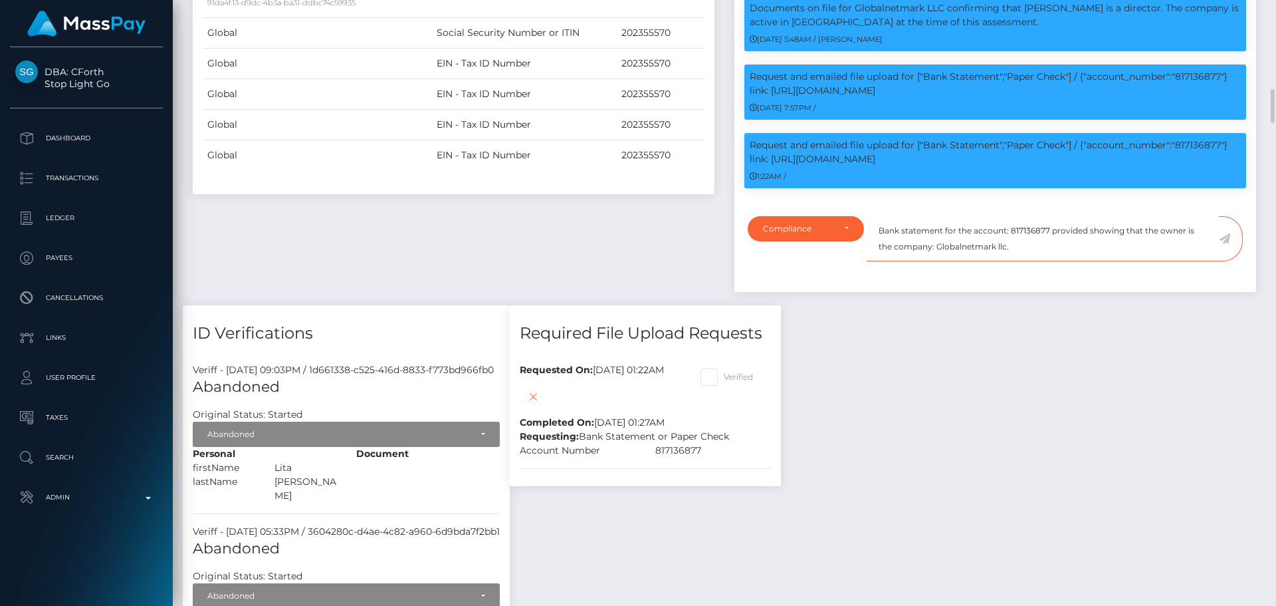
click at [1022, 262] on textarea "Bank statement for the account: 817136877 provided showing that the owner is th…" at bounding box center [1043, 239] width 352 height 46
click at [1226, 244] on icon at bounding box center [1224, 238] width 11 height 11
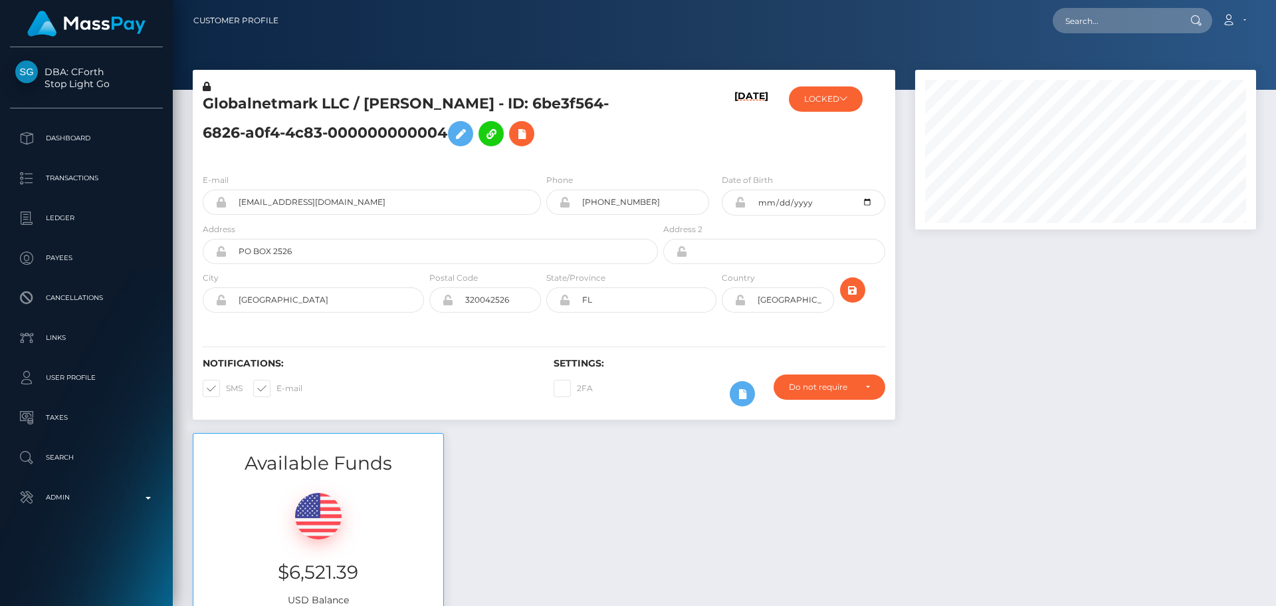
scroll to position [160, 342]
drag, startPoint x: 0, startPoint y: 0, endPoint x: 1119, endPoint y: 15, distance: 1119.4
click at [1119, 15] on input "text" at bounding box center [1115, 20] width 125 height 25
paste input "[EMAIL_ADDRESS][DOMAIN_NAME]"
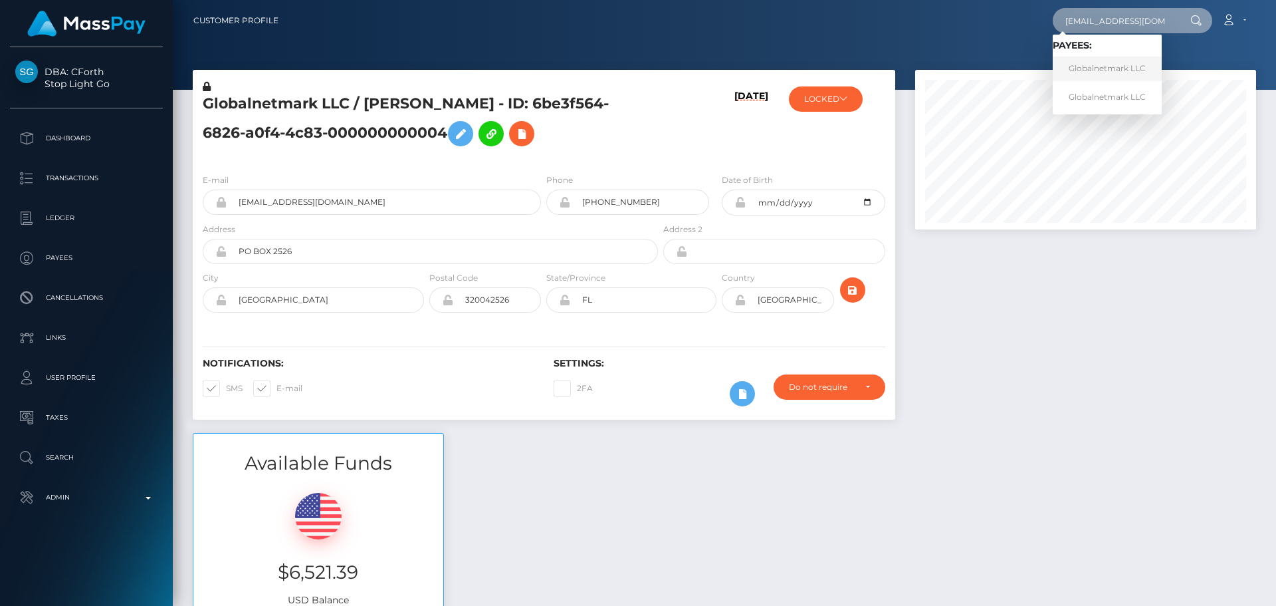
type input "[EMAIL_ADDRESS][DOMAIN_NAME]"
drag, startPoint x: 725, startPoint y: 116, endPoint x: 690, endPoint y: 114, distance: 35.3
click at [725, 116] on div "10/05/25" at bounding box center [719, 121] width 117 height 83
click at [1153, 21] on input "jbhart77@gmail.com" at bounding box center [1115, 20] width 125 height 25
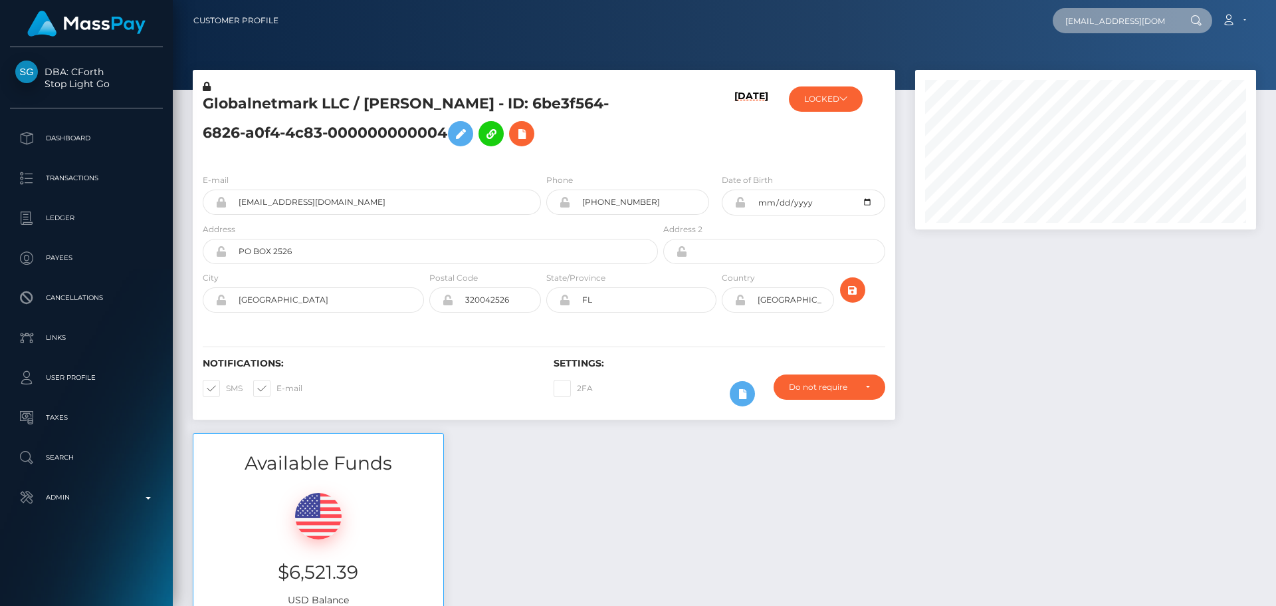
click at [1153, 21] on input "jbhart77@gmail.com" at bounding box center [1115, 20] width 125 height 25
paste input "[EMAIL_ADDRESS][DOMAIN_NAME]"
type input "[EMAIL_ADDRESS][DOMAIN_NAME]"
click at [1104, 17] on input "[EMAIL_ADDRESS][DOMAIN_NAME]" at bounding box center [1115, 20] width 125 height 25
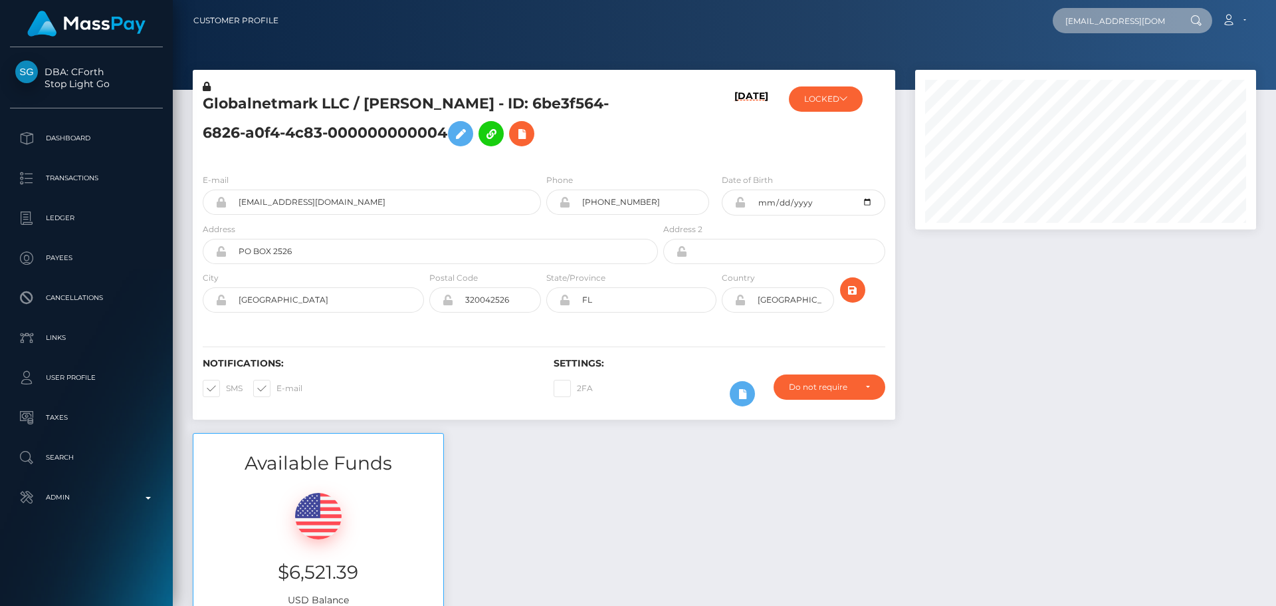
click at [1104, 17] on input "[EMAIL_ADDRESS][DOMAIN_NAME]" at bounding box center [1115, 20] width 125 height 25
click at [697, 124] on div "10/05/25" at bounding box center [719, 121] width 117 height 83
click at [754, 153] on h6 "10/05/25" at bounding box center [751, 123] width 34 height 67
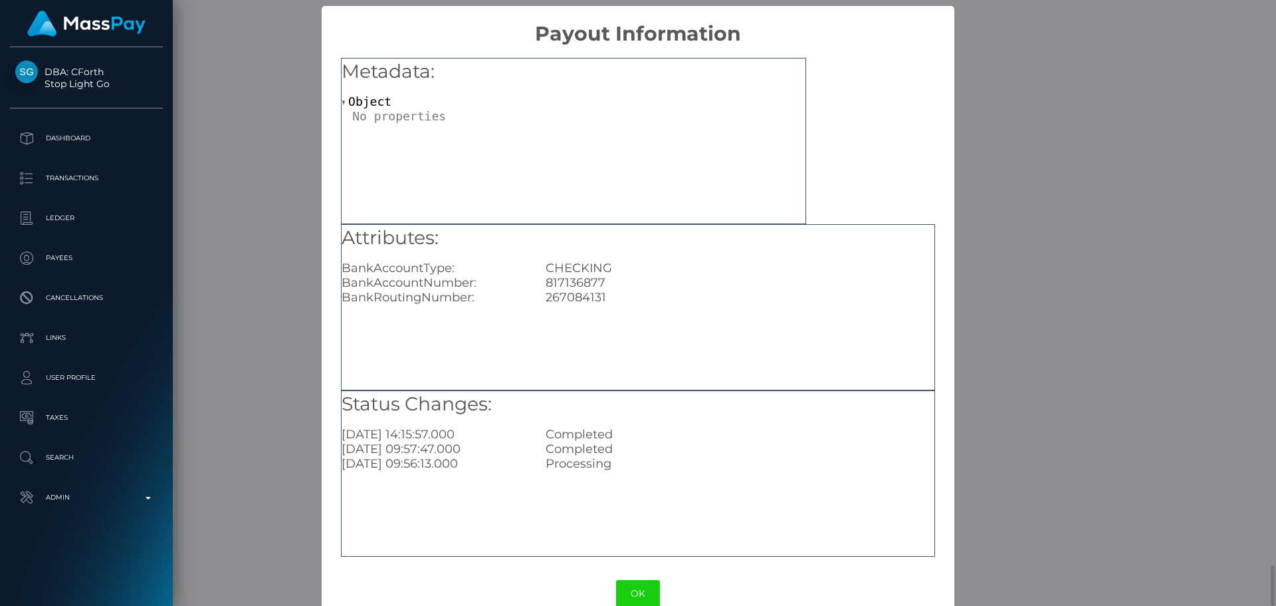
scroll to position [0, 0]
click at [633, 585] on button "OK" at bounding box center [638, 593] width 44 height 27
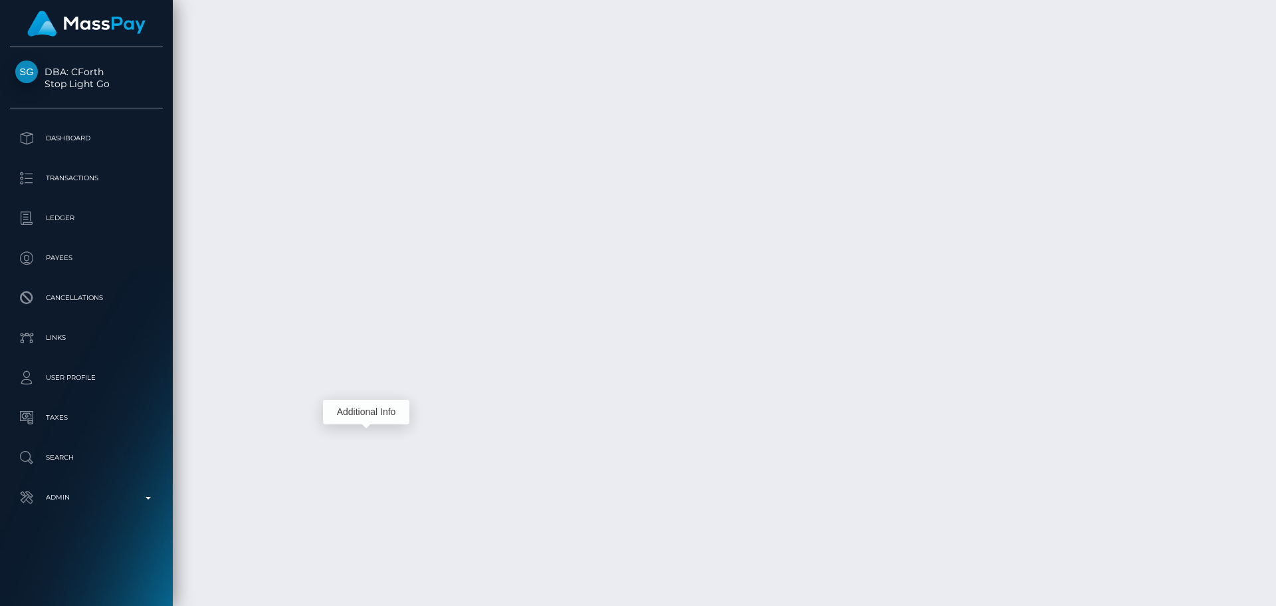
scroll to position [8358, 0]
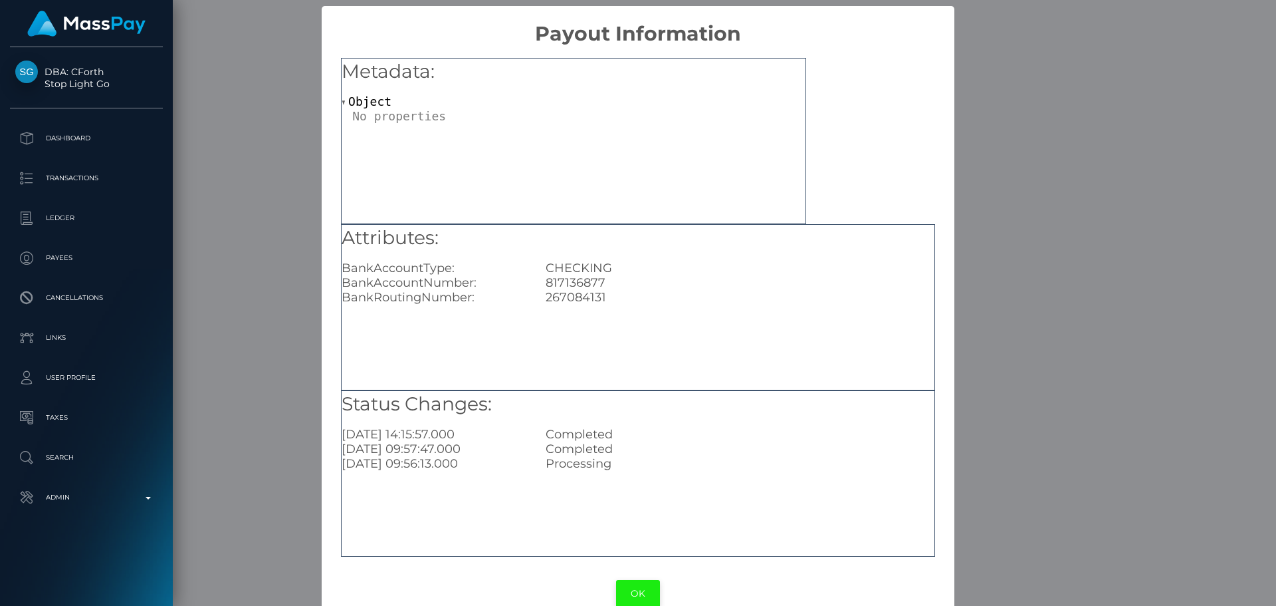
click at [629, 588] on button "OK" at bounding box center [638, 593] width 44 height 27
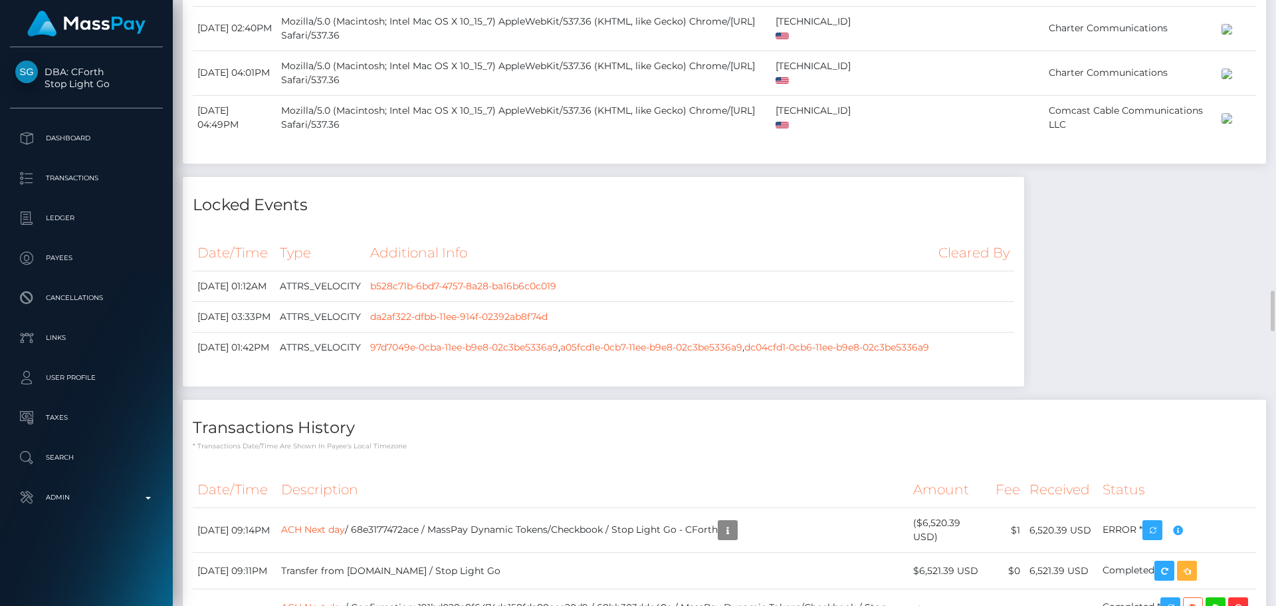
scroll to position [4370, 0]
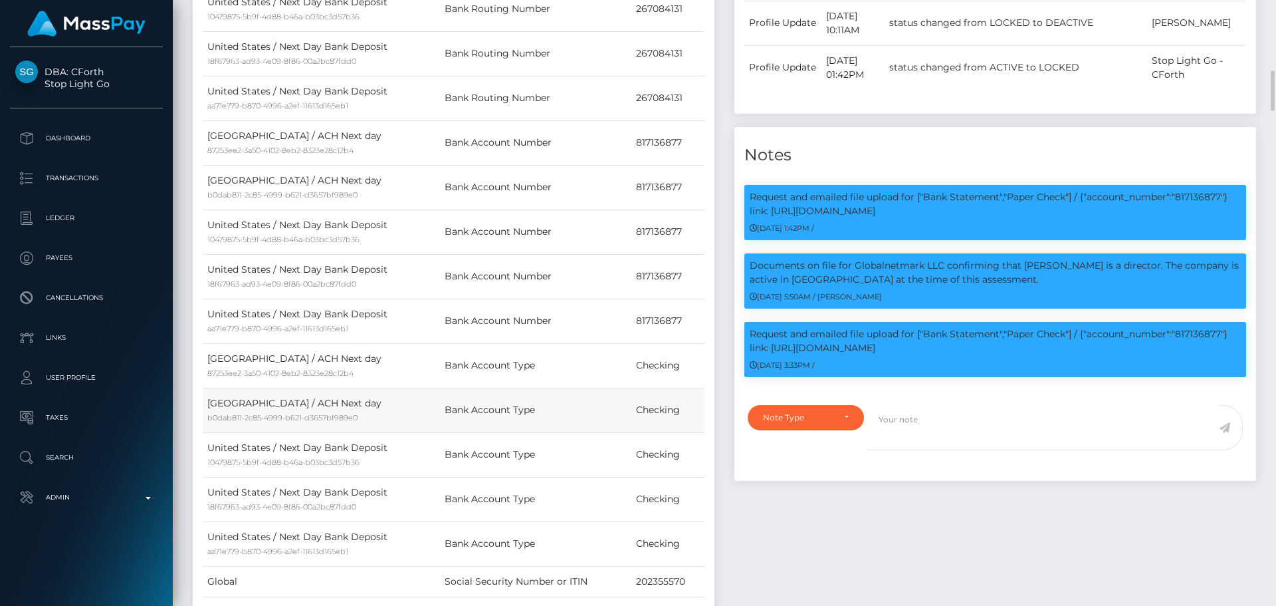
scroll to position [1113, 0]
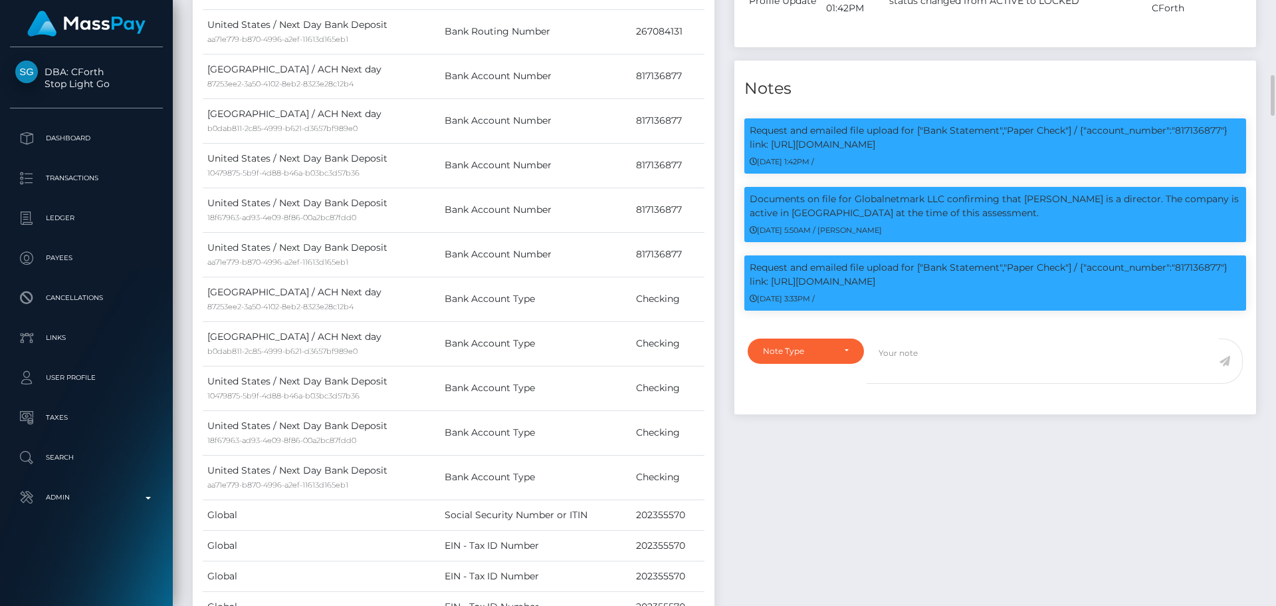
click at [858, 476] on div "Events Type Time Event Changed By" at bounding box center [995, 101] width 542 height 1174
click at [863, 467] on div "Events Type Time Event Changed By" at bounding box center [995, 101] width 542 height 1174
click at [866, 467] on div "Events Type Time Event Changed By" at bounding box center [995, 101] width 542 height 1174
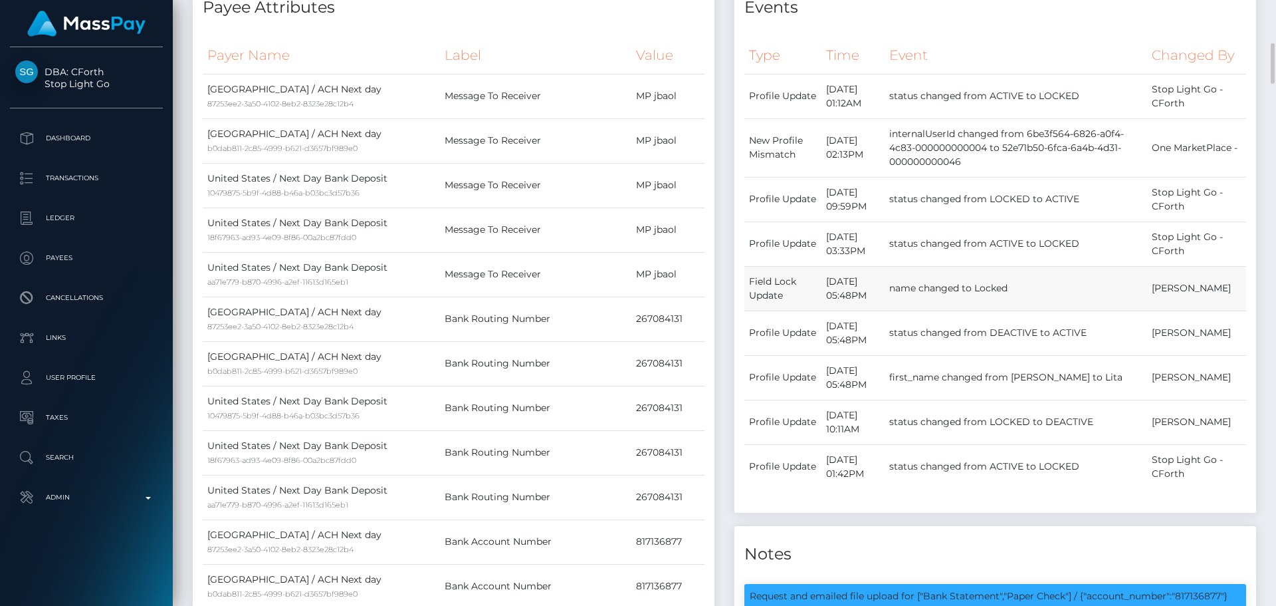
scroll to position [715, 0]
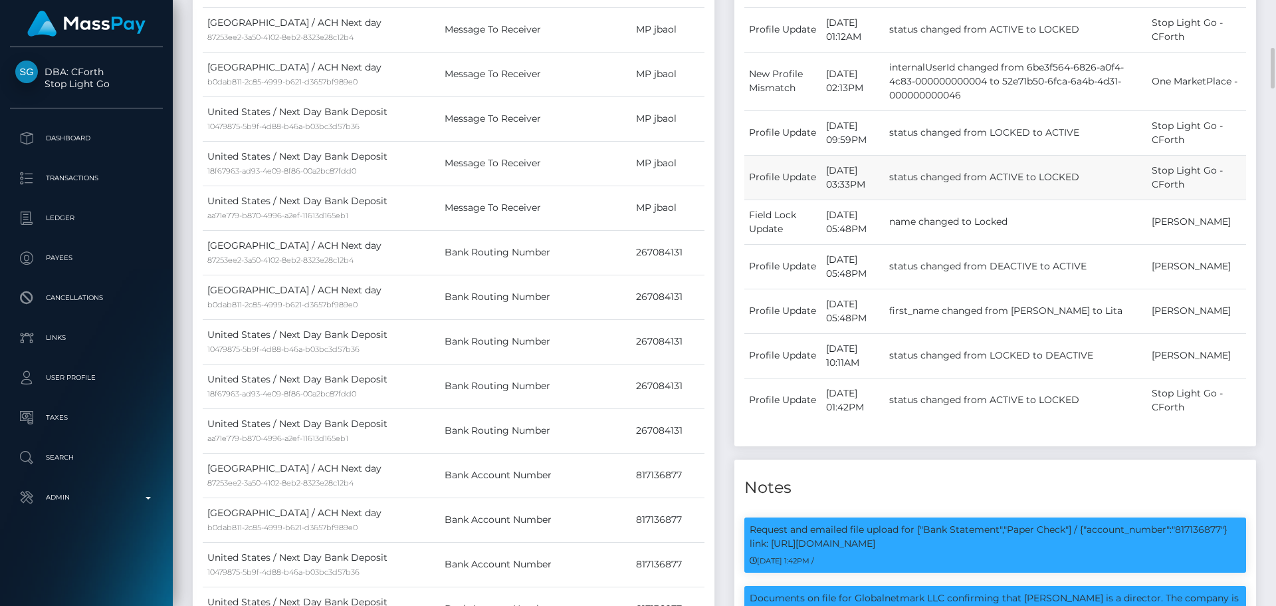
click at [1063, 199] on td "status changed from ACTIVE to LOCKED" at bounding box center [1016, 177] width 263 height 45
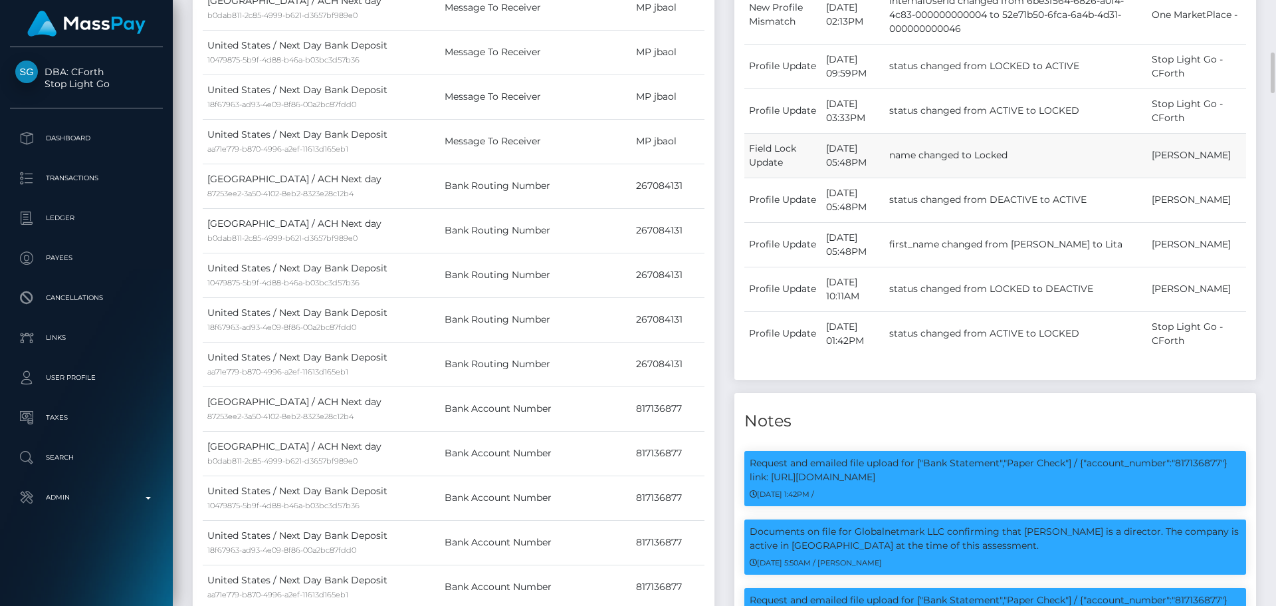
click at [954, 177] on td "name changed to Locked" at bounding box center [1016, 155] width 263 height 45
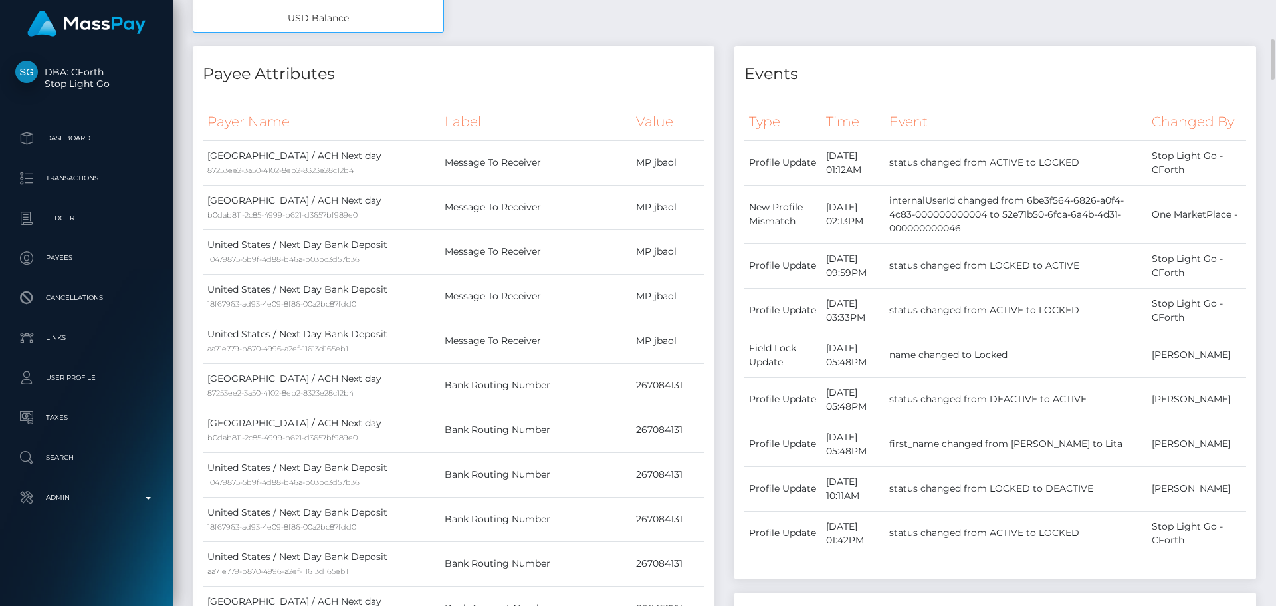
scroll to position [515, 0]
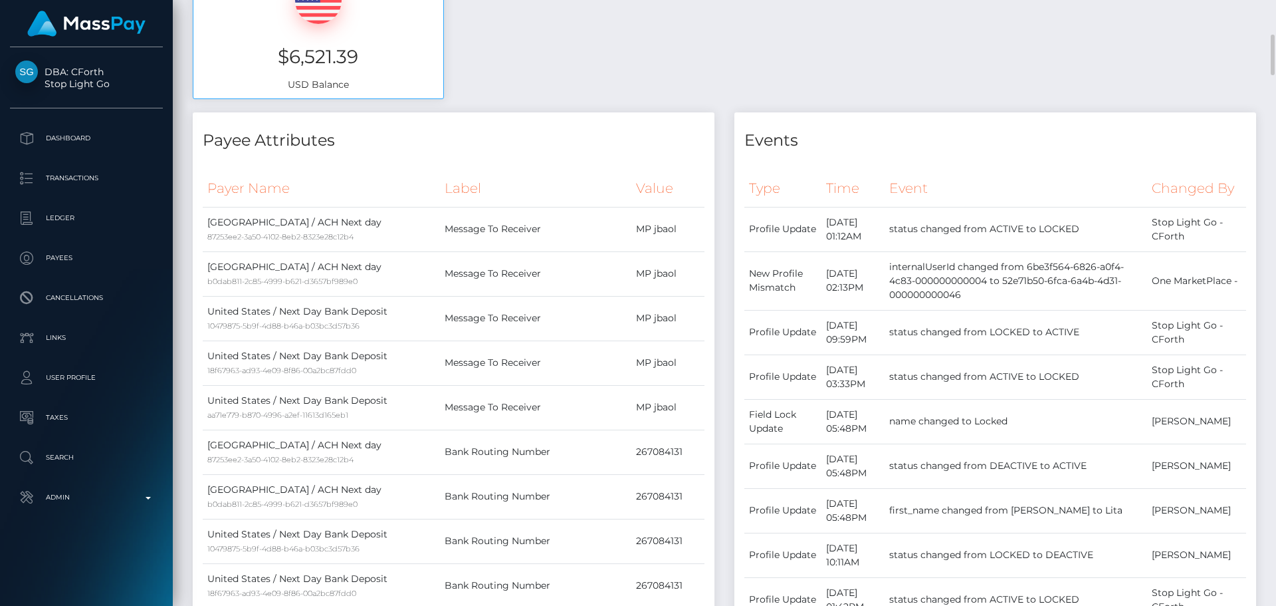
click at [594, 138] on h4 "Payee Attributes" at bounding box center [454, 140] width 502 height 23
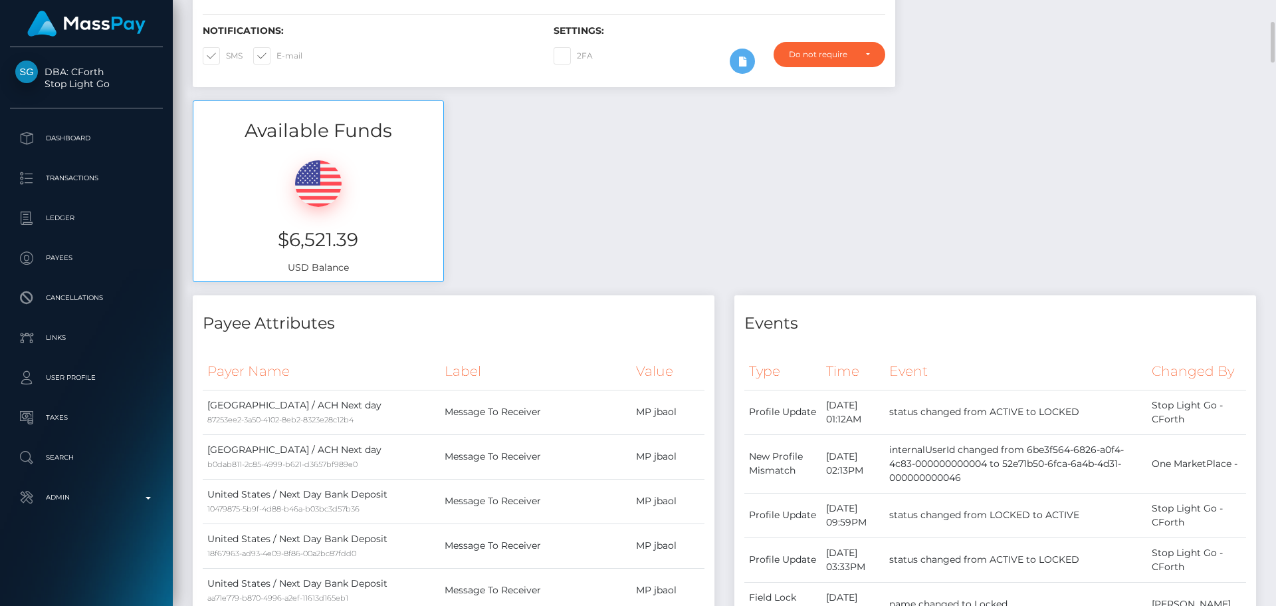
scroll to position [0, 0]
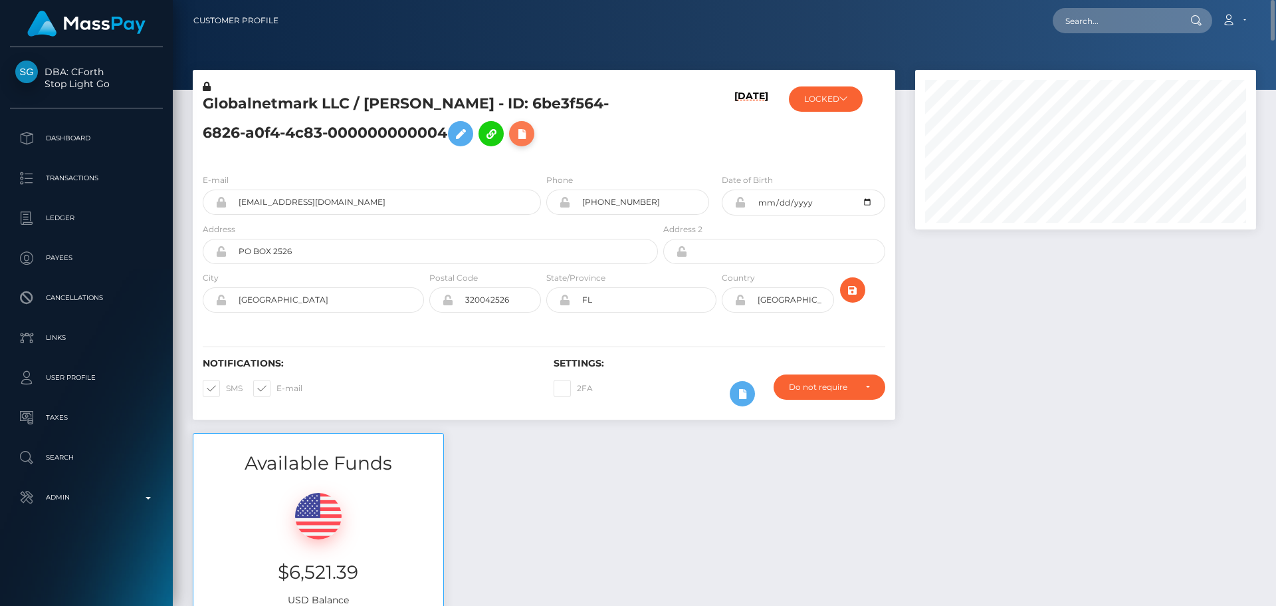
click at [514, 137] on icon at bounding box center [522, 134] width 16 height 17
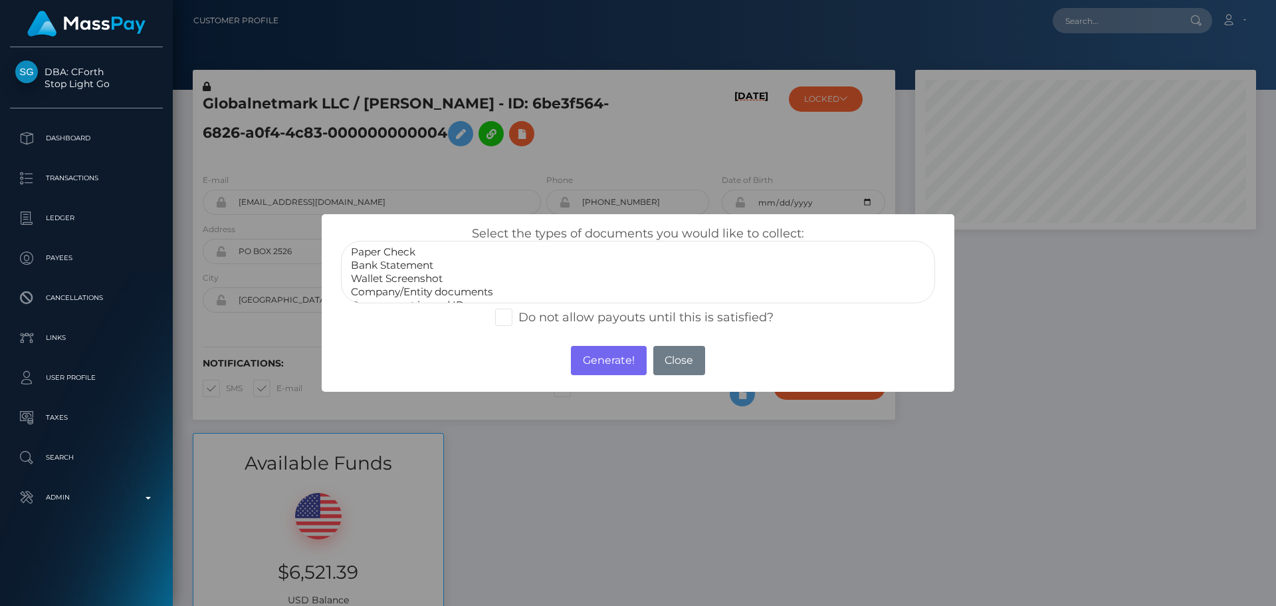
scroll to position [27, 0]
select select "Government issued ID"
click at [415, 281] on option "Government issued ID" at bounding box center [638, 278] width 577 height 13
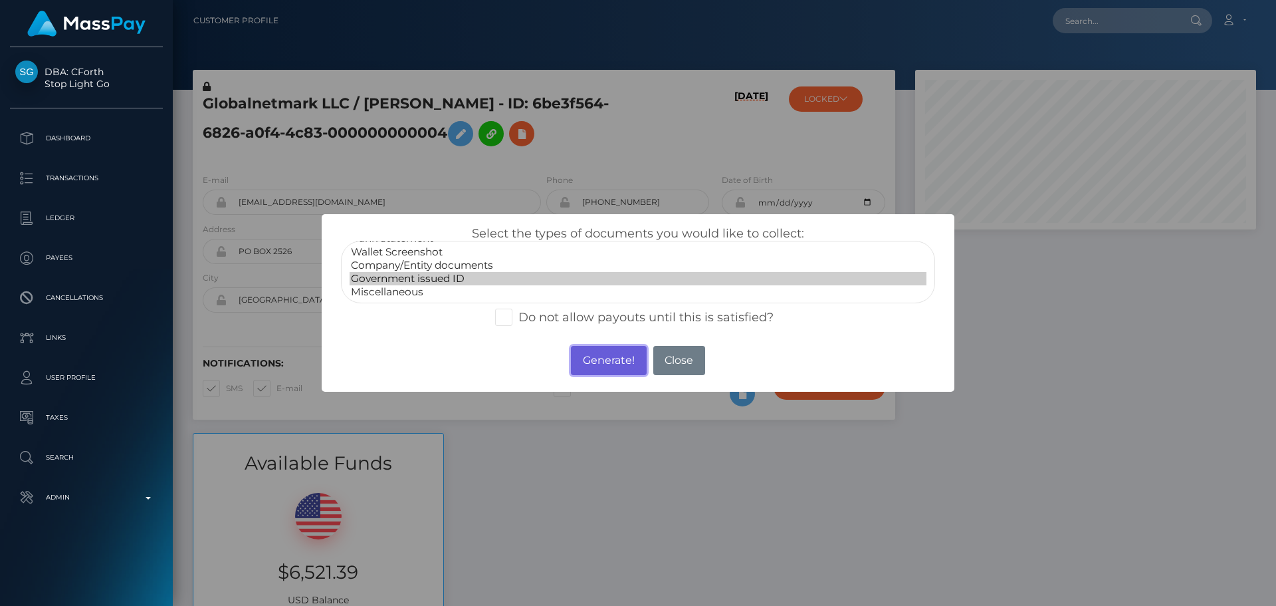
click at [601, 360] on button "Generate!" at bounding box center [608, 360] width 75 height 29
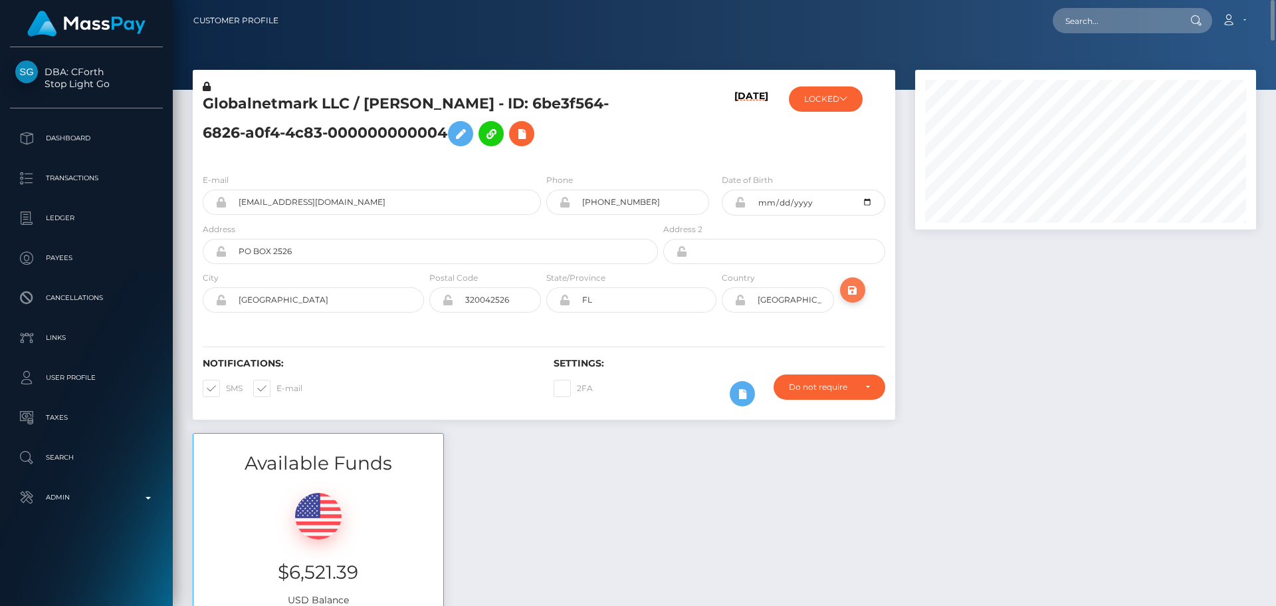
click at [850, 288] on icon "submit" at bounding box center [853, 290] width 16 height 17
click at [591, 130] on h5 "Globalnetmark LLC / [PERSON_NAME] - ID: 3fdcbbdf-8594-6e3f-63a5-000000000109" at bounding box center [427, 123] width 448 height 59
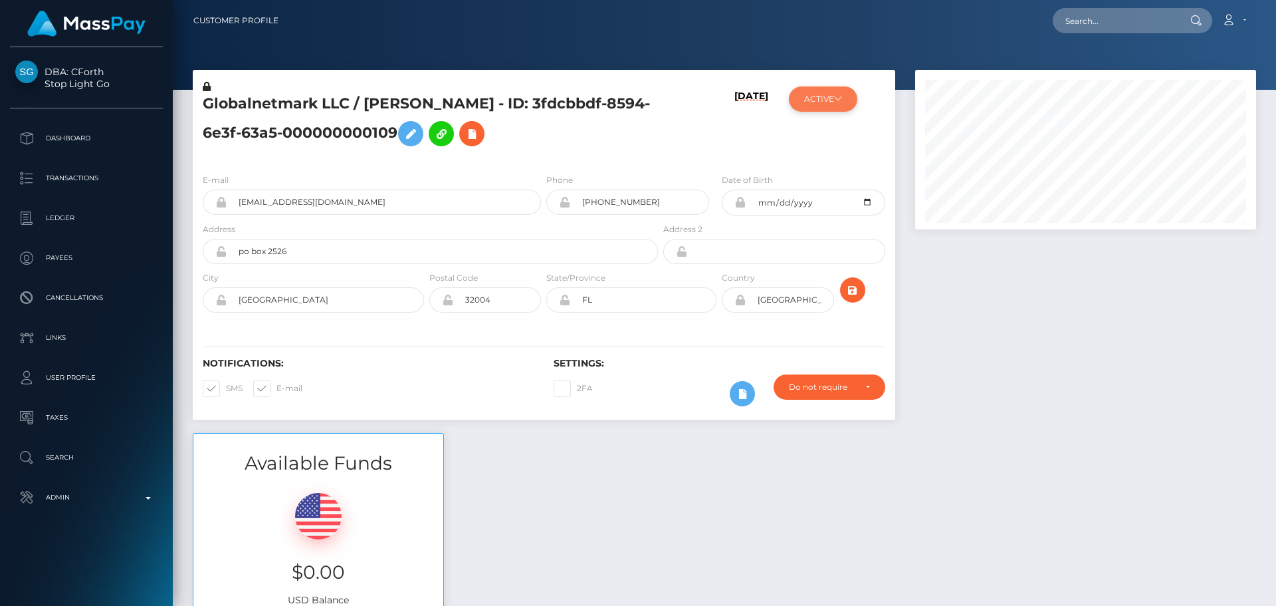
click at [835, 103] on button "ACTIVE" at bounding box center [823, 98] width 68 height 25
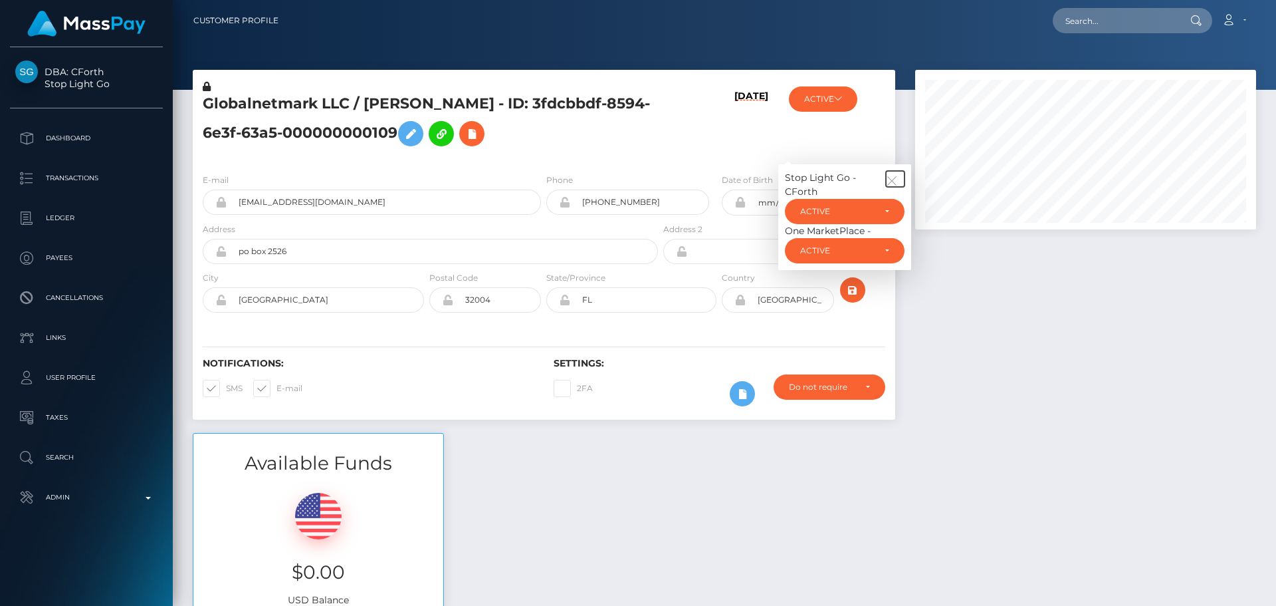
click at [897, 177] on icon "button" at bounding box center [892, 181] width 12 height 12
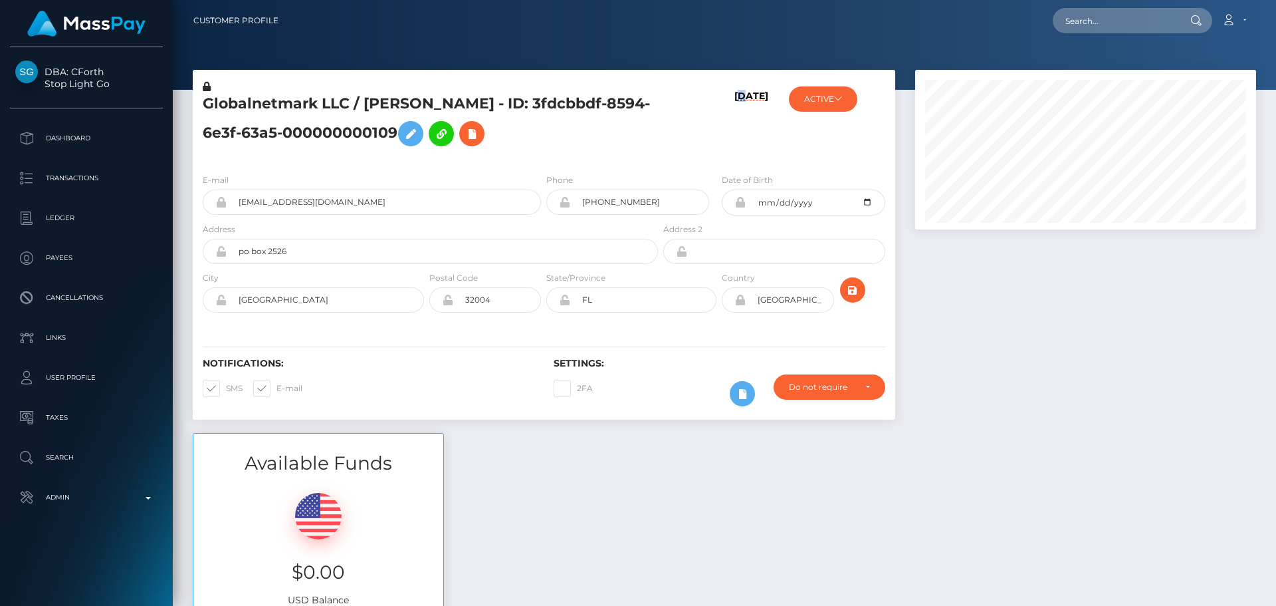
click at [735, 139] on h6 "[DATE]" at bounding box center [751, 123] width 34 height 67
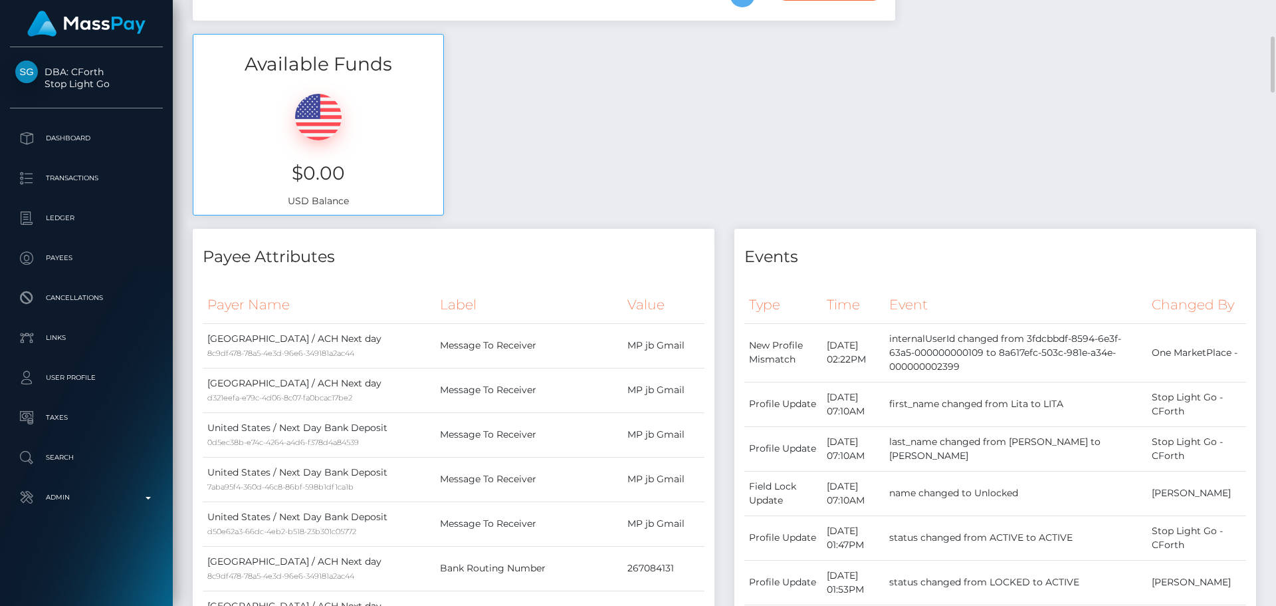
scroll to position [0, 0]
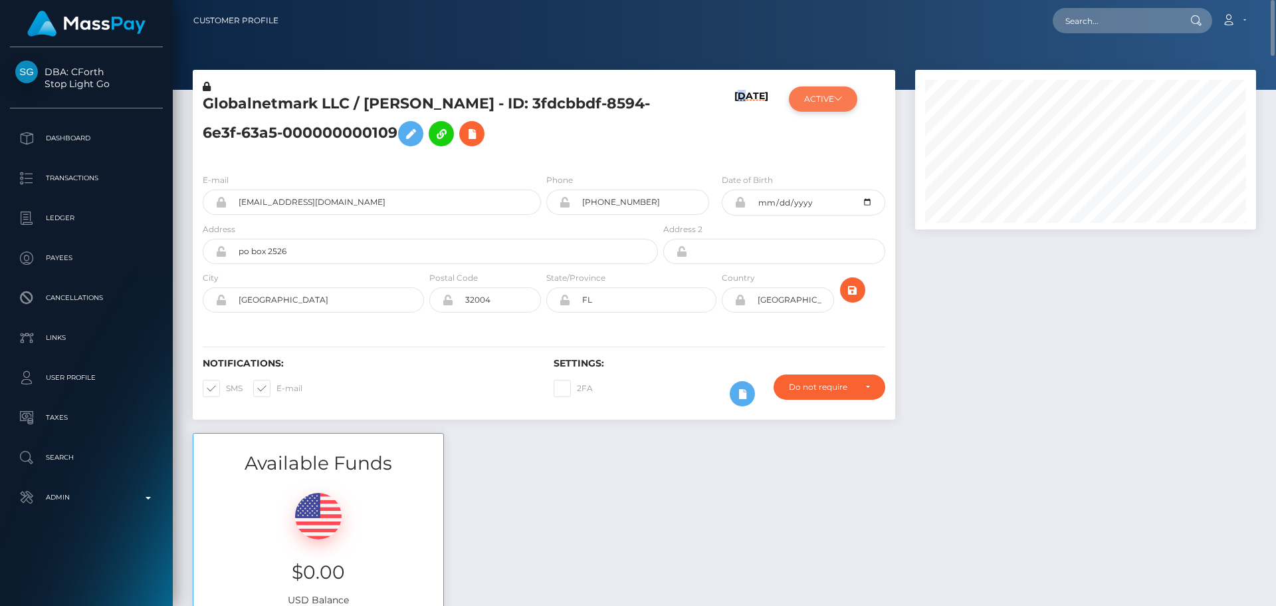
click at [842, 98] on icon at bounding box center [838, 98] width 8 height 8
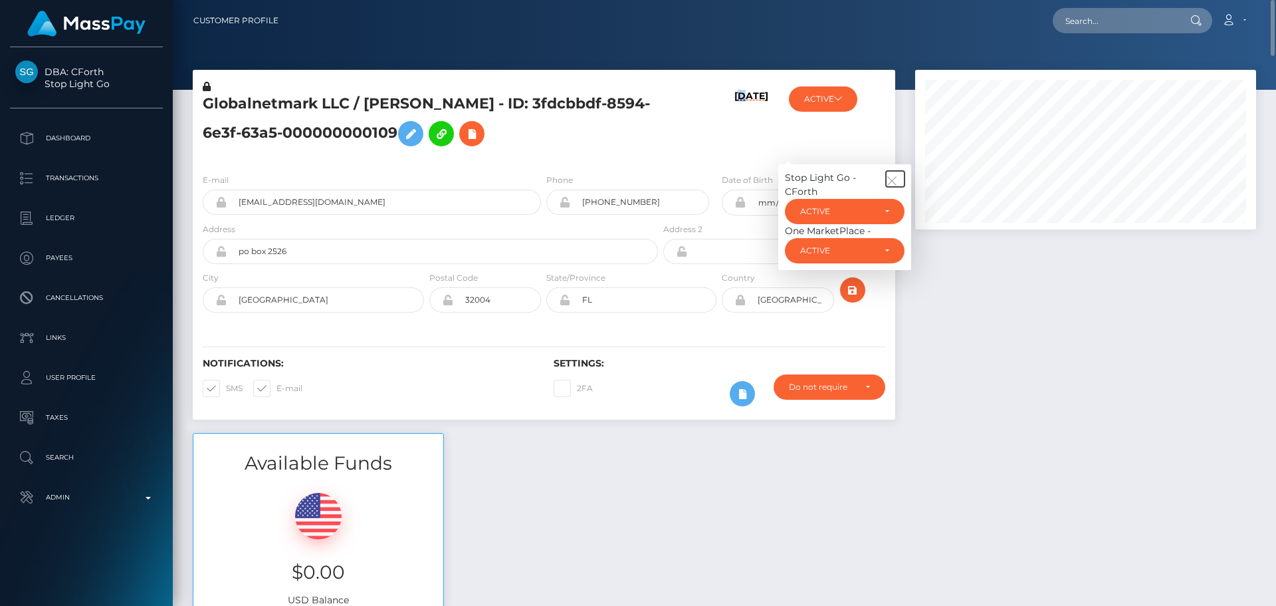
drag, startPoint x: 894, startPoint y: 181, endPoint x: 744, endPoint y: 140, distance: 155.8
click at [892, 181] on icon "button" at bounding box center [892, 181] width 12 height 12
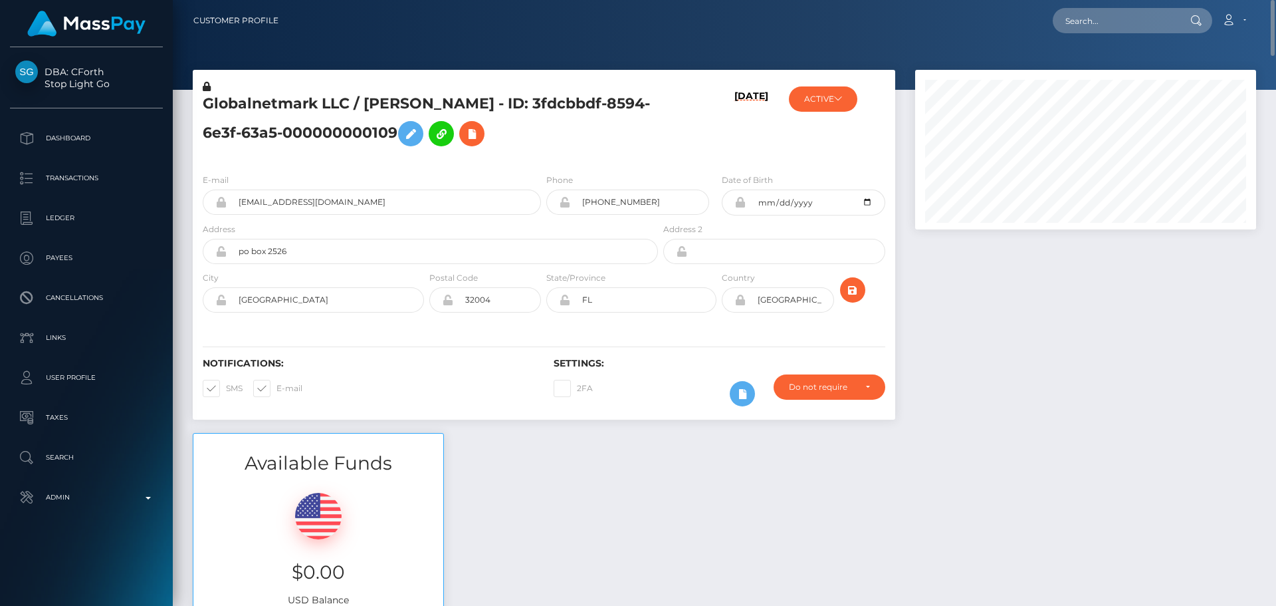
click at [705, 134] on div "[DATE]" at bounding box center [719, 121] width 117 height 83
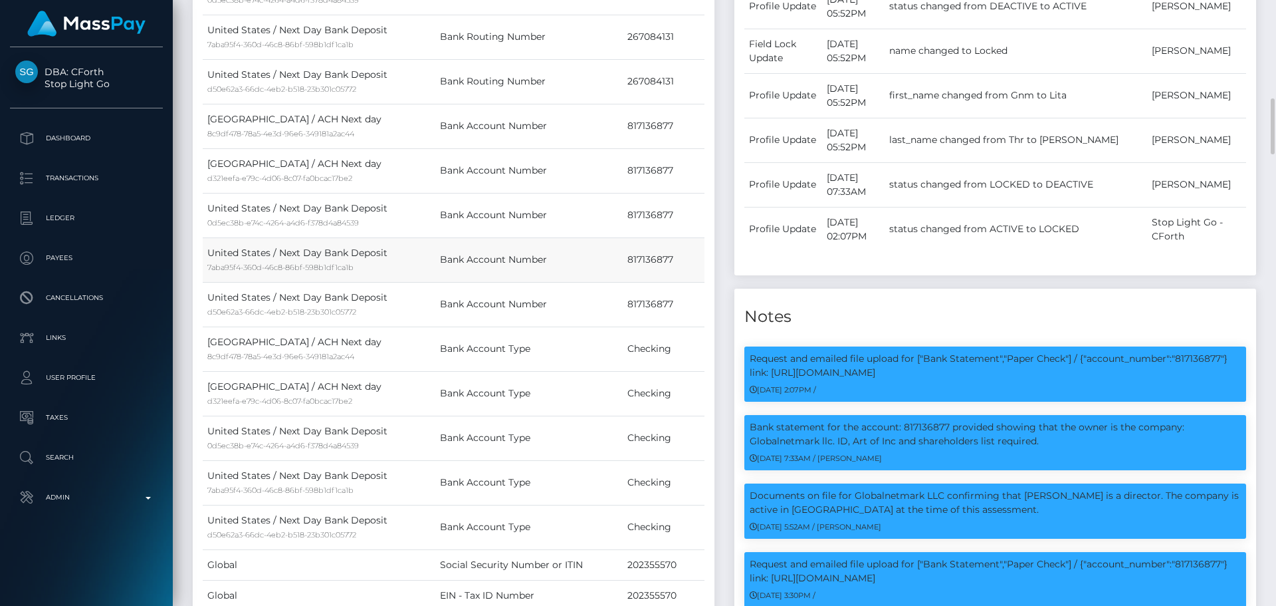
scroll to position [997, 0]
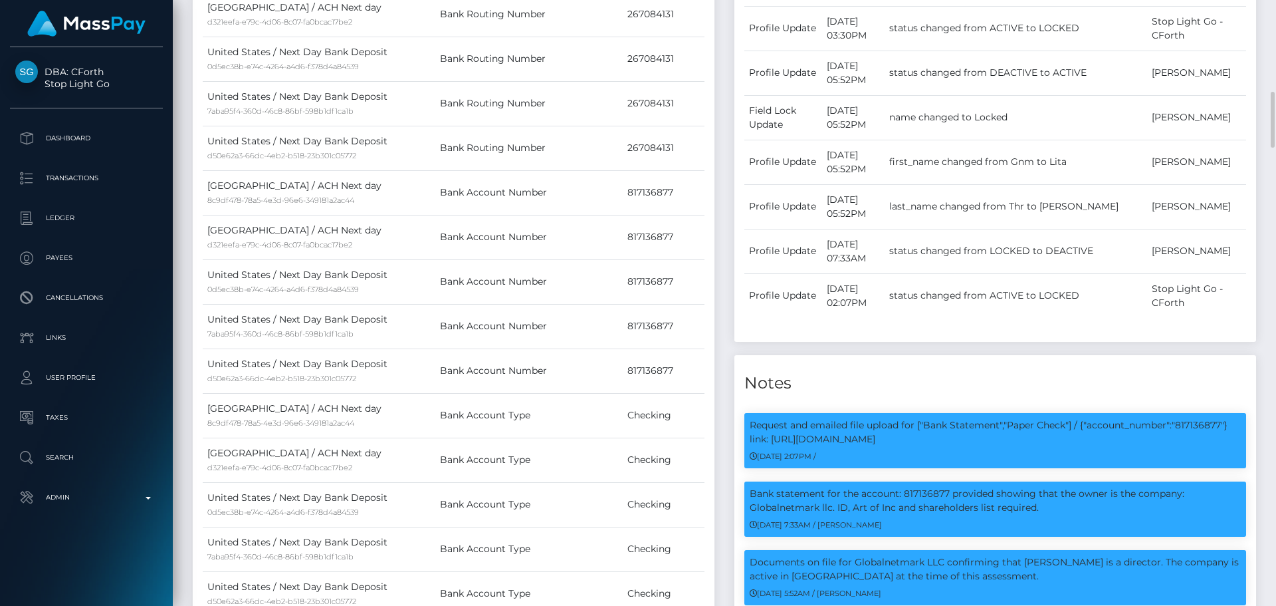
click at [721, 280] on div "Payee Attributes Payer Name Label Value United States / ACH Next day 8c9df478-7…" at bounding box center [454, 217] width 542 height 1174
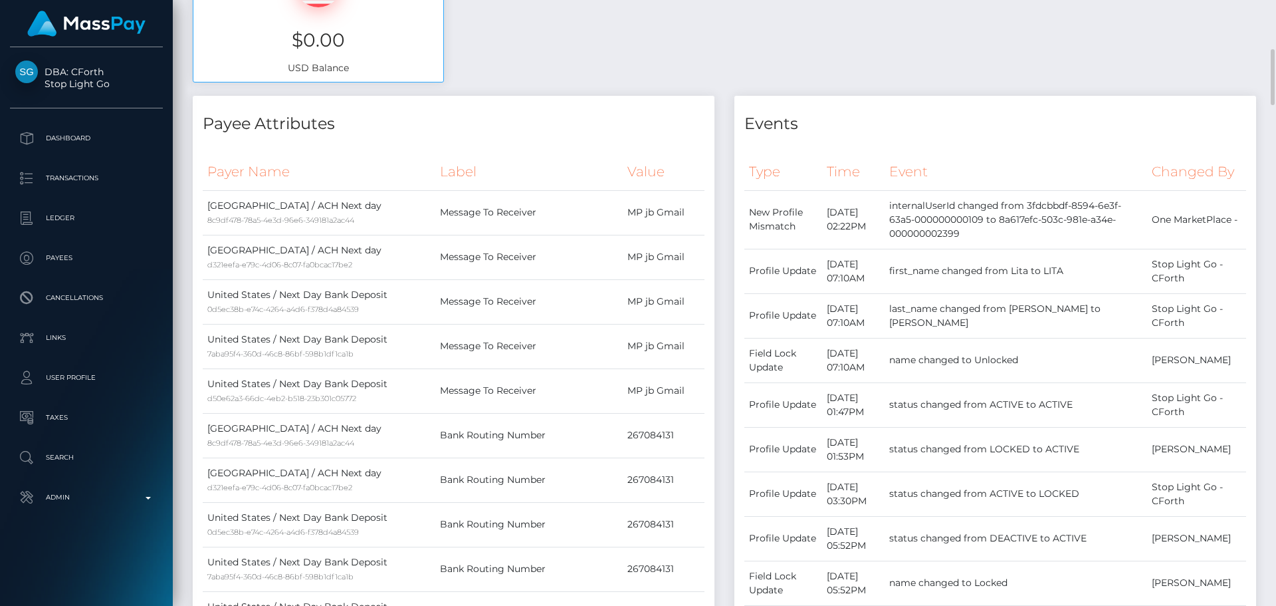
scroll to position [0, 0]
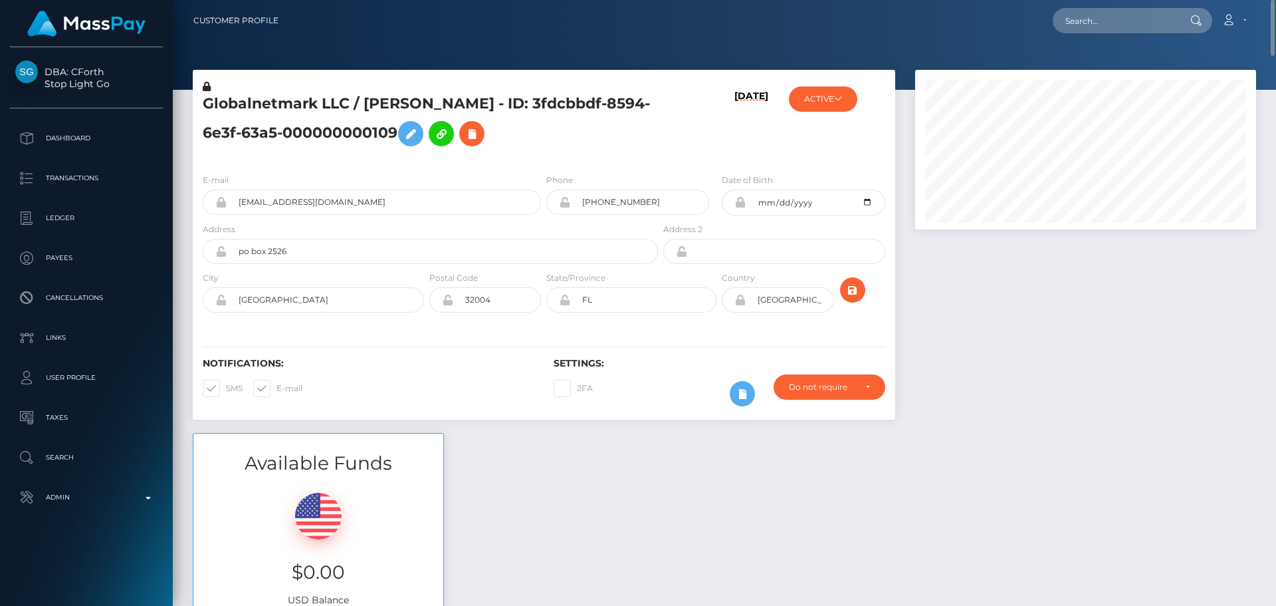
click at [703, 154] on div "[DATE]" at bounding box center [719, 121] width 117 height 83
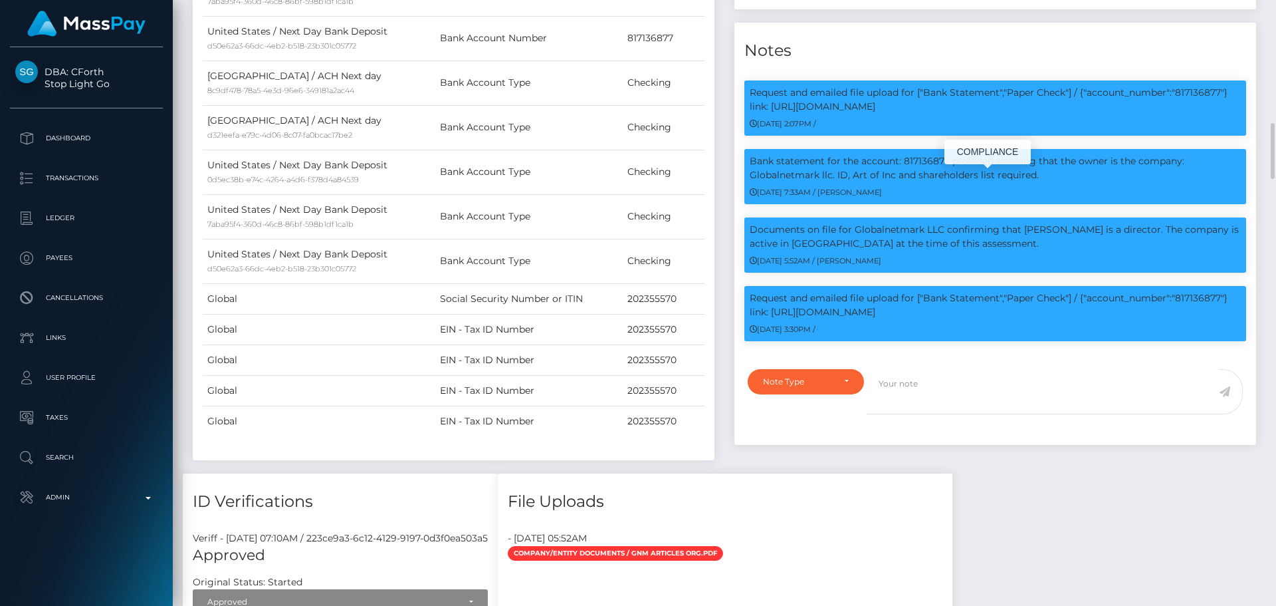
scroll to position [160, 342]
click at [764, 181] on p "Bank statement for the account: 817136877 provided showing that the owner is th…" at bounding box center [995, 168] width 491 height 28
drag, startPoint x: 764, startPoint y: 181, endPoint x: 833, endPoint y: 193, distance: 69.4
click at [833, 182] on p "Bank statement for the account: 817136877 provided showing that the owner is th…" at bounding box center [995, 168] width 491 height 28
copy p "Bank statement for the account: 817136877 provided showing that the owner is th…"
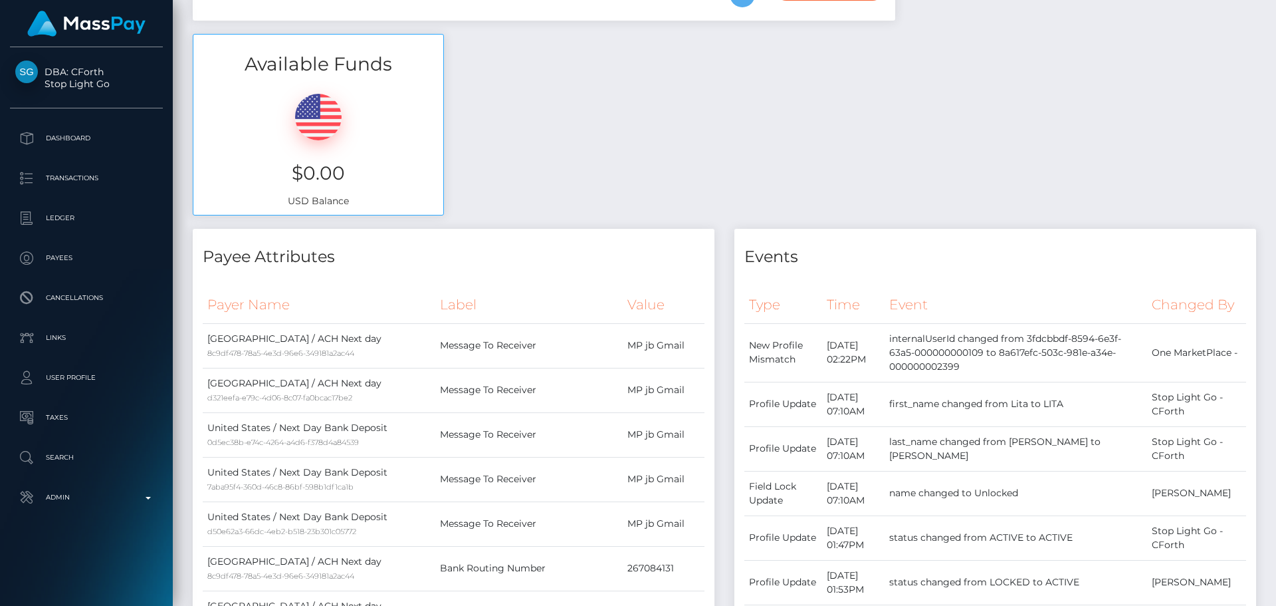
scroll to position [0, 0]
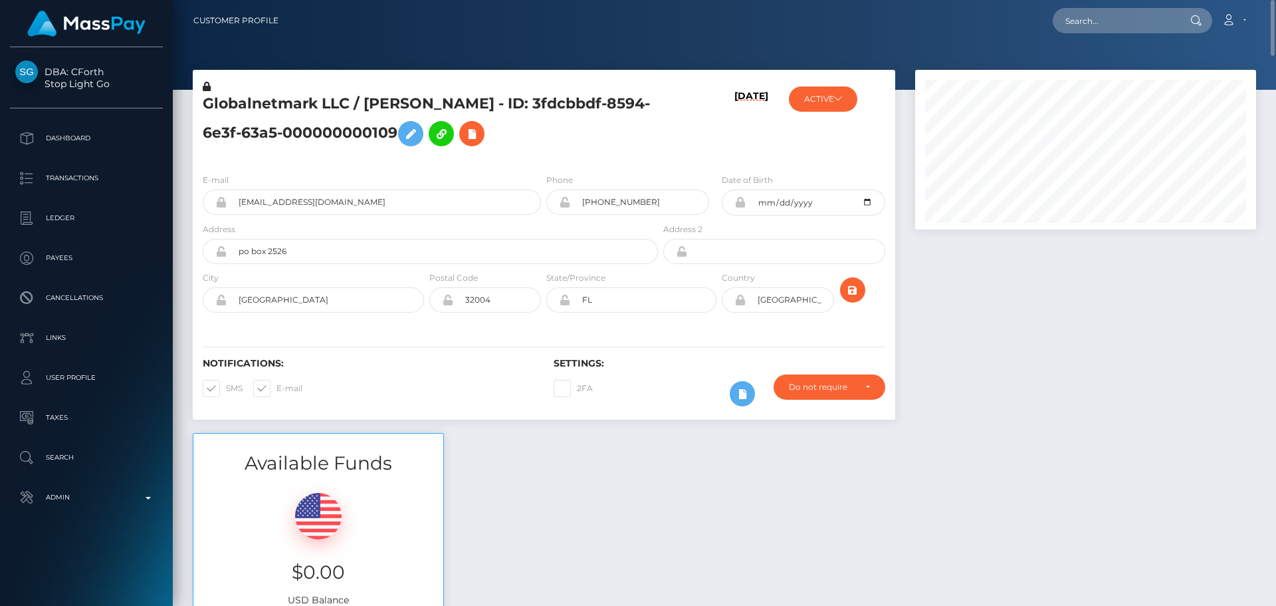
click at [376, 106] on h5 "Globalnetmark LLC / LITA G HART - ID: 3fdcbbdf-8594-6e3f-63a5-000000000109" at bounding box center [427, 123] width 448 height 59
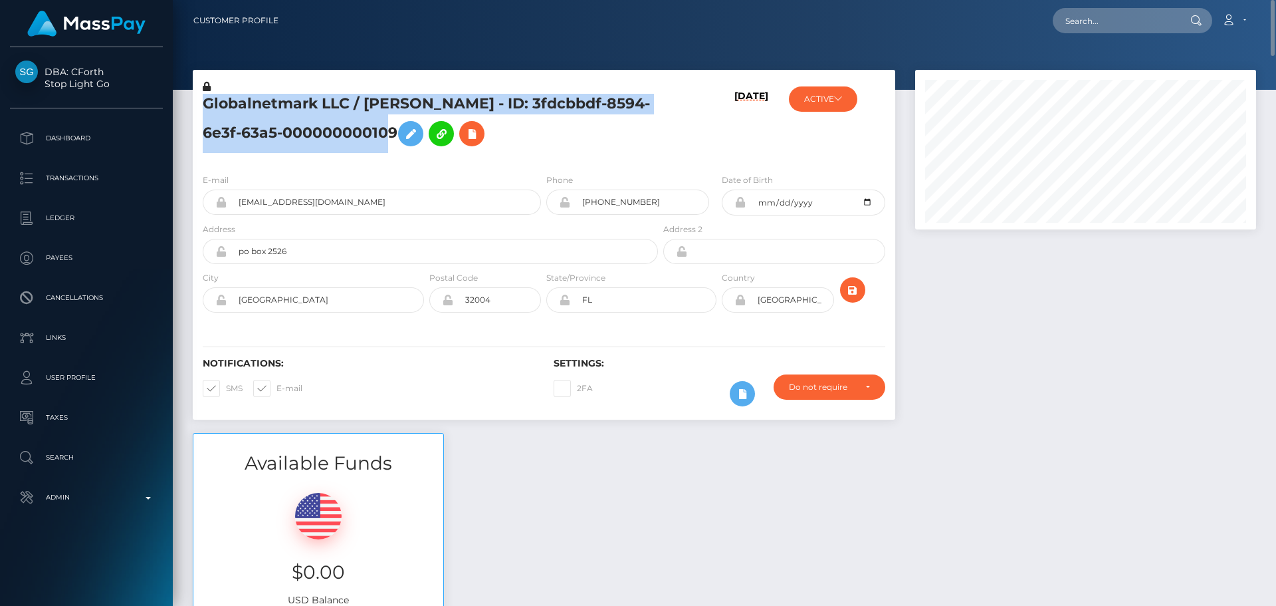
click at [376, 106] on h5 "Globalnetmark LLC / LITA G HART - ID: 3fdcbbdf-8594-6e3f-63a5-000000000109" at bounding box center [427, 123] width 448 height 59
copy h5 "Globalnetmark LLC / LITA G HART - ID: 3fdcbbdf-8594-6e3f-63a5-000000000109"
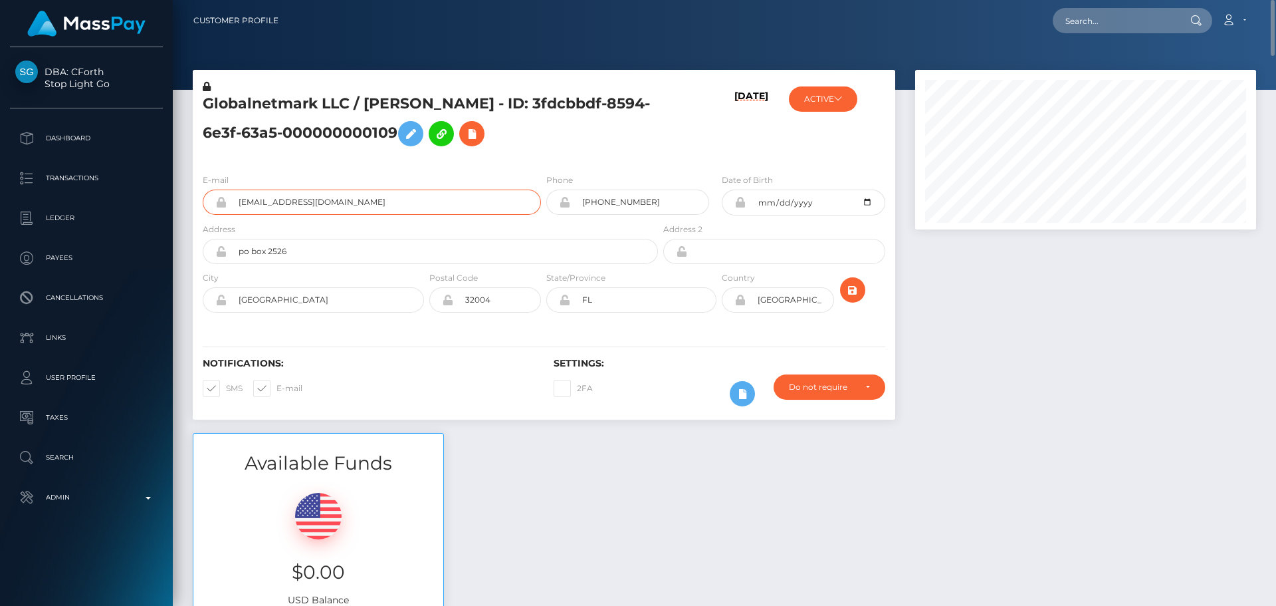
drag, startPoint x: 372, startPoint y: 202, endPoint x: 178, endPoint y: 195, distance: 194.2
click at [1109, 23] on input "text" at bounding box center [1115, 20] width 125 height 25
paste input "448878028445986816"
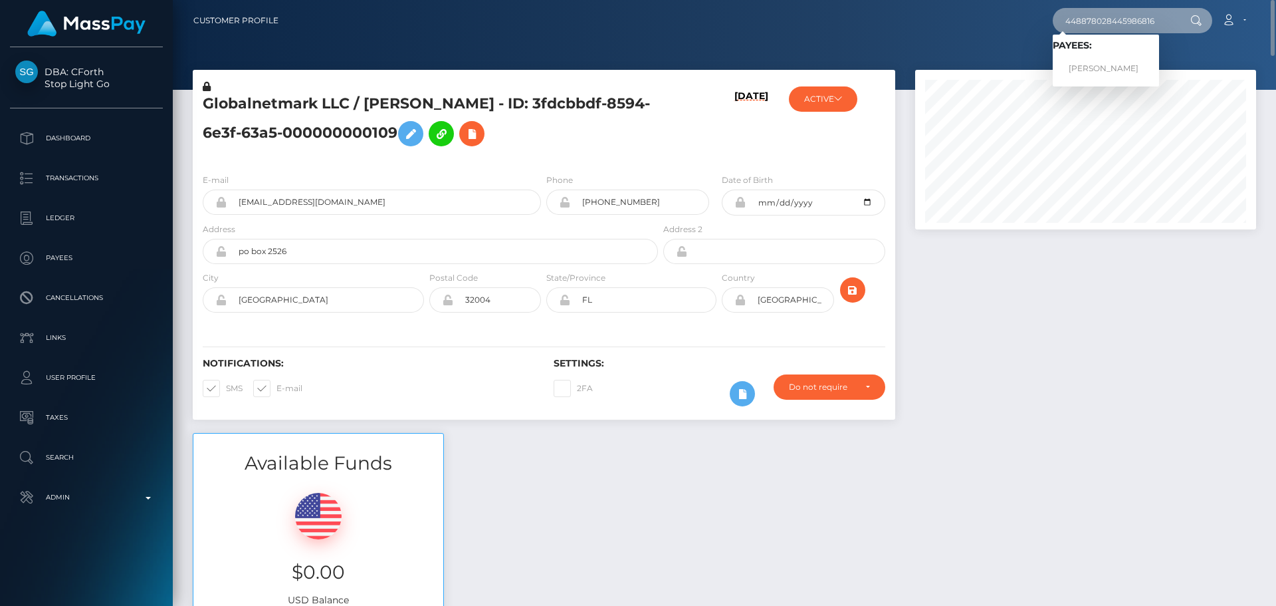
type input "448878028445986816"
click at [1107, 68] on link "VALERIIA STRASHKOVA" at bounding box center [1106, 68] width 106 height 25
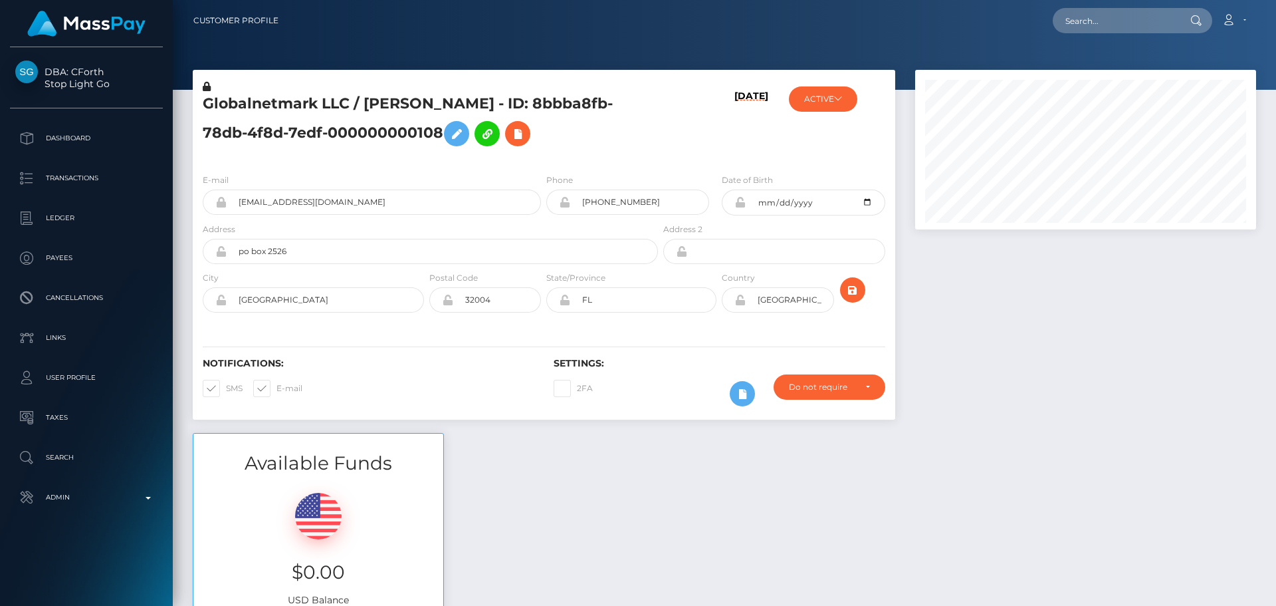
scroll to position [160, 342]
click at [701, 140] on div "[DATE]" at bounding box center [719, 121] width 117 height 83
click at [841, 100] on icon at bounding box center [838, 98] width 8 height 8
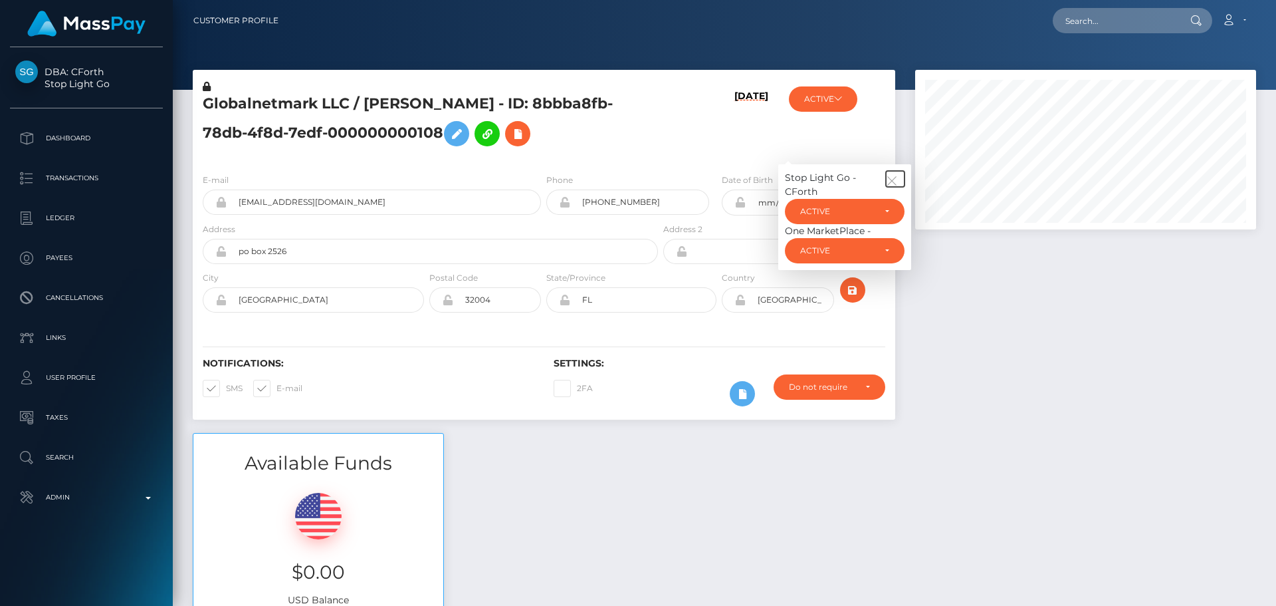
click at [893, 176] on icon "button" at bounding box center [892, 181] width 12 height 12
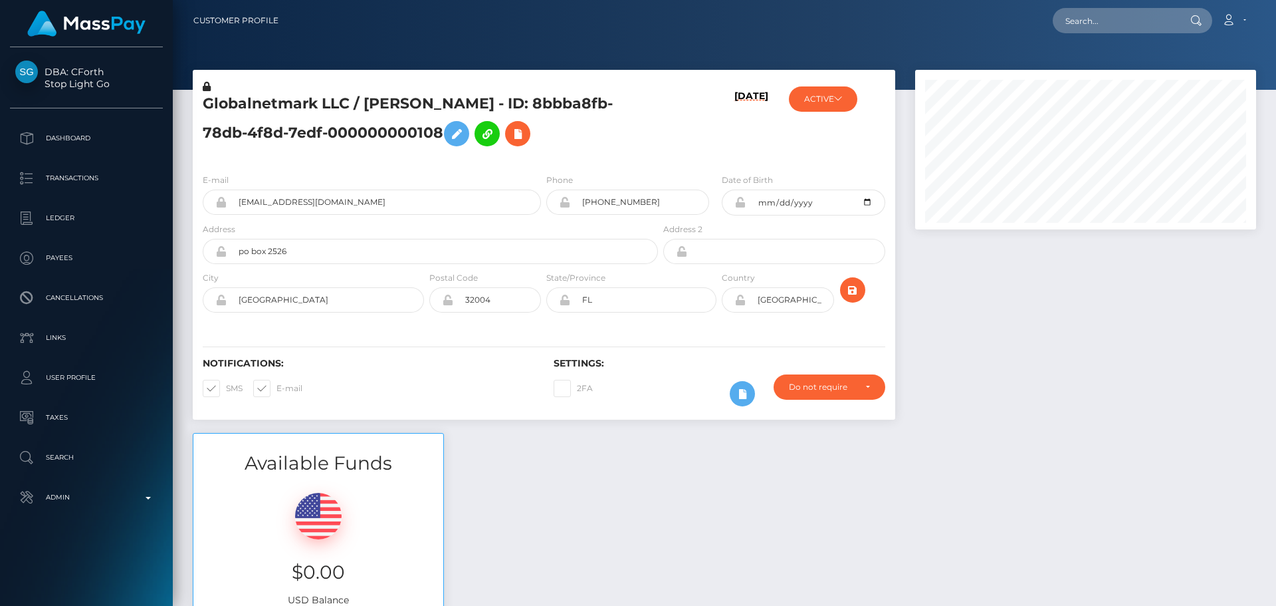
drag, startPoint x: 723, startPoint y: 140, endPoint x: 668, endPoint y: 82, distance: 79.9
click at [722, 140] on div "09/05/25" at bounding box center [719, 121] width 117 height 83
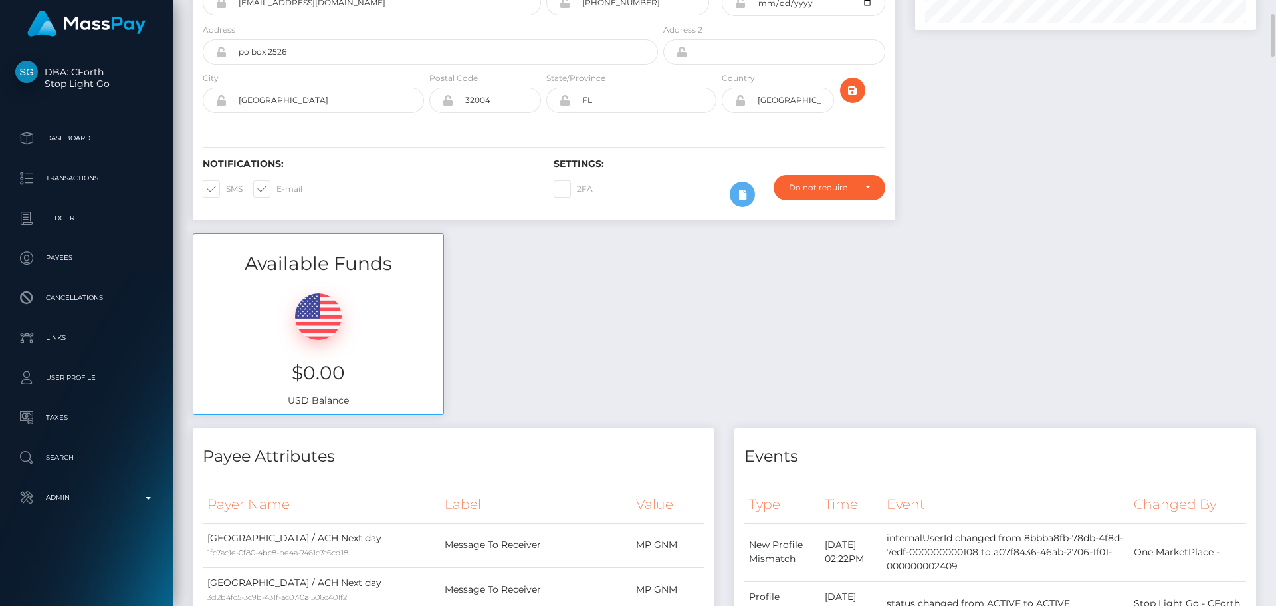
scroll to position [0, 0]
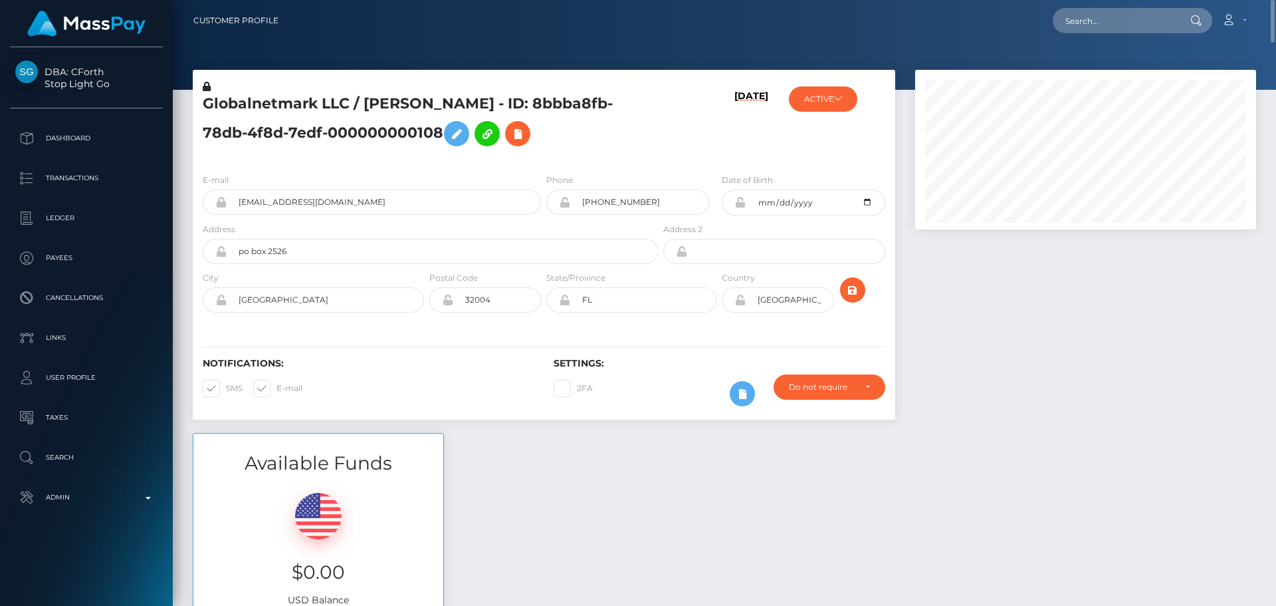
click at [738, 204] on icon at bounding box center [739, 202] width 11 height 11
click at [740, 300] on icon at bounding box center [739, 299] width 11 height 11
click at [293, 104] on h5 "Globalnetmark LLC / Lita Hart - ID: 8bbba8fb-78db-4f8d-7edf-000000000108" at bounding box center [427, 123] width 448 height 59
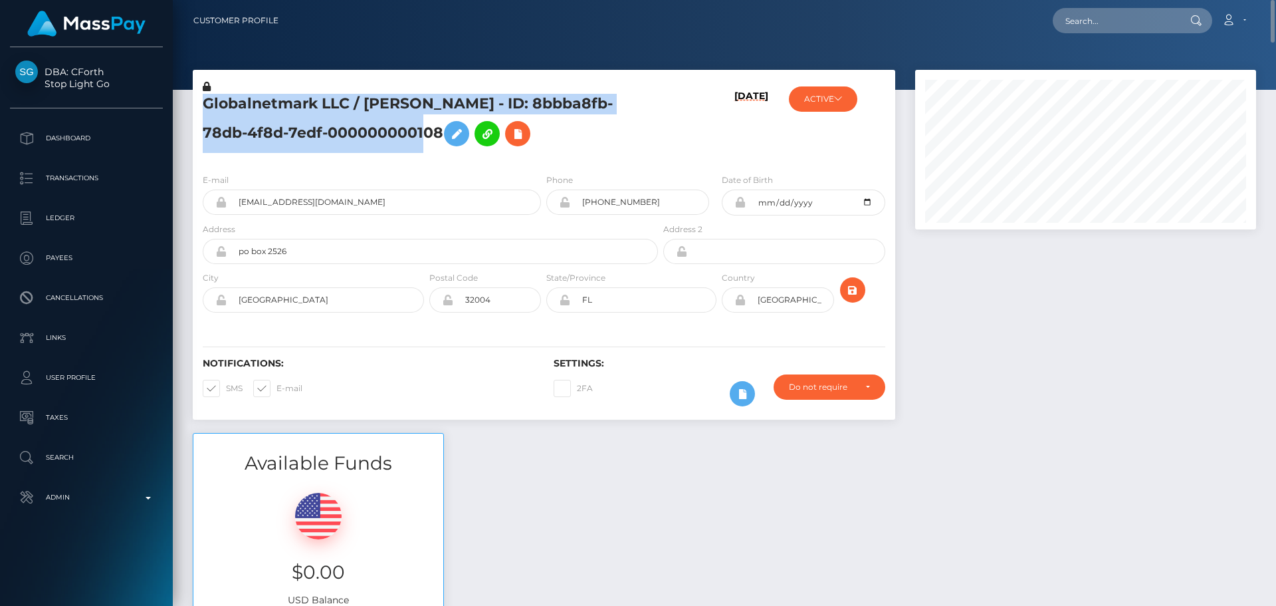
click at [293, 104] on h5 "Globalnetmark LLC / Lita Hart - ID: 8bbba8fb-78db-4f8d-7edf-000000000108" at bounding box center [427, 123] width 448 height 59
copy h5 "Globalnetmark LLC / Lita Hart - ID: 8bbba8fb-78db-4f8d-7edf-000000000108"
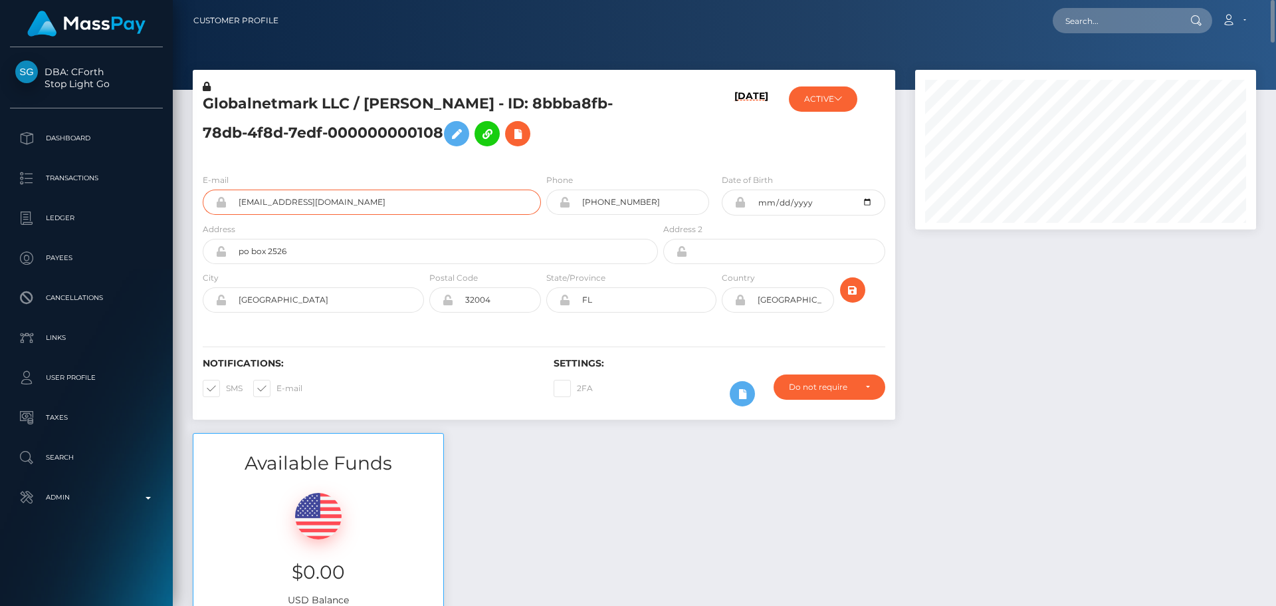
drag, startPoint x: 372, startPoint y: 200, endPoint x: 205, endPoint y: 201, distance: 167.5
click at [205, 201] on div "gnmark100@gmail.com" at bounding box center [372, 201] width 338 height 25
click at [864, 201] on input "[DATE]" at bounding box center [815, 202] width 139 height 26
type input "[DATE]"
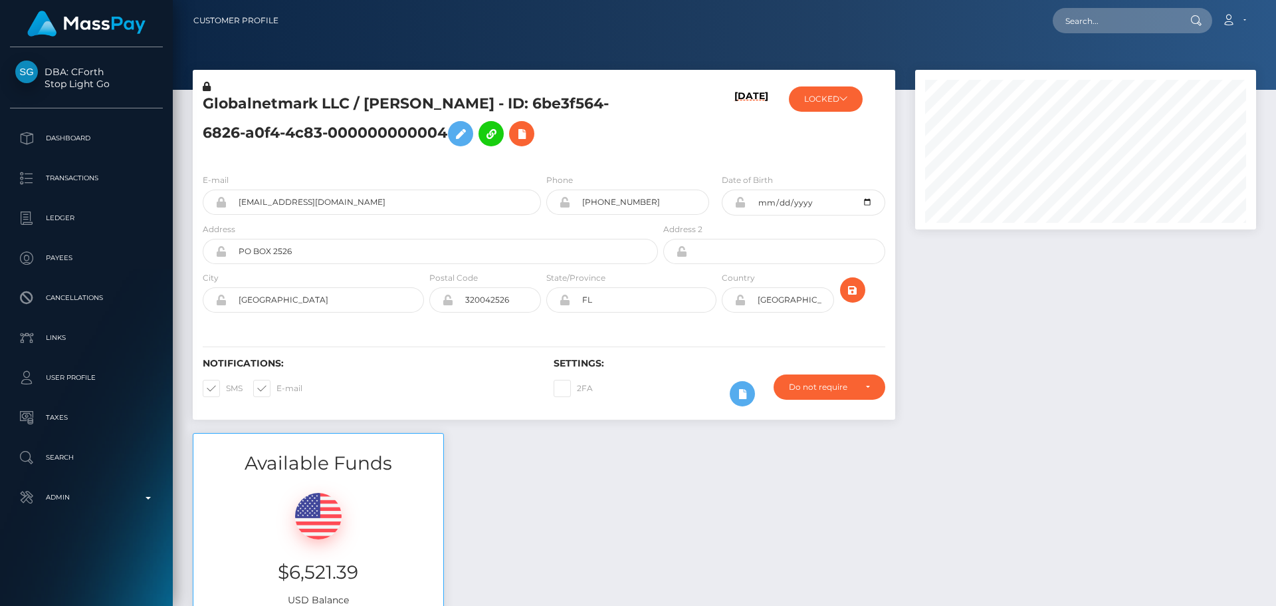
click at [701, 157] on div "[DATE]" at bounding box center [719, 121] width 117 height 83
click at [453, 131] on icon at bounding box center [461, 134] width 16 height 17
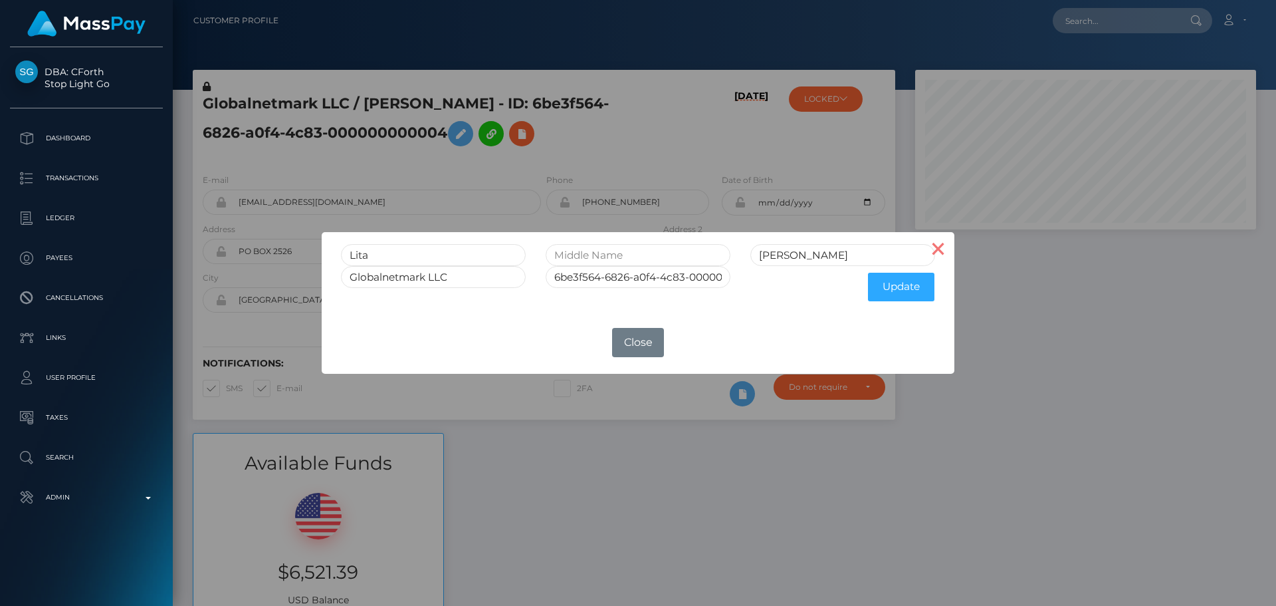
click at [933, 253] on button "×" at bounding box center [939, 248] width 32 height 32
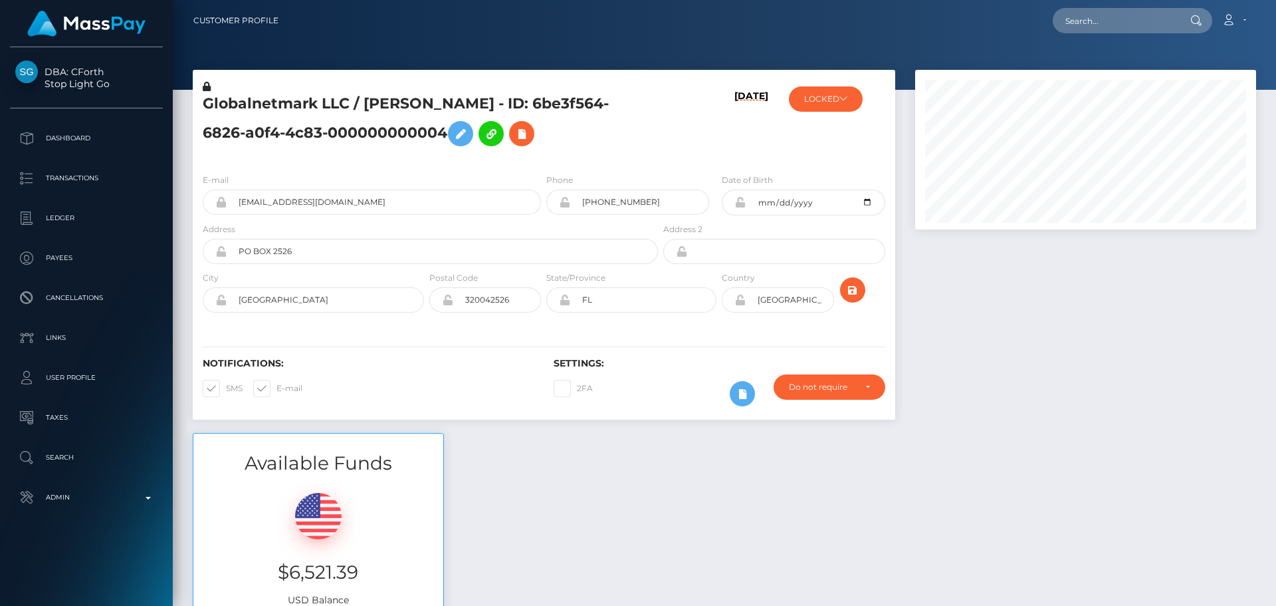
click at [676, 138] on div "[DATE]" at bounding box center [719, 121] width 117 height 83
click at [849, 293] on icon "submit" at bounding box center [853, 290] width 16 height 17
click at [743, 296] on icon at bounding box center [739, 299] width 11 height 11
click at [742, 203] on icon at bounding box center [739, 202] width 11 height 11
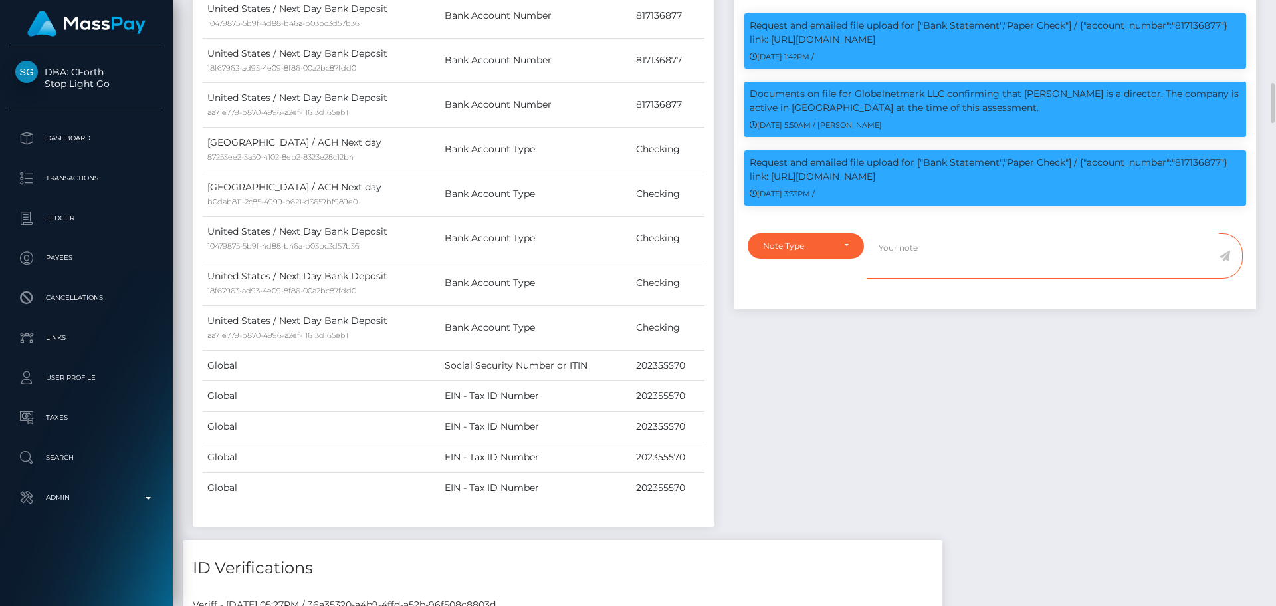
click at [944, 272] on textarea at bounding box center [1043, 256] width 352 height 46
paste textarea "Bank statement for the account: 817136877 provided showing that the owner is th…"
type textarea "Bank statement for the account: 817136877 provided showing that the owner is th…"
click at [855, 259] on div "Note Type" at bounding box center [806, 245] width 116 height 25
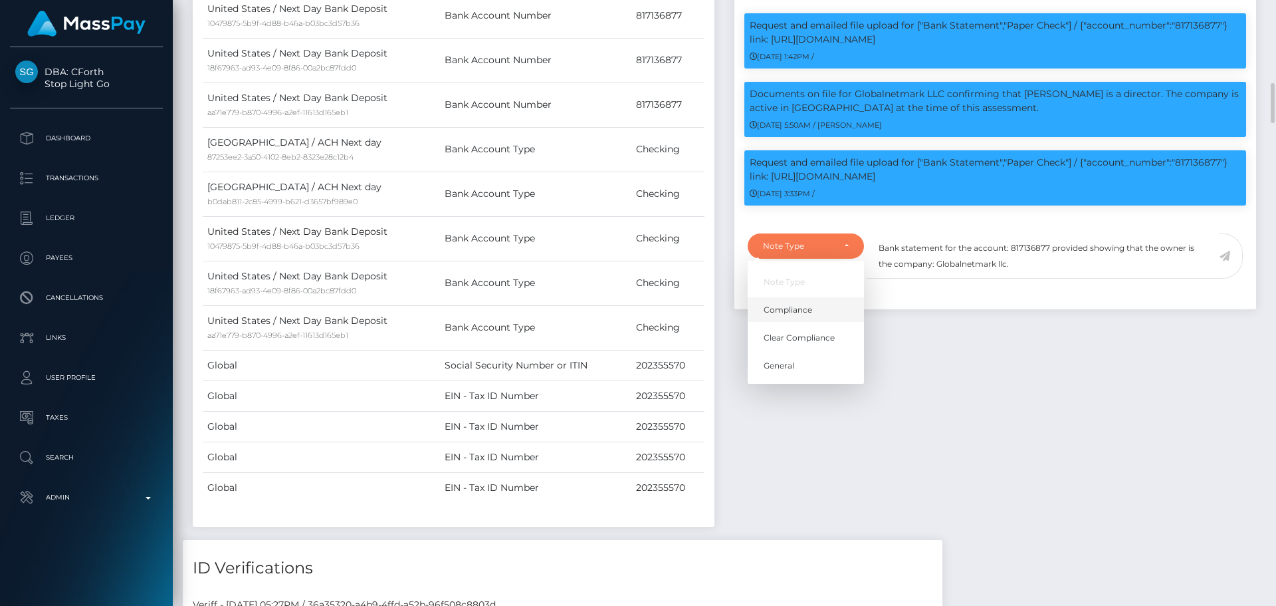
click at [815, 322] on link "Compliance" at bounding box center [806, 309] width 116 height 25
select select "COMPLIANCE"
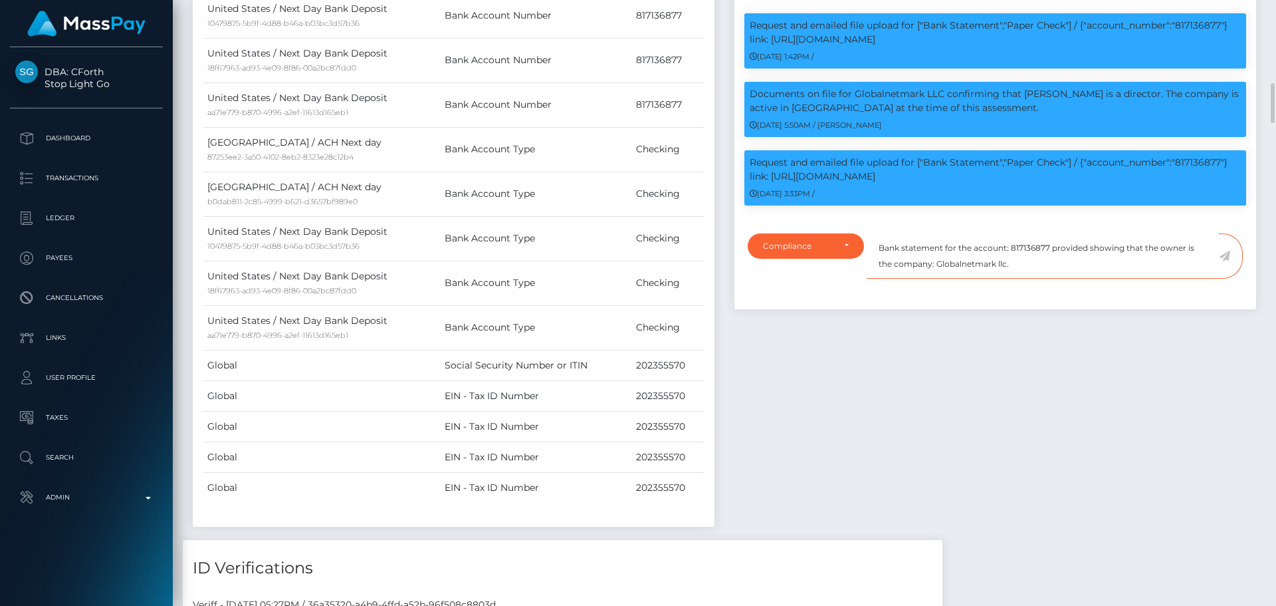
click at [1034, 278] on textarea "Bank statement for the account: 817136877 provided showing that the owner is th…" at bounding box center [1043, 256] width 352 height 46
click at [1226, 261] on icon at bounding box center [1224, 256] width 11 height 11
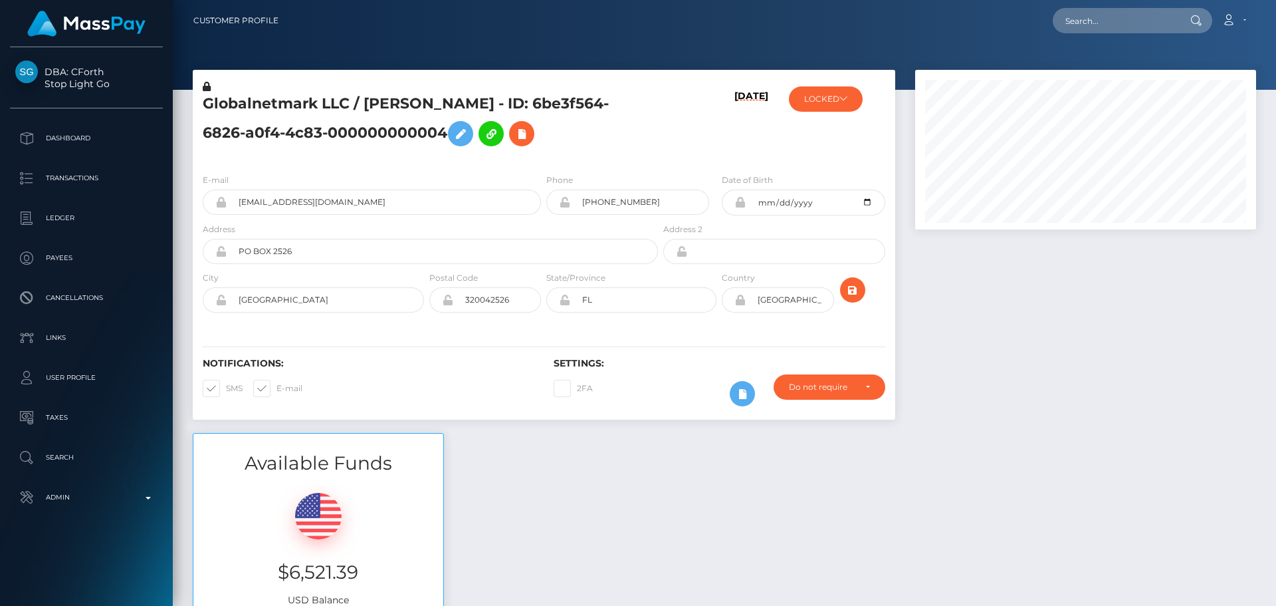
scroll to position [160, 342]
click at [609, 145] on h5 "Globalnetmark LLC / Lita Hart - ID: 6be3f564-6826-a0f4-4c83-000000000004" at bounding box center [427, 123] width 448 height 59
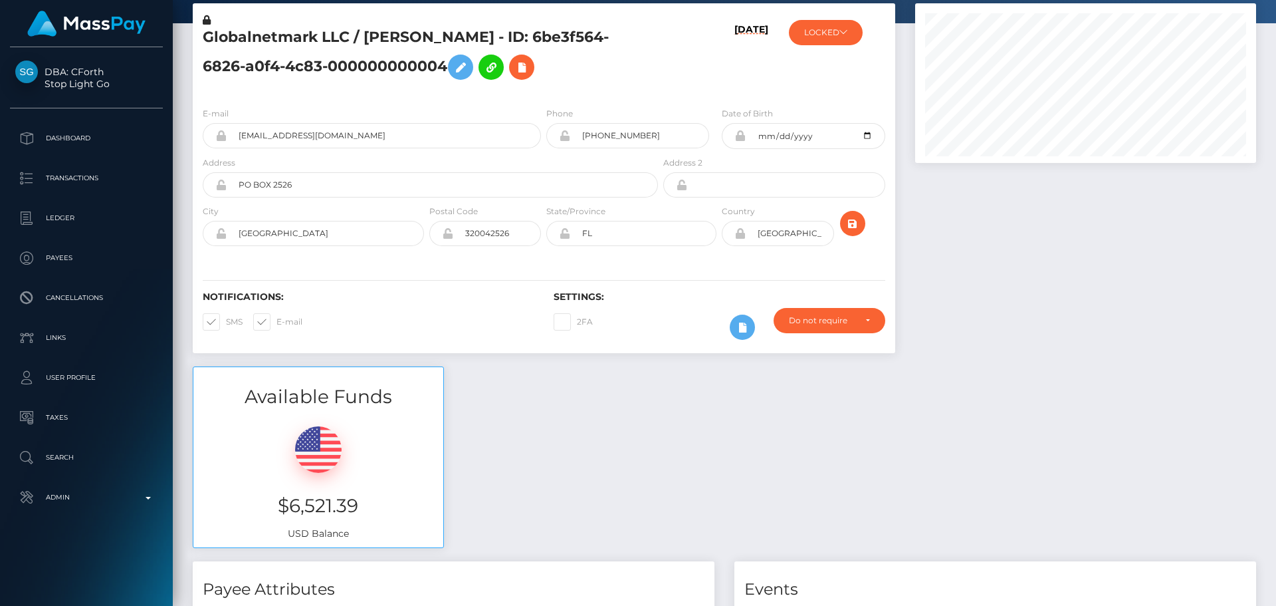
scroll to position [0, 0]
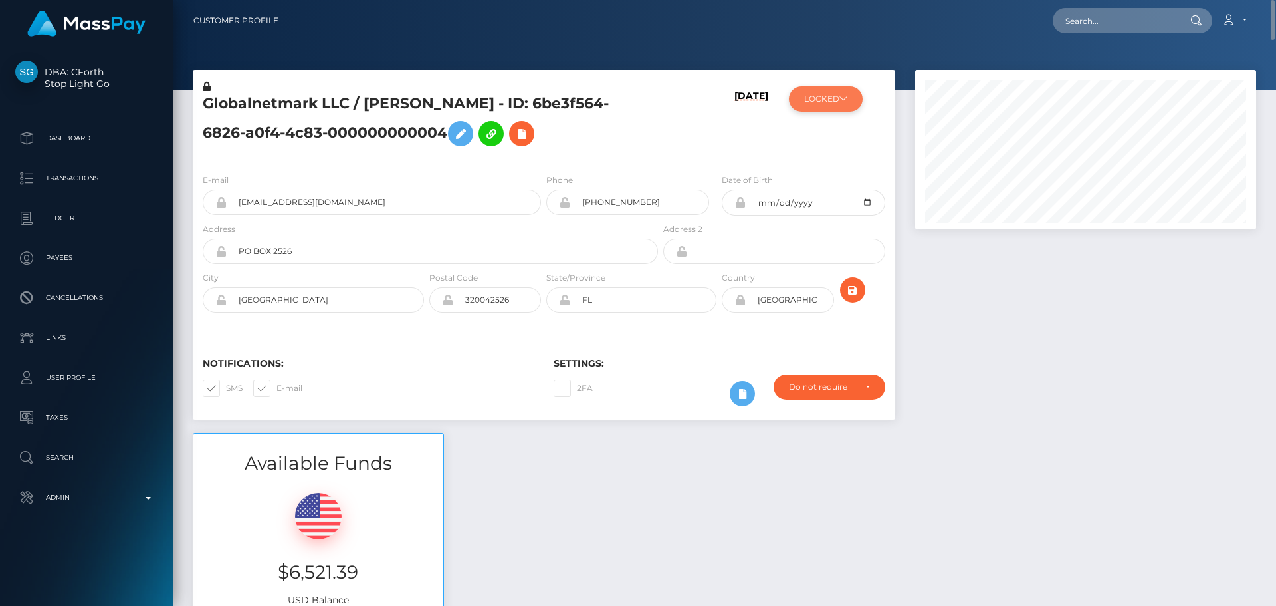
click at [815, 98] on button "LOCKED" at bounding box center [826, 98] width 74 height 25
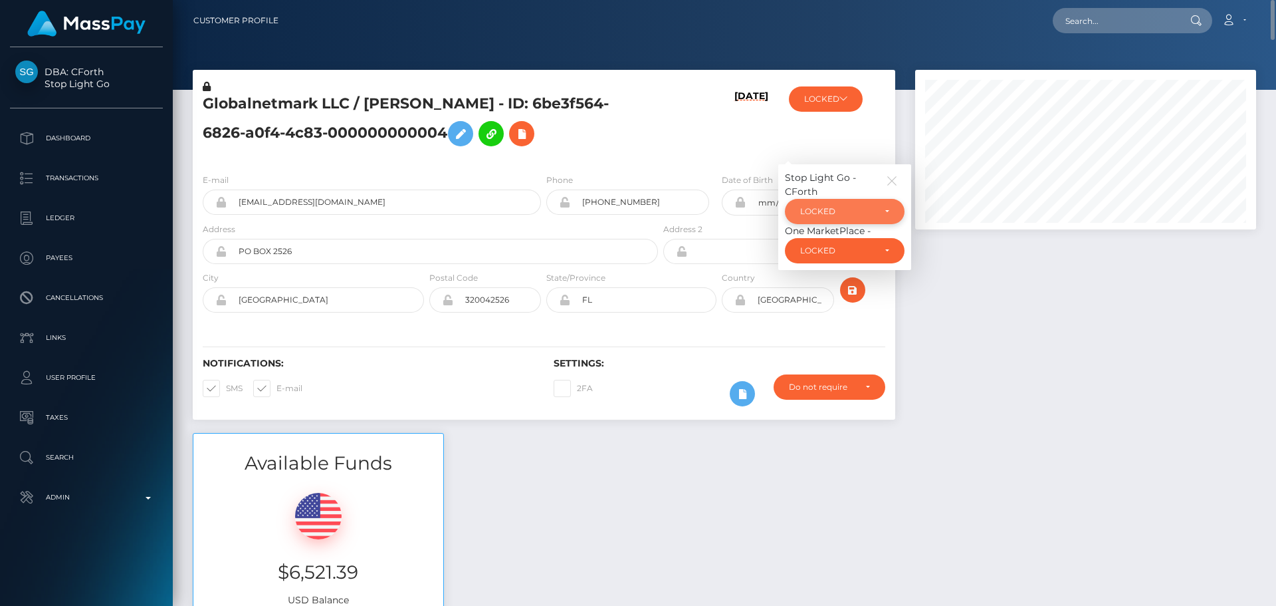
click at [845, 220] on div "LOCKED" at bounding box center [845, 211] width 120 height 25
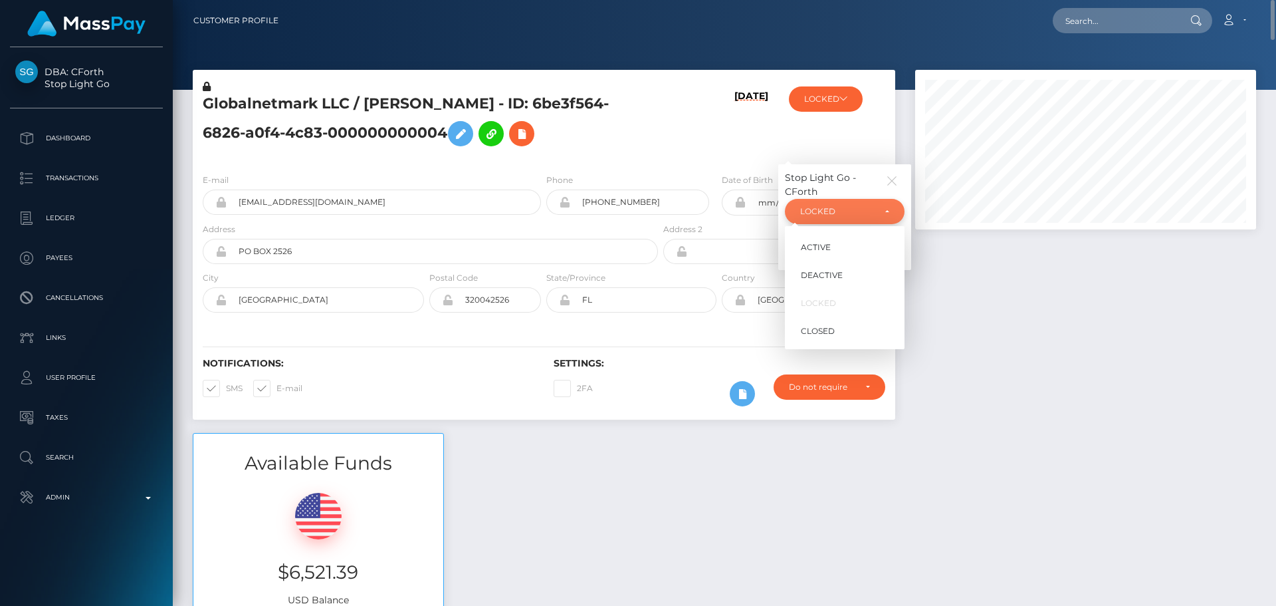
scroll to position [160, 342]
click at [827, 243] on span "ACTIVE" at bounding box center [816, 247] width 30 height 12
select select "ACTIVE"
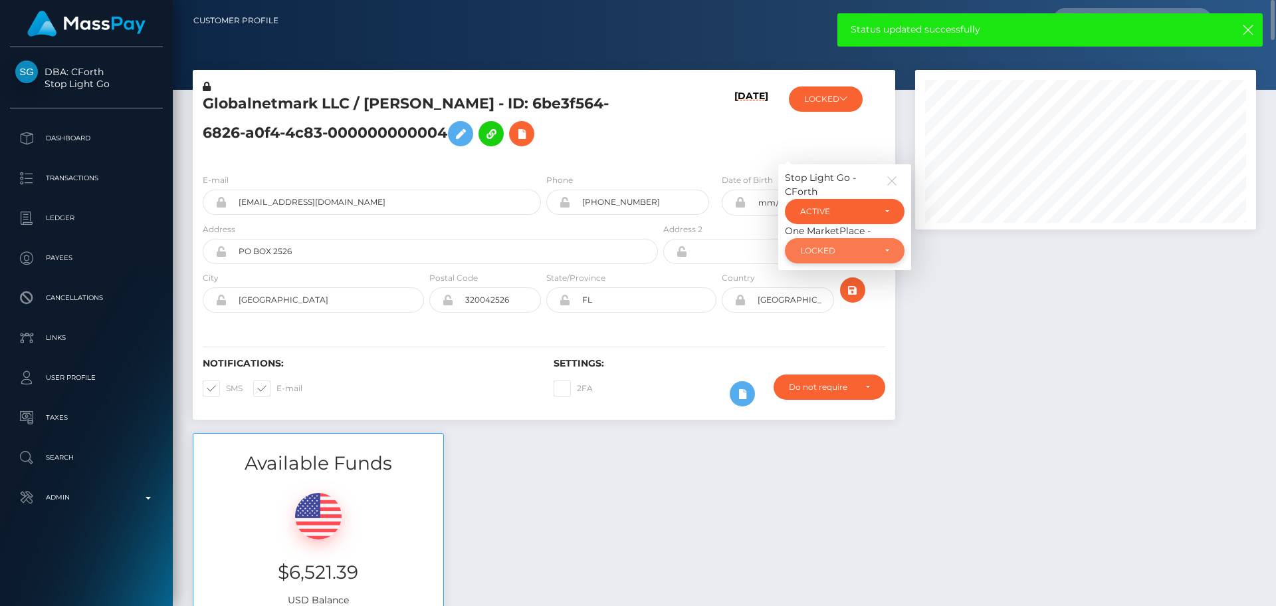
click at [842, 248] on div "LOCKED" at bounding box center [837, 250] width 74 height 11
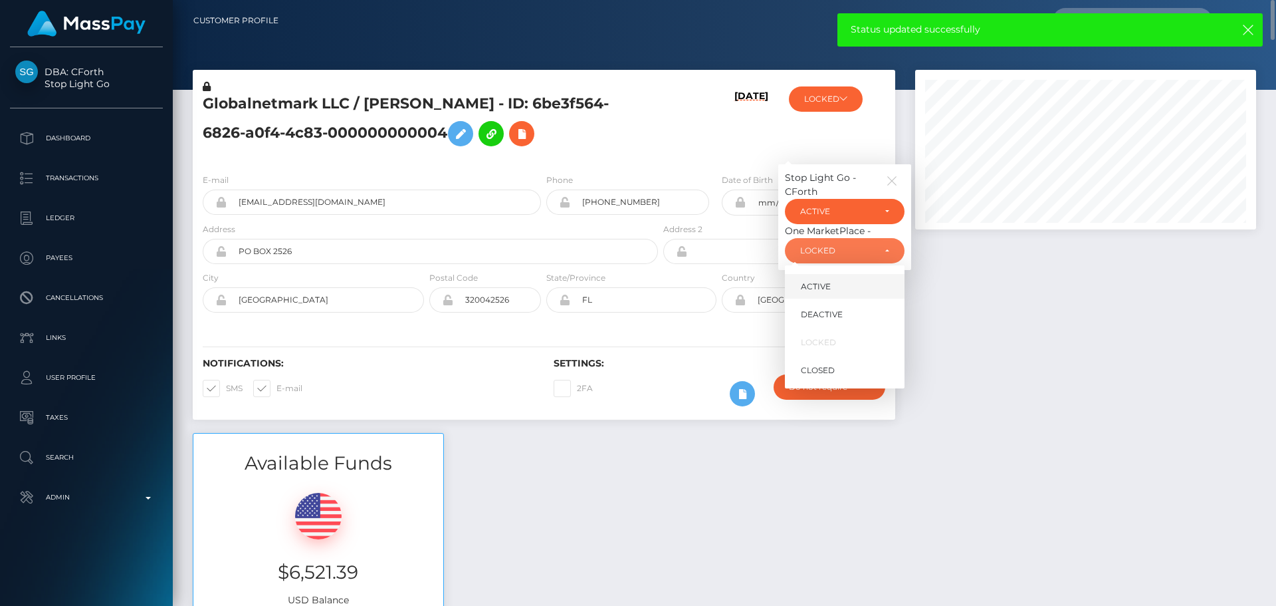
click at [837, 280] on link "ACTIVE" at bounding box center [845, 286] width 120 height 25
select select "ACTIVE"
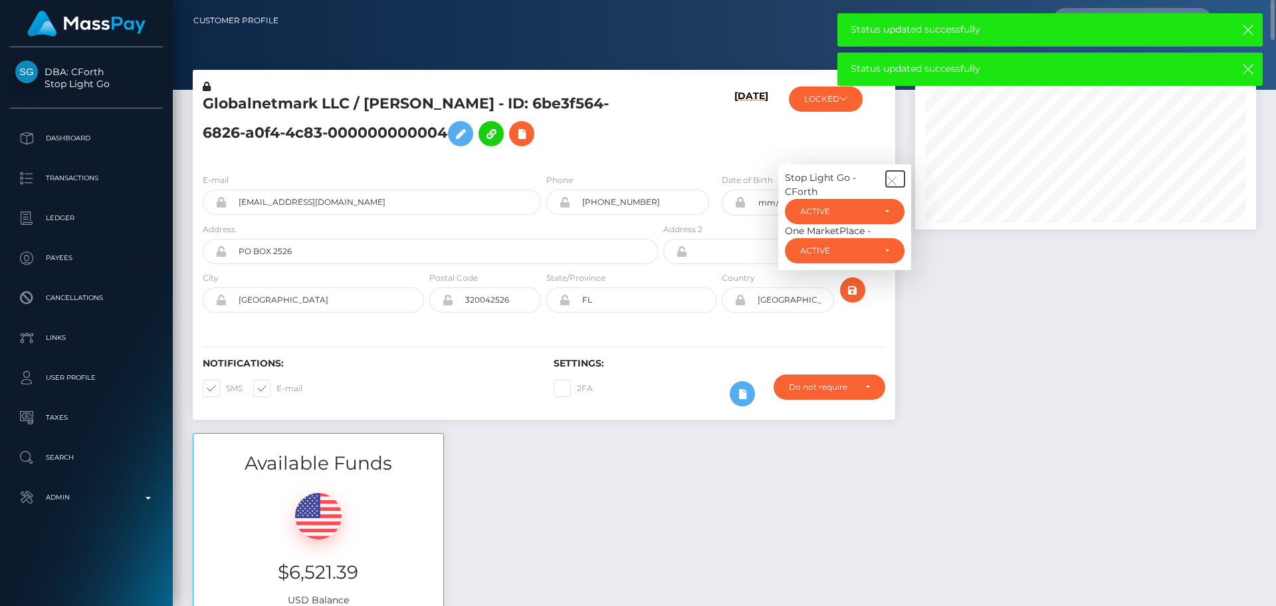
click at [899, 173] on button "button" at bounding box center [895, 179] width 19 height 16
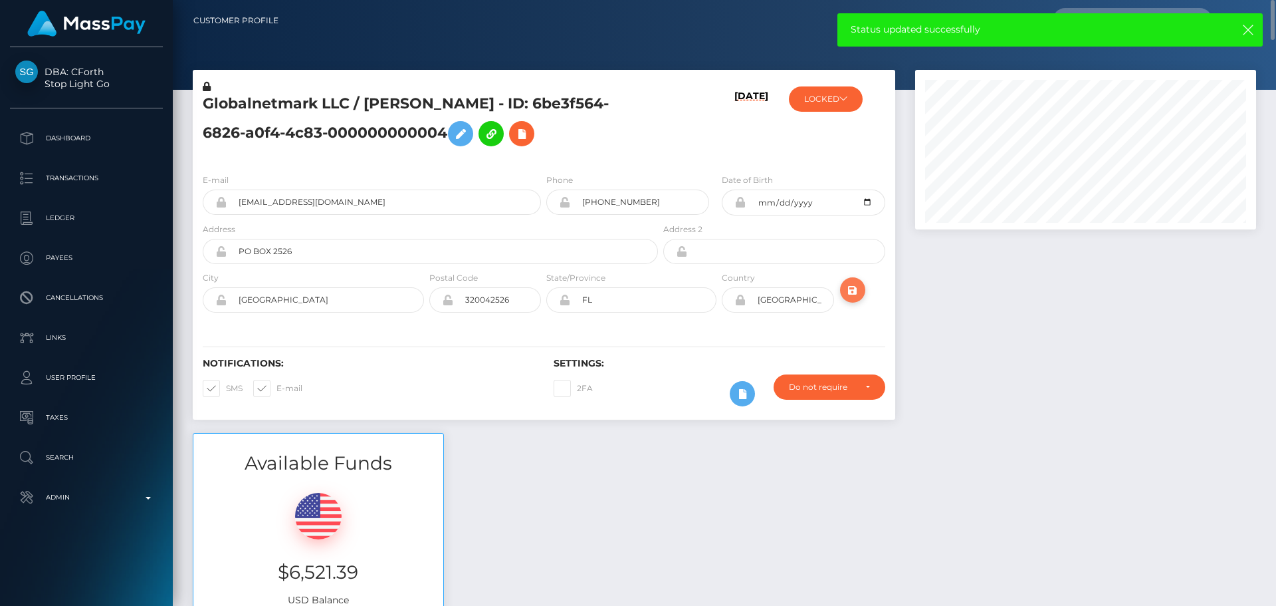
click at [856, 287] on icon "submit" at bounding box center [853, 290] width 16 height 17
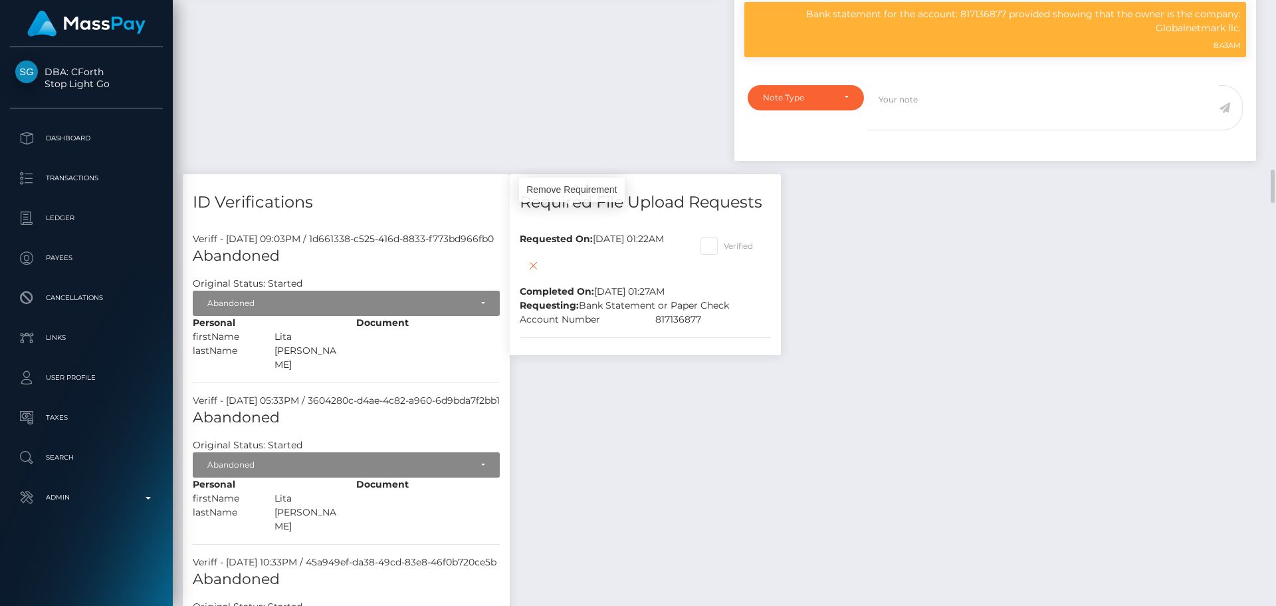
scroll to position [160, 342]
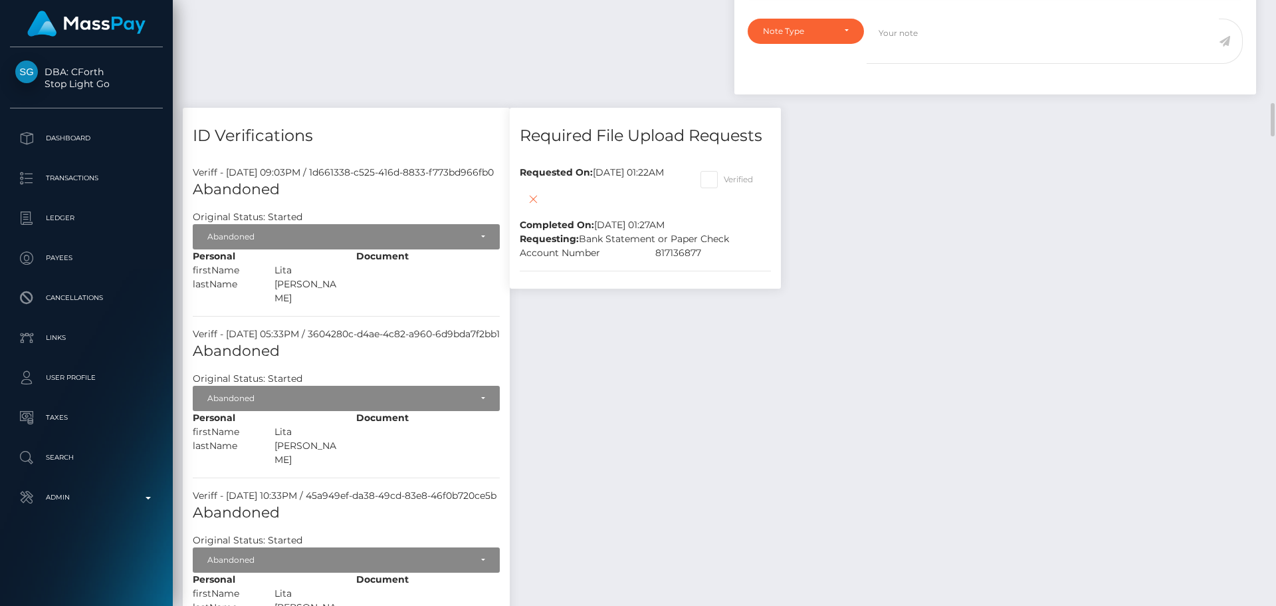
click at [724, 184] on span at bounding box center [724, 179] width 0 height 10
click at [732, 179] on input "Verified" at bounding box center [728, 175] width 9 height 9
checkbox input "true"
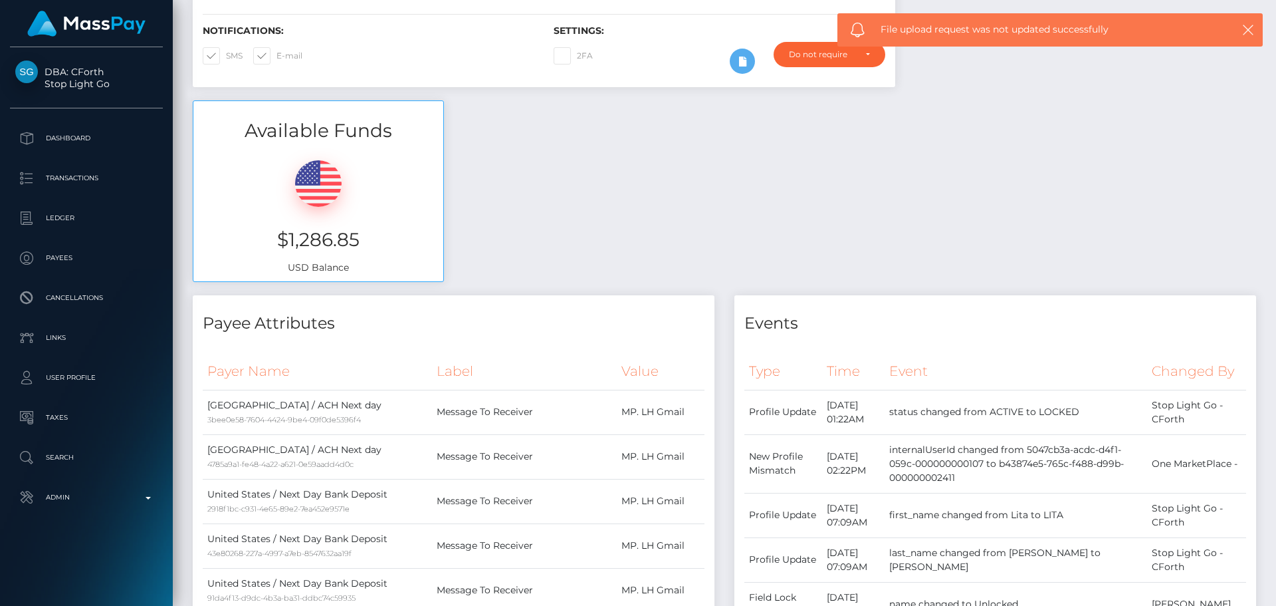
scroll to position [0, 0]
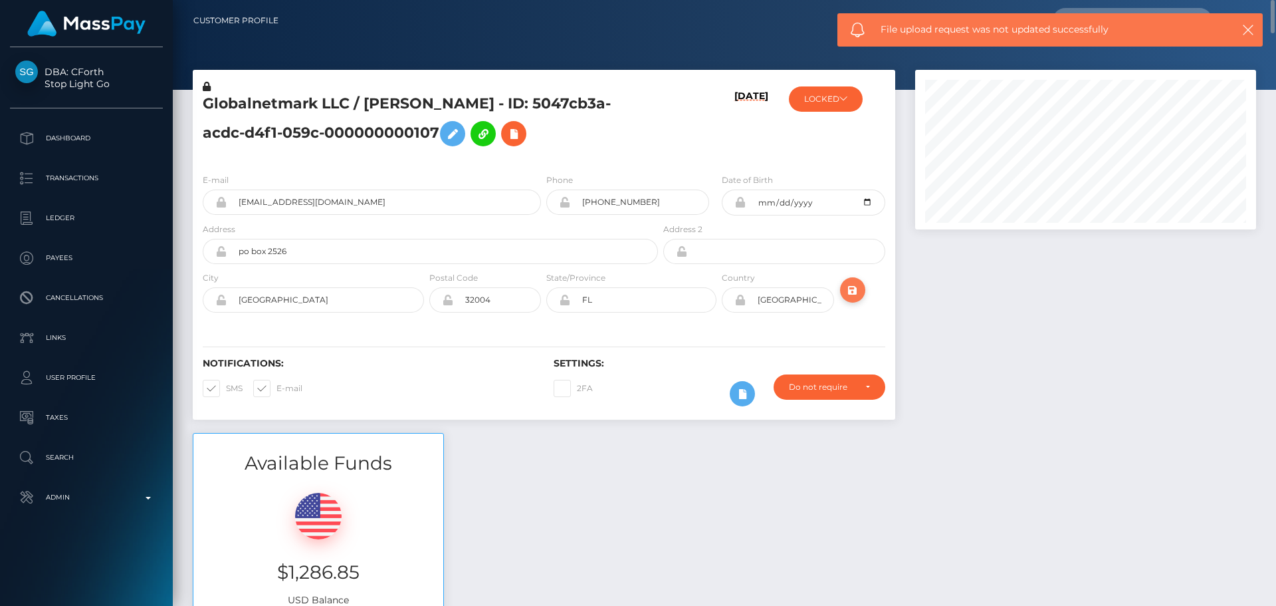
click at [852, 292] on icon "submit" at bounding box center [853, 290] width 16 height 17
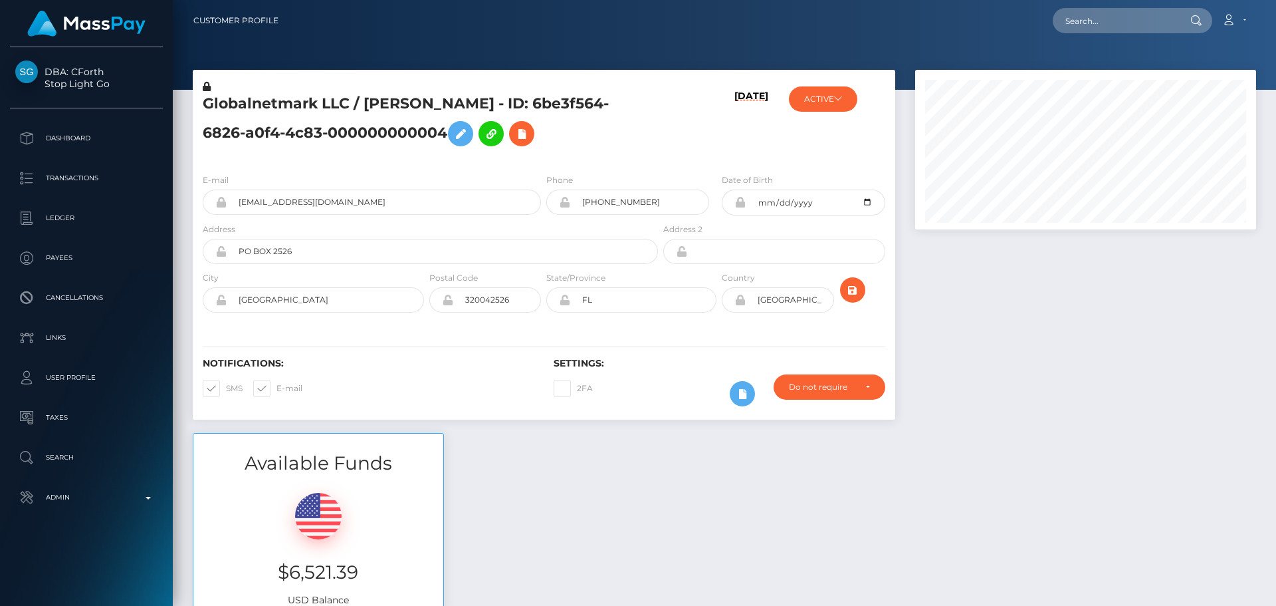
scroll to position [160, 342]
click at [292, 106] on h5 "Globalnetmark LLC / Lita Hart - ID: 6be3f564-6826-a0f4-4c83-000000000004" at bounding box center [427, 123] width 448 height 59
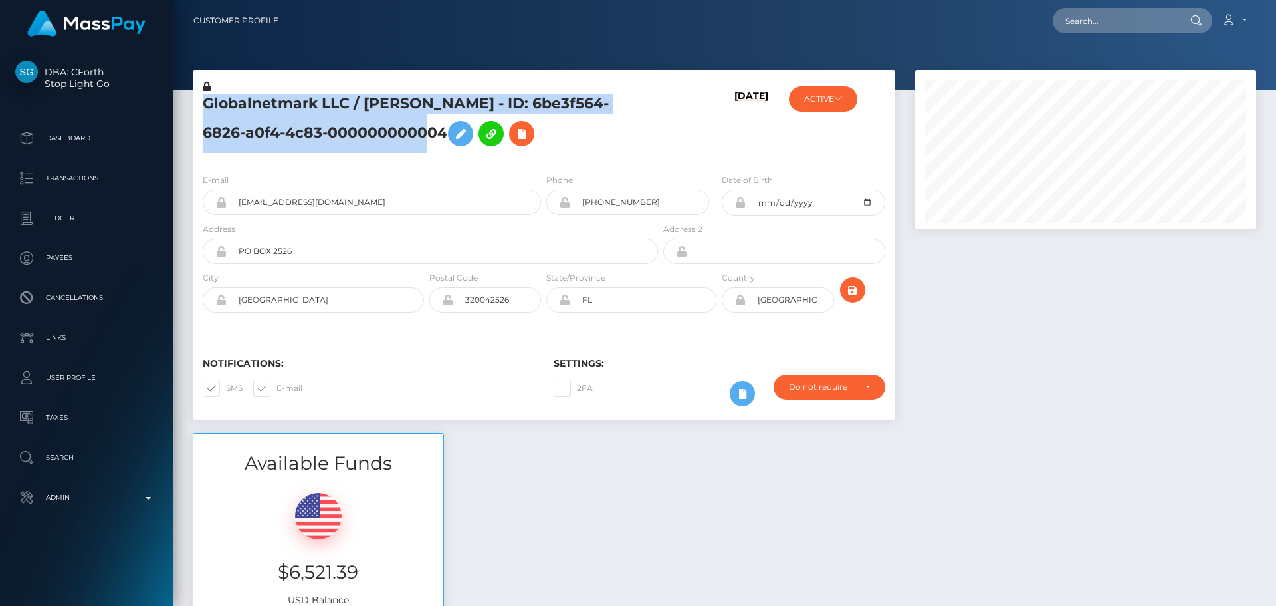
click at [292, 106] on h5 "Globalnetmark LLC / Lita Hart - ID: 6be3f564-6826-a0f4-4c83-000000000004" at bounding box center [427, 123] width 448 height 59
copy h5 "Globalnetmark LLC / Lita Hart - ID: 6be3f564-6826-a0f4-4c83-000000000004"
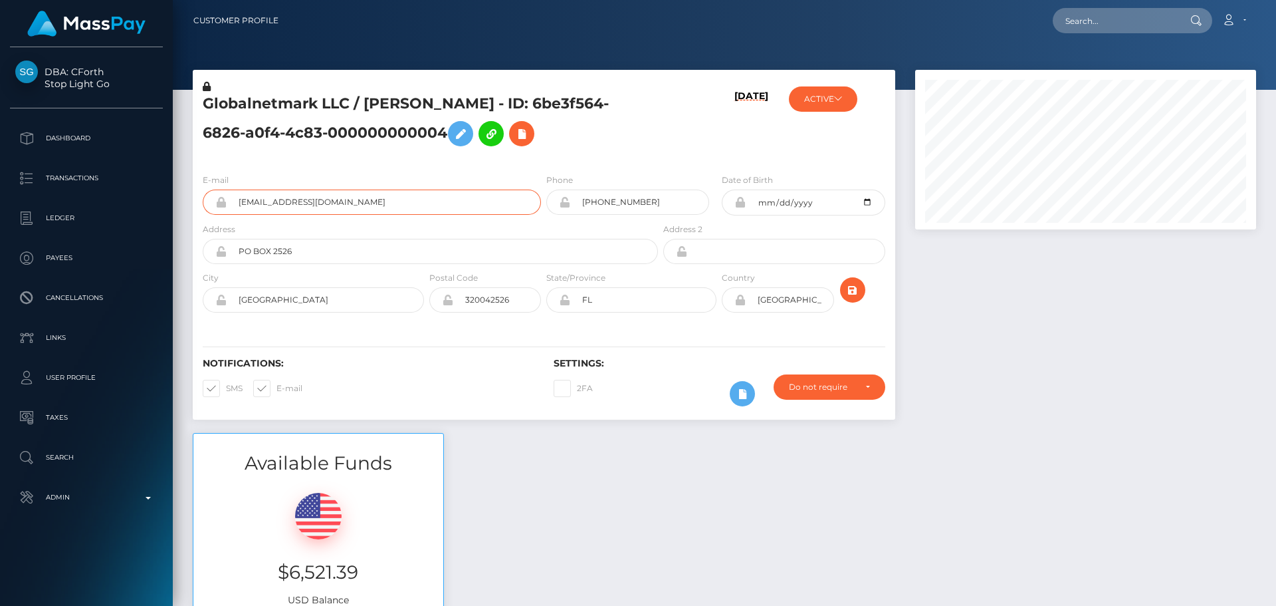
drag, startPoint x: 330, startPoint y: 205, endPoint x: 197, endPoint y: 177, distance: 136.5
click at [190, 197] on div "Globalnetmark LLC / Lita Hart - ID: 6be3f564-6826-a0f4-4c83-000000000004 10/05/…" at bounding box center [544, 251] width 722 height 363
click at [552, 160] on div "Globalnetmark LLC / [PERSON_NAME] - ID: 5047cb3a-acdc-d4f1-059c-000000000107" at bounding box center [427, 121] width 468 height 83
click at [831, 98] on button "LOCKED" at bounding box center [826, 98] width 74 height 25
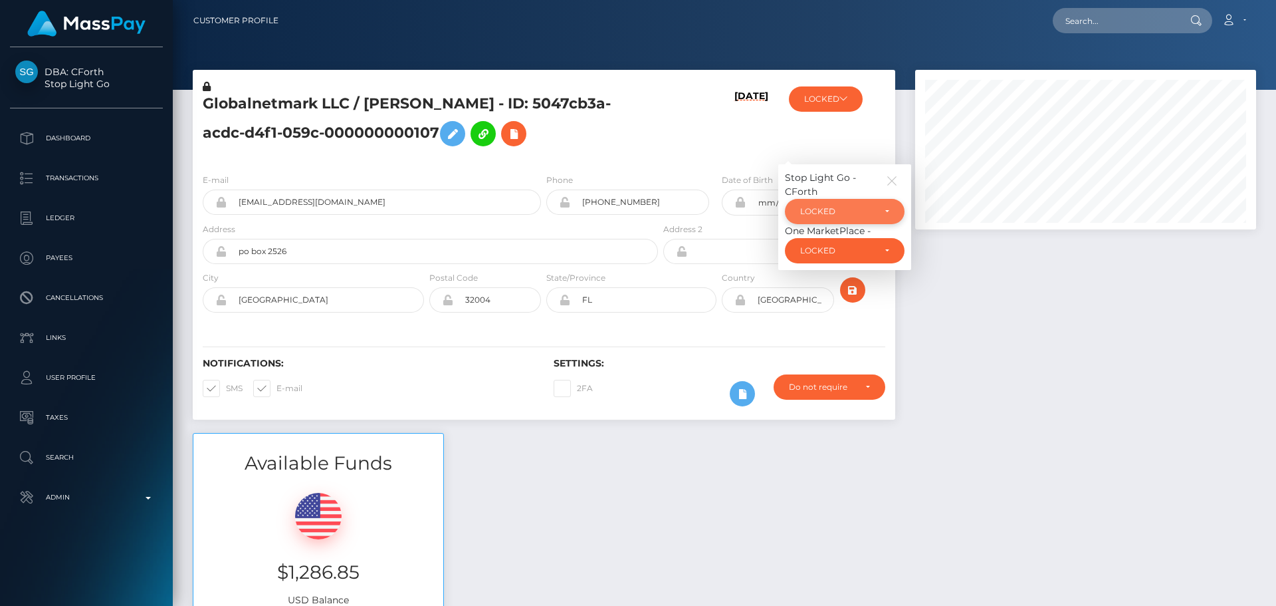
click at [828, 212] on div "LOCKED" at bounding box center [837, 211] width 74 height 11
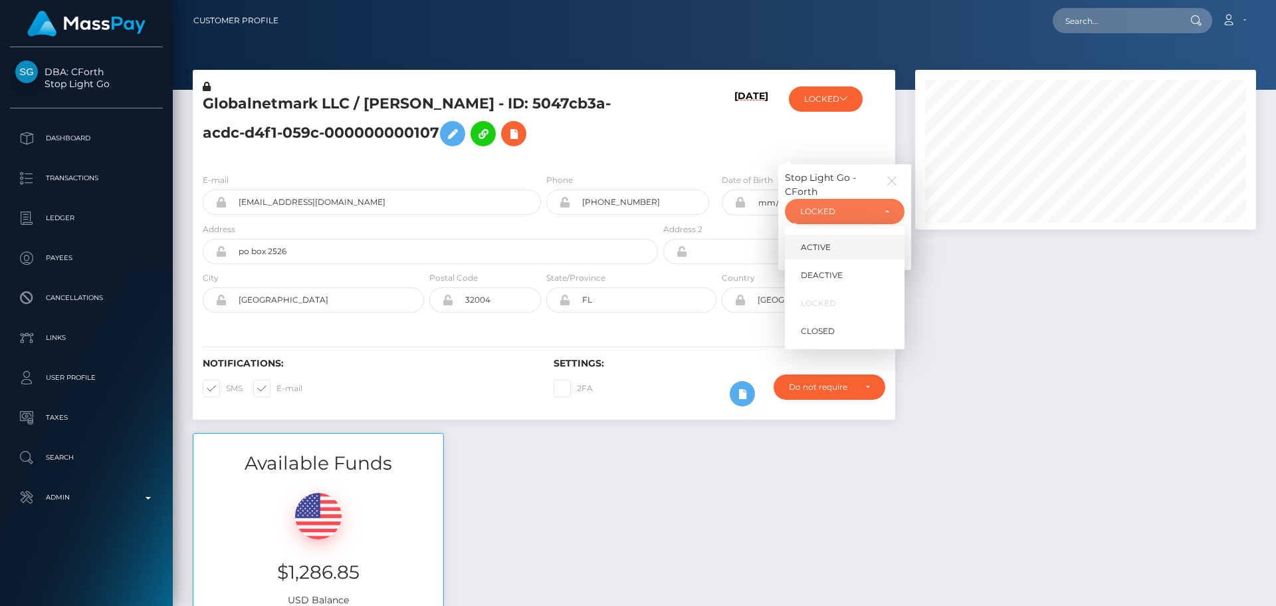
click at [824, 248] on span "ACTIVE" at bounding box center [816, 247] width 30 height 12
select select "ACTIVE"
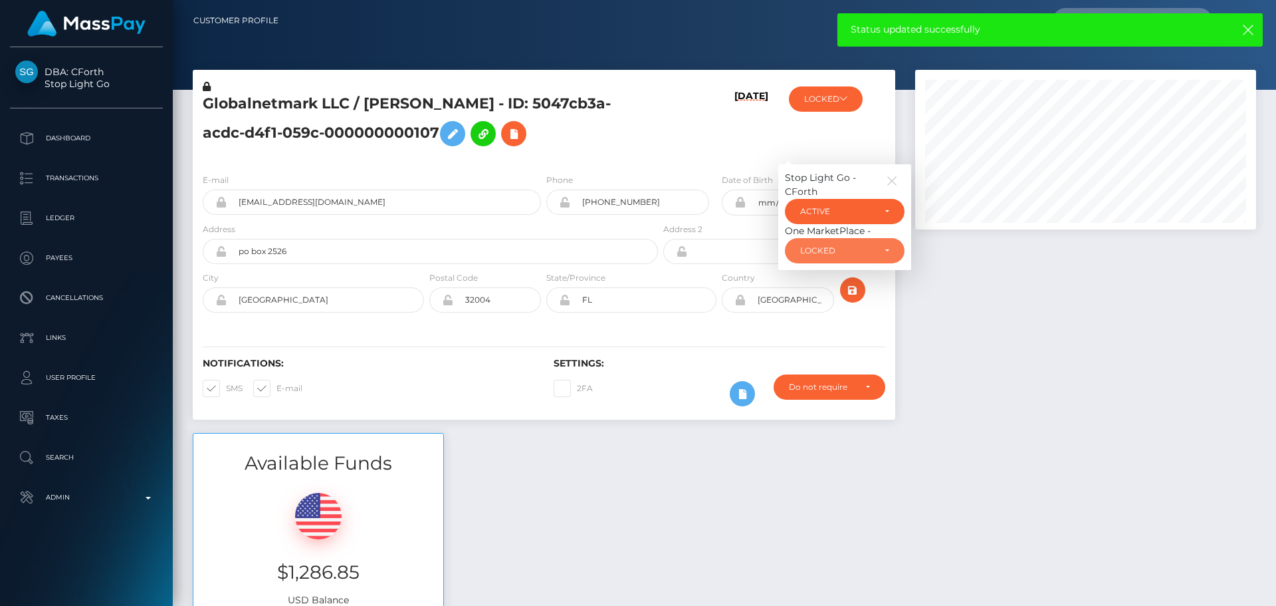
click at [831, 250] on div "LOCKED" at bounding box center [837, 250] width 74 height 11
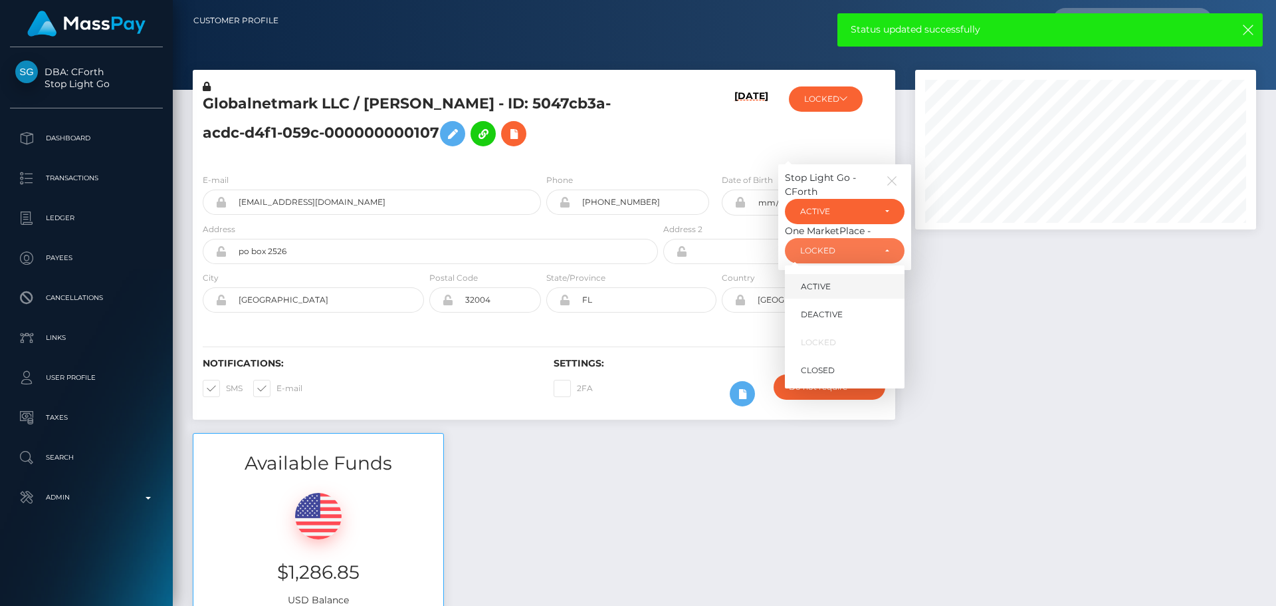
click at [830, 280] on span "ACTIVE" at bounding box center [816, 286] width 30 height 12
select select "ACTIVE"
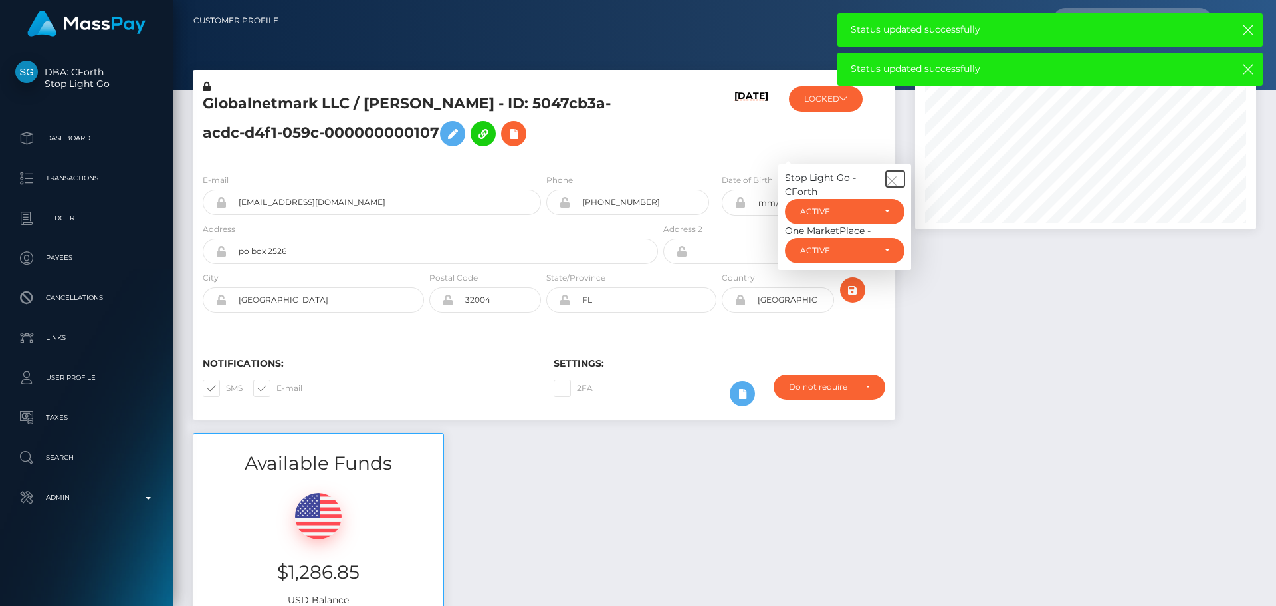
click at [894, 182] on icon "button" at bounding box center [892, 181] width 12 height 12
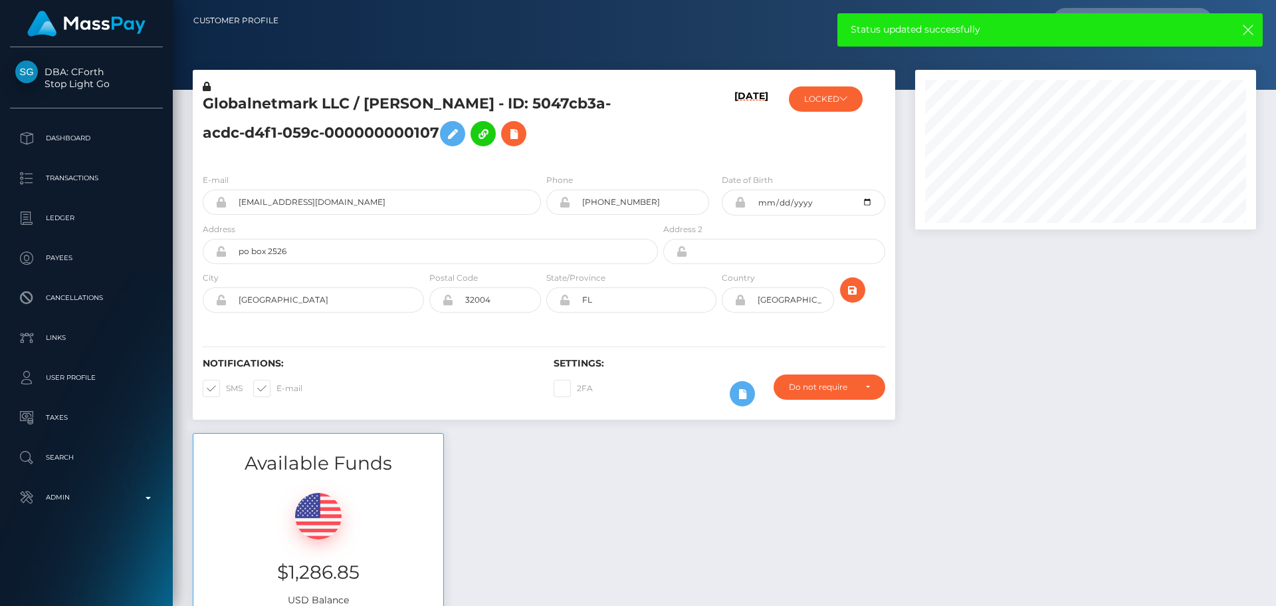
click at [542, 155] on div "Globalnetmark LLC / LITA G HART - ID: 5047cb3a-acdc-d4f1-059c-000000000107" at bounding box center [427, 121] width 468 height 83
click at [853, 290] on icon "submit" at bounding box center [853, 290] width 16 height 17
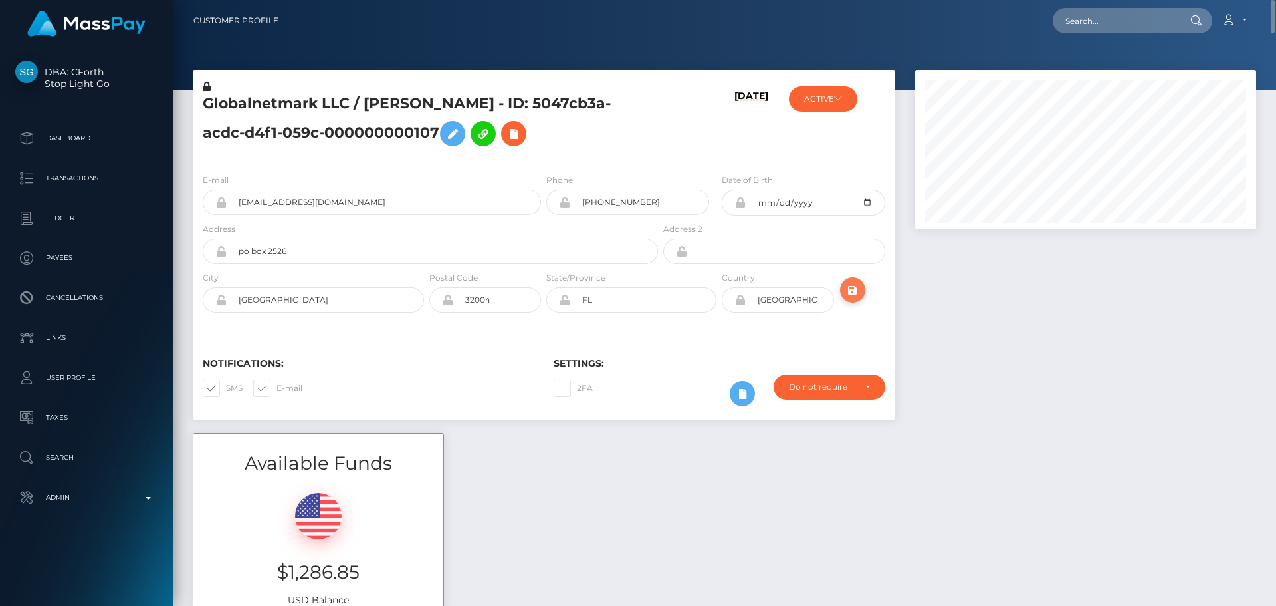
click at [857, 286] on icon "submit" at bounding box center [853, 290] width 16 height 17
click at [323, 108] on h5 "Globalnetmark LLC / LITA G HART - ID: 5047cb3a-acdc-d4f1-059c-000000000107" at bounding box center [427, 123] width 448 height 59
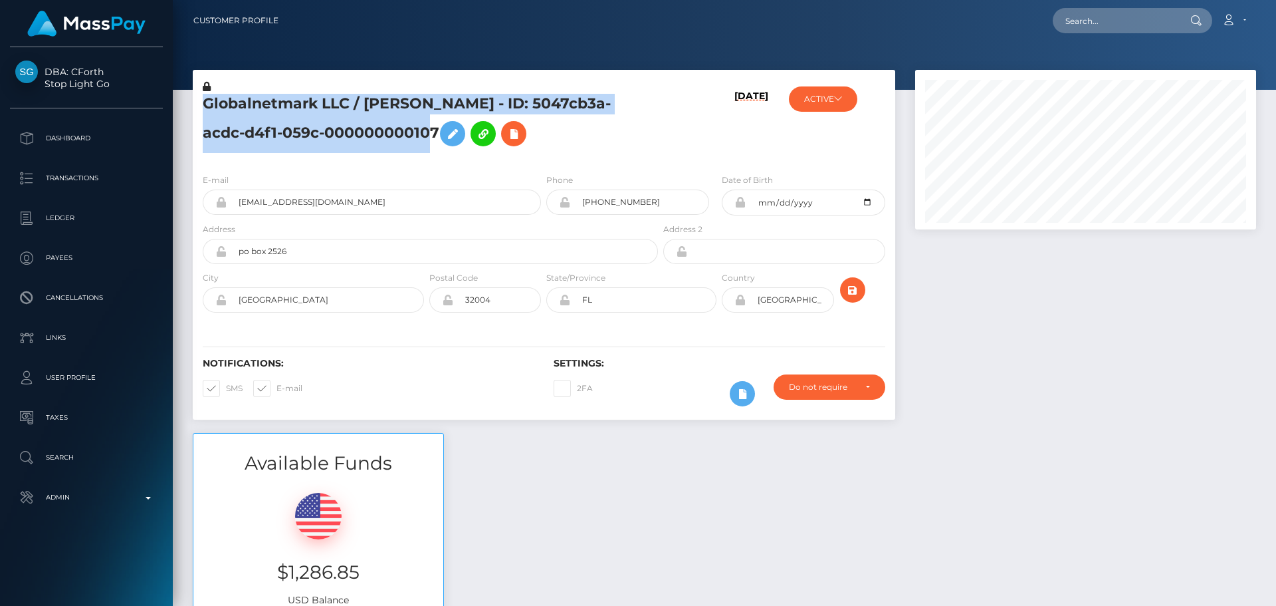
click at [323, 108] on h5 "Globalnetmark LLC / LITA G HART - ID: 5047cb3a-acdc-d4f1-059c-000000000107" at bounding box center [427, 123] width 448 height 59
copy h5 "Globalnetmark LLC / LITA G HART - ID: 5047cb3a-acdc-d4f1-059c-000000000107"
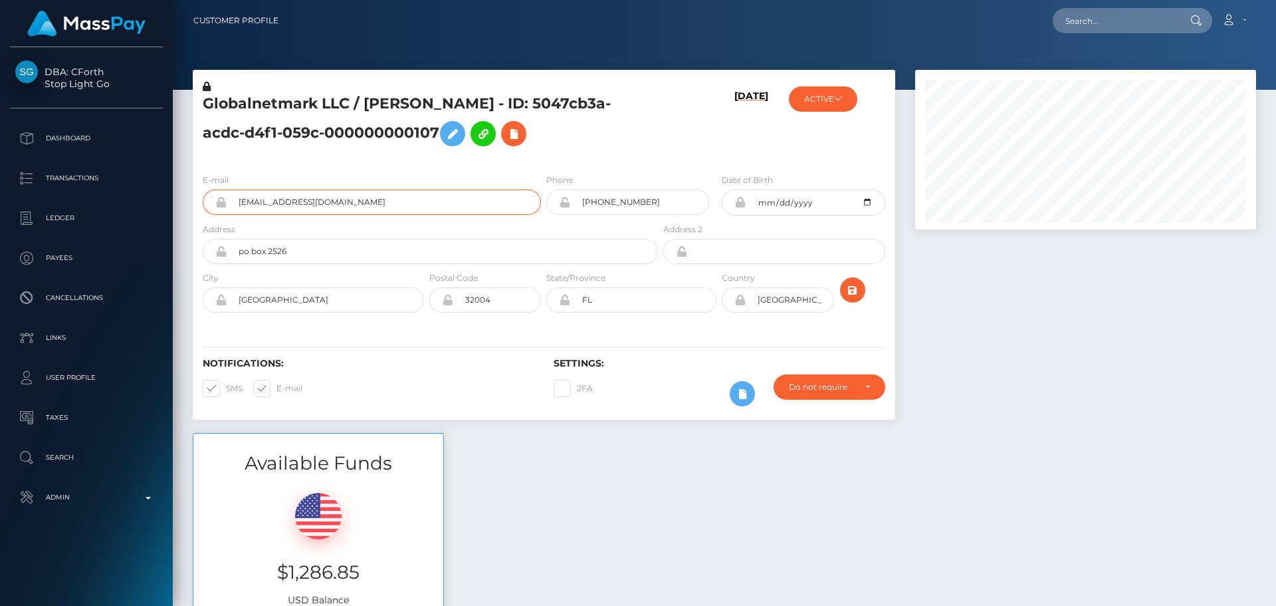
drag, startPoint x: 348, startPoint y: 204, endPoint x: 205, endPoint y: 191, distance: 144.2
click at [205, 191] on div "lhart77@gmail.com" at bounding box center [372, 201] width 338 height 25
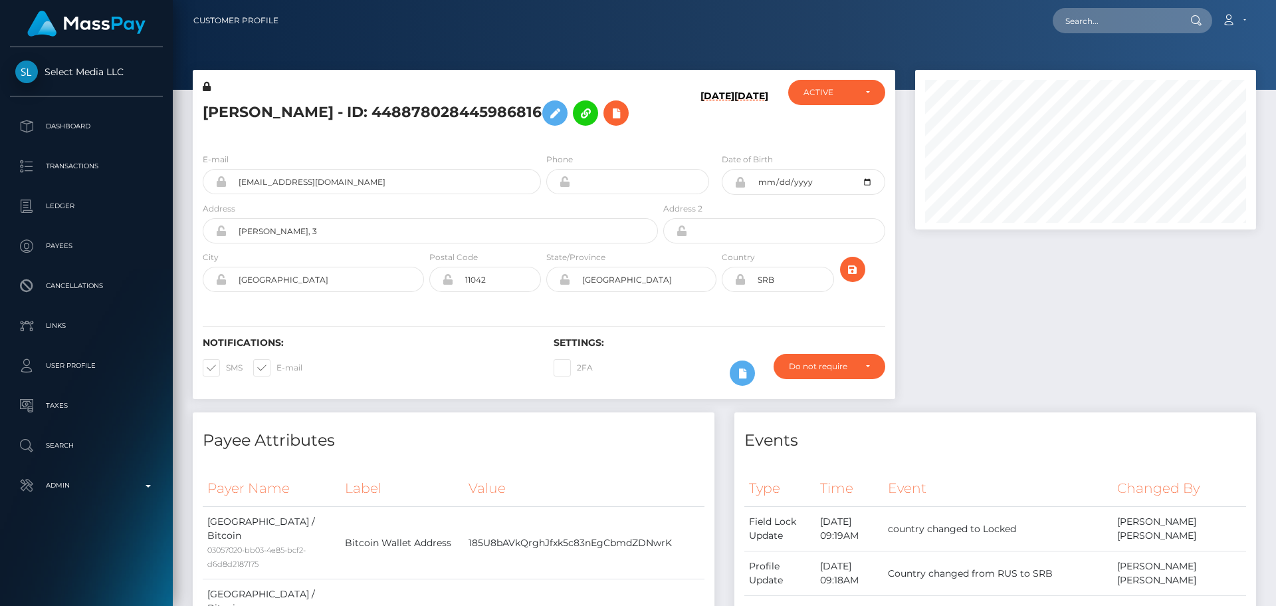
scroll to position [160, 342]
click at [479, 132] on h5 "[PERSON_NAME] - ID: 448878028445986816" at bounding box center [427, 113] width 448 height 39
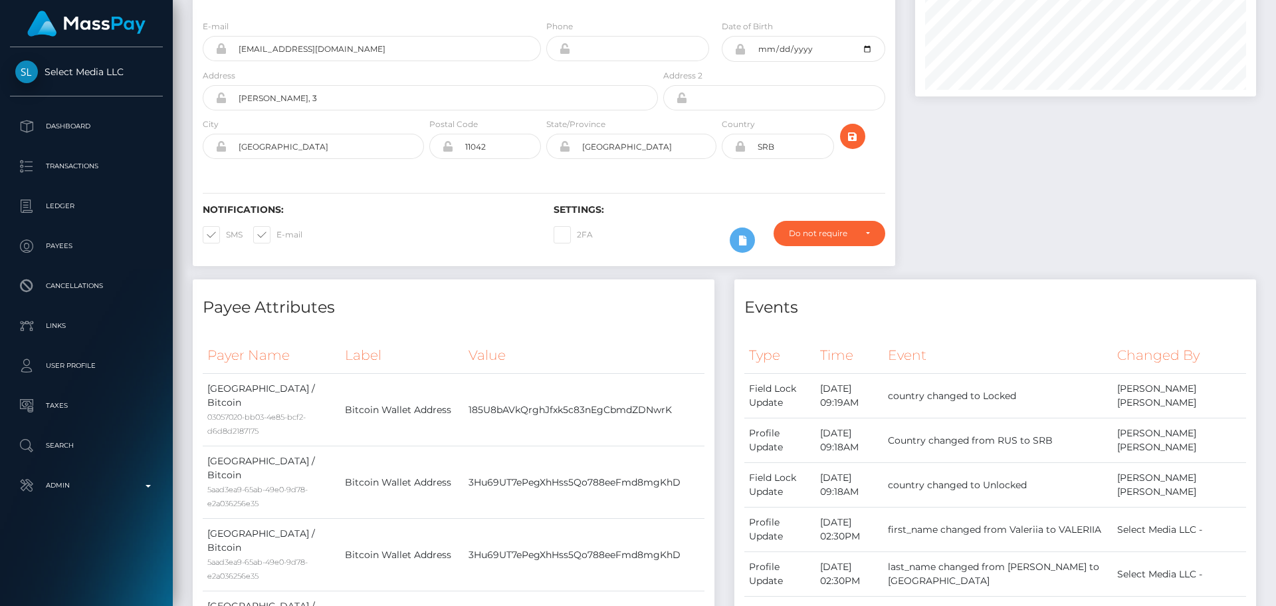
scroll to position [0, 0]
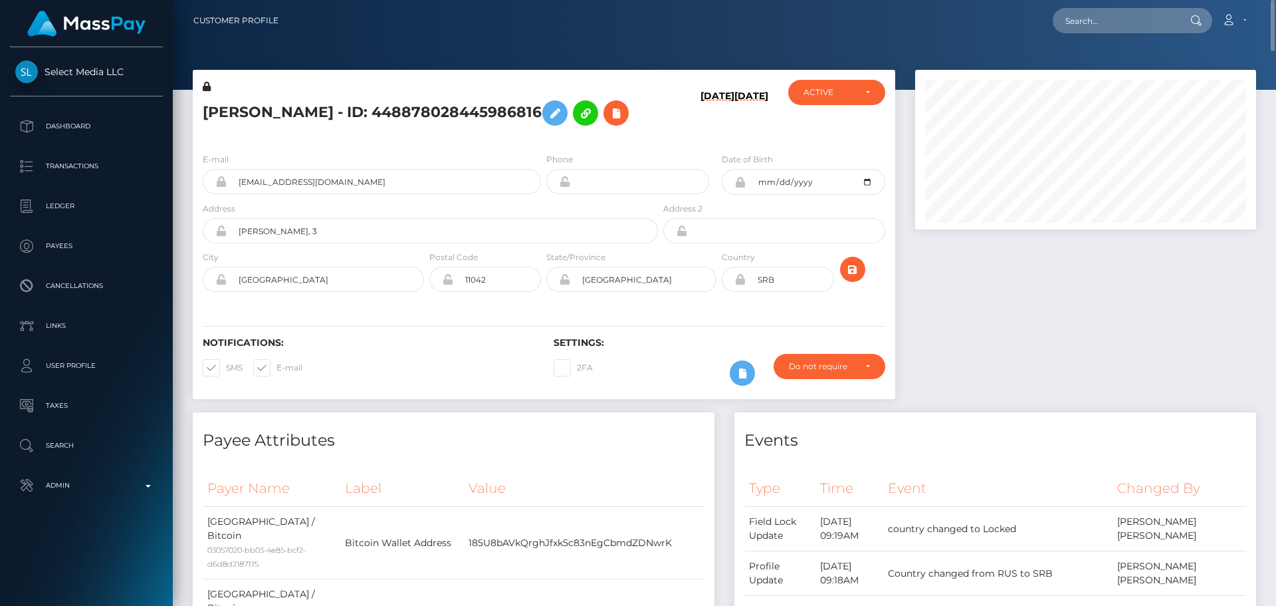
click at [536, 132] on h5 "[PERSON_NAME] - ID: 448878028445986816" at bounding box center [427, 113] width 448 height 39
click at [542, 142] on div "[PERSON_NAME] - ID: 448878028445986816" at bounding box center [427, 111] width 468 height 62
click at [571, 132] on h5 "[PERSON_NAME] - ID: 448878028445986816" at bounding box center [427, 113] width 448 height 39
click at [352, 243] on input "Koste Taušanovića, 3" at bounding box center [442, 230] width 431 height 25
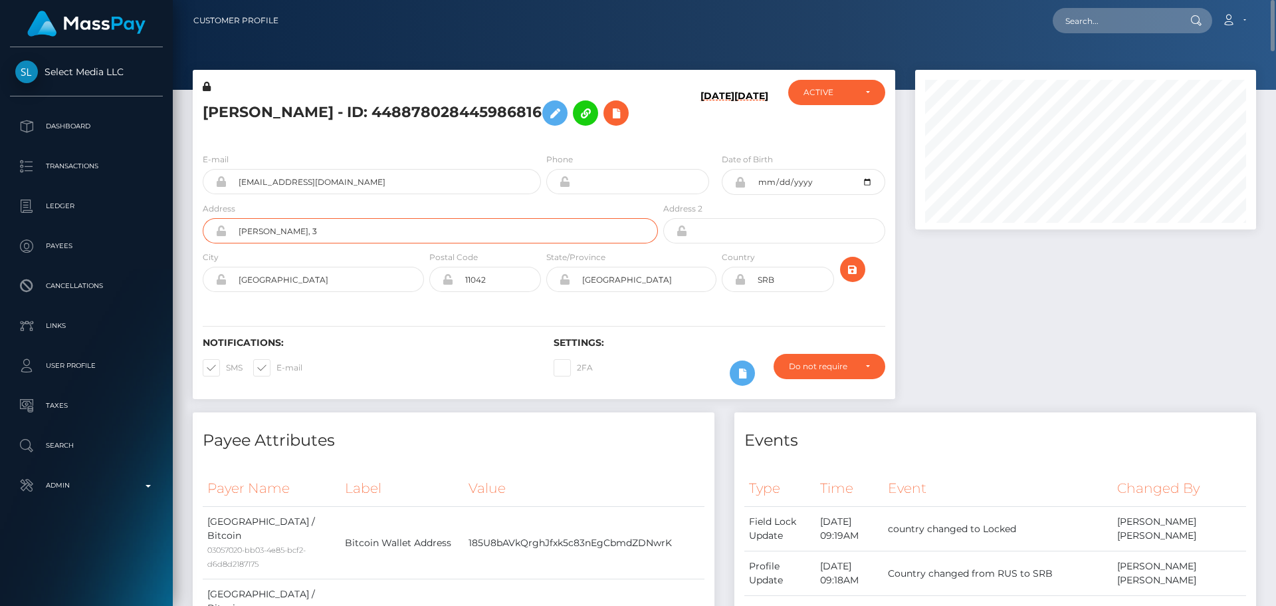
click at [352, 243] on input "Koste Taušanovića, 3" at bounding box center [442, 230] width 431 height 25
paste input "Savska 012/A212"
type input "Savska 012/A212"
click at [346, 363] on div "Notifications: SMS E-mail Settings: 2FA" at bounding box center [544, 352] width 703 height 94
click at [336, 292] on input "Beograd" at bounding box center [325, 279] width 197 height 25
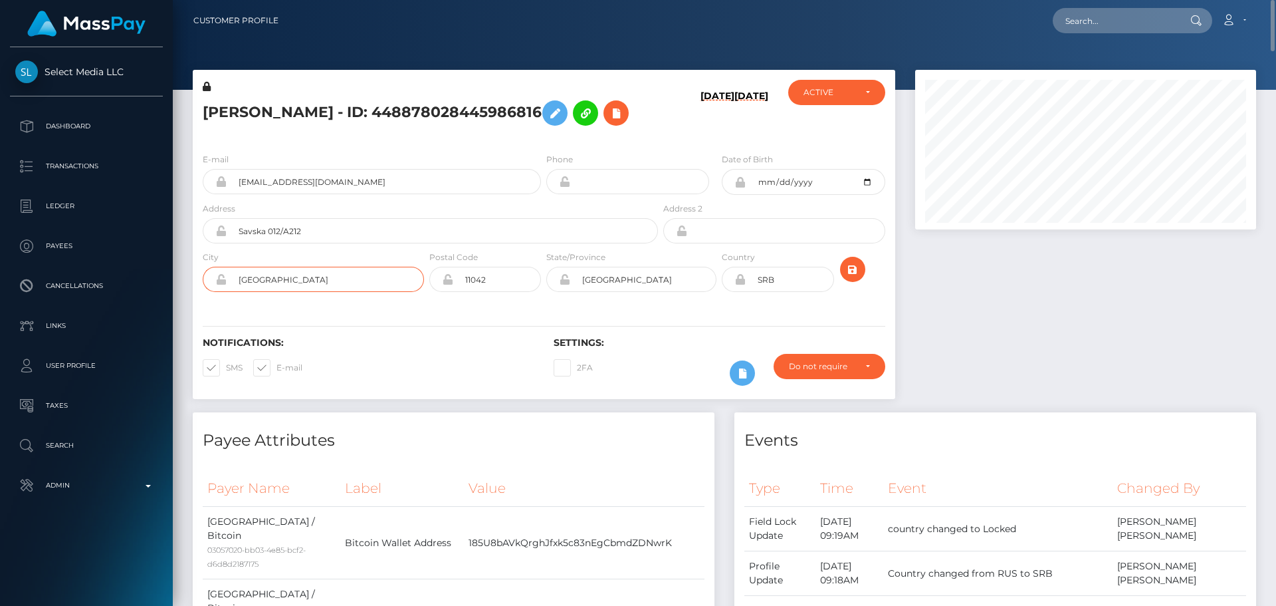
click at [336, 292] on input "Beograd" at bounding box center [325, 279] width 197 height 25
paste input "Savski Venac"
type input "Savski Venac"
click at [346, 357] on div "Notifications: SMS E-mail Settings: 2FA" at bounding box center [544, 352] width 703 height 94
click at [641, 292] on input "Beograd" at bounding box center [643, 279] width 146 height 25
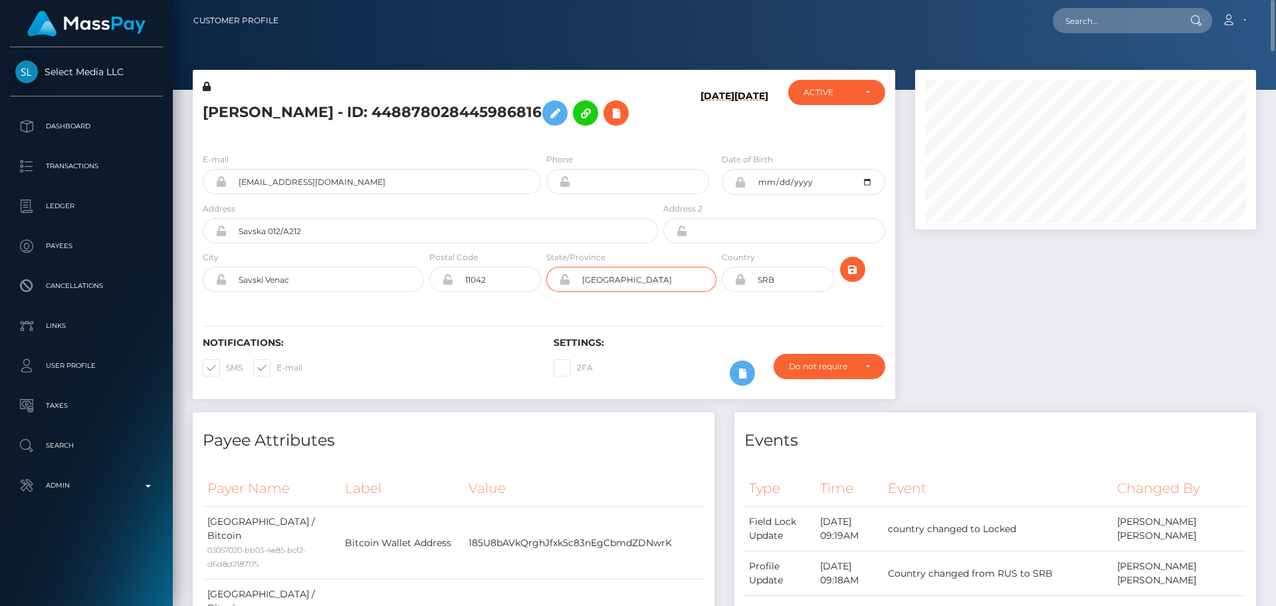
click at [641, 292] on input "Beograd" at bounding box center [643, 279] width 146 height 25
paste input "lgrade"
type input "[GEOGRAPHIC_DATA]"
click at [499, 360] on div "Notifications: SMS E-mail Settings: 2FA" at bounding box center [544, 352] width 703 height 94
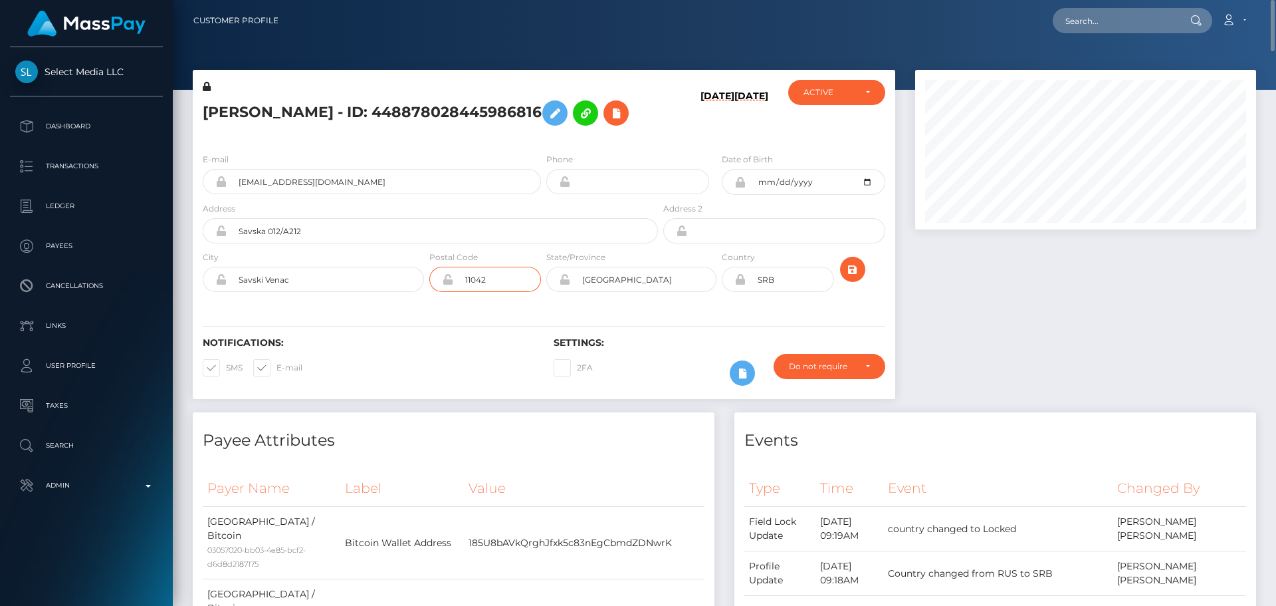
click at [492, 292] on input "11042" at bounding box center [497, 279] width 88 height 25
click at [493, 292] on input "11042" at bounding box center [497, 279] width 88 height 25
paste input "00"
type input "11000"
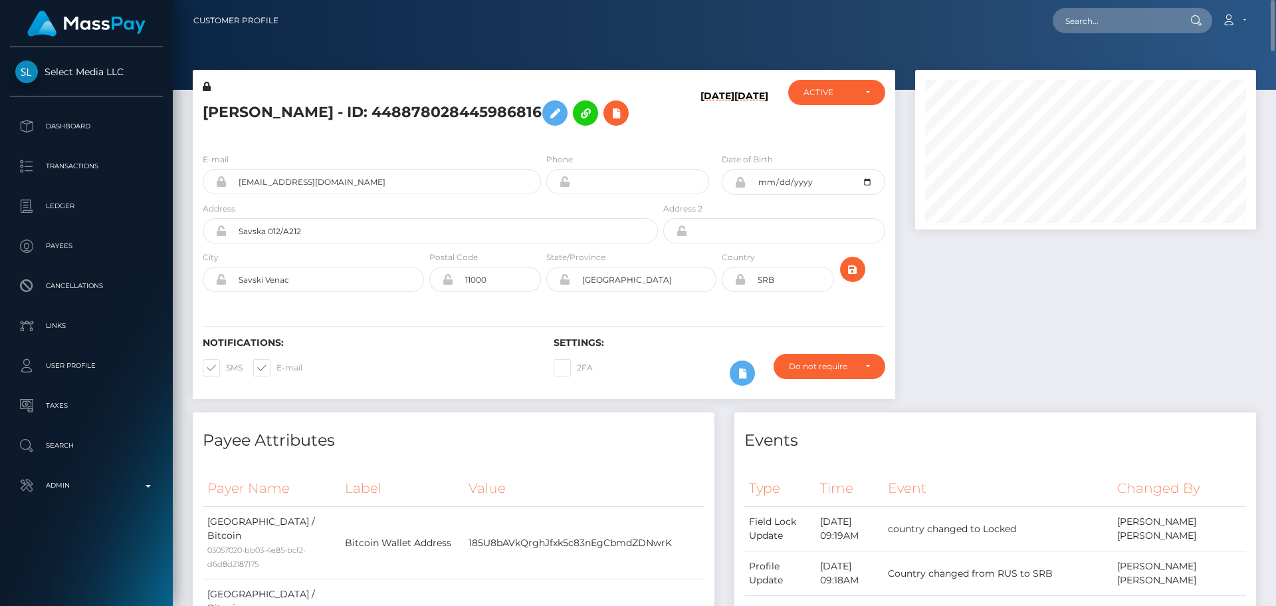
click at [449, 360] on div "Notifications: SMS E-mail Settings: 2FA" at bounding box center [544, 352] width 703 height 94
click at [377, 243] on input "Savska 012/A212" at bounding box center [442, 230] width 431 height 25
paste input "Savski Venac"
paste input "municipality"
type input "Savska 012/A212, [GEOGRAPHIC_DATA]"
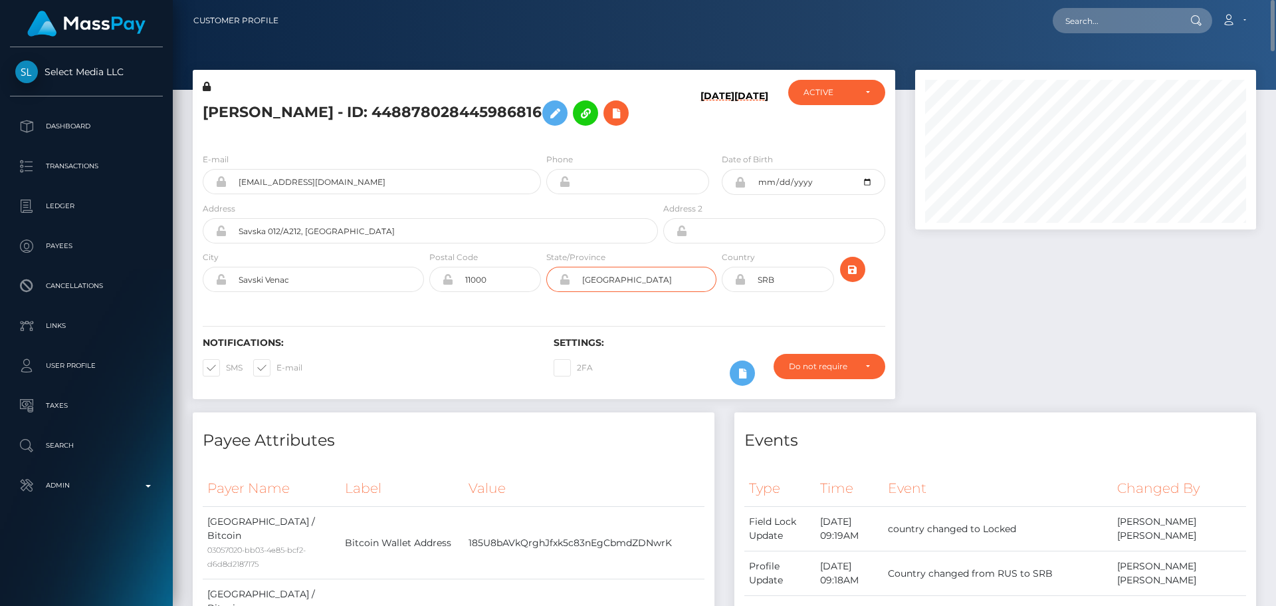
drag, startPoint x: 642, startPoint y: 319, endPoint x: 514, endPoint y: 314, distance: 128.4
click at [515, 298] on div "City Savski Venac Postal Code 11000 State/Province" at bounding box center [544, 274] width 703 height 49
click at [351, 292] on input "Savski Venac" at bounding box center [325, 279] width 197 height 25
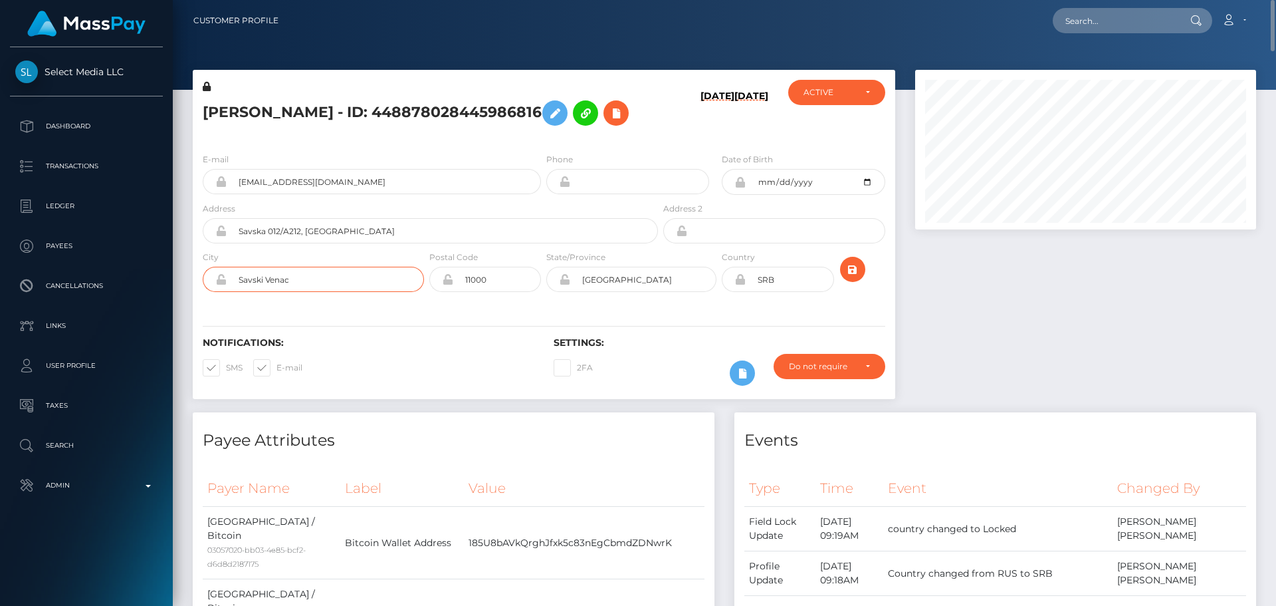
paste input "[GEOGRAPHIC_DATA]"
type input "[GEOGRAPHIC_DATA]"
click at [366, 348] on div "Notifications: SMS E-mail Settings: 2FA" at bounding box center [544, 352] width 703 height 94
click at [852, 278] on icon "submit" at bounding box center [853, 269] width 16 height 17
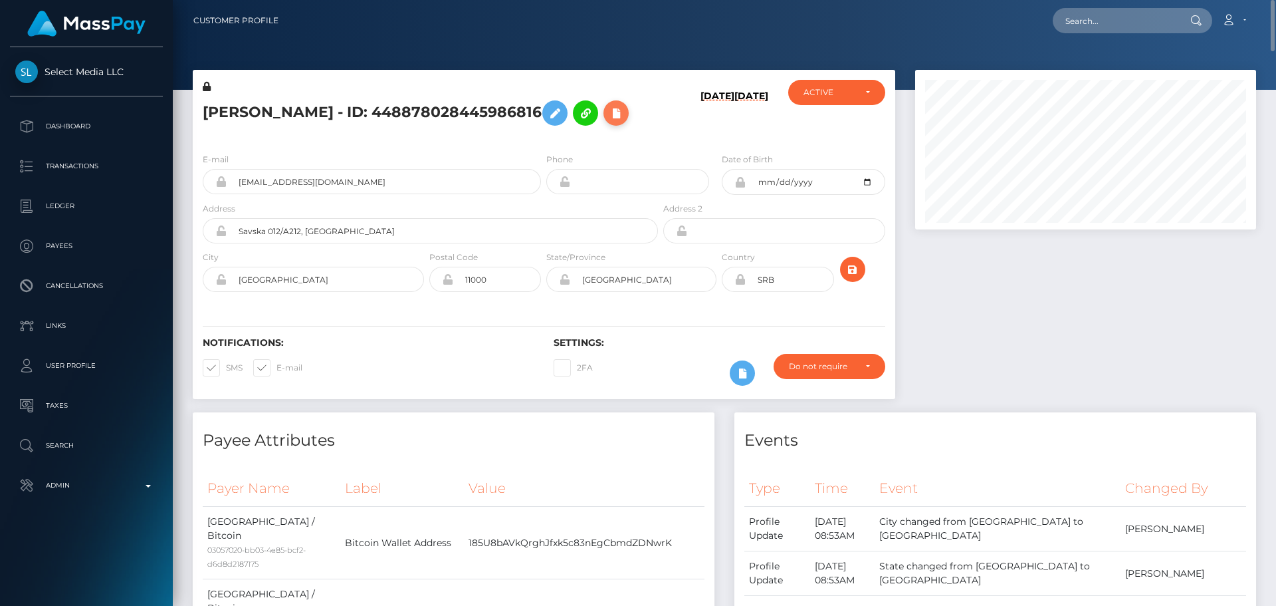
click at [608, 122] on icon at bounding box center [616, 113] width 16 height 17
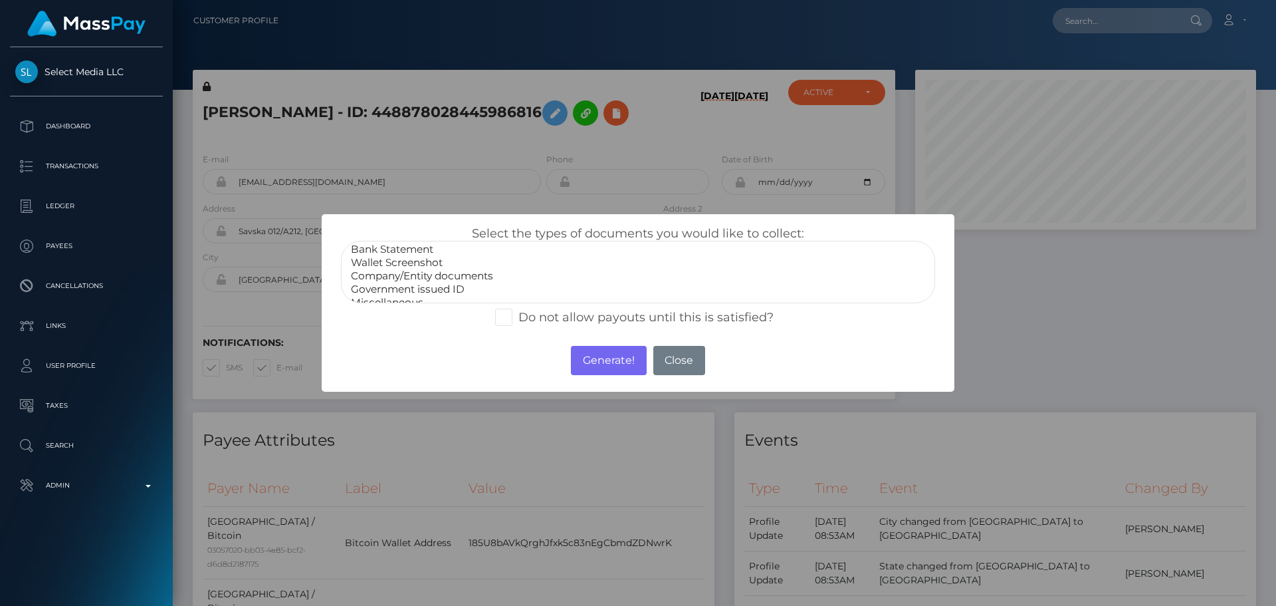
scroll to position [27, 0]
select select "Miscellaneous"
click at [405, 292] on option "Miscellaneous" at bounding box center [638, 291] width 577 height 13
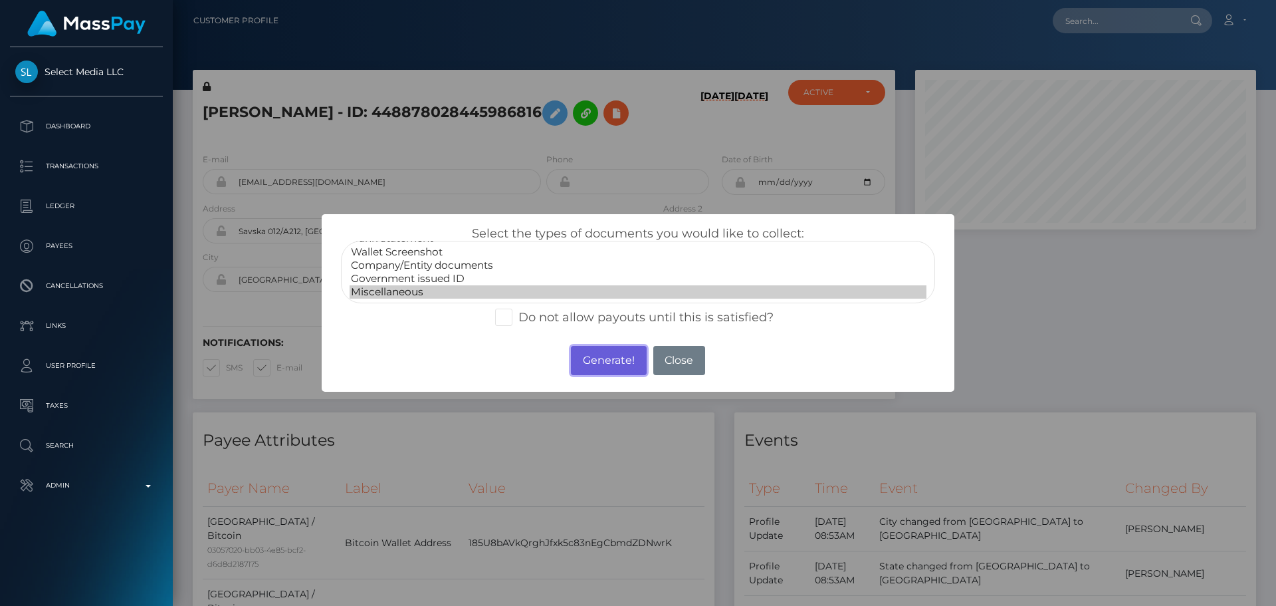
click at [607, 363] on button "Generate!" at bounding box center [608, 360] width 75 height 29
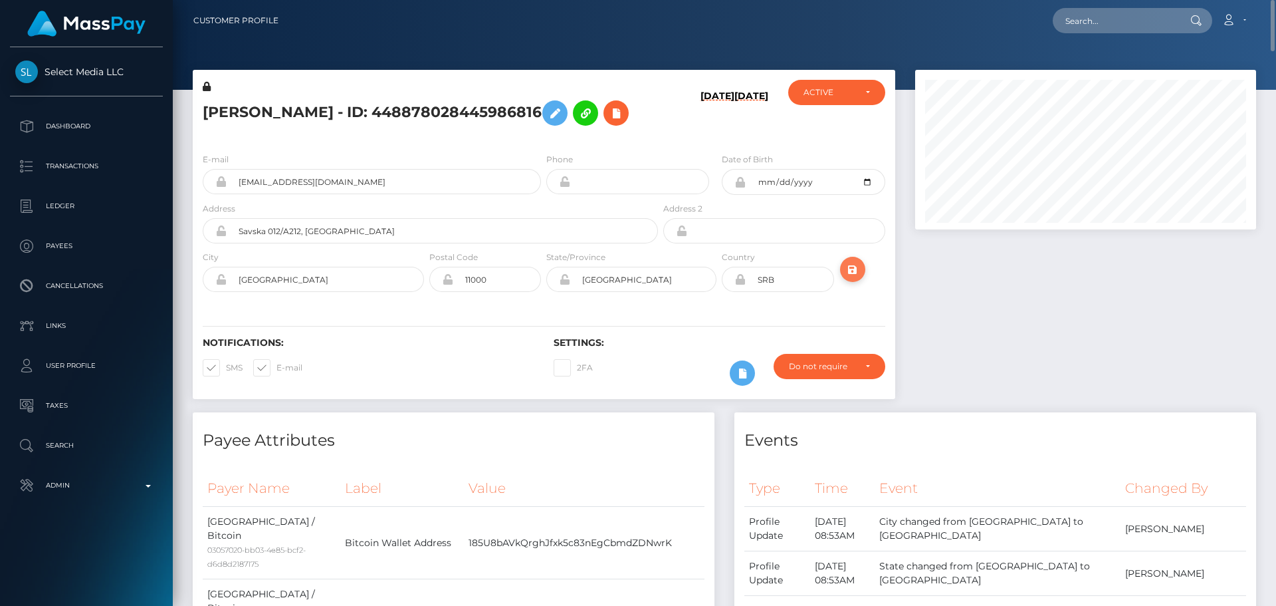
click at [853, 278] on icon "submit" at bounding box center [853, 269] width 16 height 17
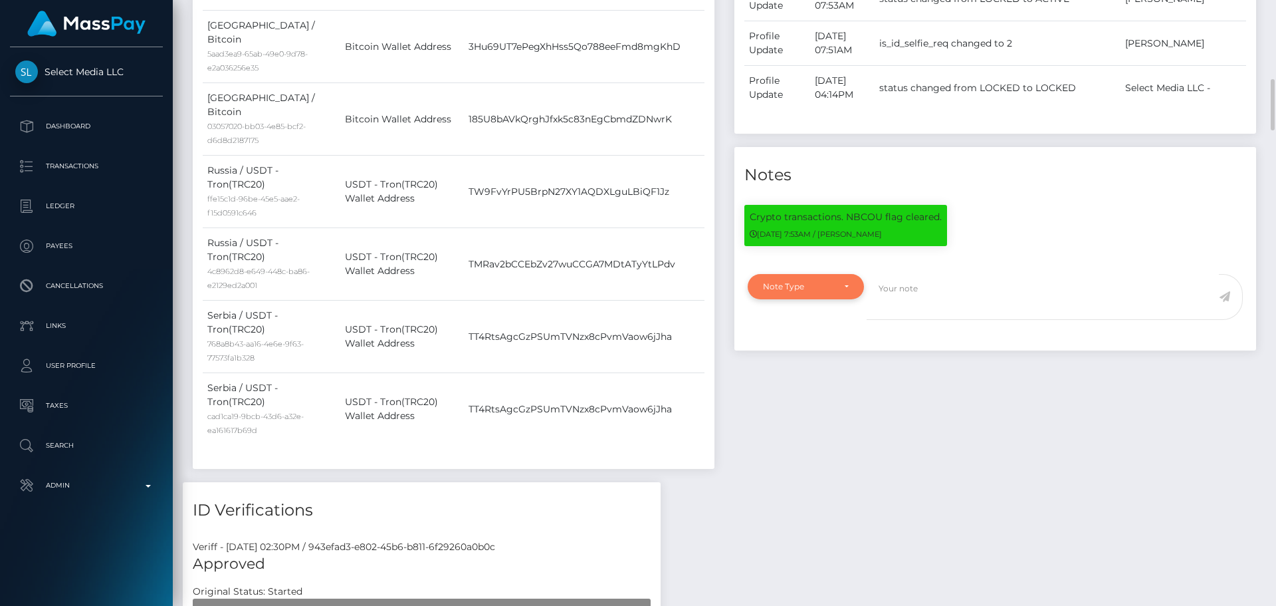
click at [839, 292] on div "Note Type" at bounding box center [806, 286] width 86 height 11
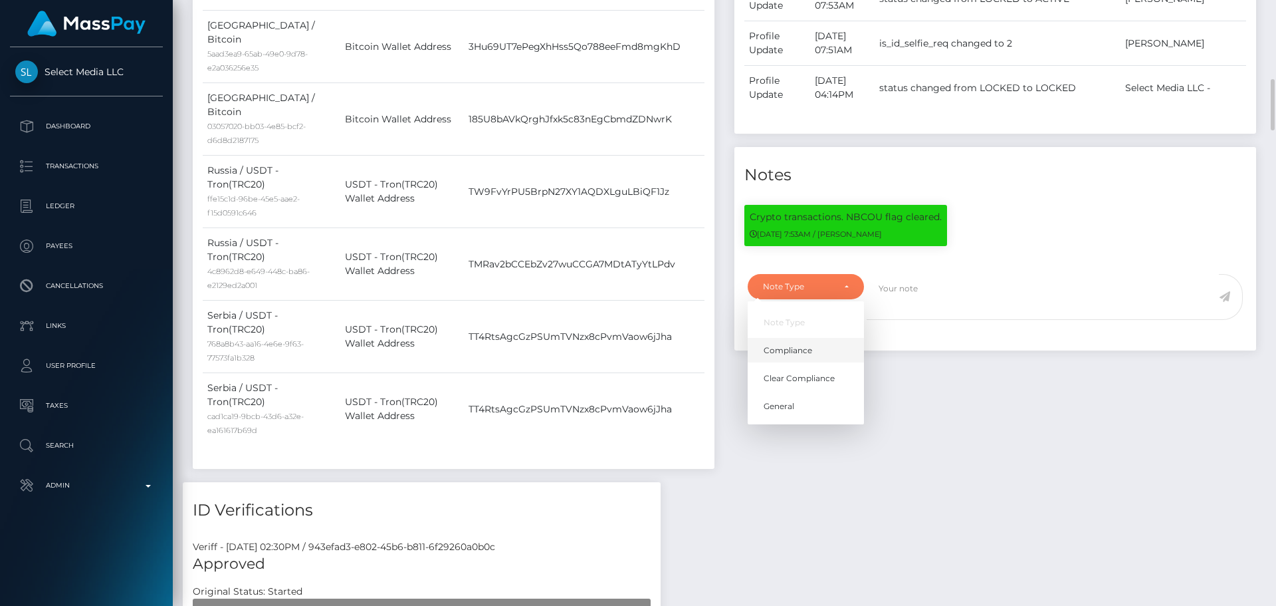
click at [818, 362] on link "Compliance" at bounding box center [806, 350] width 116 height 25
select select "COMPLIANCE"
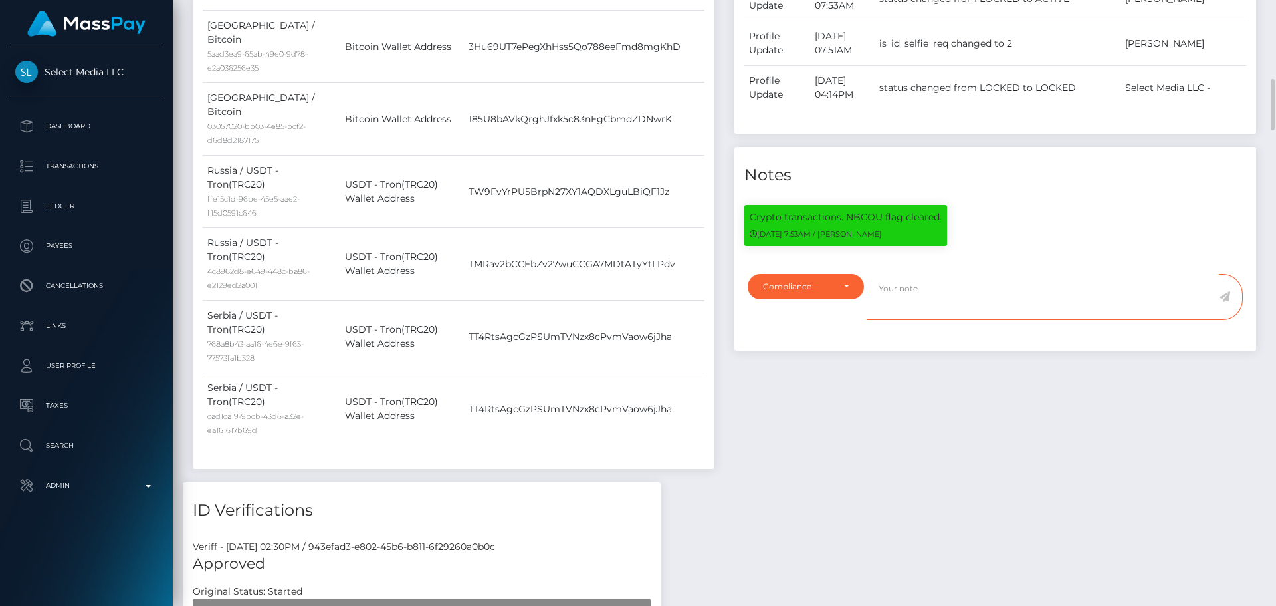
click at [911, 320] on textarea at bounding box center [1043, 297] width 352 height 46
type textarea "Address updated as per the provided proof."
click at [1226, 302] on icon at bounding box center [1224, 296] width 11 height 11
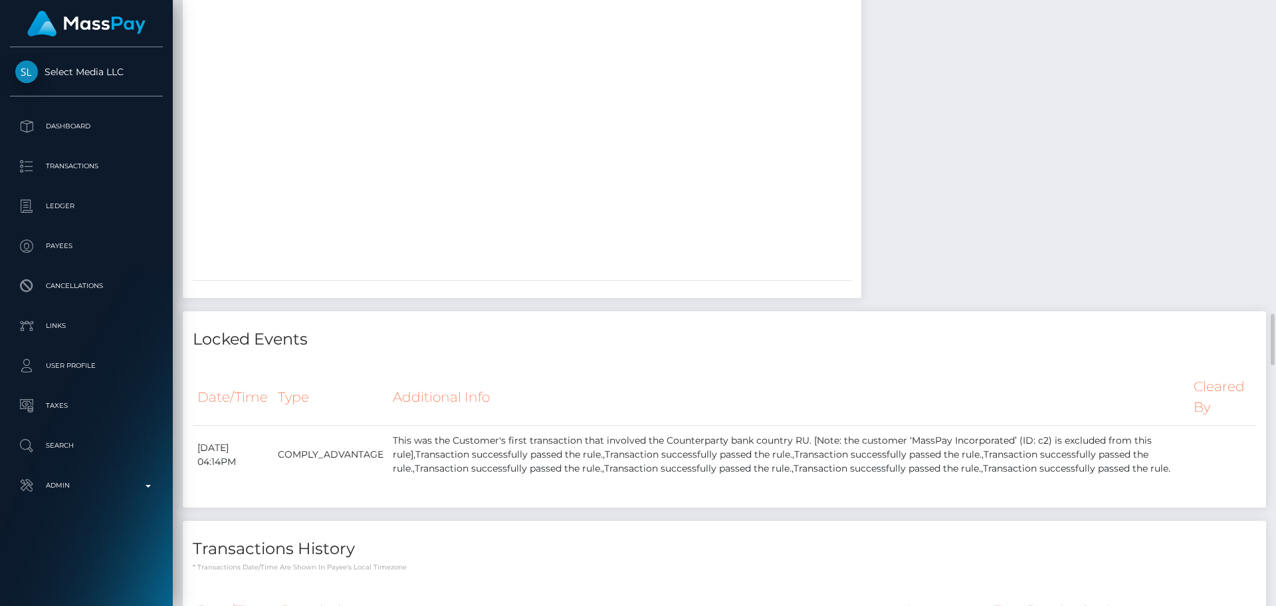
scroll to position [2925, 0]
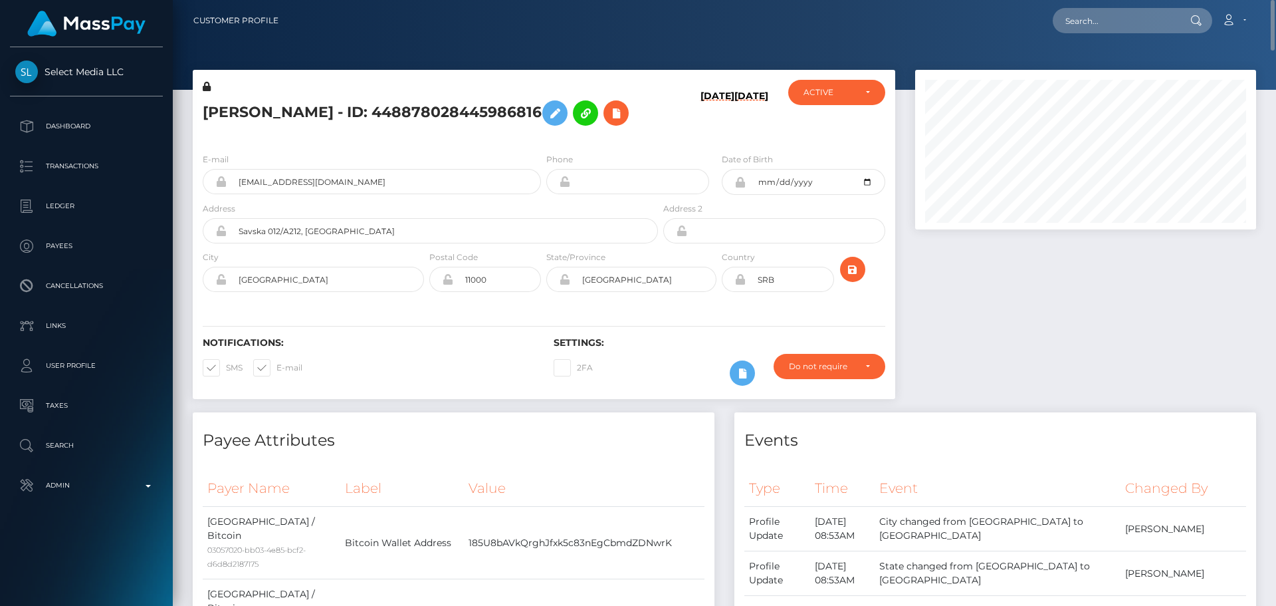
click at [478, 305] on div "E-mail [EMAIL_ADDRESS][DOMAIN_NAME] Phone Date of Birth" at bounding box center [544, 223] width 703 height 163
click at [445, 132] on h5 "[PERSON_NAME] - ID: 448878028445986816" at bounding box center [427, 113] width 448 height 39
click at [543, 142] on div "[PERSON_NAME] - ID: 448878028445986816" at bounding box center [427, 111] width 468 height 62
click at [853, 278] on icon "submit" at bounding box center [853, 269] width 16 height 17
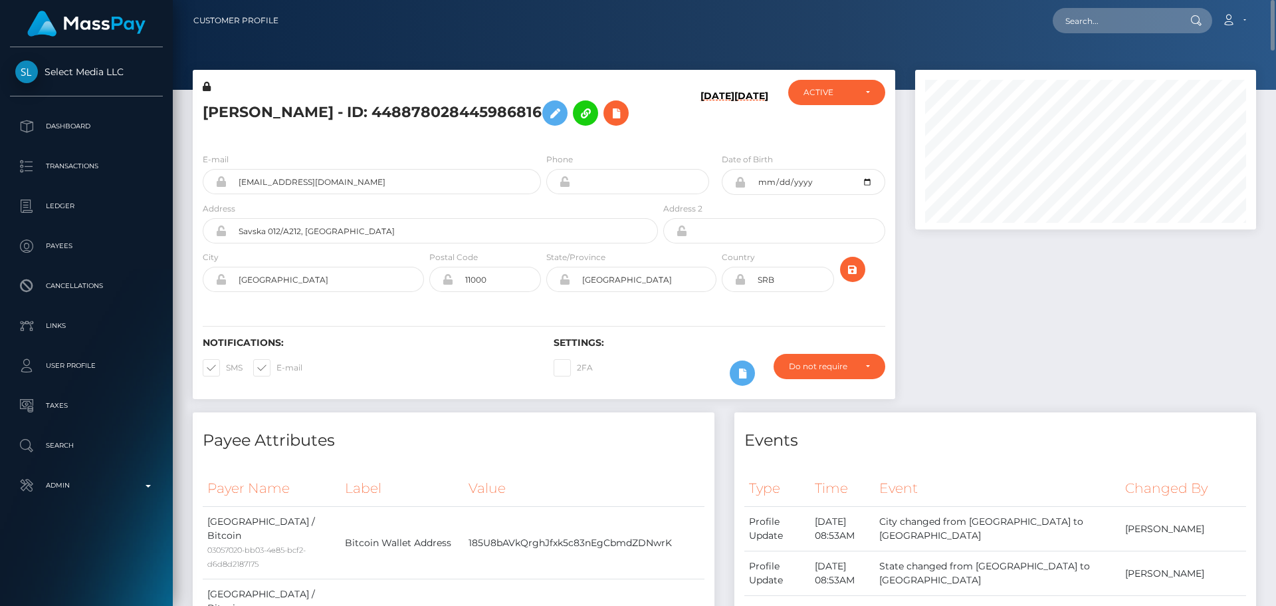
click at [566, 132] on h5 "[PERSON_NAME] - ID: 448878028445986816" at bounding box center [427, 113] width 448 height 39
click at [544, 142] on div "[PERSON_NAME] - ID: 448878028445986816" at bounding box center [427, 111] width 468 height 62
click at [542, 142] on div "[PERSON_NAME] - ID: 448878028445986816" at bounding box center [427, 111] width 468 height 62
click at [542, 142] on div "VALERIIA STRASHKOVA - ID: 448878028445986816" at bounding box center [427, 111] width 468 height 62
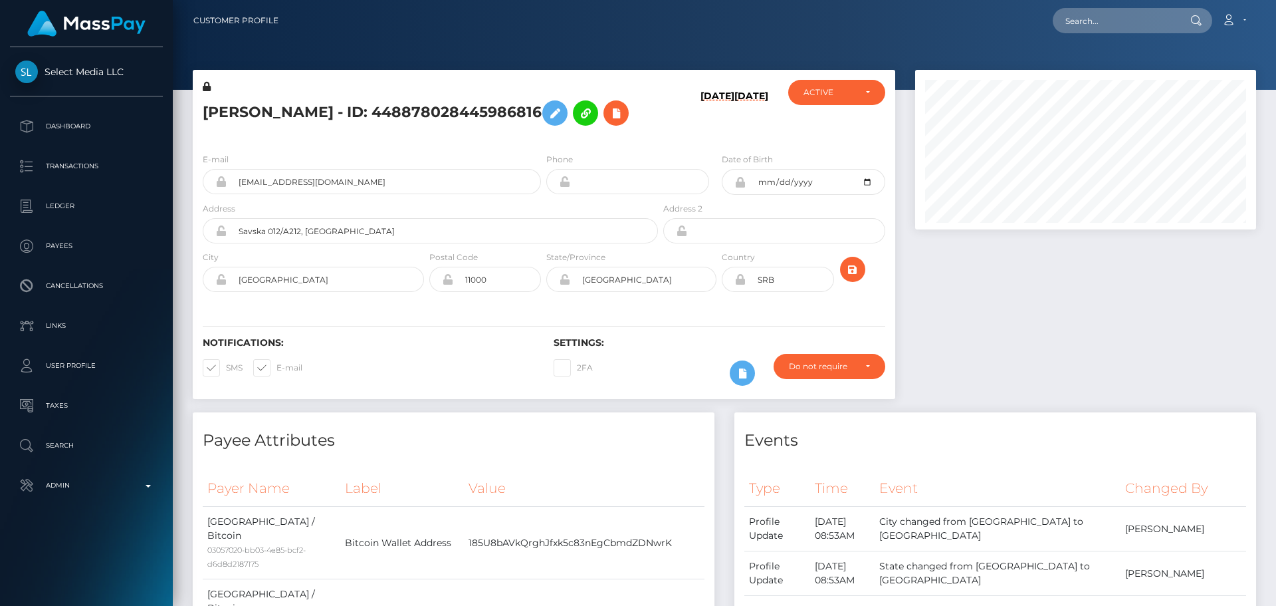
click at [537, 142] on div "VALERIIA STRASHKOVA - ID: 448878028445986816" at bounding box center [427, 111] width 468 height 62
click at [683, 142] on div "10/05/25 10/05/25" at bounding box center [719, 111] width 117 height 62
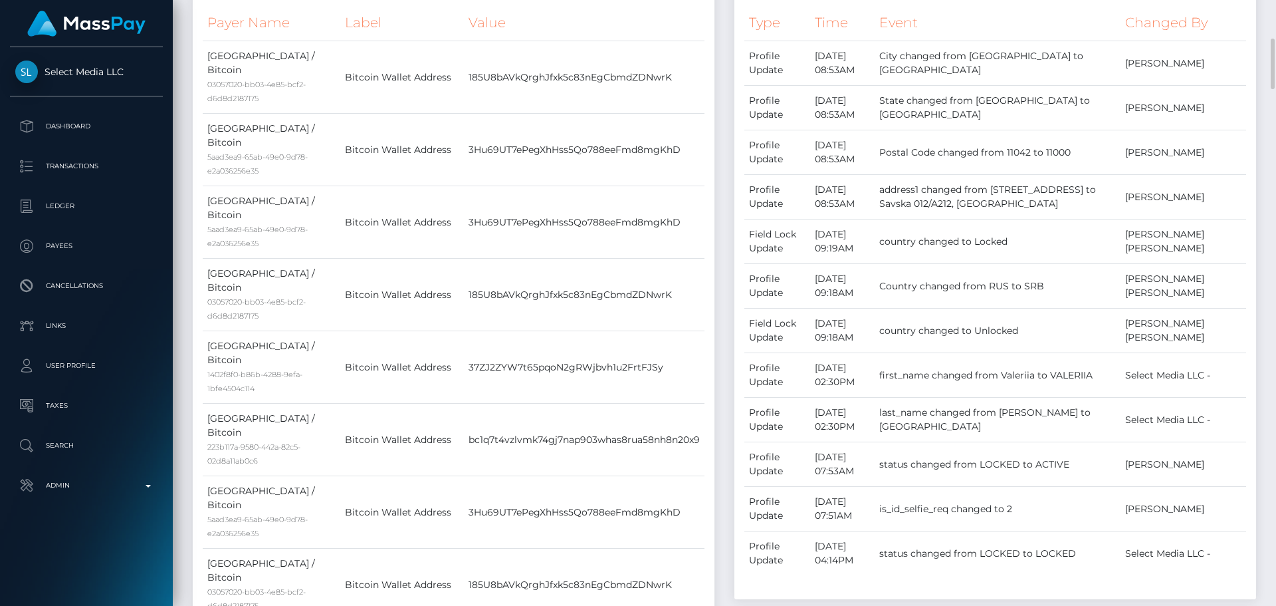
scroll to position [0, 0]
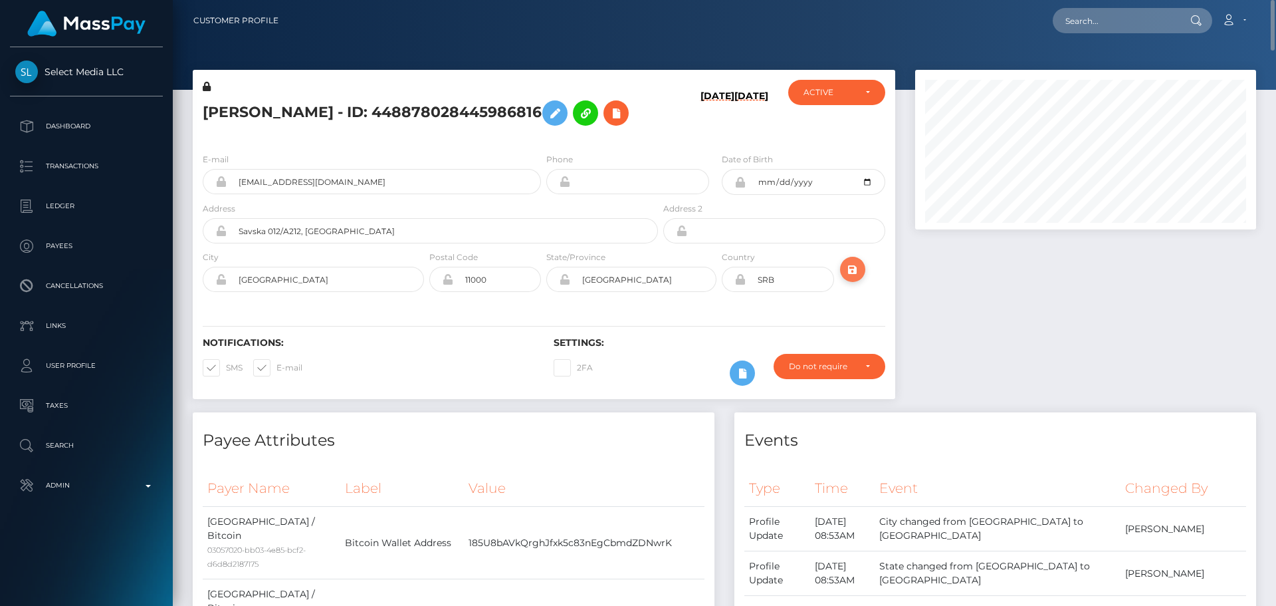
click at [848, 278] on icon "submit" at bounding box center [853, 269] width 16 height 17
click at [340, 105] on h5 "[PERSON_NAME] - ID: 448878028445986816" at bounding box center [427, 113] width 448 height 39
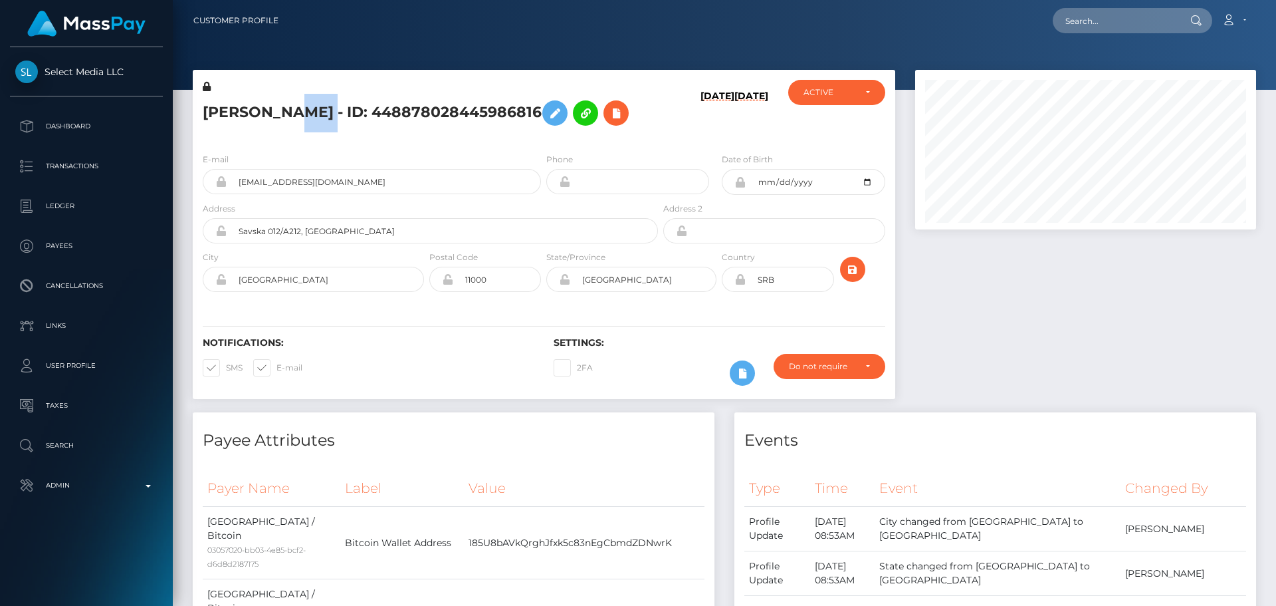
copy h5 "[PERSON_NAME] - ID: 448878028445986816"
drag, startPoint x: 375, startPoint y: 222, endPoint x: 201, endPoint y: 212, distance: 173.8
click at [201, 201] on div "E-mail [EMAIL_ADDRESS][DOMAIN_NAME]" at bounding box center [368, 176] width 351 height 49
click at [417, 132] on h5 "[PERSON_NAME] - ID: 448878028445986816" at bounding box center [427, 113] width 448 height 39
click at [446, 132] on h5 "[PERSON_NAME] - ID: 448878028445986816" at bounding box center [427, 113] width 448 height 39
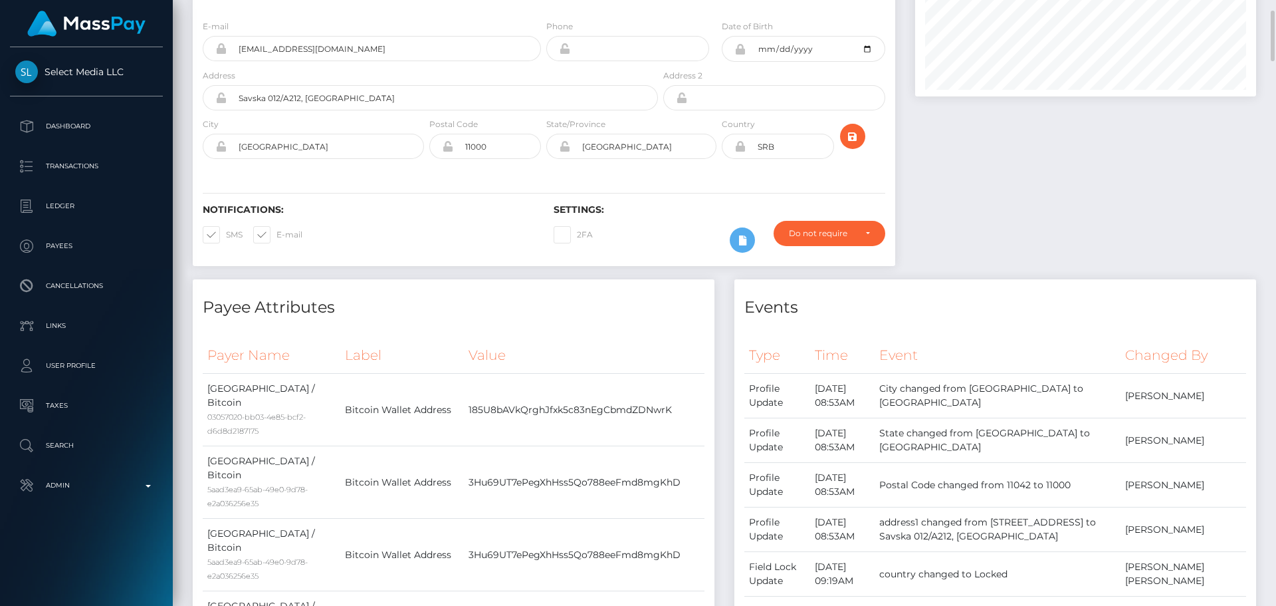
scroll to position [0, 0]
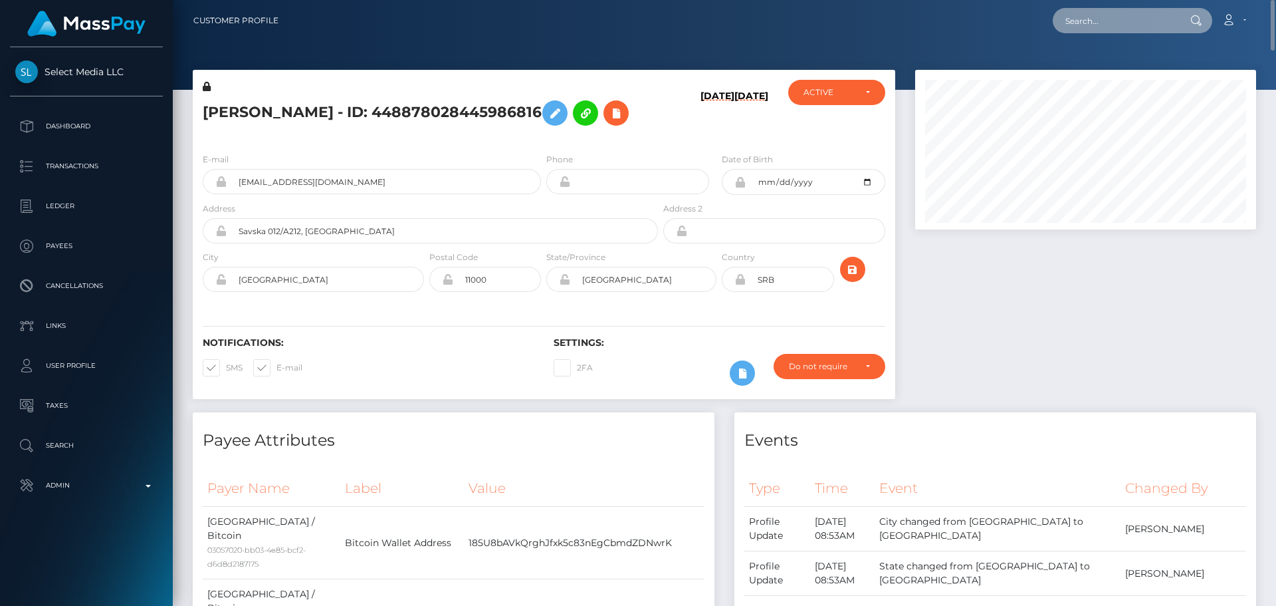
click at [1107, 23] on input "text" at bounding box center [1115, 20] width 125 height 25
paste input "599656228003524608"
type input "599656228003524608"
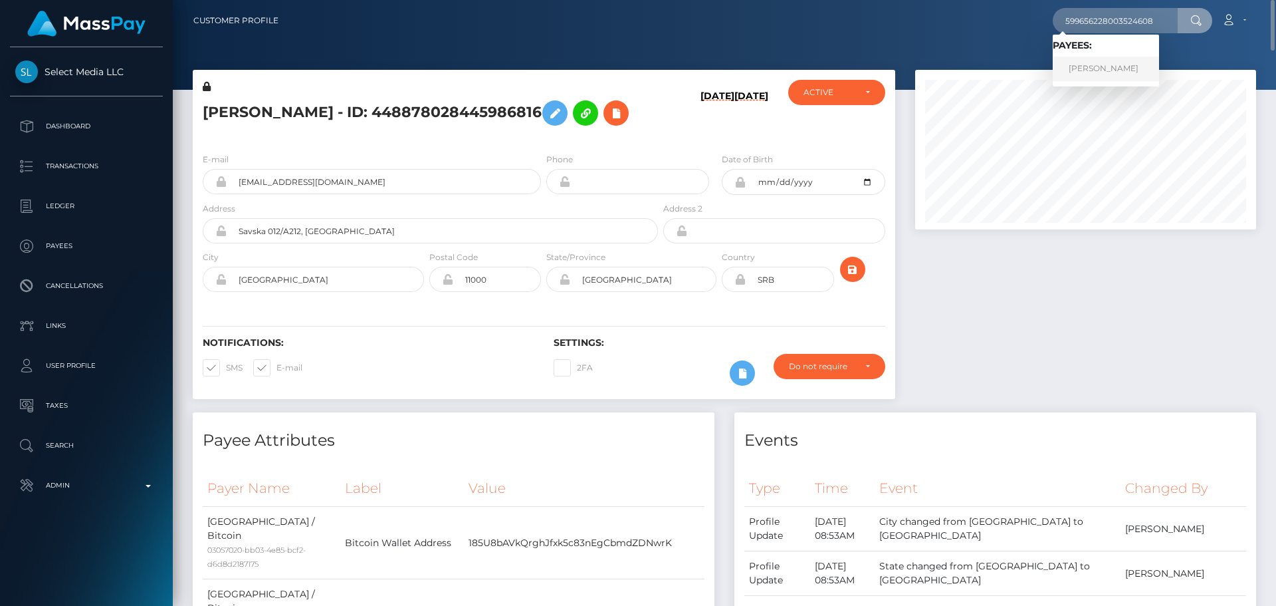
click at [1093, 62] on link "[PERSON_NAME]" at bounding box center [1106, 68] width 106 height 25
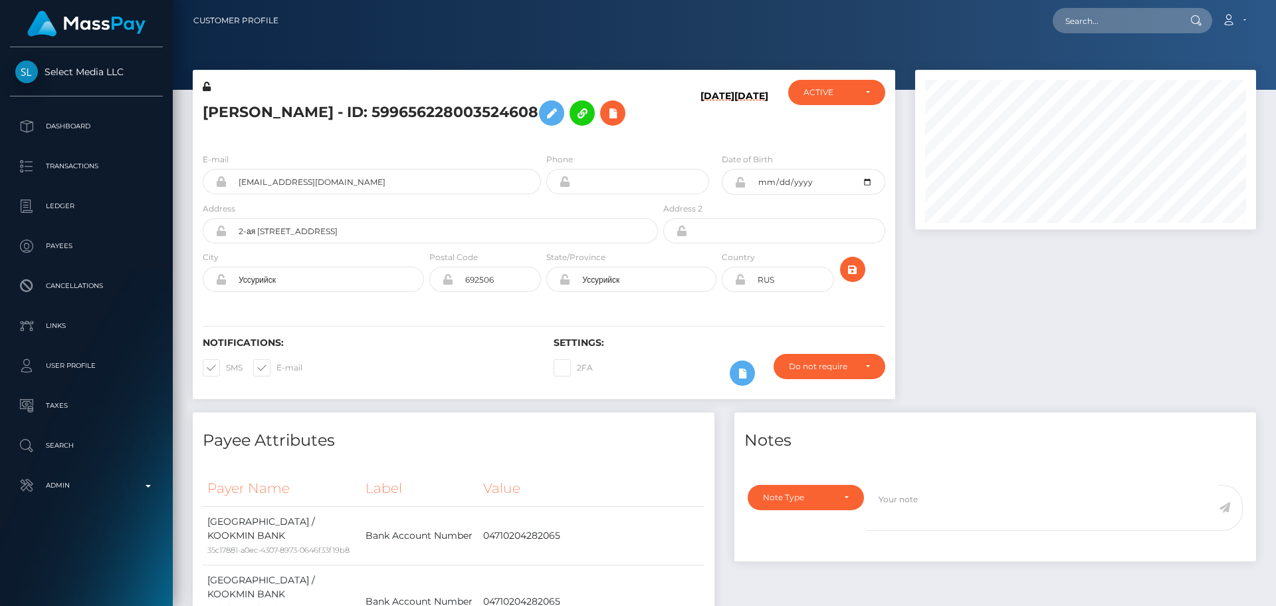
scroll to position [160, 342]
click at [592, 127] on h5 "[PERSON_NAME] - ID: 599656228003524608" at bounding box center [427, 113] width 448 height 39
click at [390, 243] on input "2-ая [STREET_ADDRESS]" at bounding box center [442, 230] width 431 height 25
click at [390, 243] on input "2-ая шахтерская 51" at bounding box center [442, 230] width 431 height 25
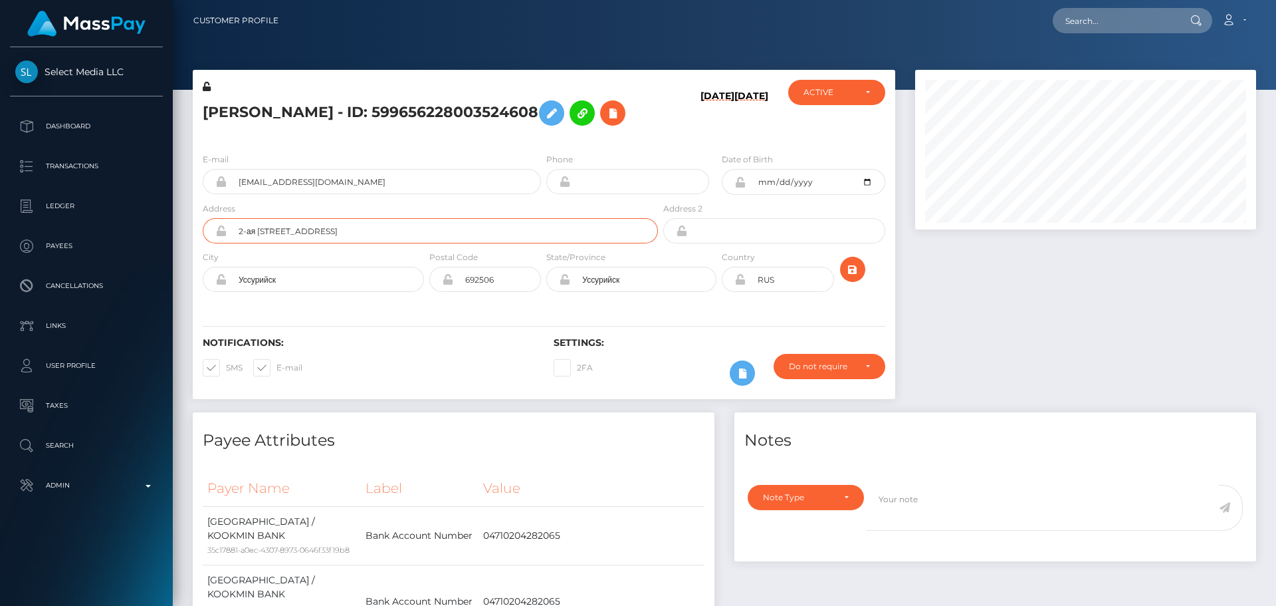
paste input "Wongok-ro 2-gil, Wongok-dong 803-8"
type input "Wongok-ro 2-gil, Wongok-dong 803-8"
click at [366, 348] on h6 "Notifications:" at bounding box center [368, 342] width 331 height 11
click at [345, 292] on input "Уссурийск" at bounding box center [325, 279] width 197 height 25
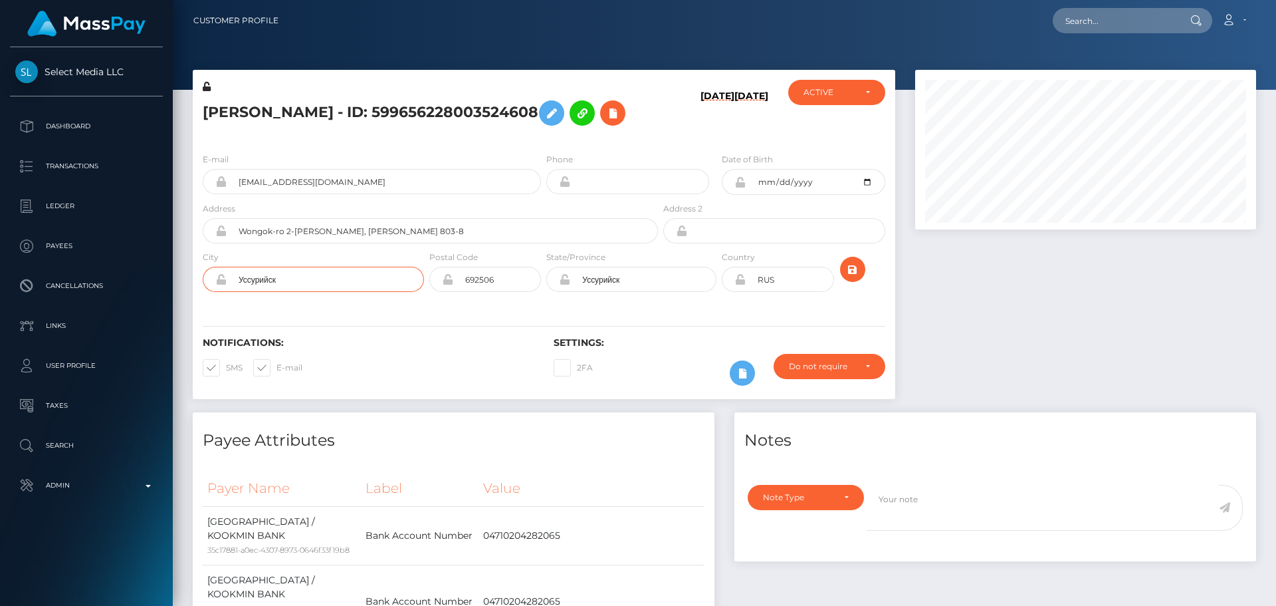
click at [345, 292] on input "Уссурийск" at bounding box center [325, 279] width 197 height 25
paste input "Ansan"
click at [293, 292] on input "Ansan" at bounding box center [325, 279] width 197 height 25
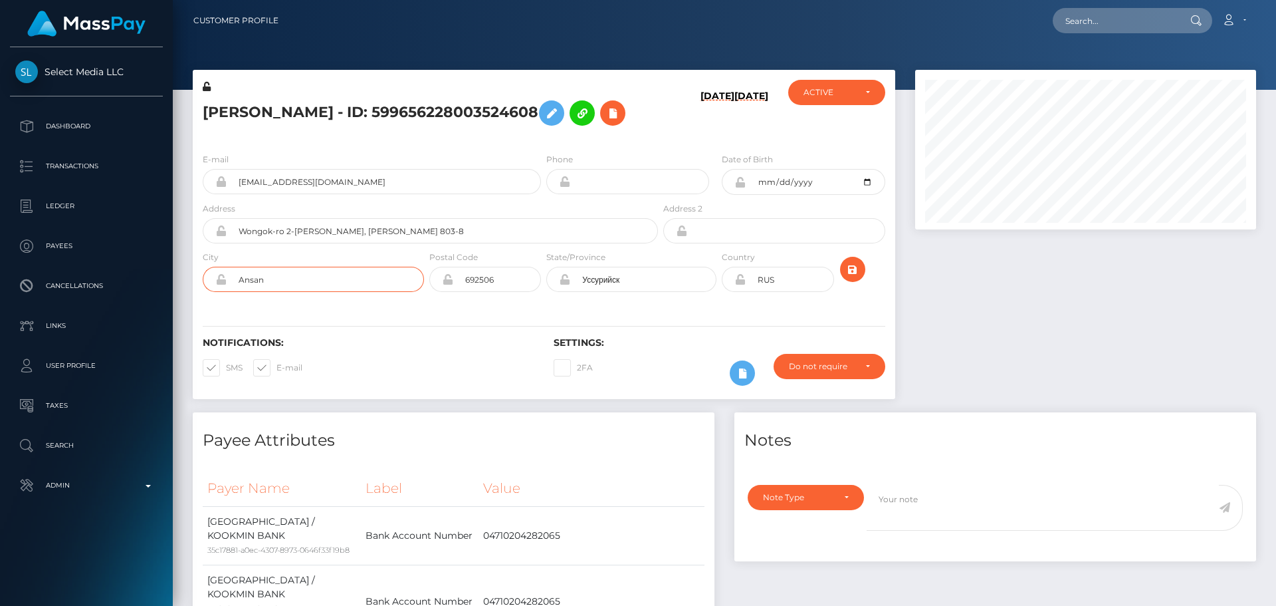
paste input "-si"
type input "Ansan-si"
click at [348, 336] on div "Notifications: SMS E-mail Settings: 2FA" at bounding box center [544, 352] width 703 height 94
click at [428, 243] on input "Wongok-ro 2-gil, Wongok-dong 803-8" at bounding box center [442, 230] width 431 height 25
paste input "Danwon-gu"
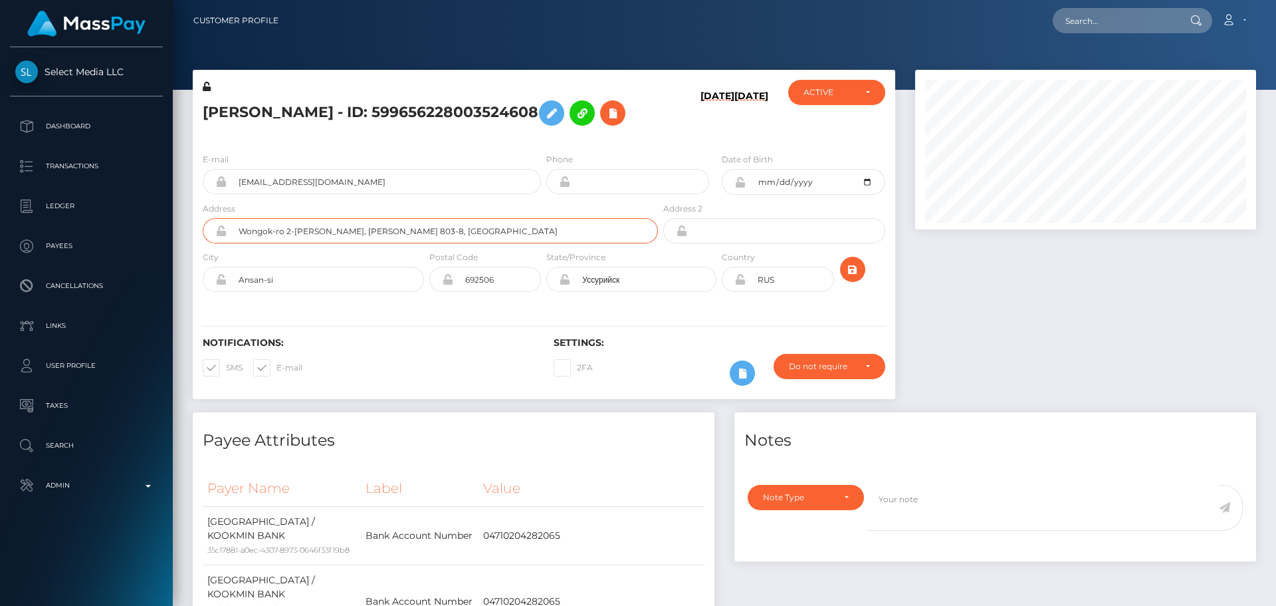
type input "Wongok-ro 2-[PERSON_NAME], [PERSON_NAME] 803-8, [GEOGRAPHIC_DATA]"
click at [402, 378] on div "Notifications: SMS E-mail" at bounding box center [368, 364] width 351 height 55
click at [504, 292] on input "692506" at bounding box center [497, 279] width 88 height 25
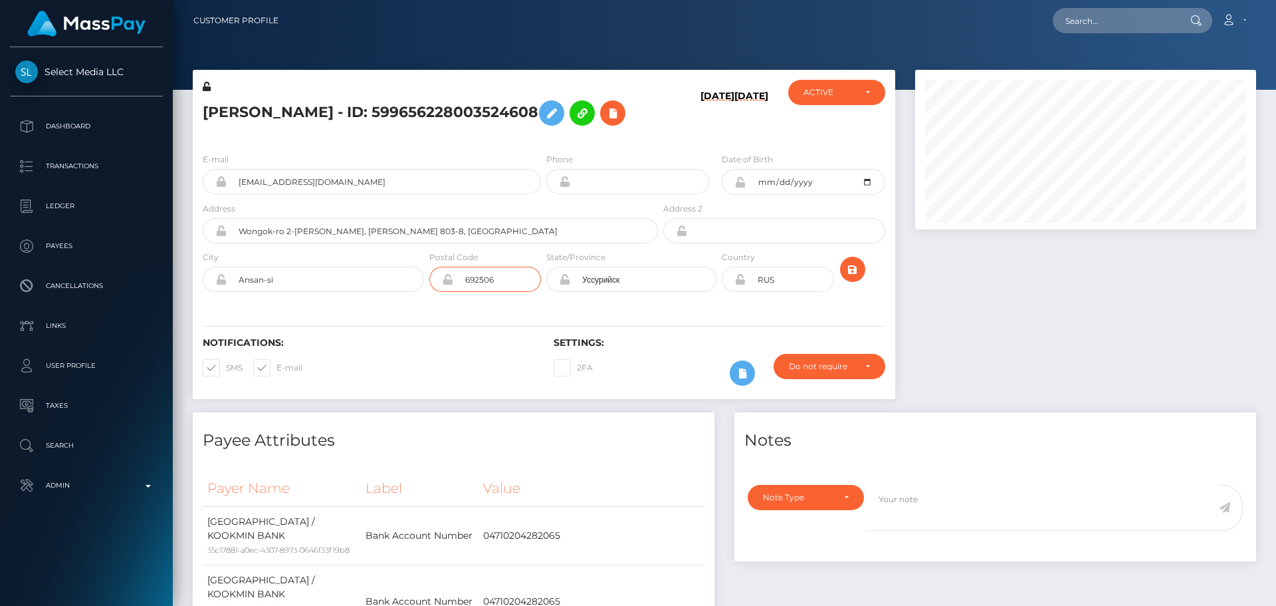
paste input "15400"
type input "15400"
click at [473, 343] on div "Notifications: SMS E-mail Settings: 2FA" at bounding box center [544, 352] width 703 height 94
click at [659, 292] on input "Уссурийск" at bounding box center [643, 279] width 146 height 25
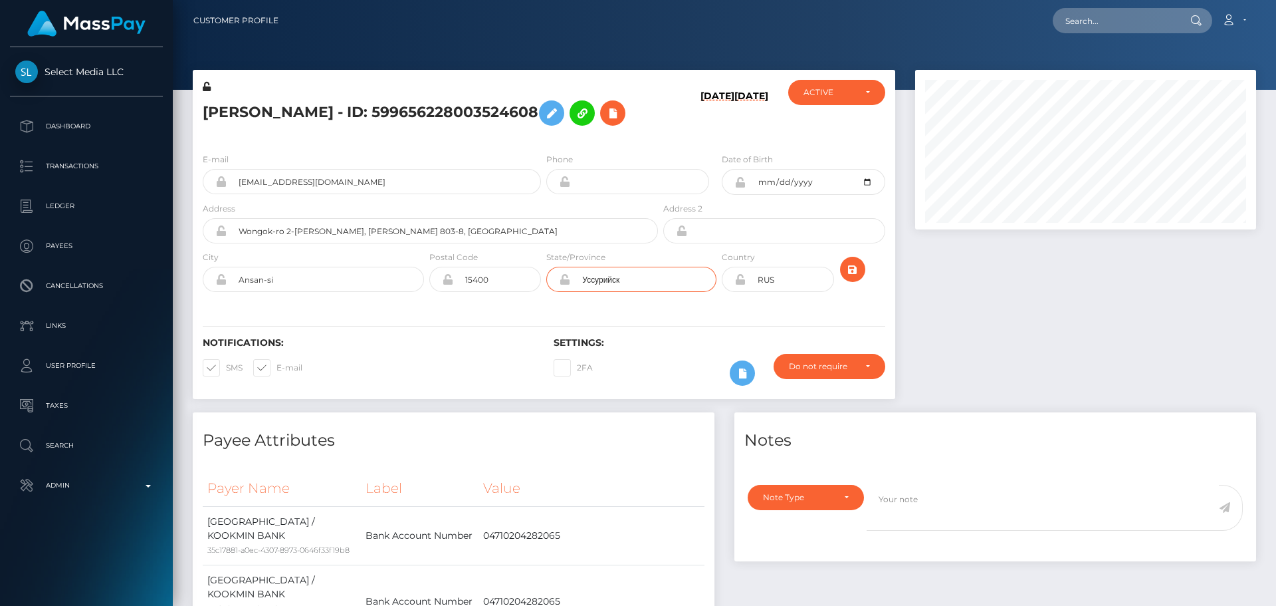
click at [659, 292] on input "Уссурийск" at bounding box center [643, 279] width 146 height 25
paste input "Gyeonggi-do"
type input "Gyeonggi-do"
click at [549, 336] on div "Notifications: SMS E-mail Settings: 2FA" at bounding box center [544, 352] width 703 height 94
click at [786, 292] on input "RUS" at bounding box center [790, 279] width 88 height 25
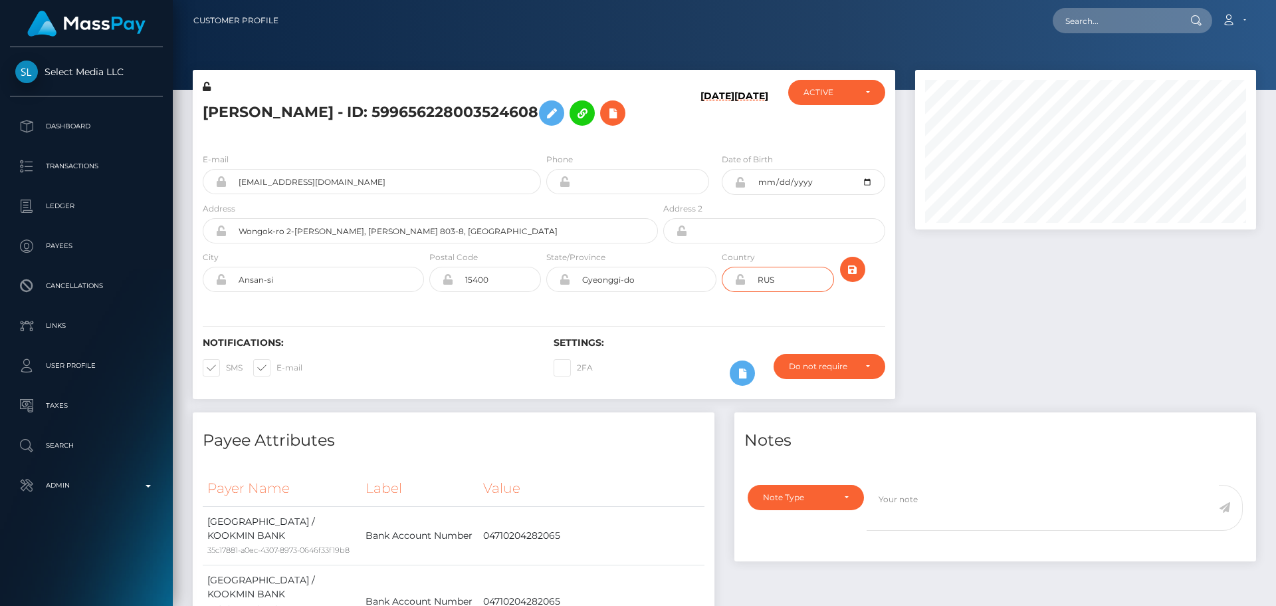
click at [786, 292] on input "RUS" at bounding box center [790, 279] width 88 height 25
paste input "KOR"
type input "KOR"
click at [750, 305] on div "E-mail sinon371@mail.ru Phone Date of Birth City" at bounding box center [544, 223] width 703 height 163
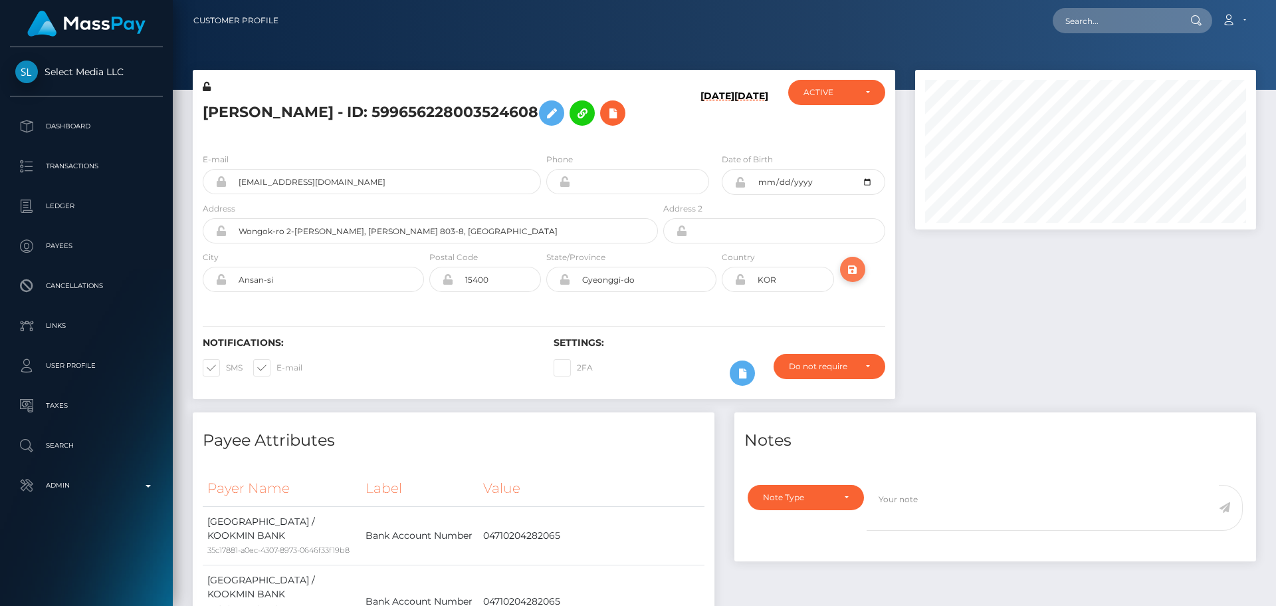
click at [856, 278] on icon "submit" at bounding box center [853, 269] width 16 height 17
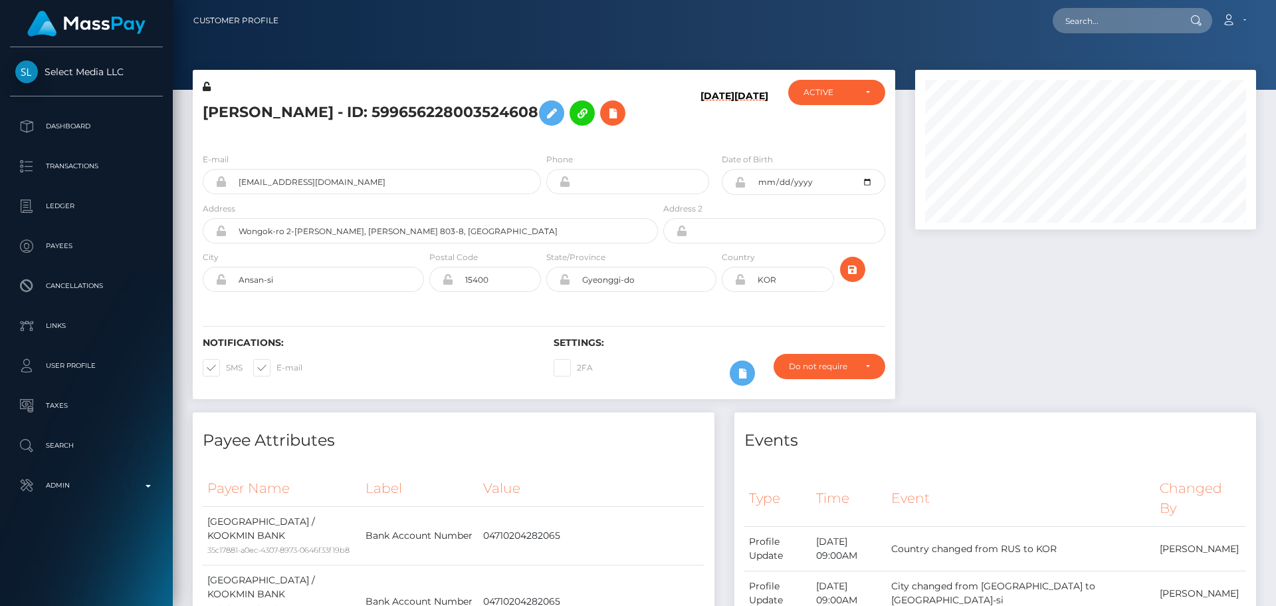
scroll to position [160, 342]
click at [526, 122] on h5 "[PERSON_NAME] - ID: 599656228003524608" at bounding box center [427, 113] width 448 height 39
click at [545, 132] on h5 "[PERSON_NAME] - ID: 599656228003524608" at bounding box center [427, 113] width 448 height 39
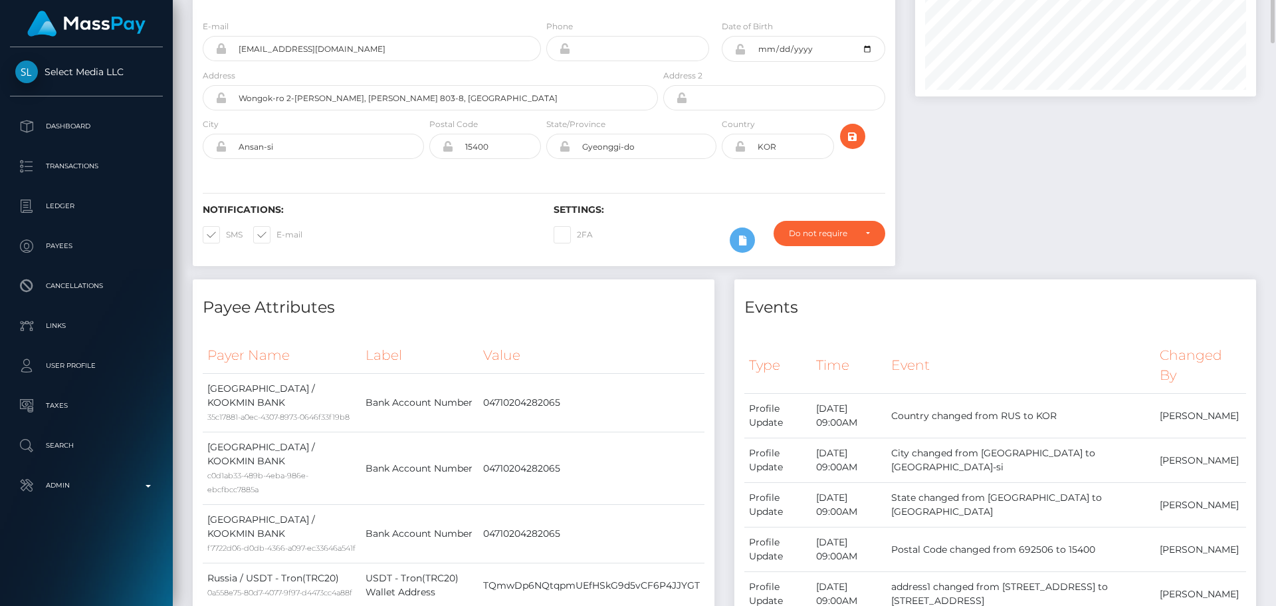
scroll to position [199, 0]
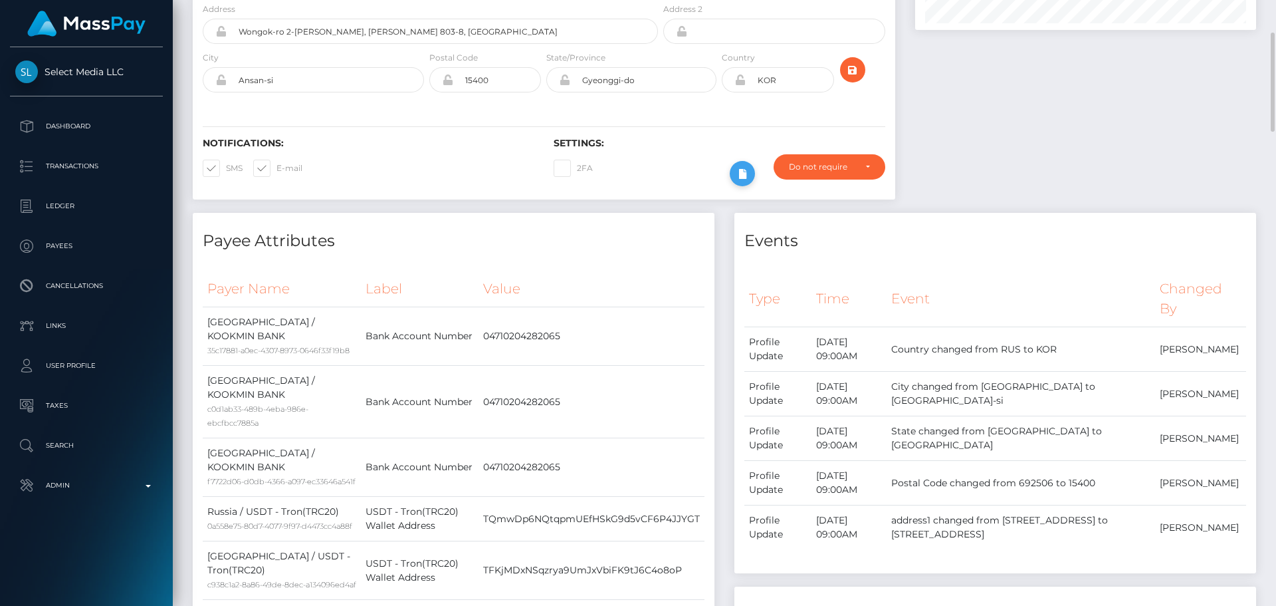
click at [733, 186] on button at bounding box center [742, 173] width 25 height 25
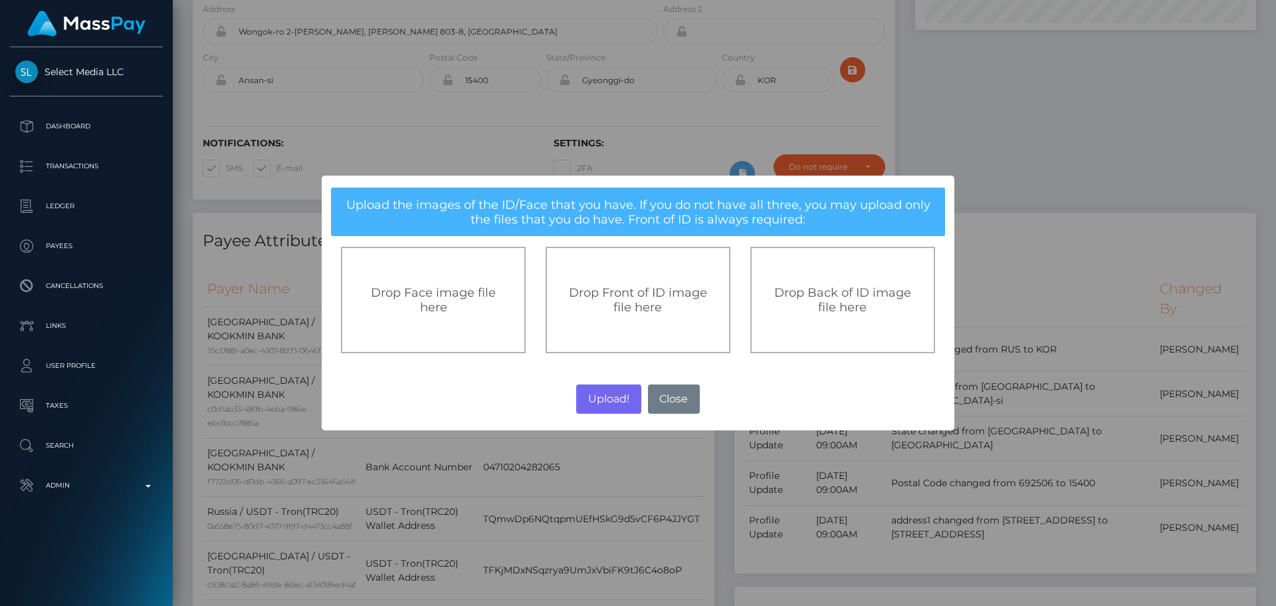
click at [623, 284] on div "Drop Front of ID image file here" at bounding box center [638, 300] width 185 height 106
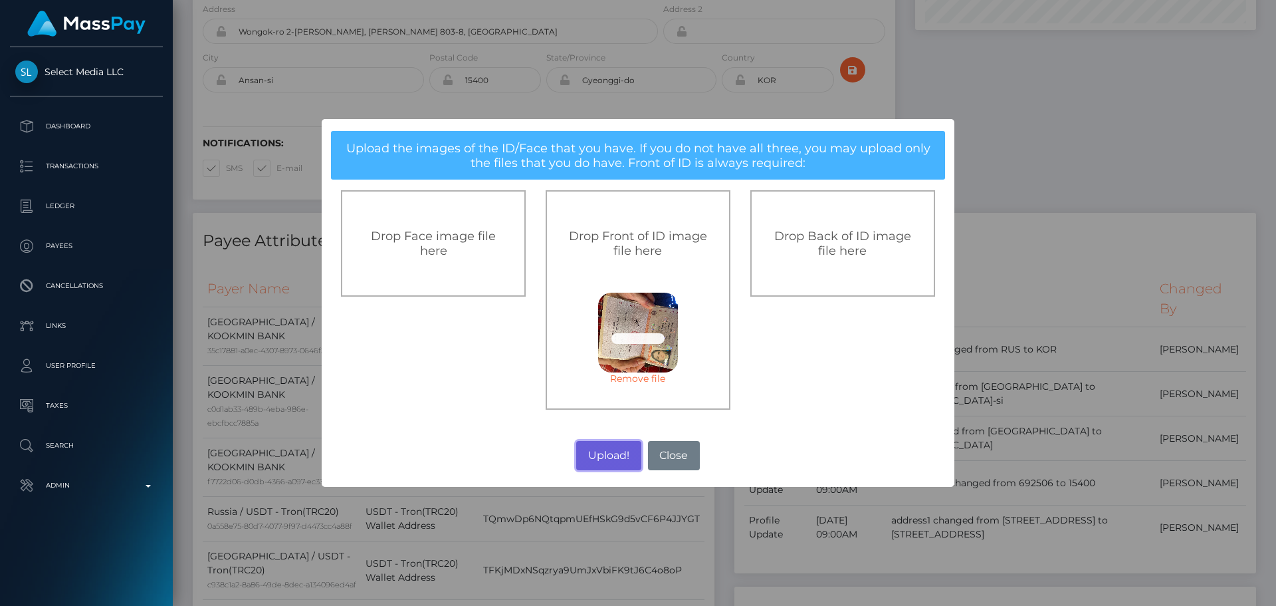
click at [606, 455] on button "Upload!" at bounding box center [608, 455] width 64 height 29
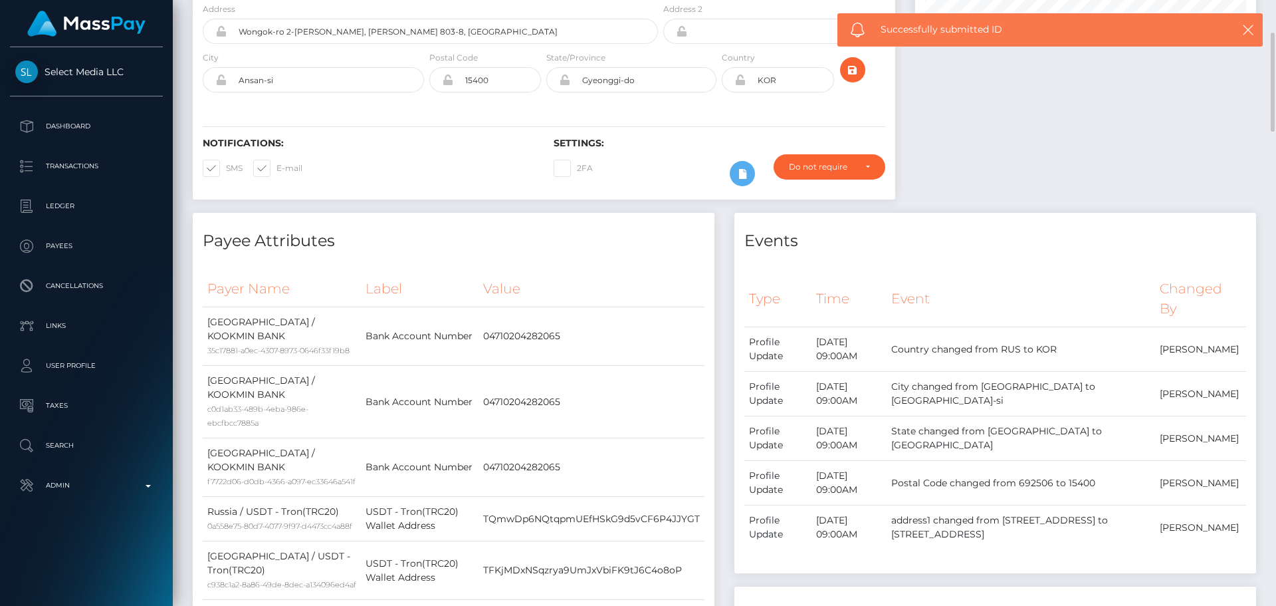
click at [635, 253] on h4 "Payee Attributes" at bounding box center [454, 240] width 502 height 23
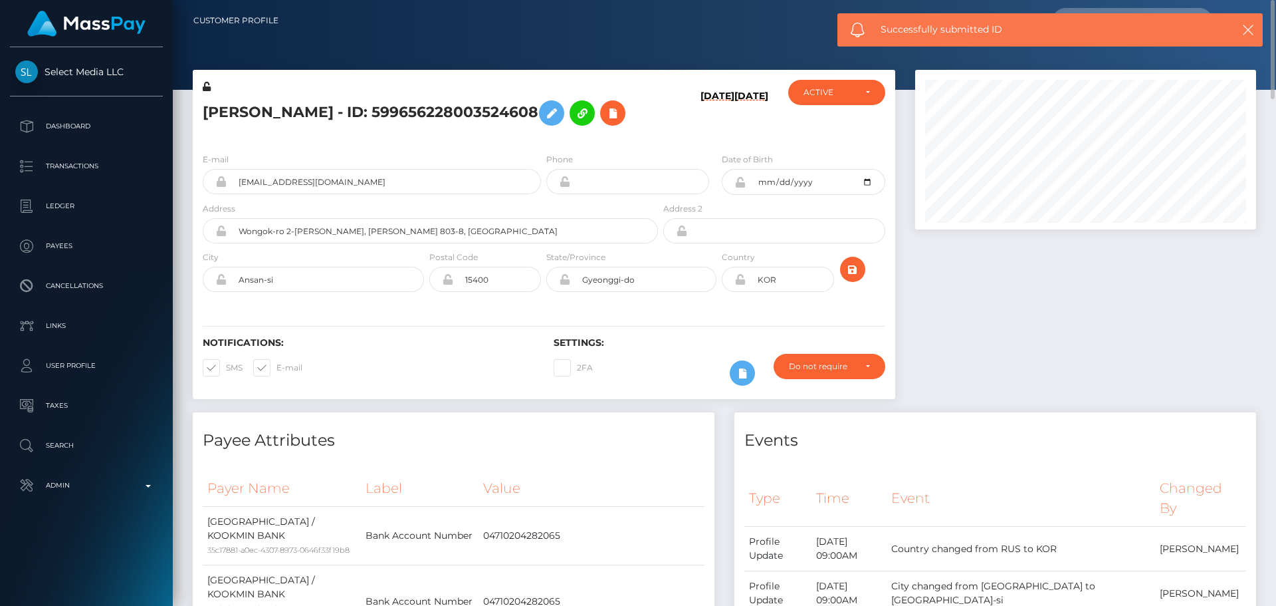
click at [579, 126] on h5 "[PERSON_NAME] - ID: 599656228003524608" at bounding box center [427, 113] width 448 height 39
click at [604, 110] on h5 "[PERSON_NAME] - ID: 599656228003524608" at bounding box center [427, 113] width 448 height 39
click at [742, 284] on icon at bounding box center [739, 279] width 11 height 11
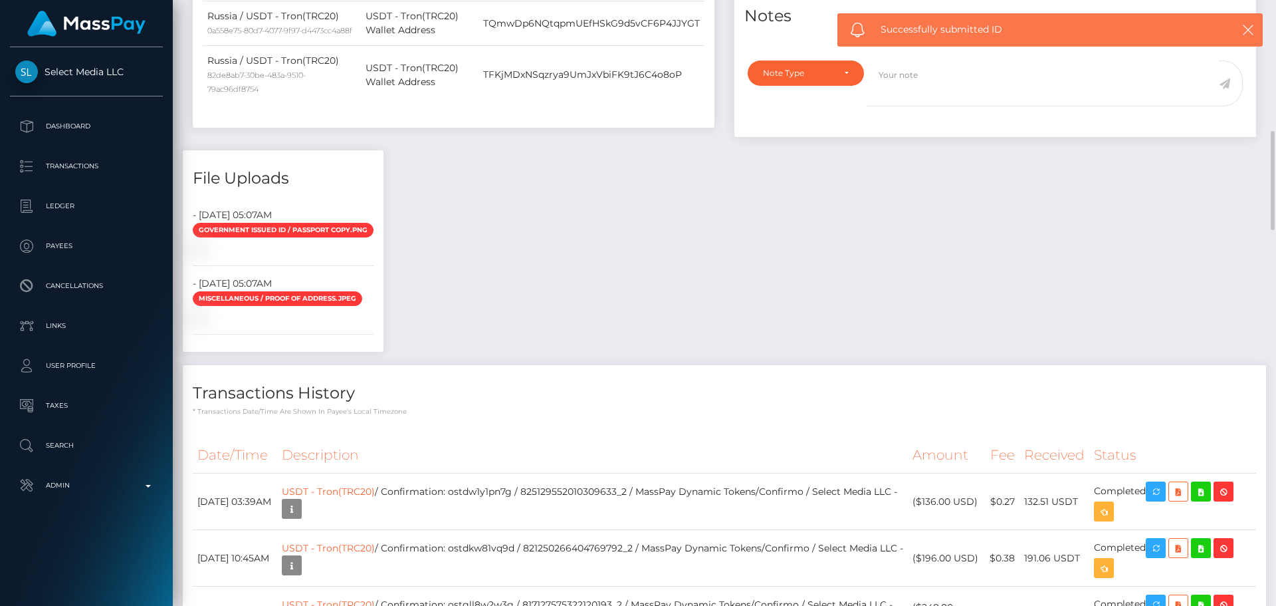
scroll to position [598, 0]
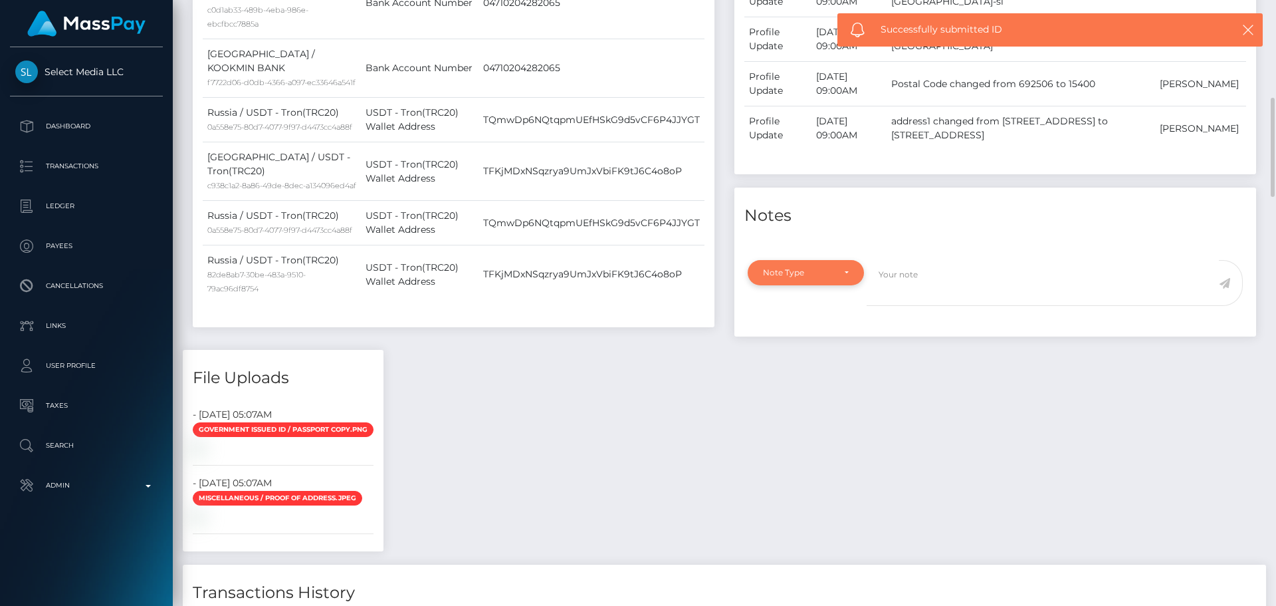
click at [822, 278] on div "Note Type" at bounding box center [798, 272] width 70 height 11
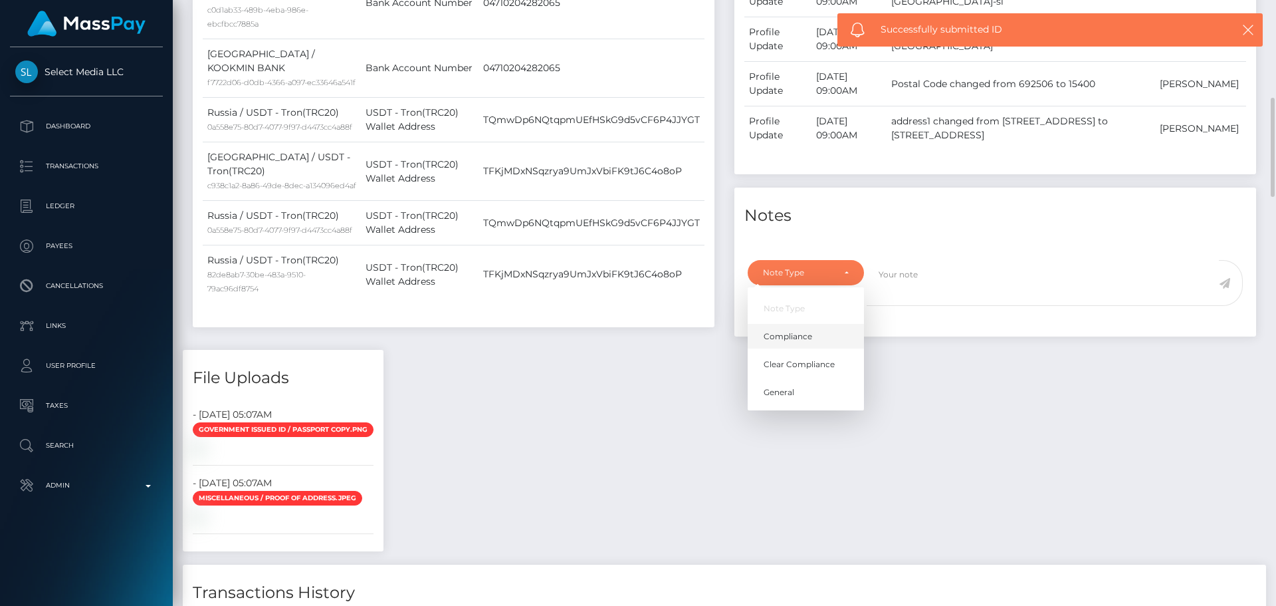
click at [802, 342] on span "Compliance" at bounding box center [788, 336] width 49 height 12
select select "COMPLIANCE"
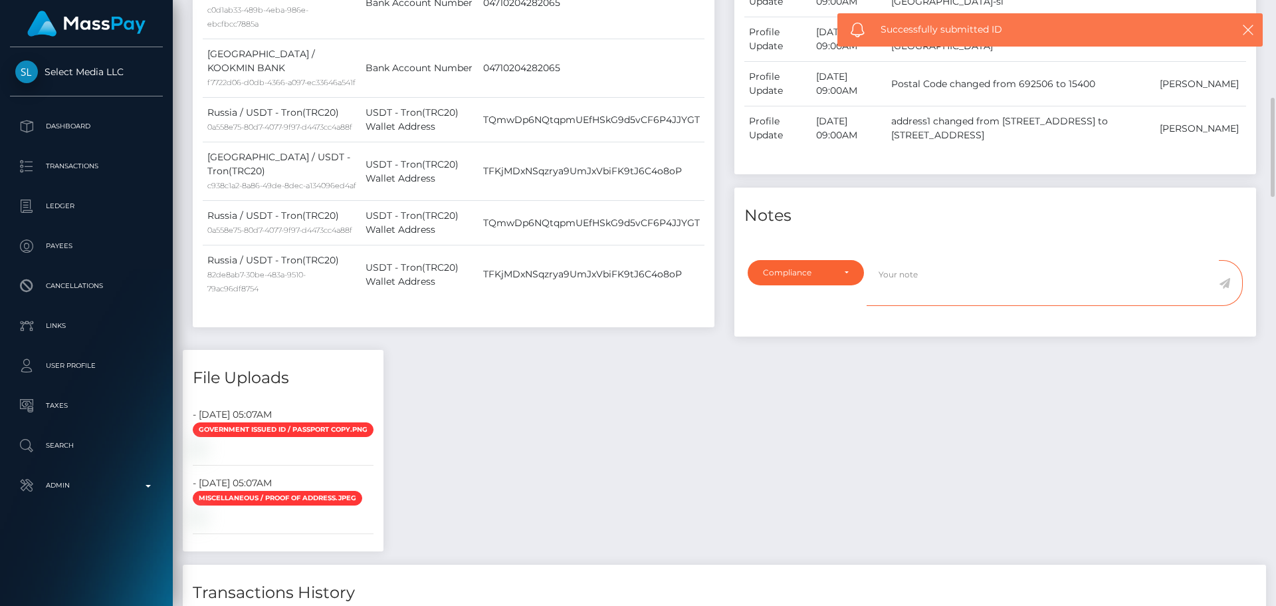
click at [972, 306] on textarea at bounding box center [1043, 283] width 352 height 46
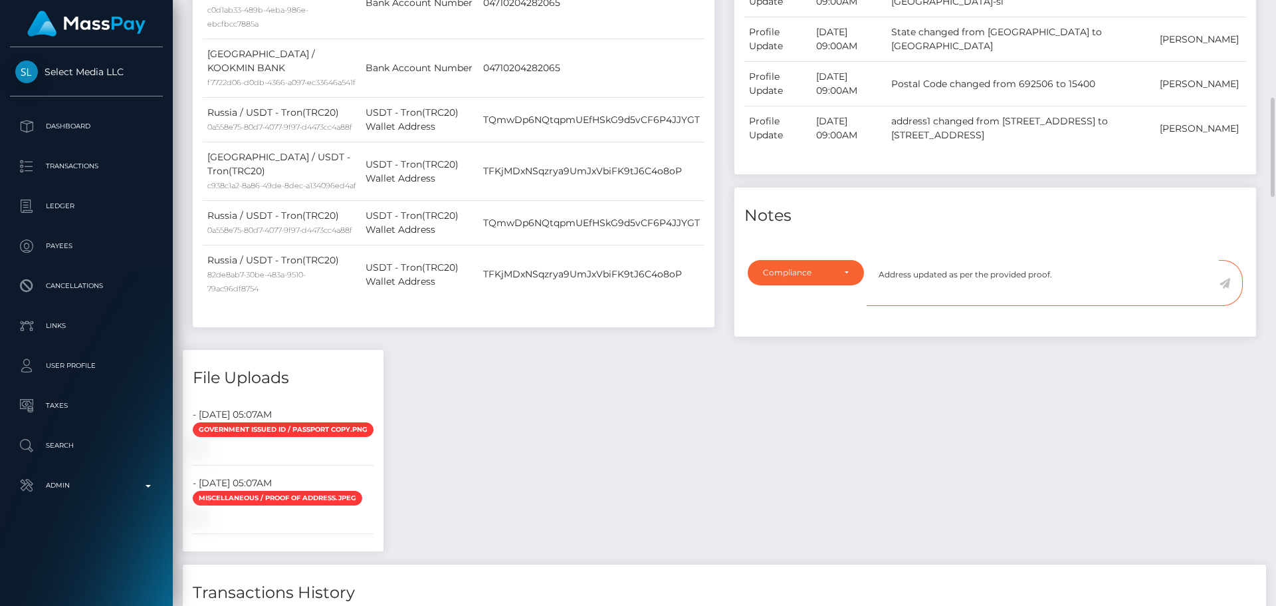
type textarea "Address updated as per the provided proof."
click at [1226, 288] on icon at bounding box center [1224, 283] width 11 height 11
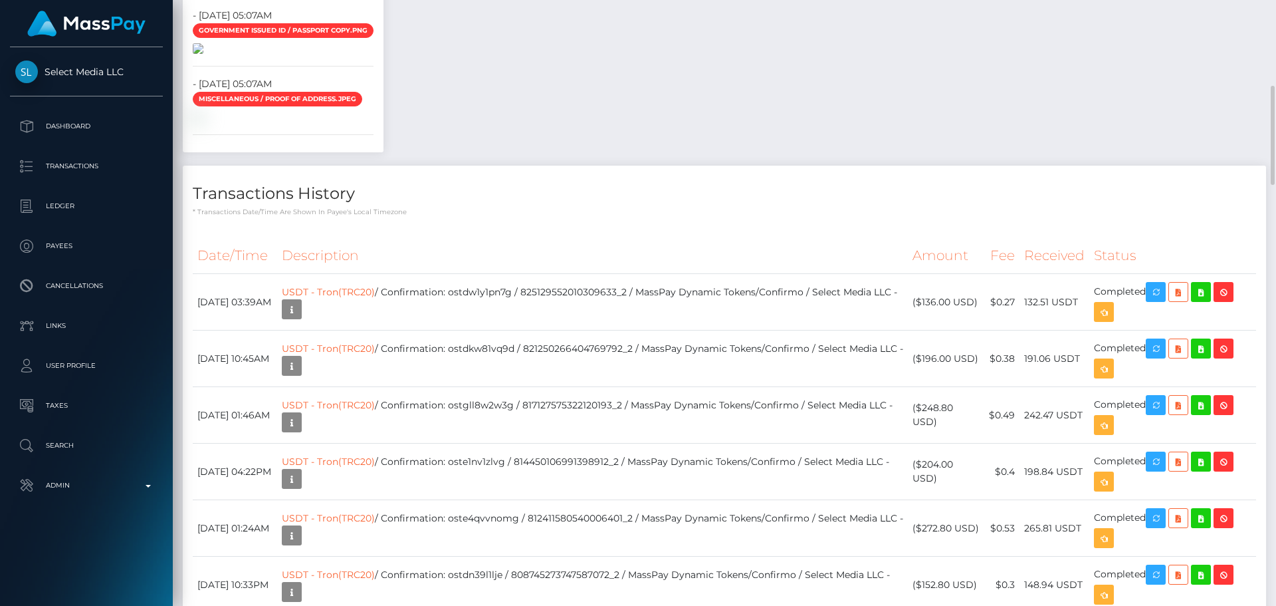
scroll to position [931, 0]
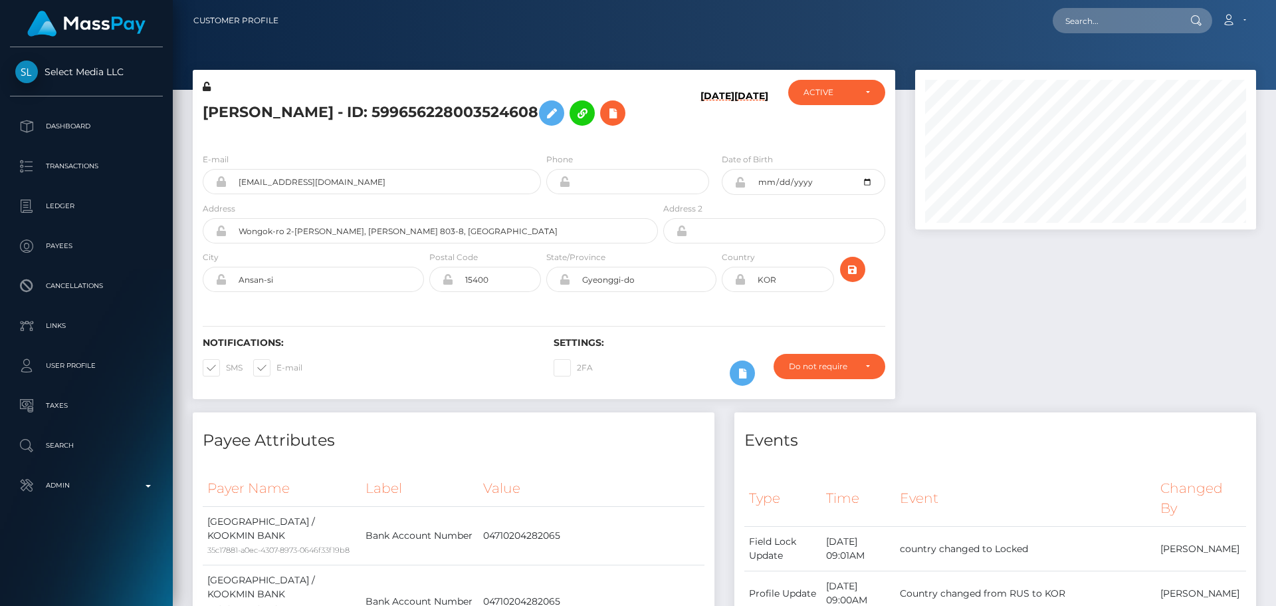
scroll to position [160, 342]
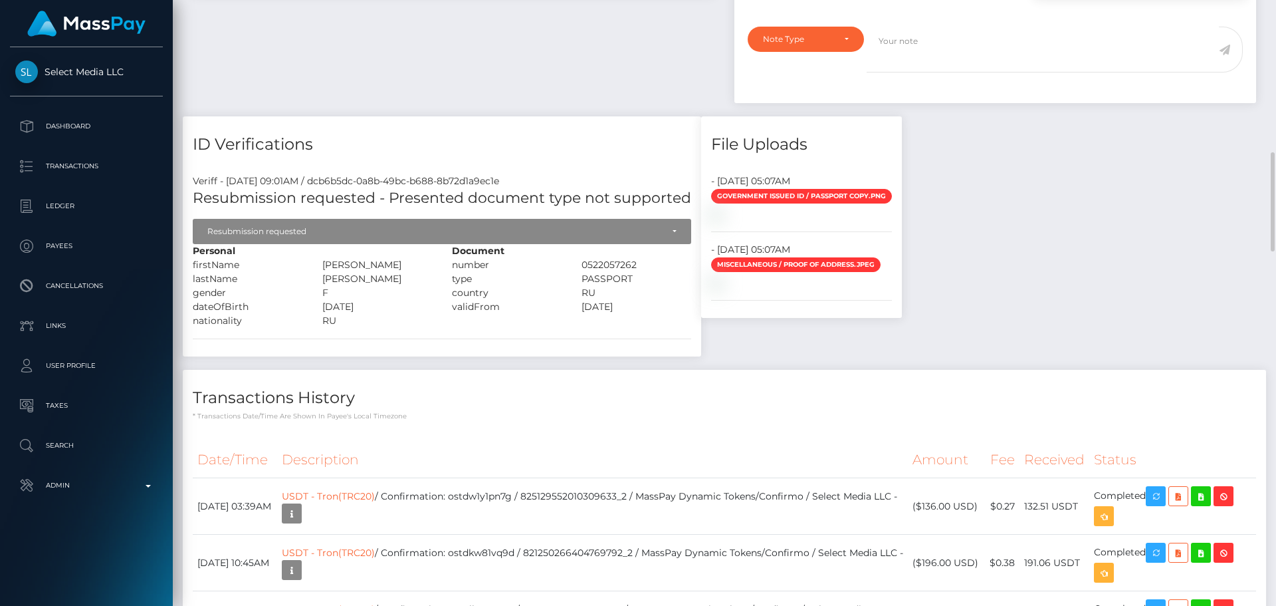
click at [334, 272] on div "[PERSON_NAME]" at bounding box center [377, 265] width 130 height 14
drag, startPoint x: 334, startPoint y: 288, endPoint x: 354, endPoint y: 310, distance: 30.6
click at [354, 310] on div "Personal firstName [PERSON_NAME]" at bounding box center [312, 286] width 259 height 84
copy div "[PERSON_NAME] lastName [PERSON_NAME]"
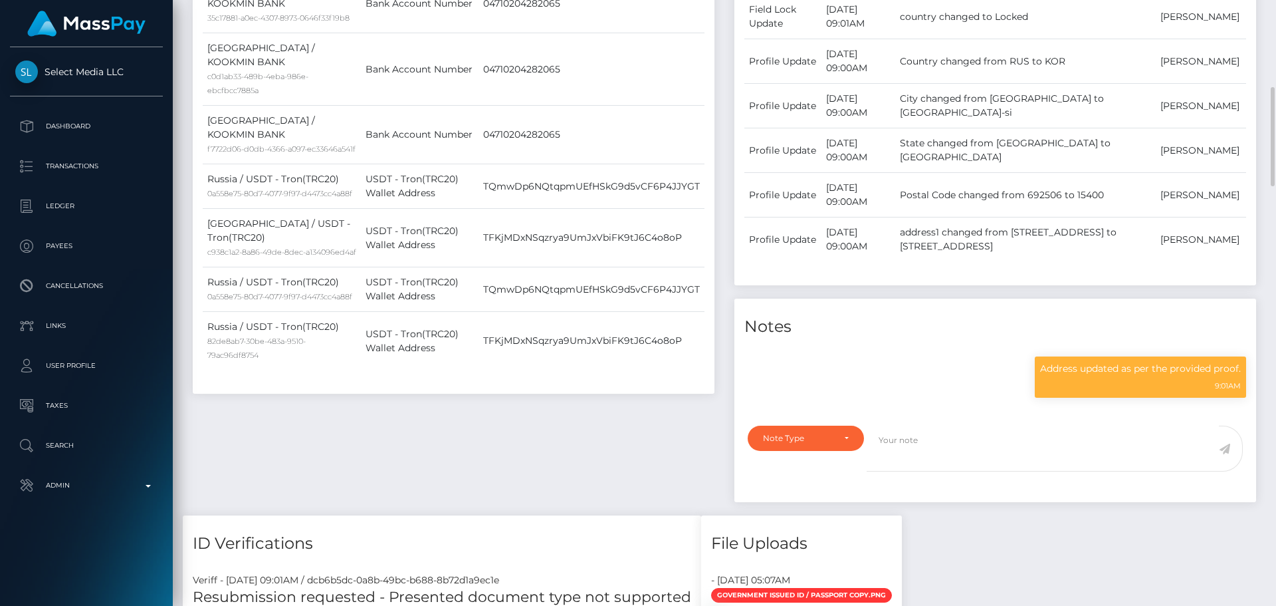
scroll to position [0, 0]
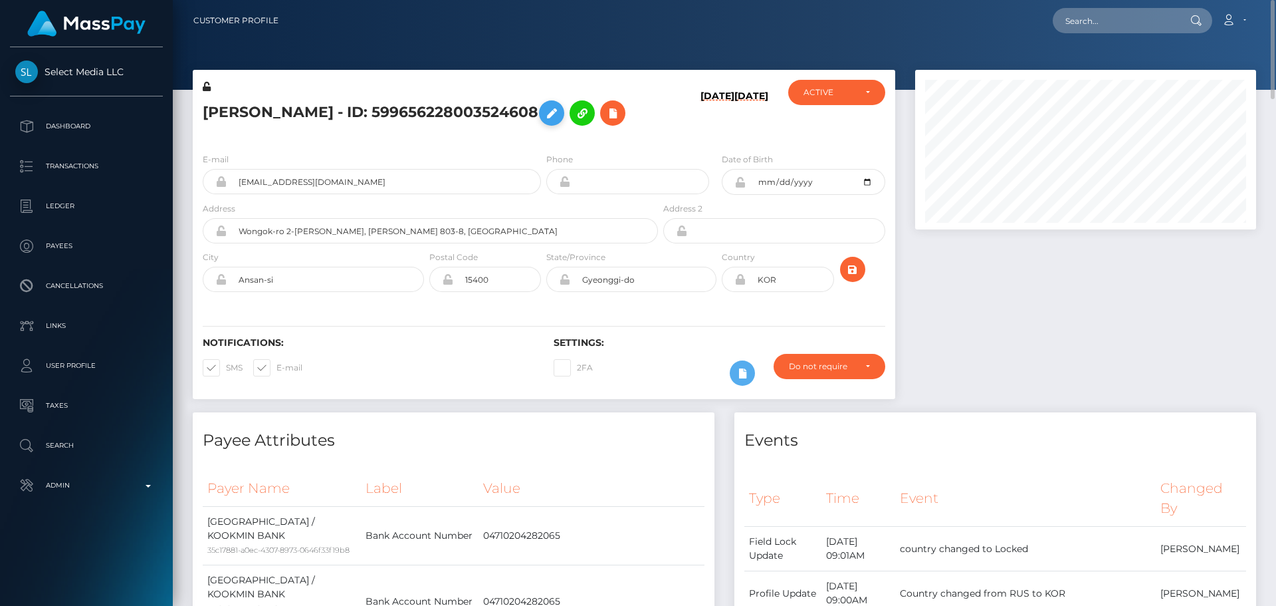
click at [544, 122] on icon at bounding box center [552, 113] width 16 height 17
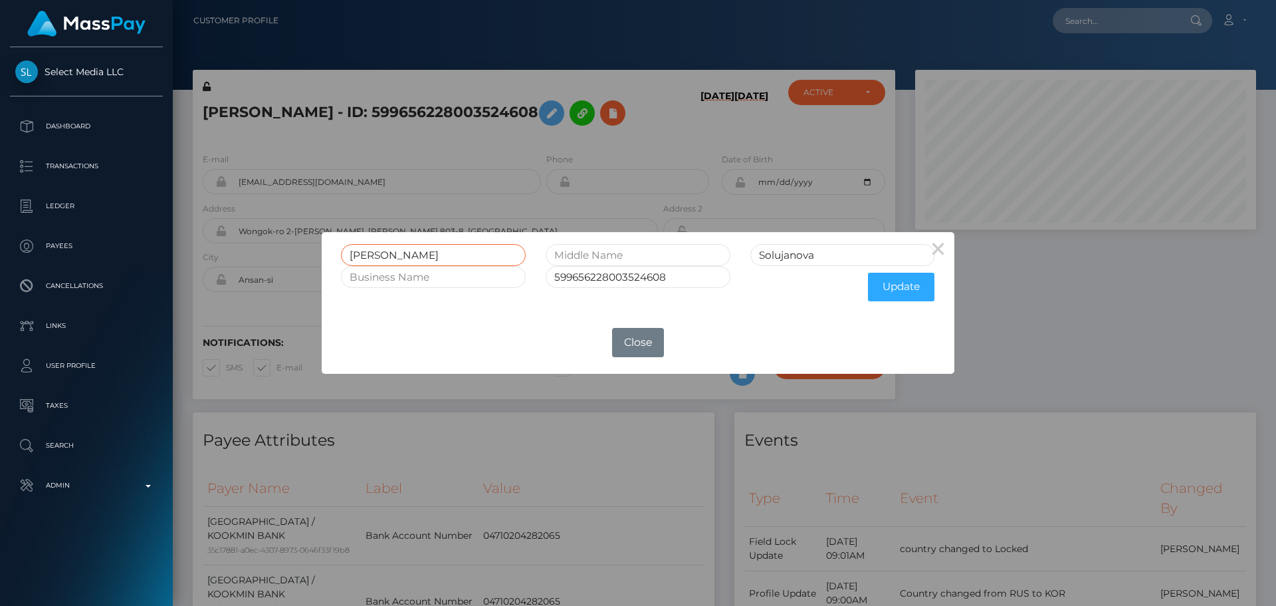
click at [483, 254] on input "[PERSON_NAME]" at bounding box center [433, 255] width 185 height 22
paste input "[PERSON_NAME]"
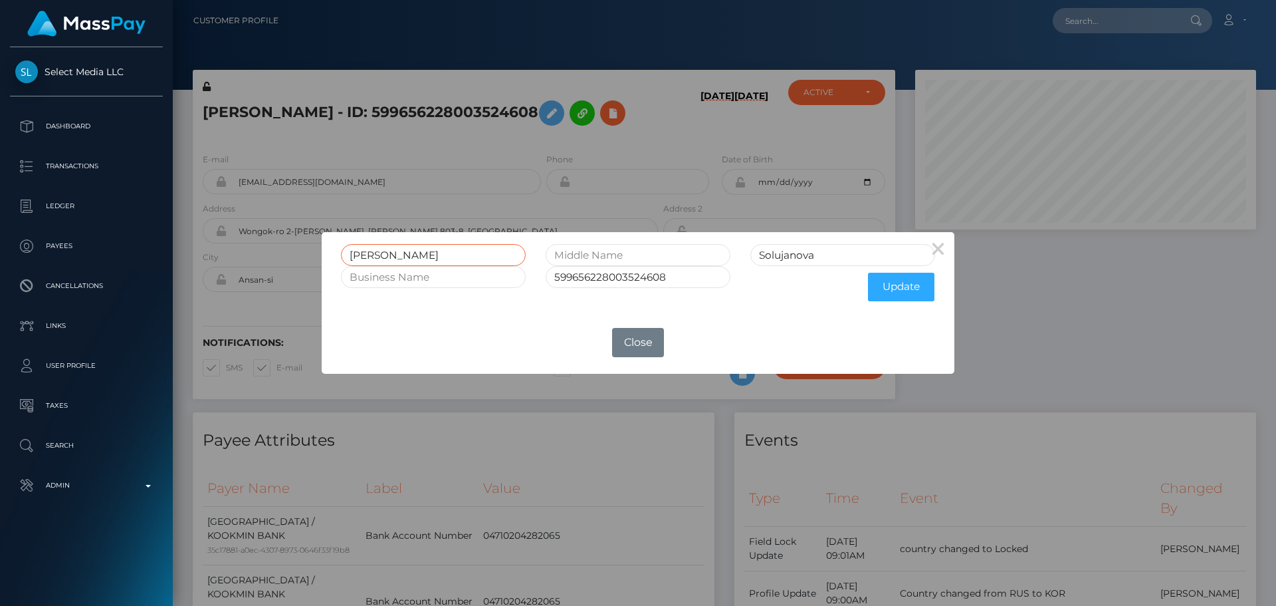
click at [485, 255] on input "[PERSON_NAME]" at bounding box center [433, 255] width 185 height 22
type input "[PERSON_NAME]"
click at [784, 259] on input "Solujanova" at bounding box center [842, 255] width 185 height 22
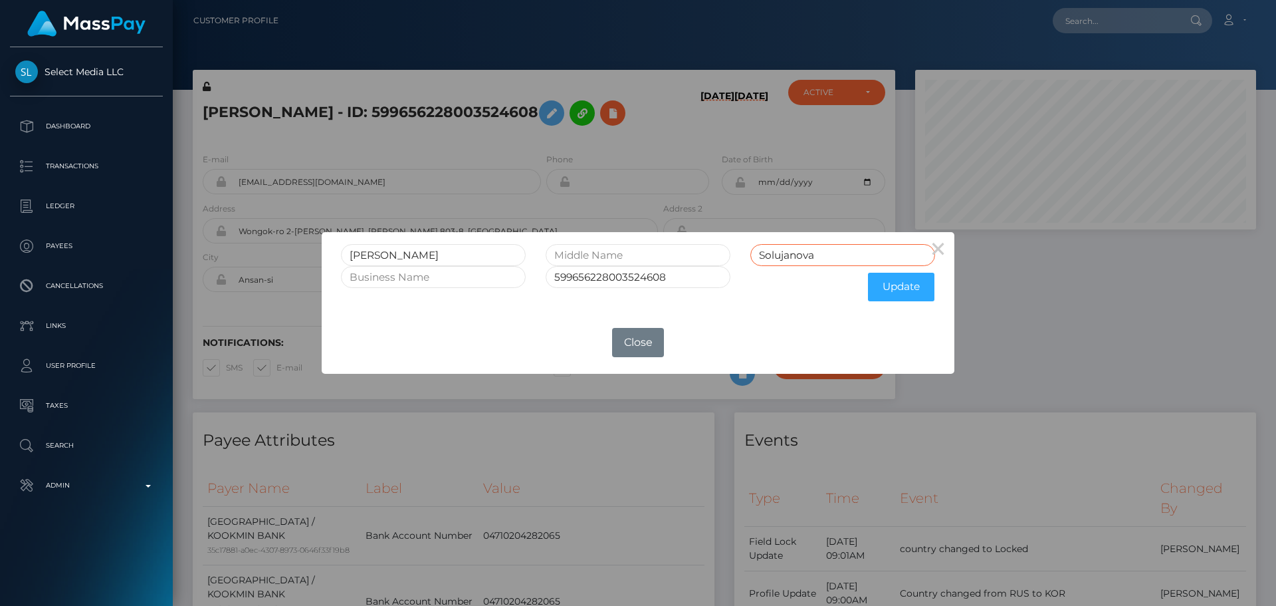
click at [784, 259] on input "Solujanova" at bounding box center [842, 255] width 185 height 22
paste input "OLUYANOVA"
type input "SOLUYANOVA"
click at [429, 253] on input "[PERSON_NAME]" at bounding box center [433, 255] width 185 height 22
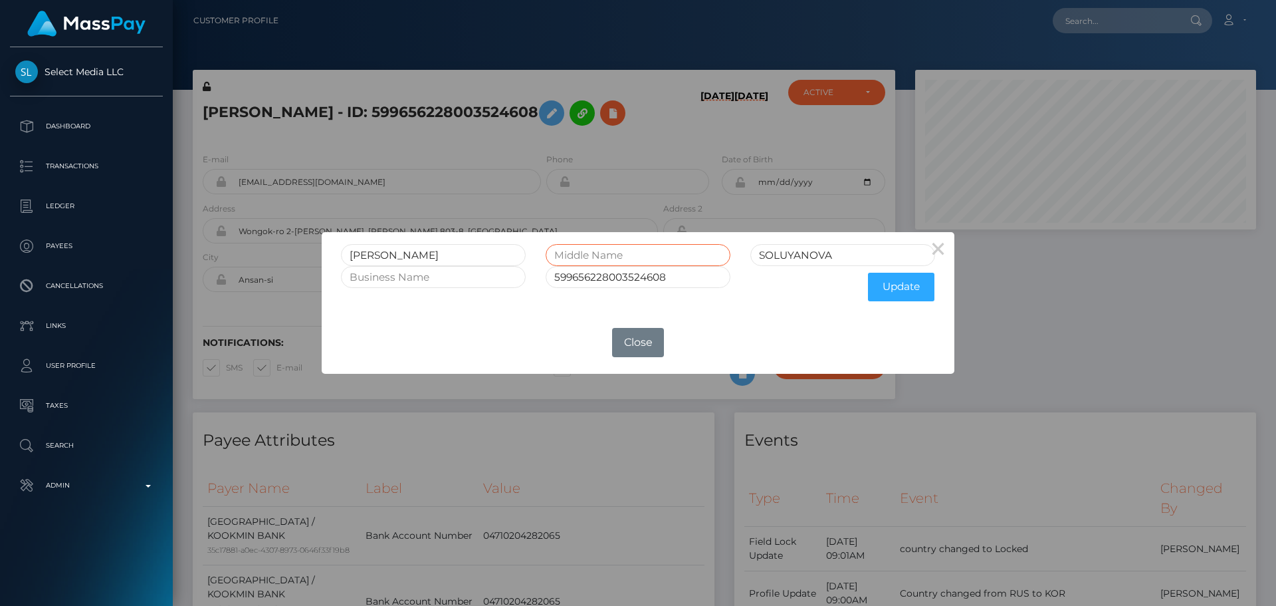
click at [627, 254] on input "text" at bounding box center [638, 255] width 185 height 22
paste input "KONSTANTINOVNA"
type input "KONSTANTINOVNA"
click at [423, 254] on input "[PERSON_NAME]" at bounding box center [433, 255] width 185 height 22
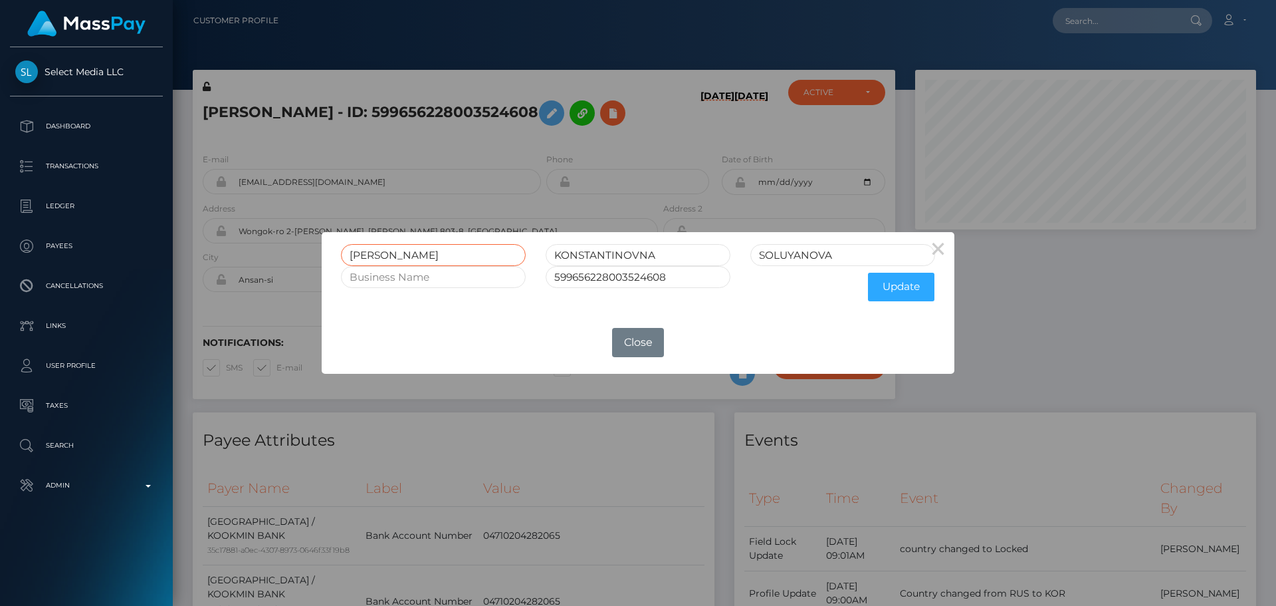
scroll to position [0, 104]
drag, startPoint x: 423, startPoint y: 254, endPoint x: 608, endPoint y: 270, distance: 184.8
click at [608, 270] on form "[PERSON_NAME] [PERSON_NAME] 599656228003524608 Update" at bounding box center [638, 276] width 594 height 64
type input "[PERSON_NAME]"
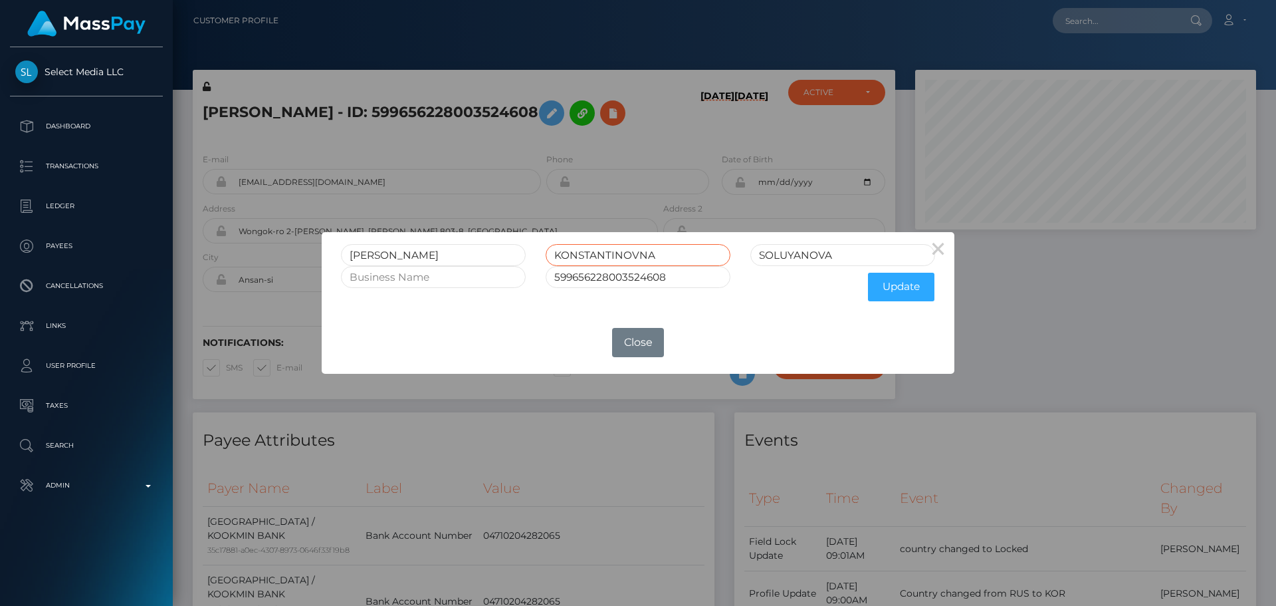
click at [684, 256] on input "KONSTANTINOVNA" at bounding box center [638, 255] width 185 height 22
type input "KONSTANTINOVNA"
click at [853, 252] on input "SOLUYANOVA" at bounding box center [842, 255] width 185 height 22
click at [904, 288] on button "Update" at bounding box center [901, 287] width 66 height 29
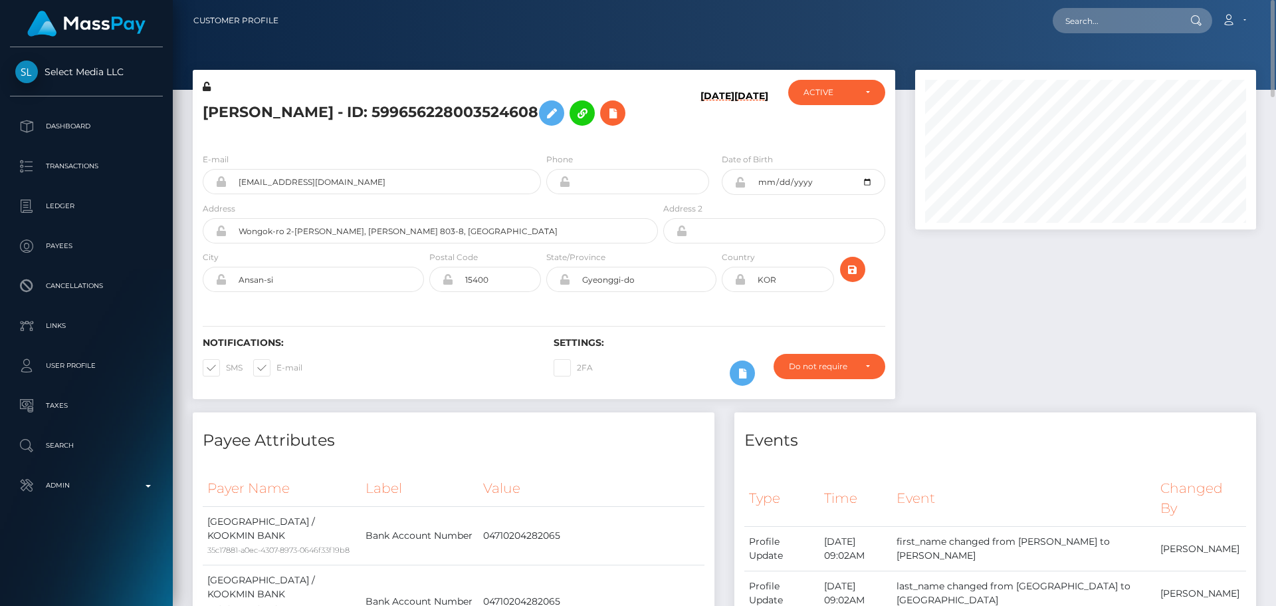
click at [206, 86] on icon at bounding box center [207, 86] width 8 height 9
click at [738, 187] on icon at bounding box center [739, 182] width 11 height 11
click at [857, 278] on icon "submit" at bounding box center [853, 269] width 16 height 17
click at [303, 104] on h5 "MARIYA KONSTANTINOVNA SOLUYANOVA - ID: 599656228003524608" at bounding box center [427, 113] width 448 height 39
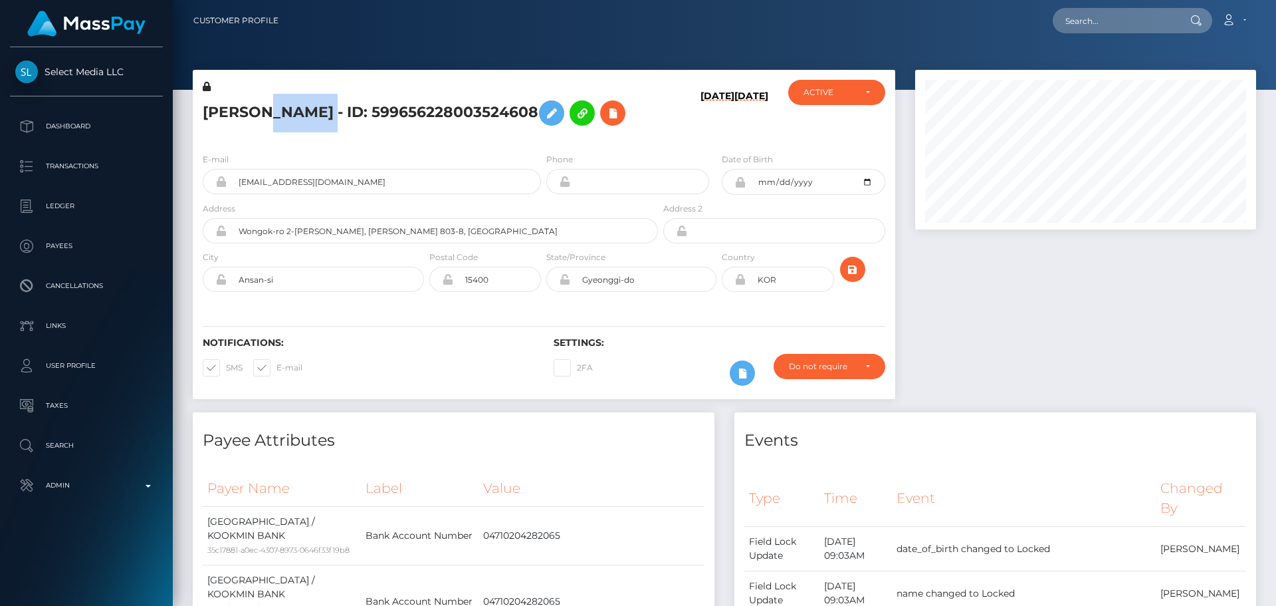
click at [303, 104] on h5 "MARIYA KONSTANTINOVNA SOLUYANOVA - ID: 599656228003524608" at bounding box center [427, 113] width 448 height 39
copy h5 "MARIYA KONSTANTINOVNA SOLUYANOVA - ID: 599656228003524608"
drag, startPoint x: 374, startPoint y: 208, endPoint x: 209, endPoint y: 206, distance: 165.5
click at [209, 194] on div "sinon371@mail.ru" at bounding box center [372, 181] width 338 height 25
